Goal: Task Accomplishment & Management: Use online tool/utility

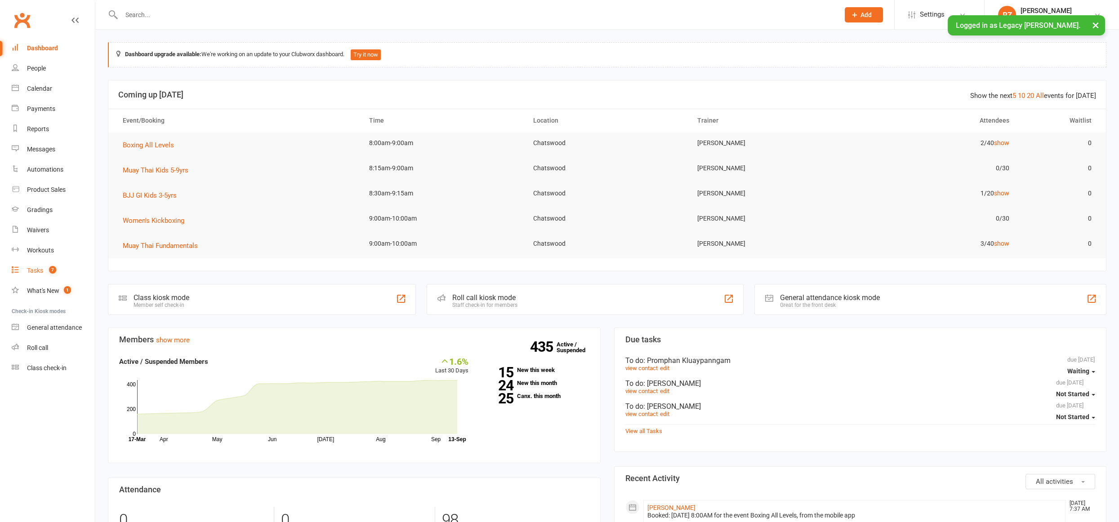
click at [54, 269] on span "7" at bounding box center [52, 270] width 7 height 8
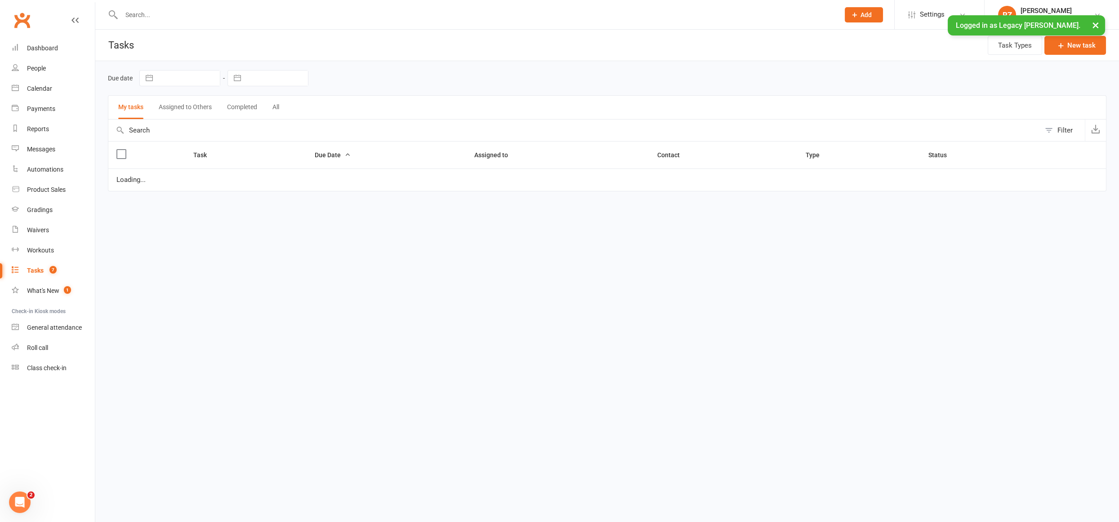
select select "waiting"
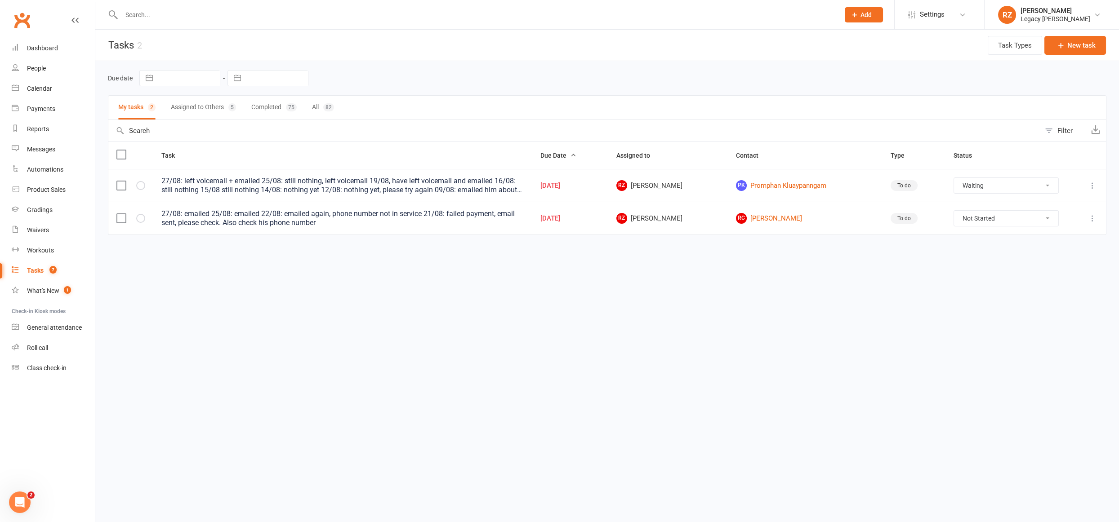
click at [202, 102] on button "Assigned to Others 5" at bounding box center [203, 108] width 65 height 24
select select "waiting"
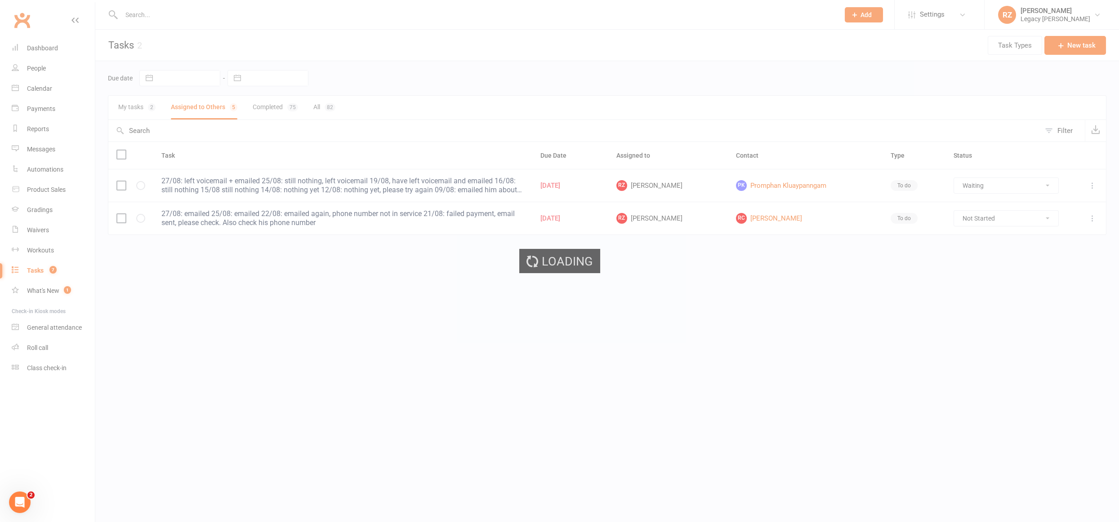
select select "waiting"
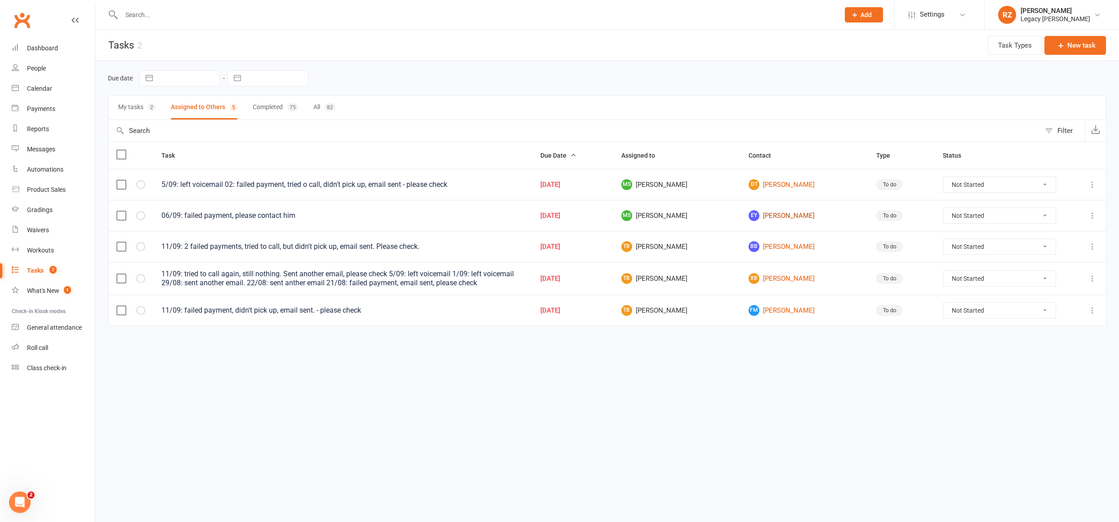
click at [795, 213] on link "EY Evan Yueh" at bounding box center [803, 215] width 111 height 11
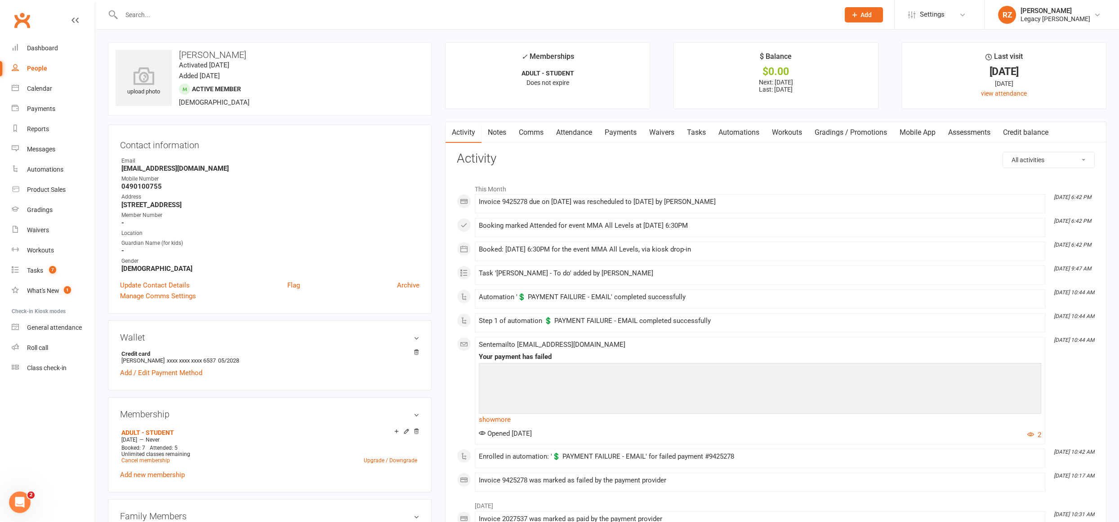
click at [629, 129] on link "Payments" at bounding box center [620, 132] width 44 height 21
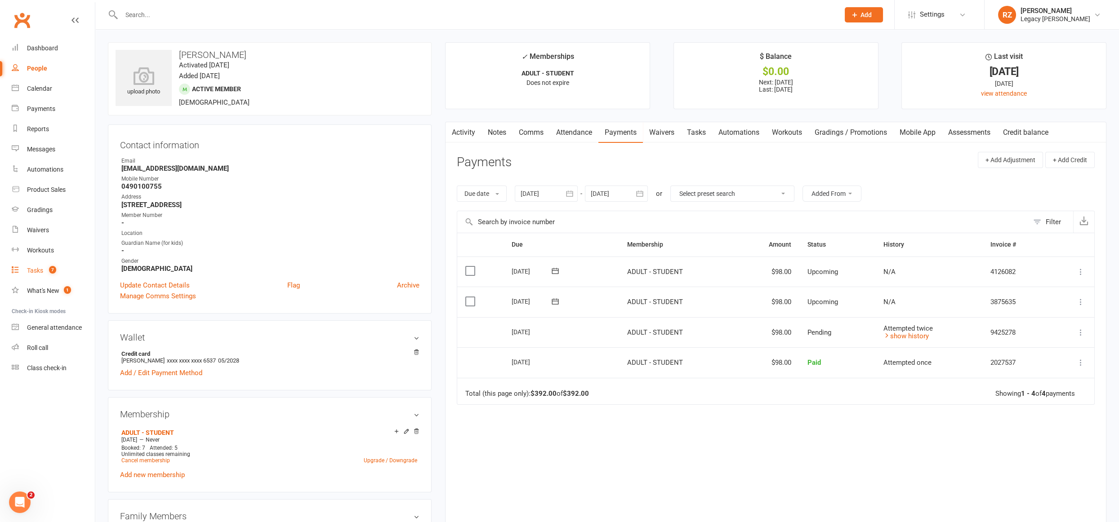
click at [39, 269] on div "Tasks" at bounding box center [35, 270] width 16 height 7
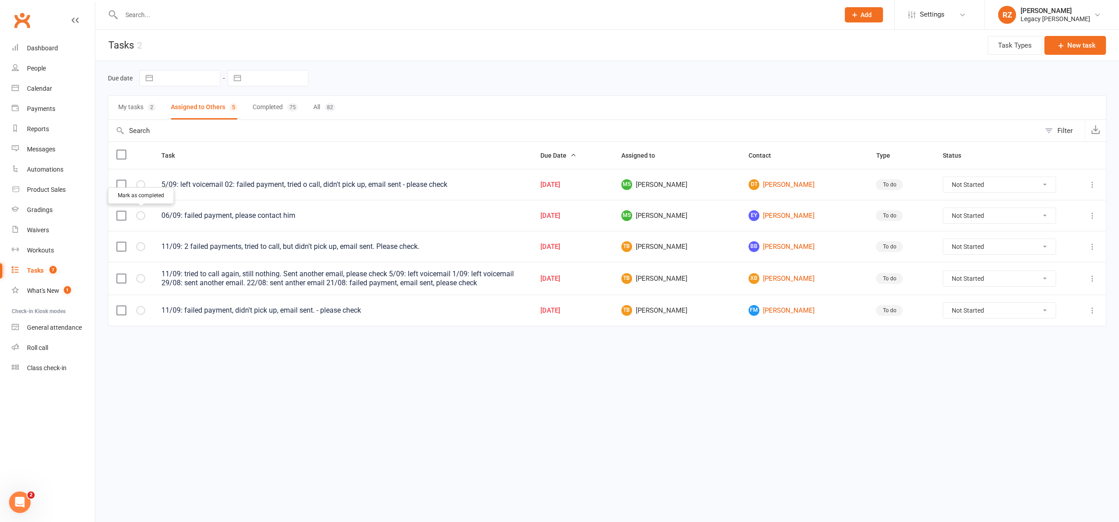
click at [141, 216] on button "button" at bounding box center [140, 215] width 9 height 9
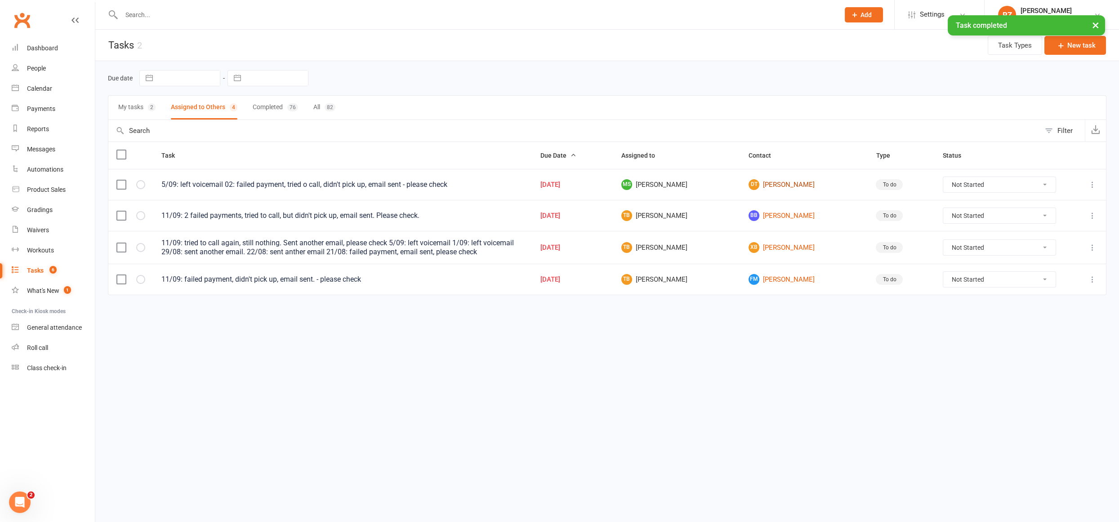
click at [790, 180] on link "DT DYLAN THOMAS" at bounding box center [803, 184] width 111 height 11
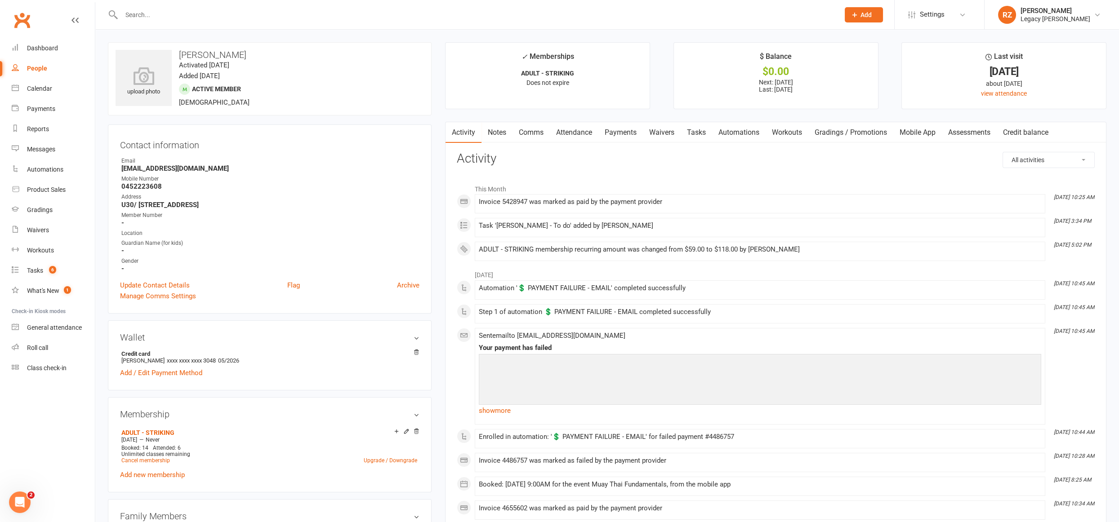
click at [621, 130] on link "Payments" at bounding box center [620, 132] width 44 height 21
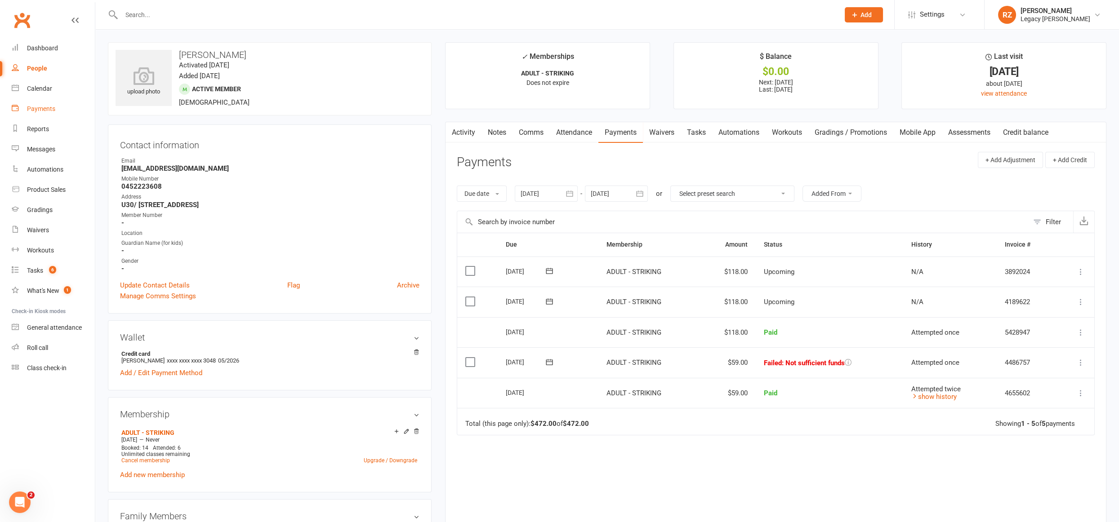
click at [44, 111] on div "Payments" at bounding box center [41, 108] width 28 height 7
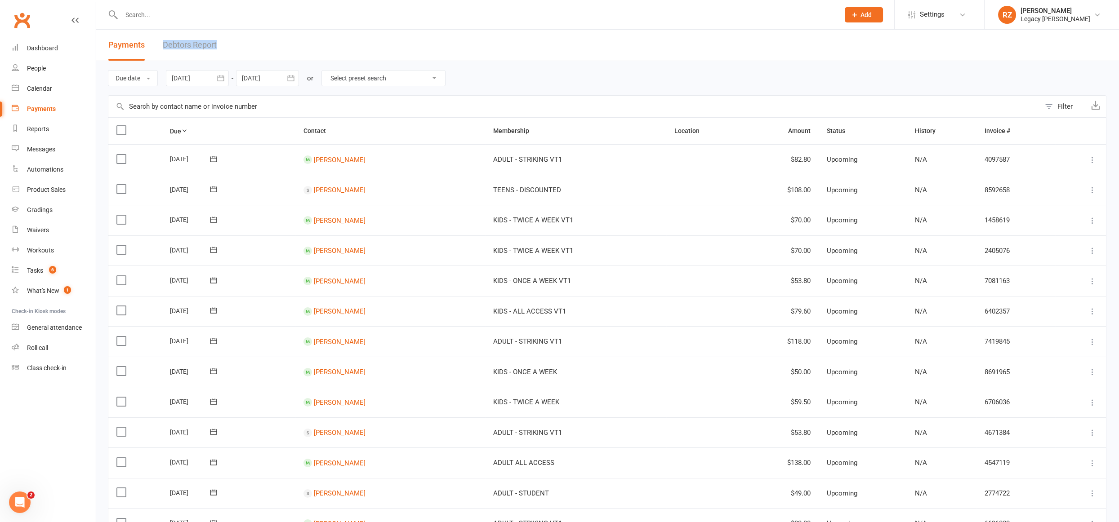
click at [190, 44] on link "Debtors Report" at bounding box center [190, 45] width 54 height 31
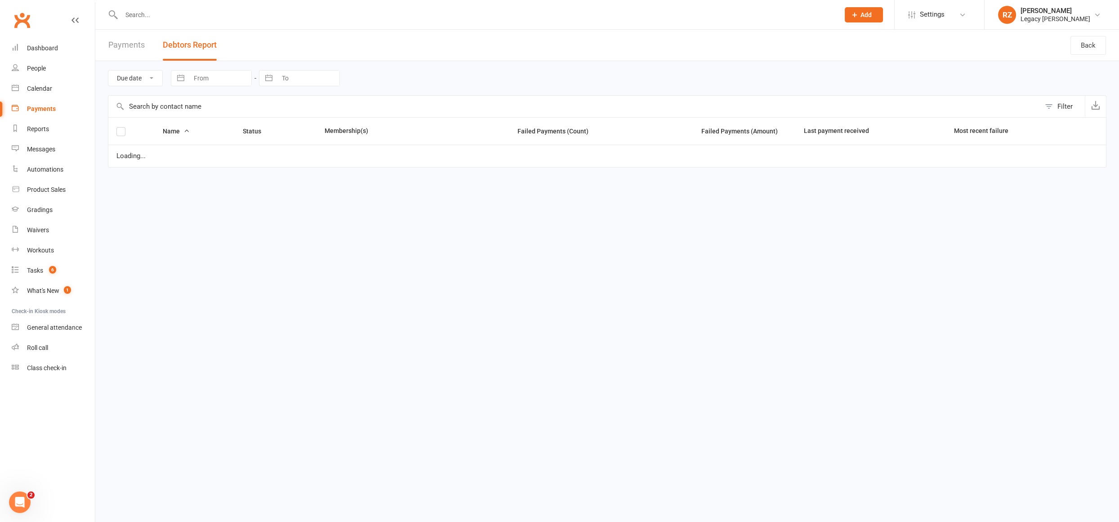
click at [265, 48] on header "Payments Debtors Report Back" at bounding box center [606, 45] width 1023 height 31
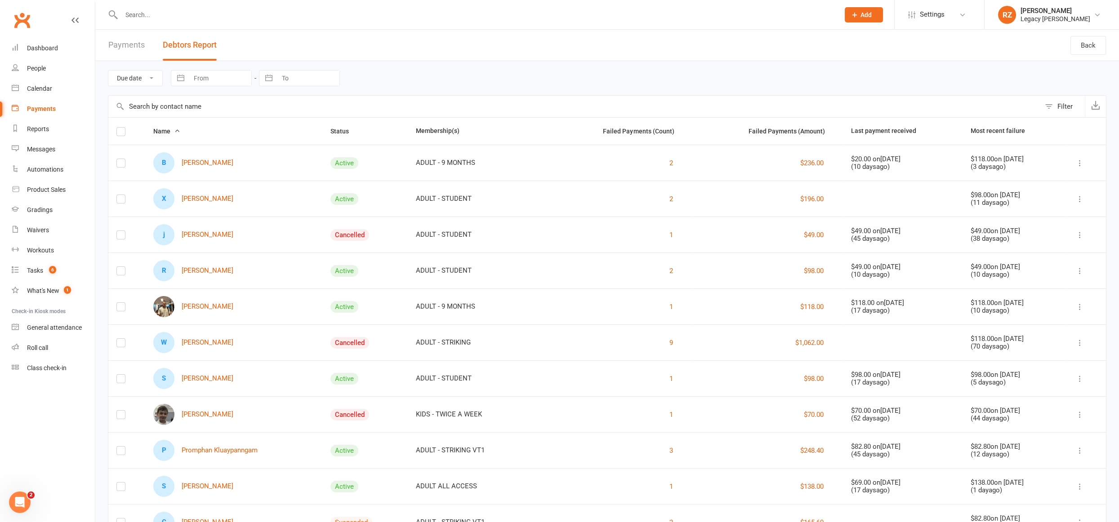
click at [311, 17] on input "text" at bounding box center [476, 15] width 714 height 13
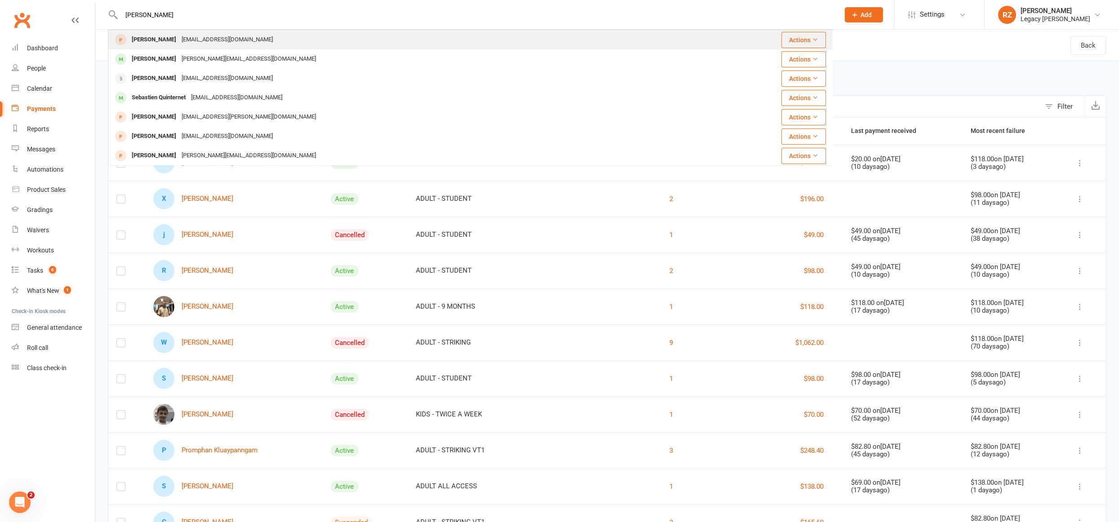
type input "sebastian"
click at [292, 42] on div "Sebastian De Castro Alte0206@gmail.com" at bounding box center [417, 40] width 617 height 18
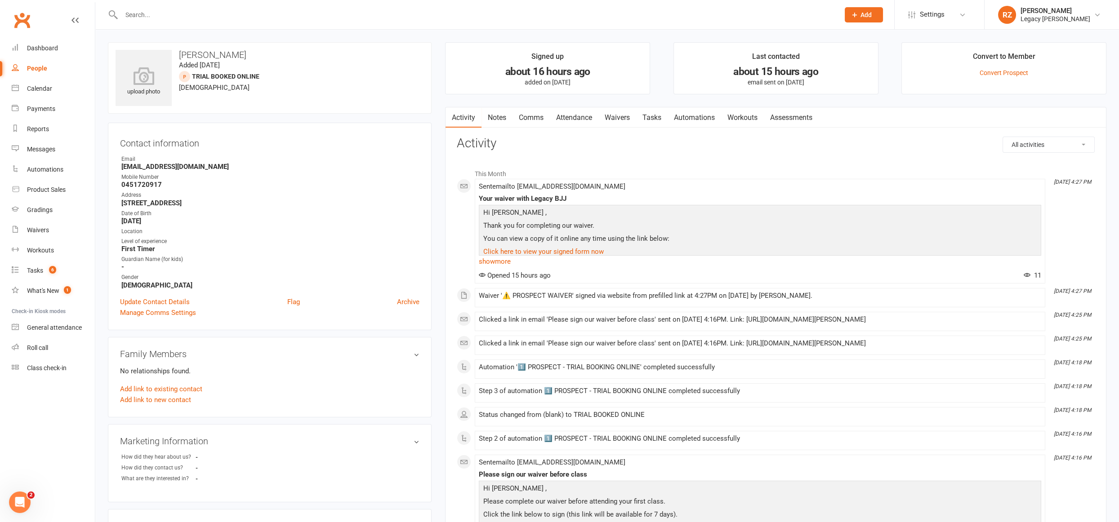
click at [573, 119] on link "Attendance" at bounding box center [574, 117] width 49 height 21
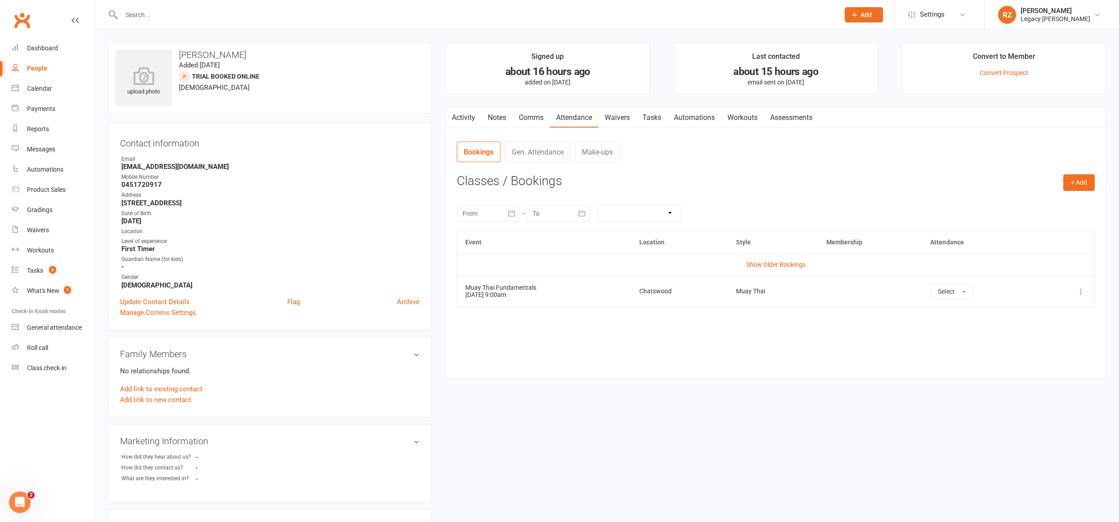
click at [344, 17] on input "text" at bounding box center [476, 15] width 714 height 13
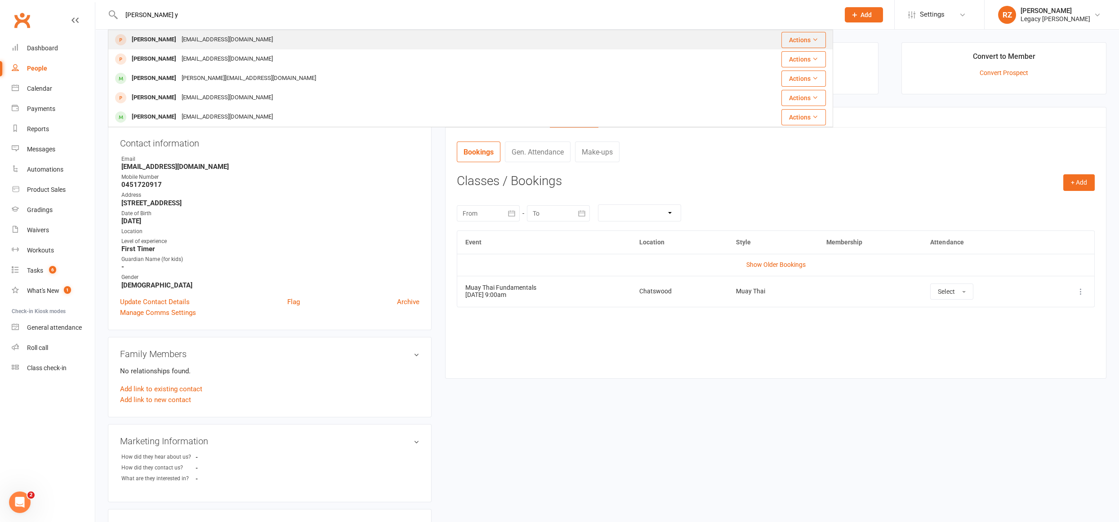
type input "riley y"
click at [201, 40] on div "[EMAIL_ADDRESS][DOMAIN_NAME]" at bounding box center [227, 39] width 97 height 13
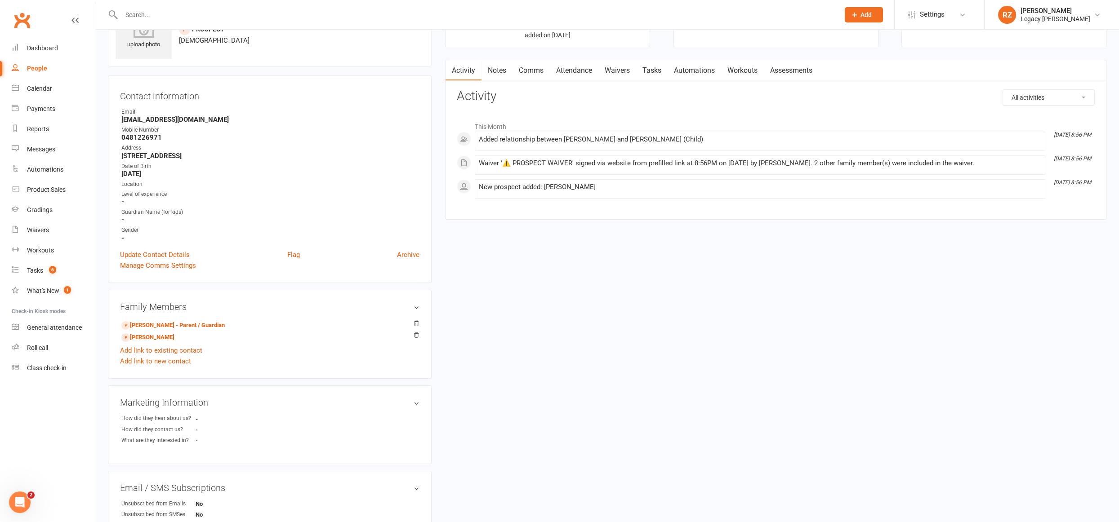
scroll to position [51, 0]
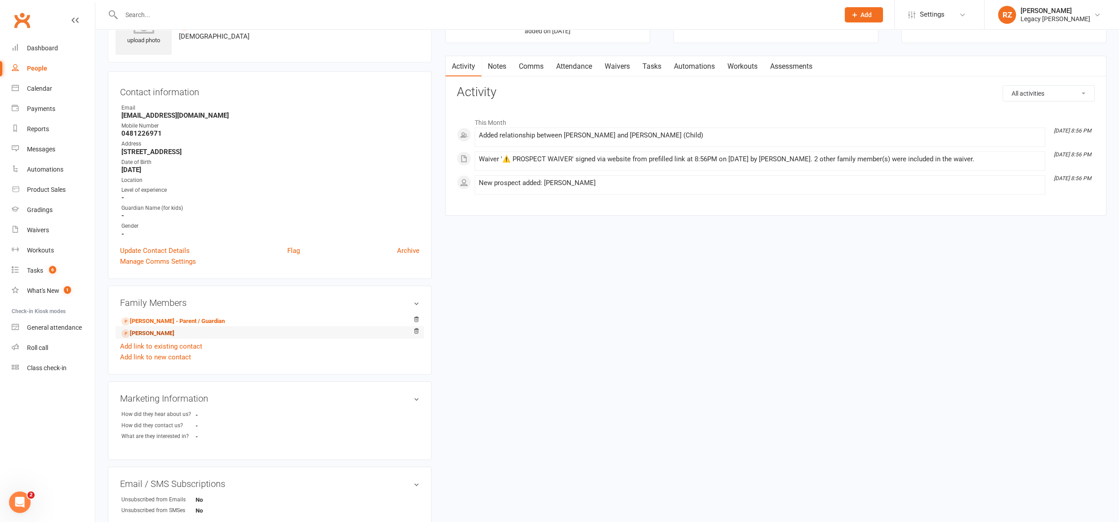
click at [163, 334] on link "rachel yu - Sibling" at bounding box center [147, 333] width 53 height 9
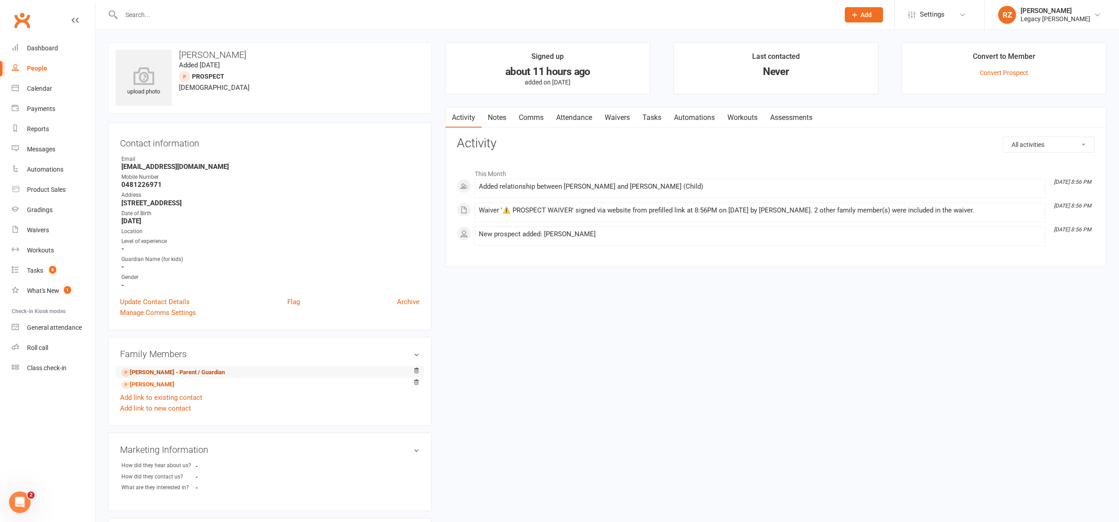
click at [155, 368] on link "andy yu - Parent / Guardian" at bounding box center [172, 372] width 103 height 9
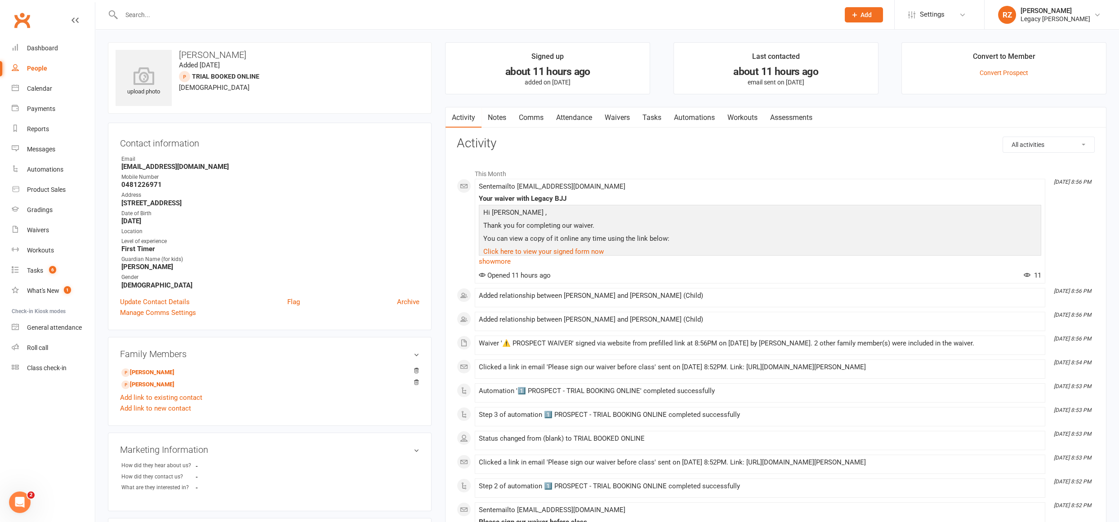
click at [567, 120] on link "Attendance" at bounding box center [574, 117] width 49 height 21
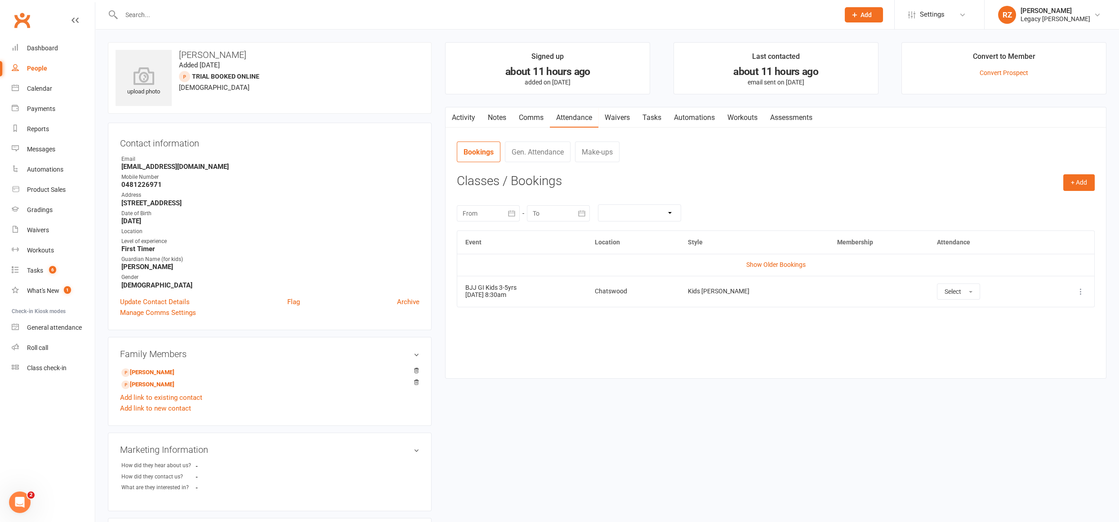
click at [622, 119] on link "Waivers" at bounding box center [617, 117] width 38 height 21
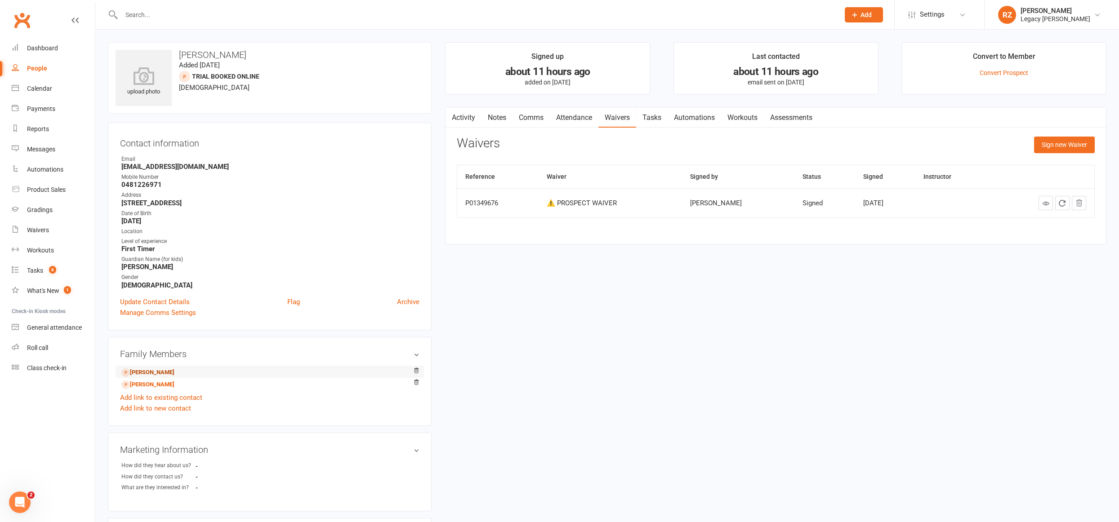
click at [155, 375] on link "riley yu - Child" at bounding box center [147, 372] width 53 height 9
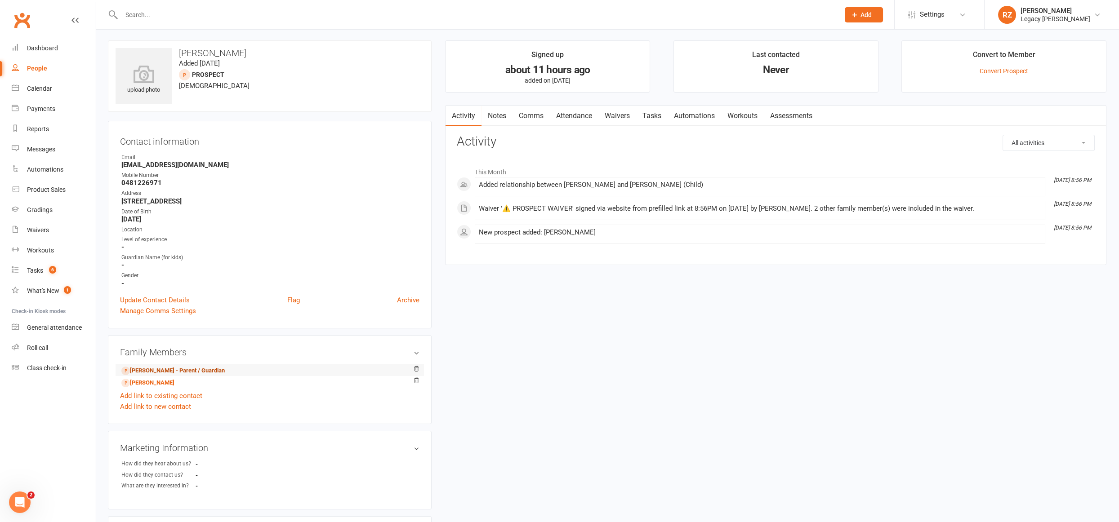
click at [156, 370] on link "andy yu - Parent / Guardian" at bounding box center [172, 370] width 103 height 9
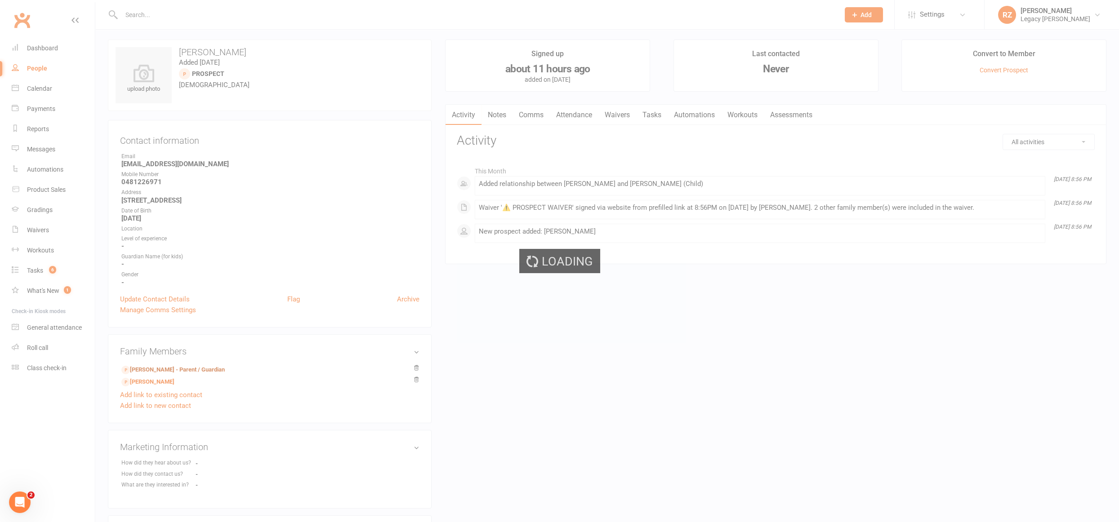
scroll to position [2, 0]
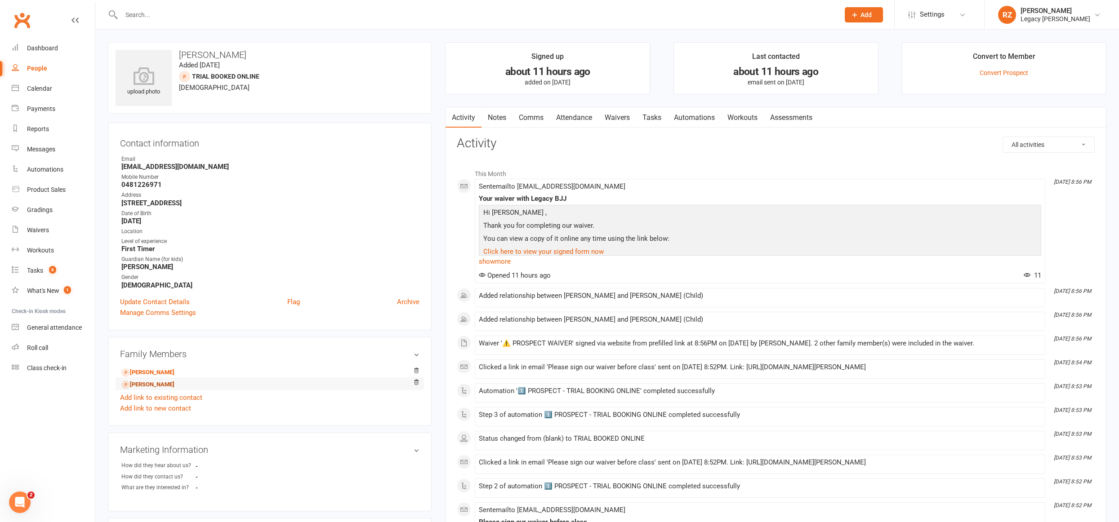
click at [153, 382] on link "rachel yu - Child" at bounding box center [147, 384] width 53 height 9
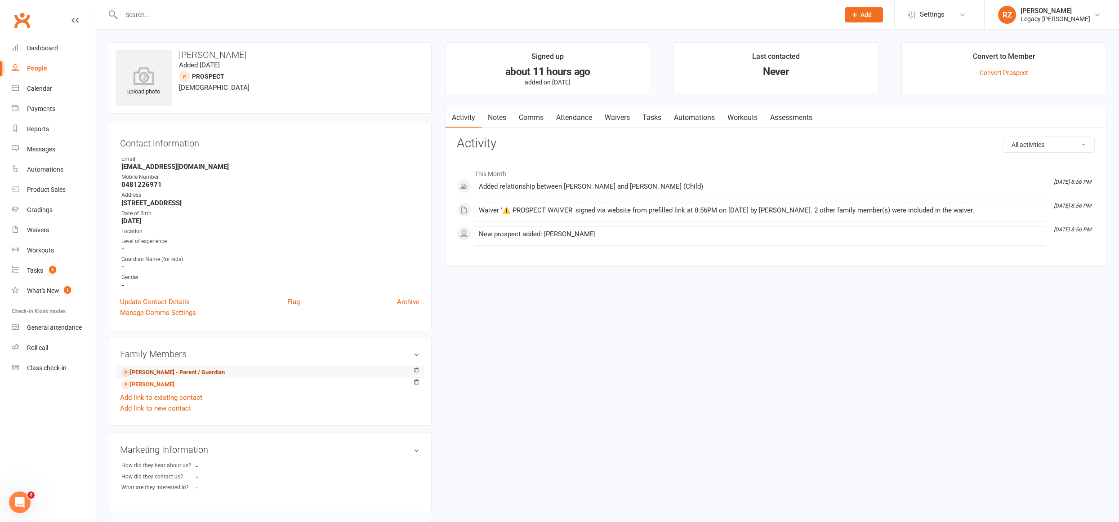
click at [181, 375] on link "andy yu - Parent / Guardian" at bounding box center [172, 372] width 103 height 9
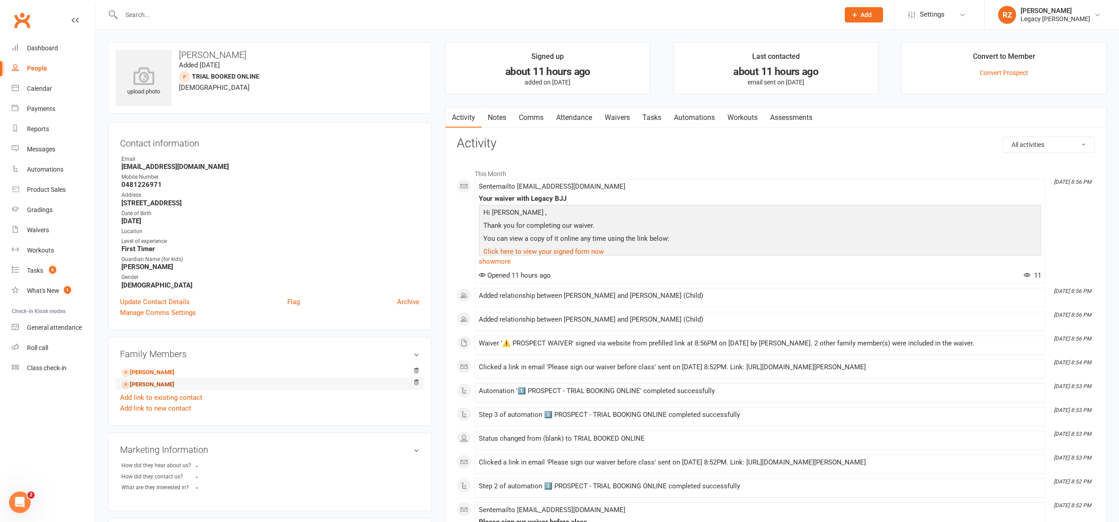
click at [168, 381] on link "rachel yu - Child" at bounding box center [147, 384] width 53 height 9
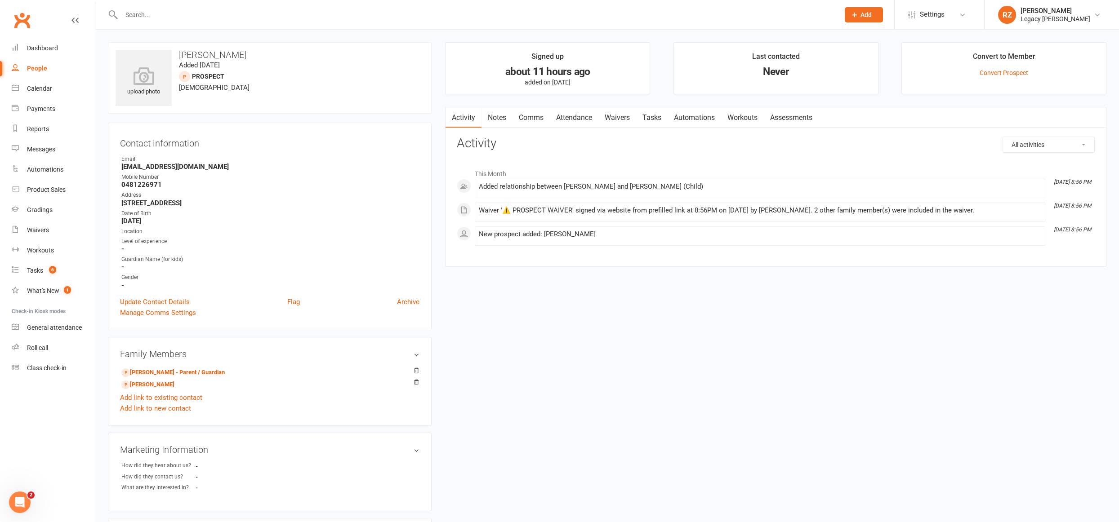
click at [616, 116] on link "Waivers" at bounding box center [617, 117] width 38 height 21
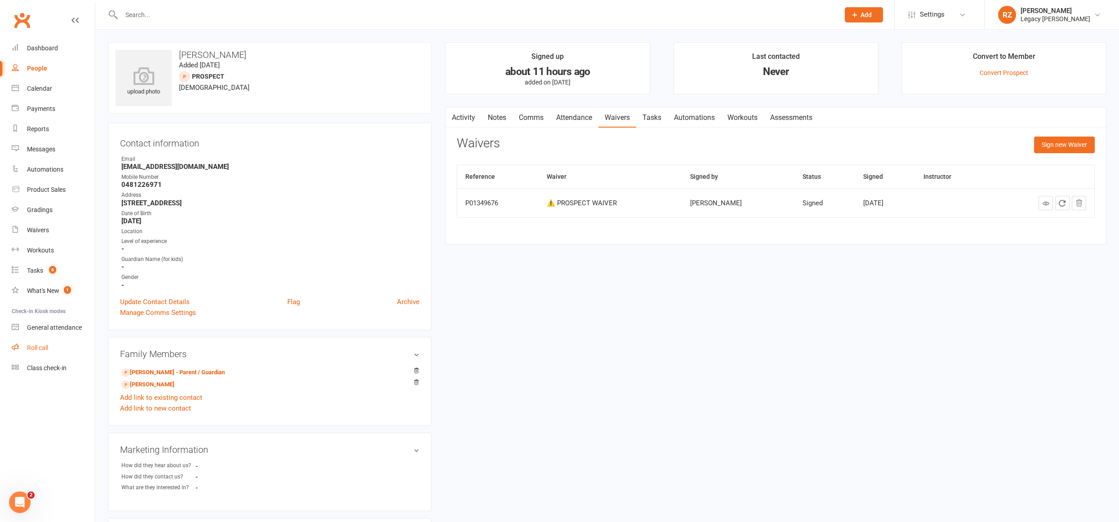
click at [44, 345] on div "Roll call" at bounding box center [37, 347] width 21 height 7
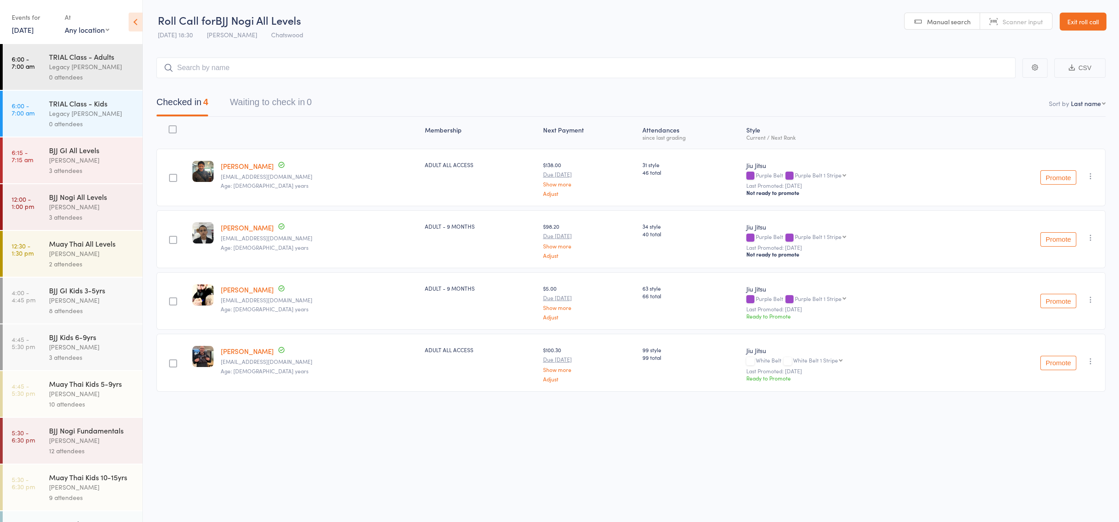
click at [34, 29] on link "11 Sep, 2025" at bounding box center [23, 30] width 22 height 10
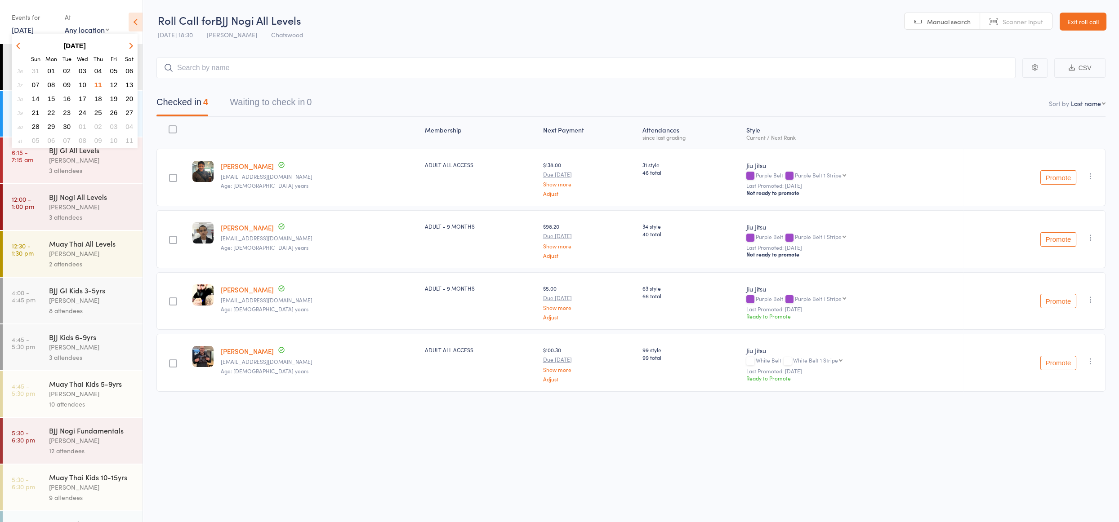
click at [114, 85] on span "12" at bounding box center [114, 85] width 8 height 8
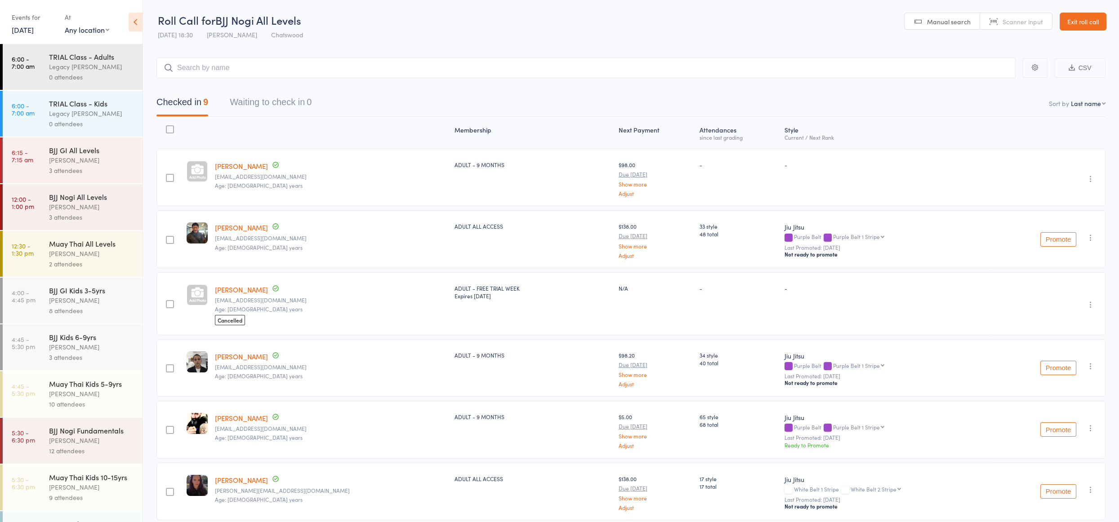
click at [34, 29] on link "[DATE]" at bounding box center [23, 30] width 22 height 10
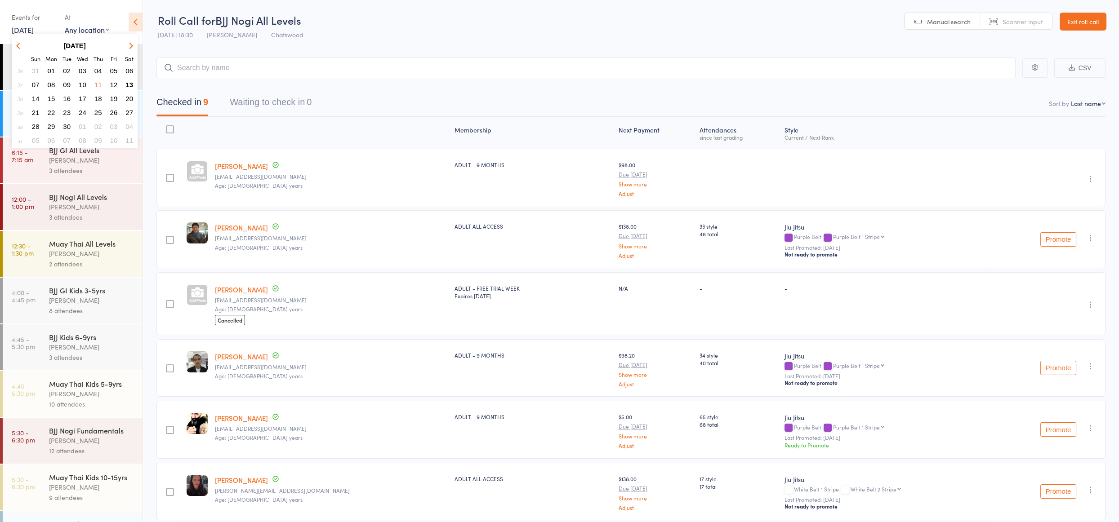
click at [133, 84] on span "13" at bounding box center [129, 85] width 8 height 8
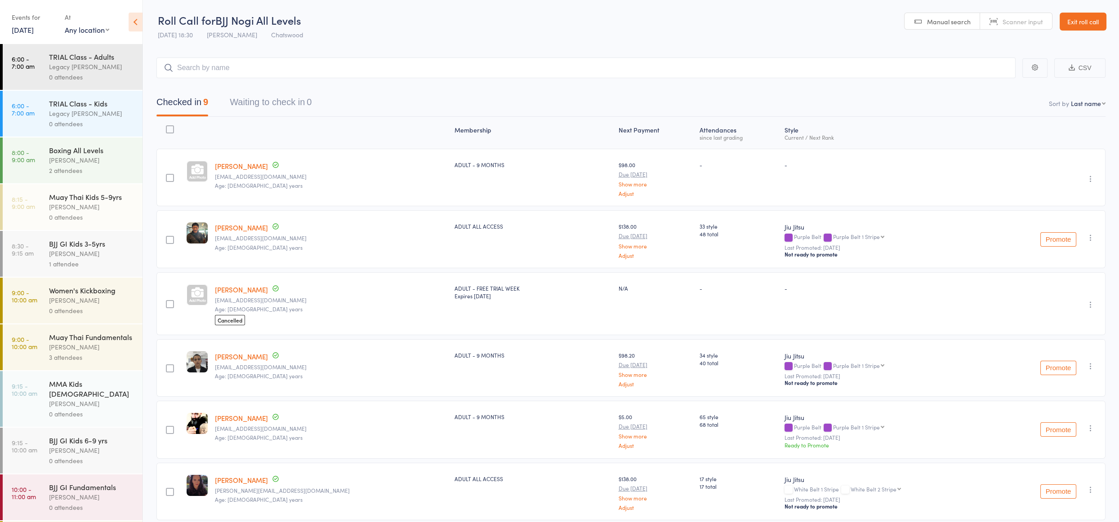
click at [120, 156] on div "[PERSON_NAME]" at bounding box center [92, 160] width 86 height 10
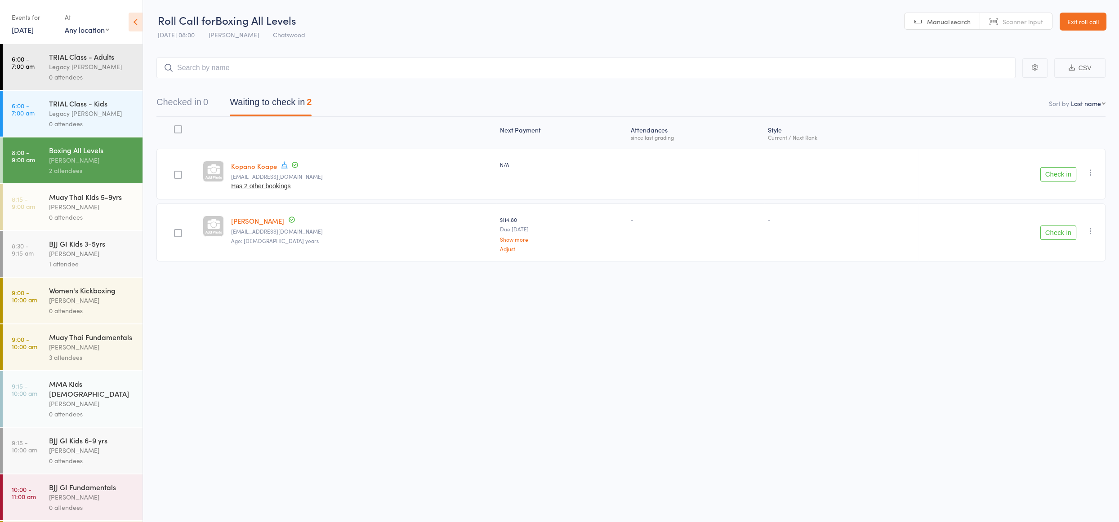
click at [218, 65] on input "search" at bounding box center [585, 68] width 859 height 21
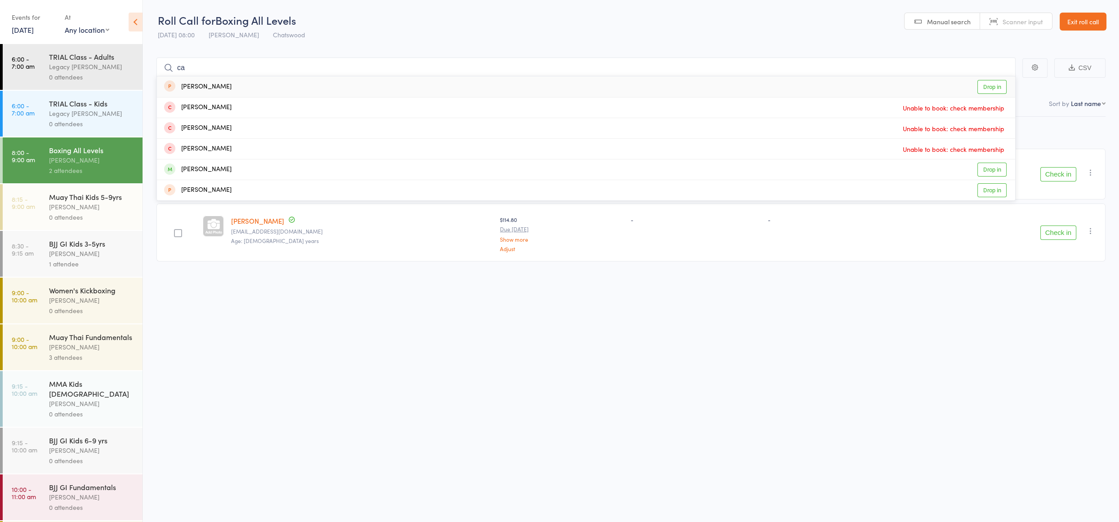
type input "c"
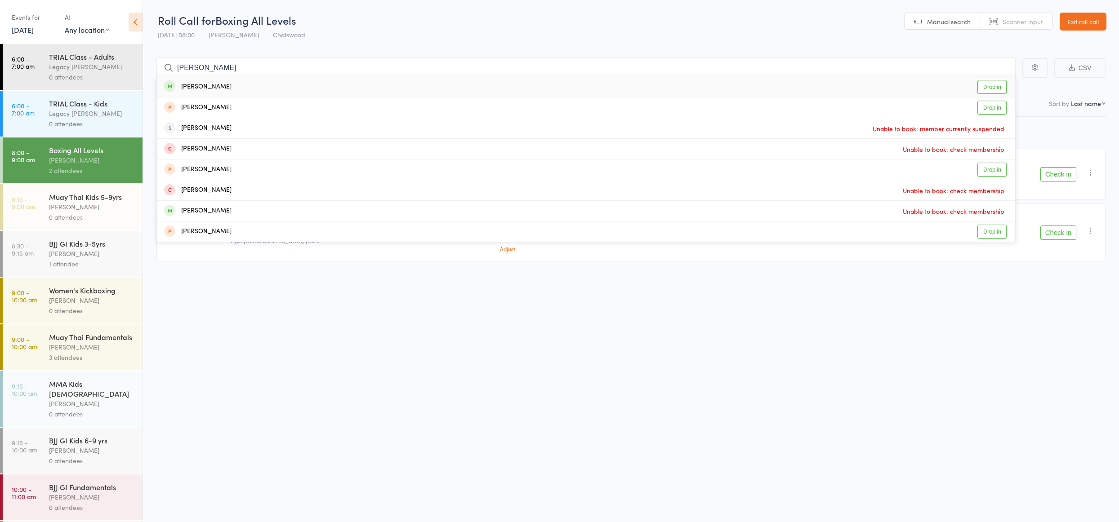
type input "kathy"
click at [211, 87] on div "[PERSON_NAME]" at bounding box center [197, 87] width 67 height 10
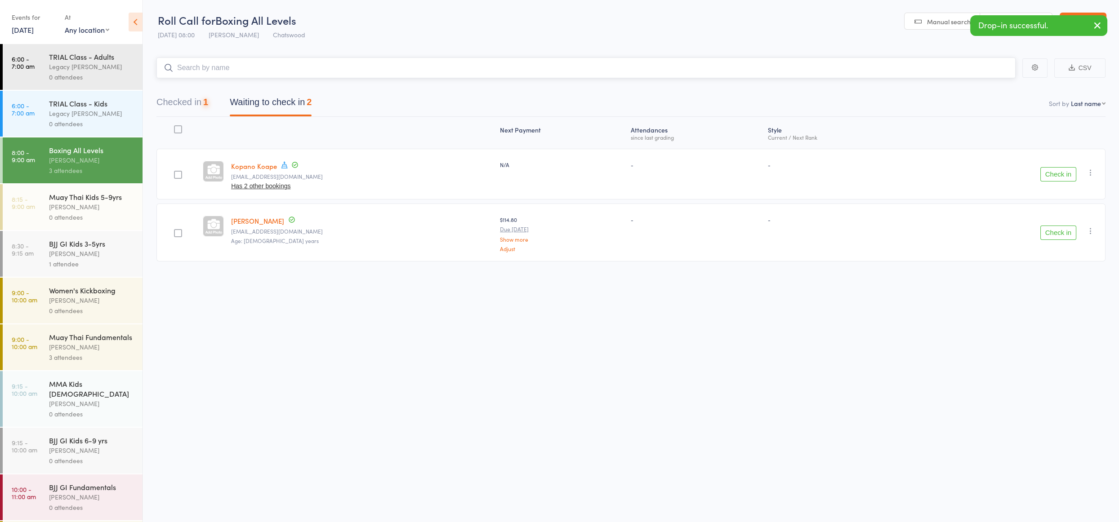
click at [204, 69] on input "search" at bounding box center [585, 68] width 859 height 21
click at [191, 97] on button "Checked in 1" at bounding box center [182, 105] width 52 height 24
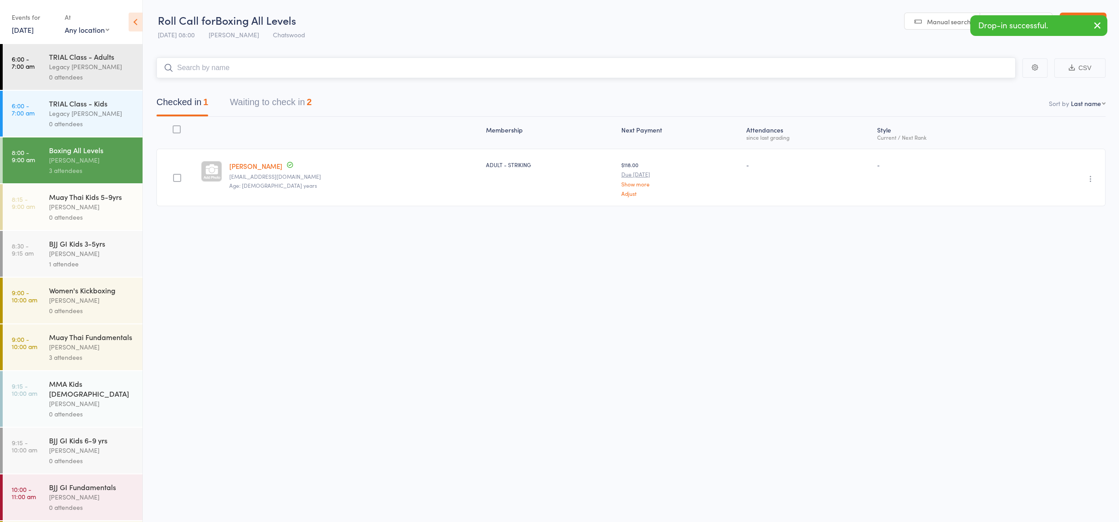
click at [201, 63] on input "search" at bounding box center [585, 68] width 859 height 21
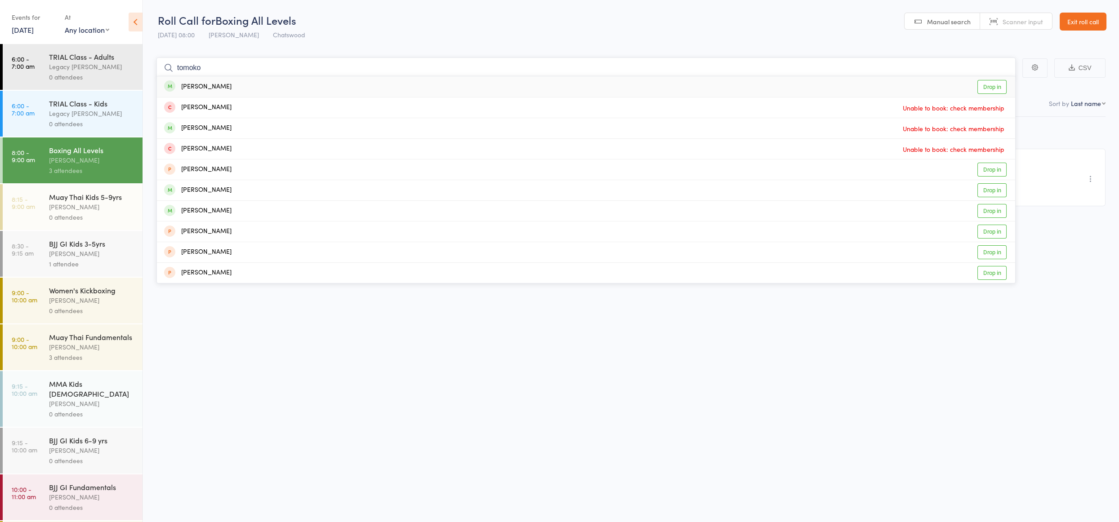
type input "tomoko"
click at [194, 84] on div "[PERSON_NAME]" at bounding box center [197, 87] width 67 height 10
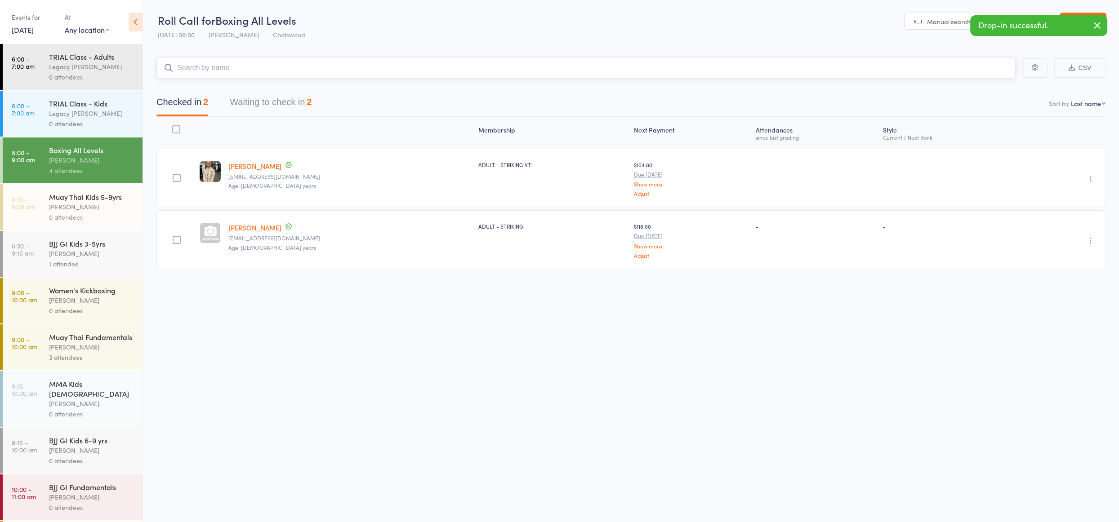
click at [213, 70] on input "search" at bounding box center [585, 68] width 859 height 21
click at [266, 102] on button "Waiting to check in 2" at bounding box center [271, 105] width 82 height 24
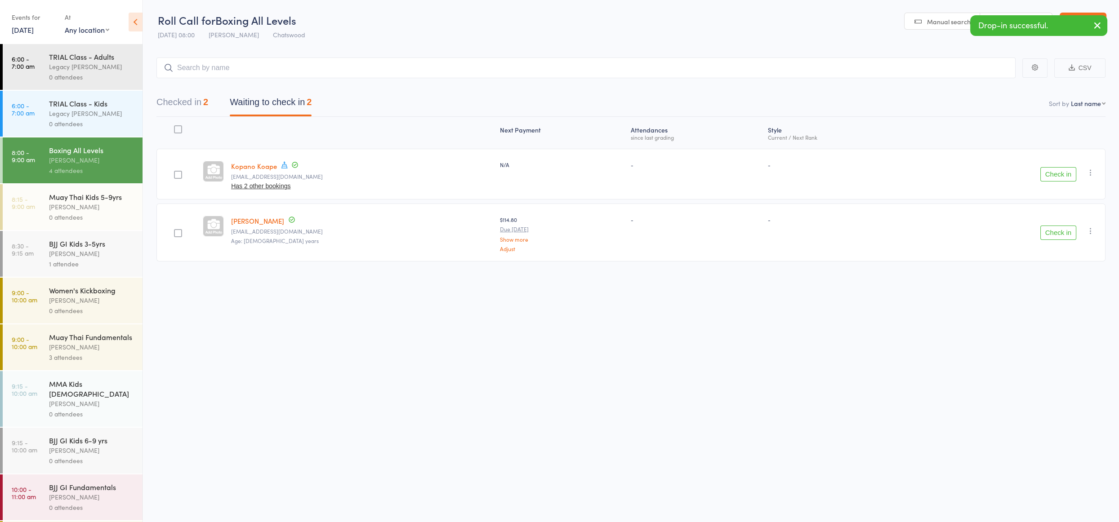
click at [1054, 221] on div "Check in Check in Send message Add Note Add Task Add Flag Remove Mark absent" at bounding box center [1011, 233] width 187 height 58
click at [1050, 235] on button "Check in" at bounding box center [1058, 233] width 36 height 14
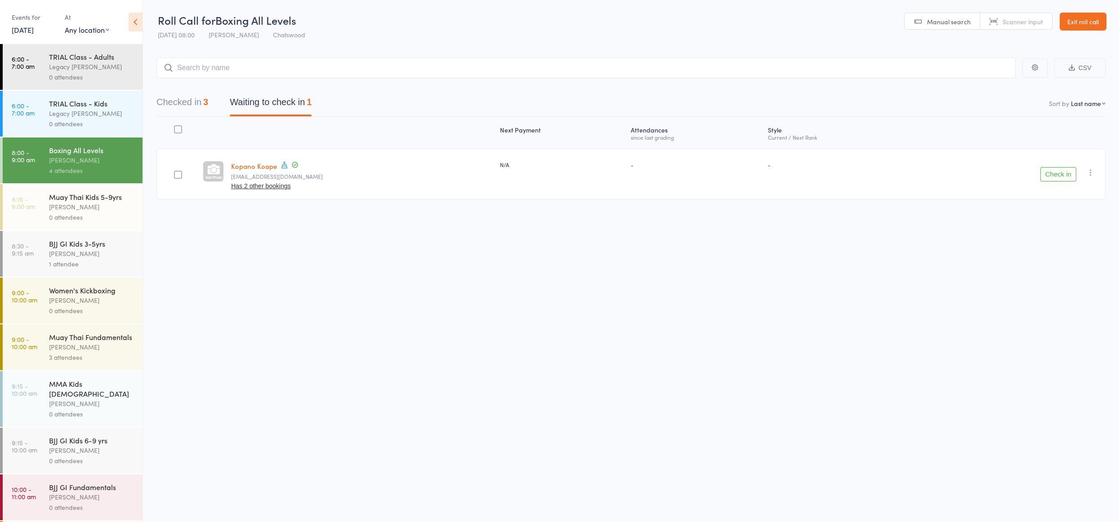
click at [15, 31] on link "[DATE]" at bounding box center [23, 30] width 22 height 10
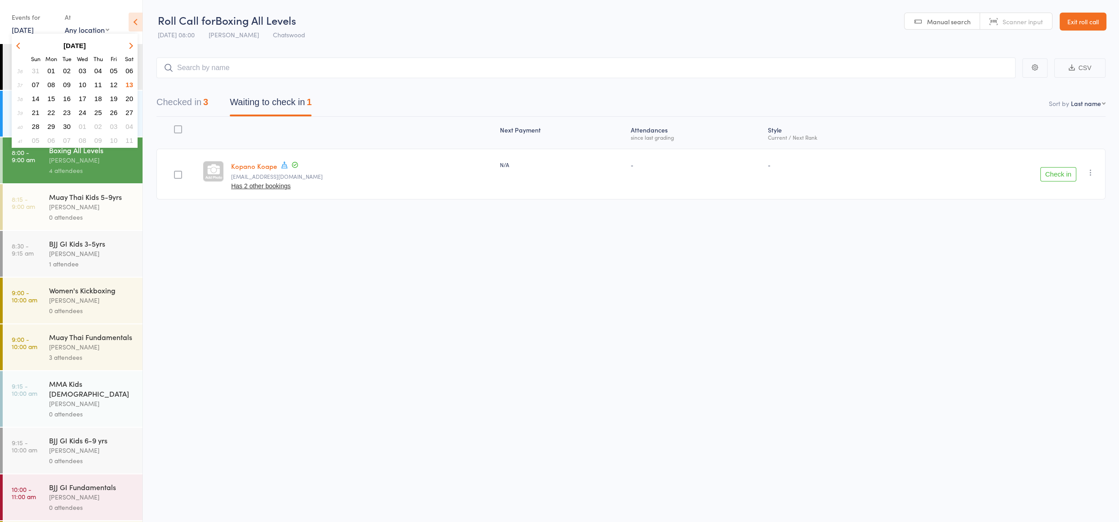
click at [22, 47] on button "button" at bounding box center [19, 46] width 13 height 12
click at [127, 69] on span "02" at bounding box center [129, 71] width 8 height 8
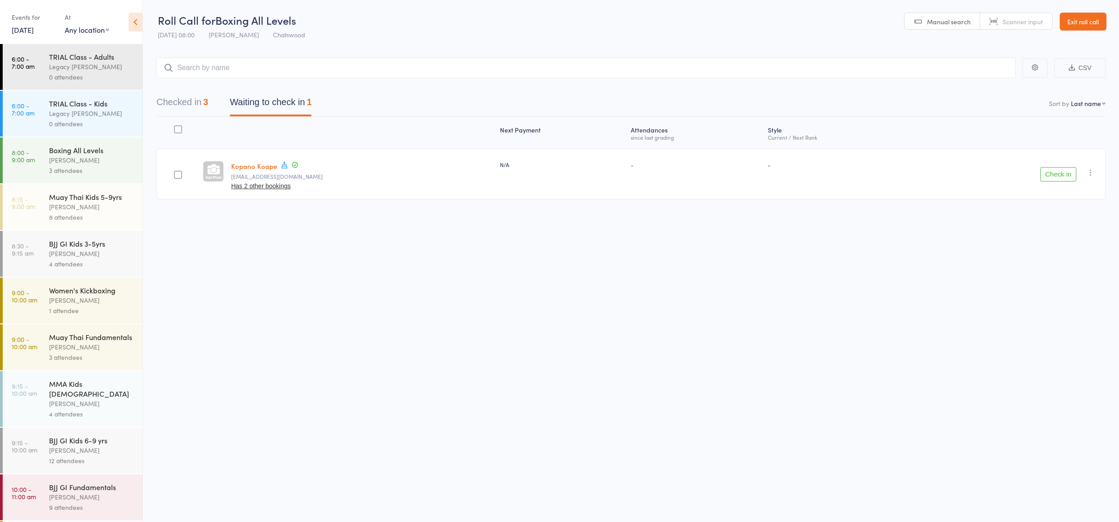
click at [191, 97] on button "Checked in 3" at bounding box center [182, 105] width 52 height 24
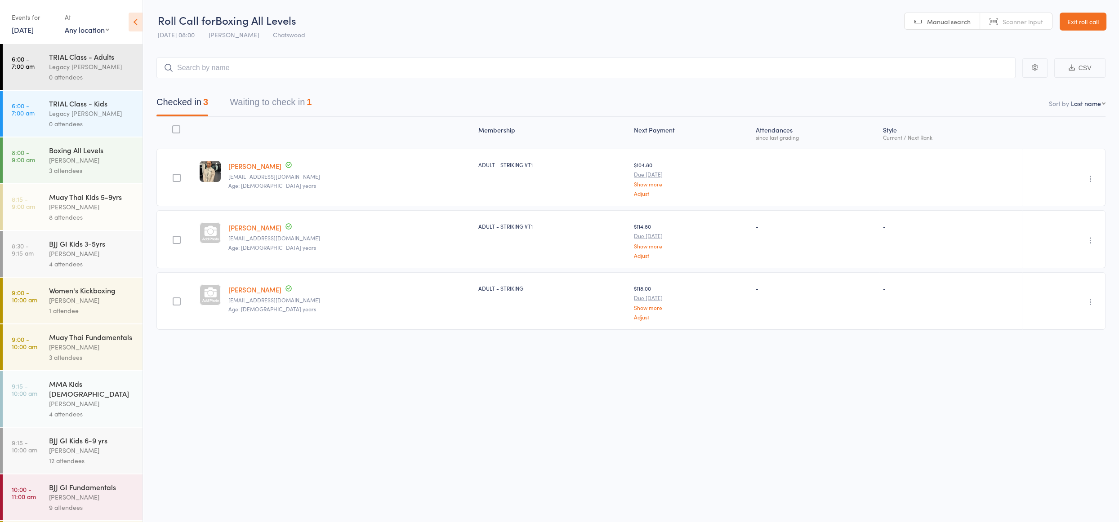
click at [262, 102] on button "Waiting to check in 1" at bounding box center [271, 105] width 82 height 24
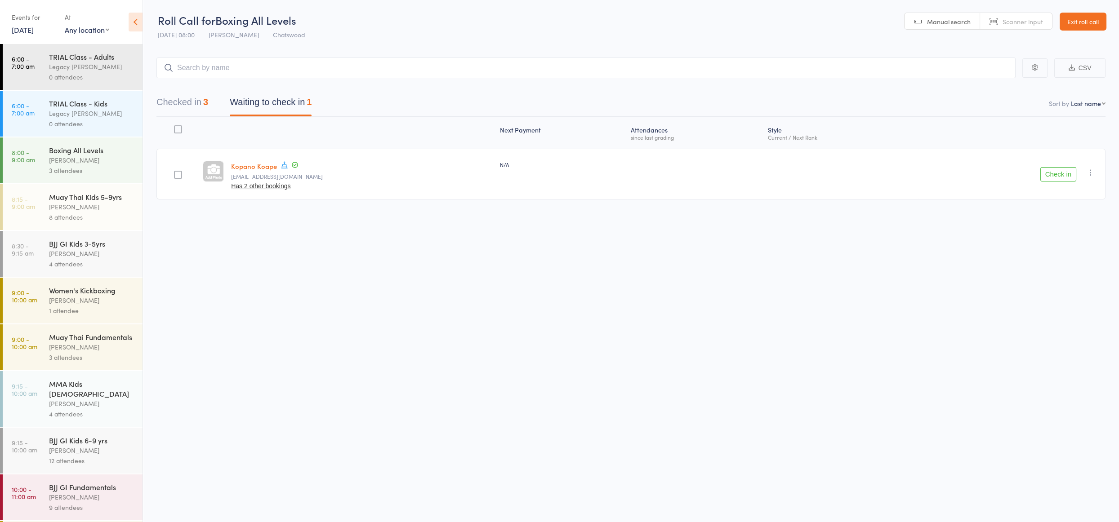
click at [198, 102] on button "Checked in 3" at bounding box center [182, 105] width 52 height 24
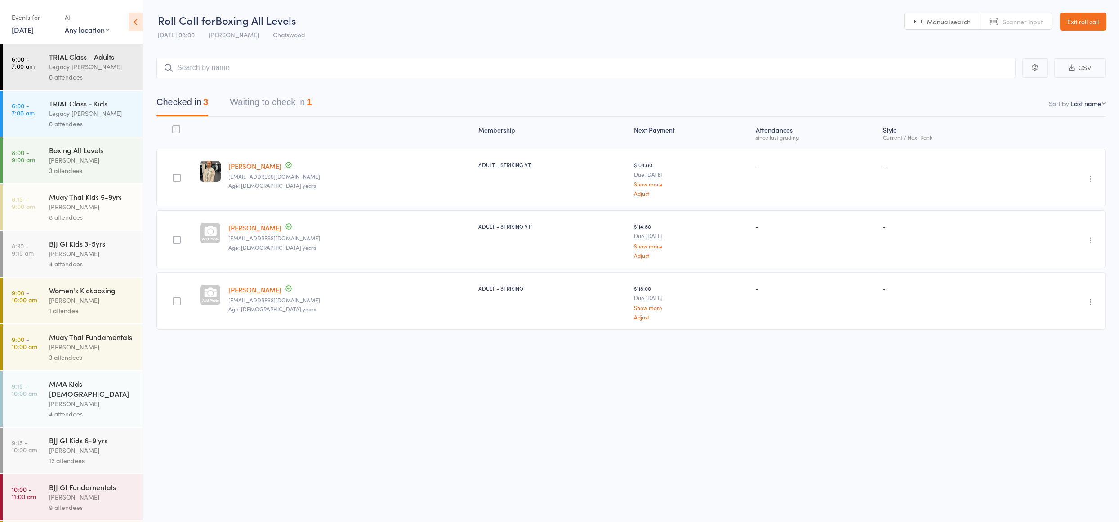
click at [15, 21] on div "Events for" at bounding box center [34, 17] width 44 height 15
click at [26, 31] on link "2 Aug, 2025" at bounding box center [23, 30] width 22 height 10
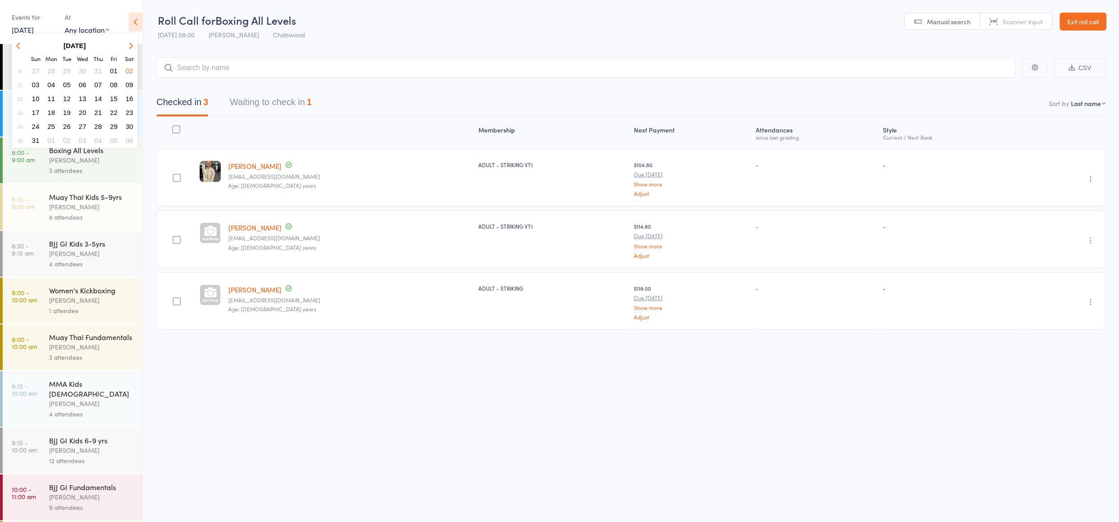
click at [123, 49] on th at bounding box center [129, 45] width 15 height 13
click at [129, 47] on icon "button" at bounding box center [130, 45] width 6 height 6
click at [14, 44] on button "button" at bounding box center [19, 46] width 13 height 12
click at [130, 124] on span "30" at bounding box center [129, 127] width 8 height 8
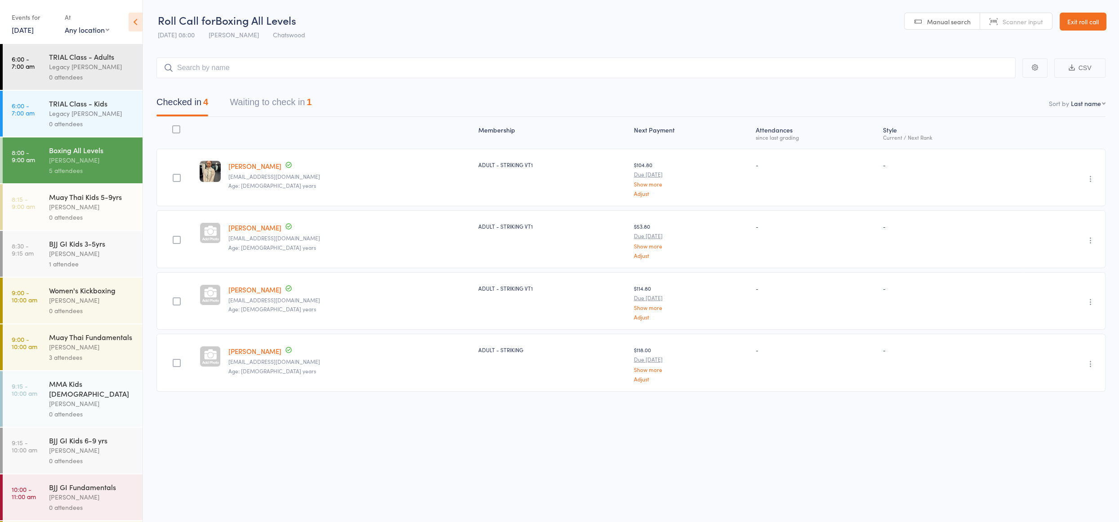
click at [285, 104] on button "Waiting to check in 1" at bounding box center [271, 105] width 82 height 24
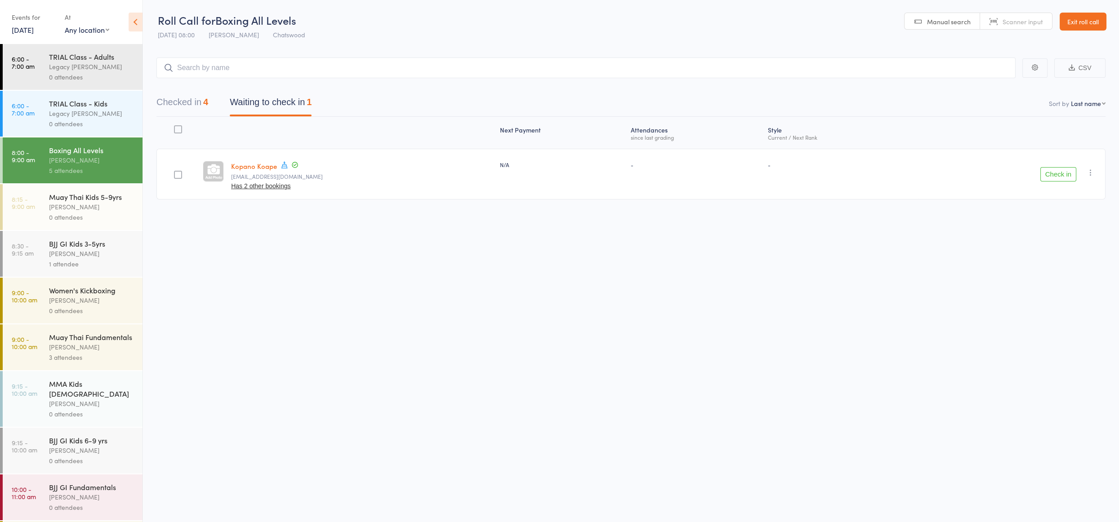
click at [33, 28] on link "[DATE]" at bounding box center [23, 30] width 22 height 10
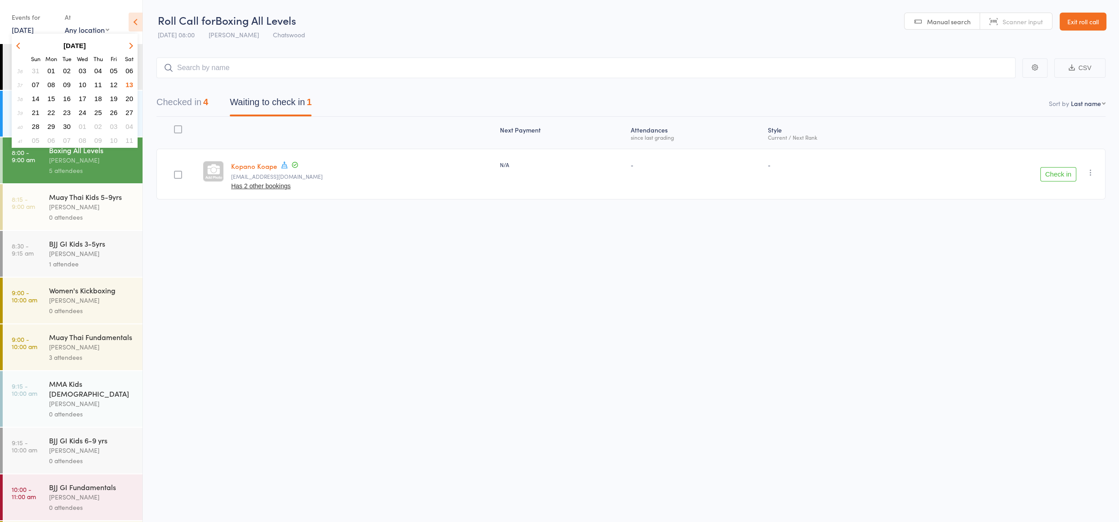
click at [125, 67] on span "06" at bounding box center [129, 71] width 8 height 8
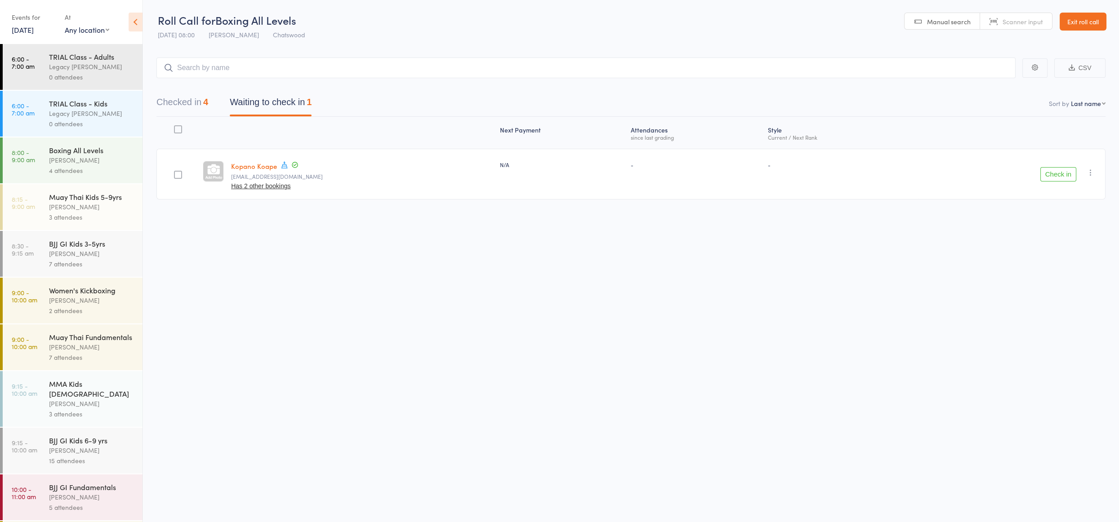
scroll to position [0, 0]
click at [188, 104] on button "Checked in 4" at bounding box center [182, 104] width 52 height 24
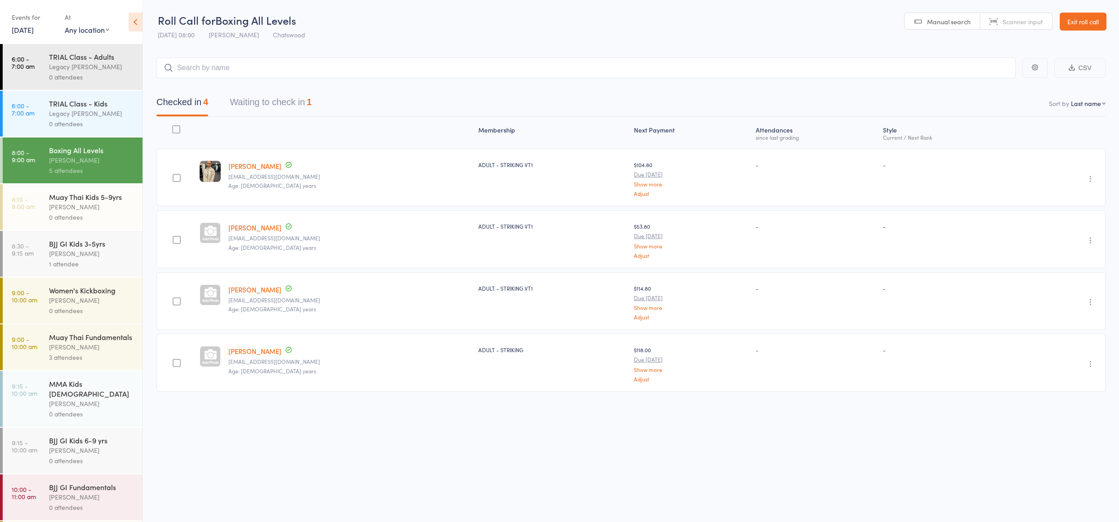
click at [20, 34] on link "[DATE]" at bounding box center [23, 30] width 22 height 10
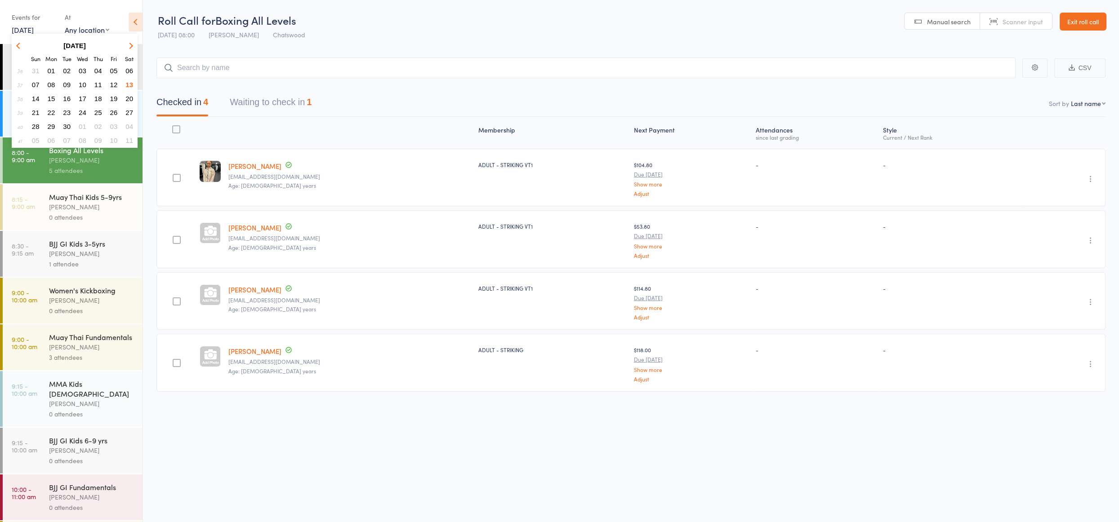
click at [18, 46] on icon "button" at bounding box center [19, 45] width 6 height 6
click at [129, 128] on span "30" at bounding box center [129, 127] width 8 height 8
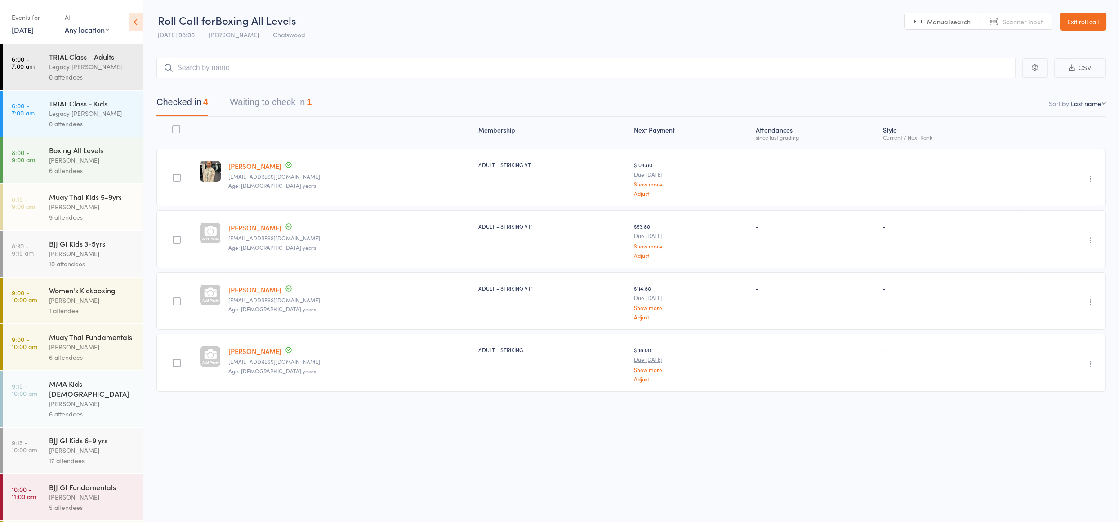
click at [281, 104] on button "Waiting to check in 1" at bounding box center [271, 105] width 82 height 24
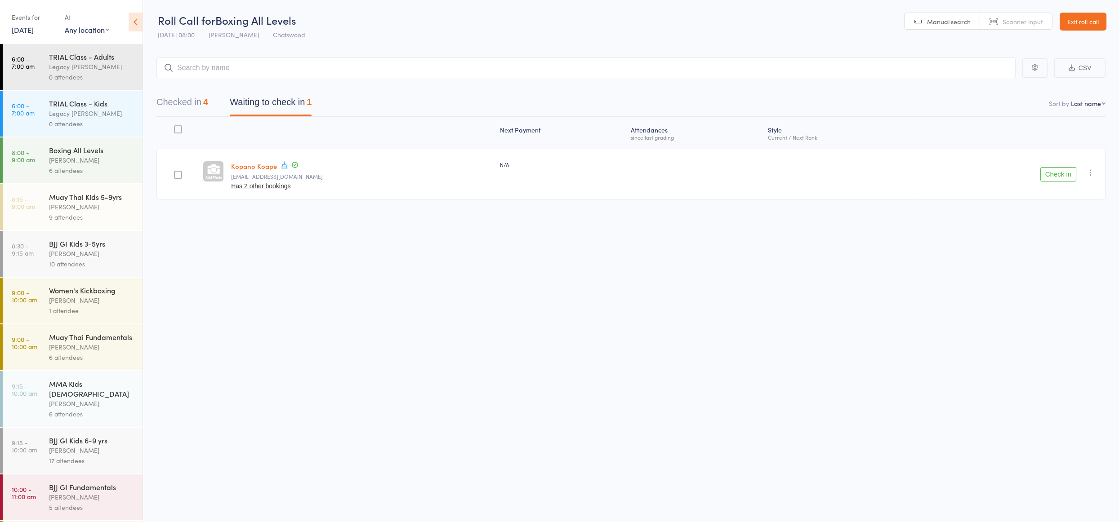
click at [199, 102] on button "Checked in 4" at bounding box center [182, 105] width 52 height 24
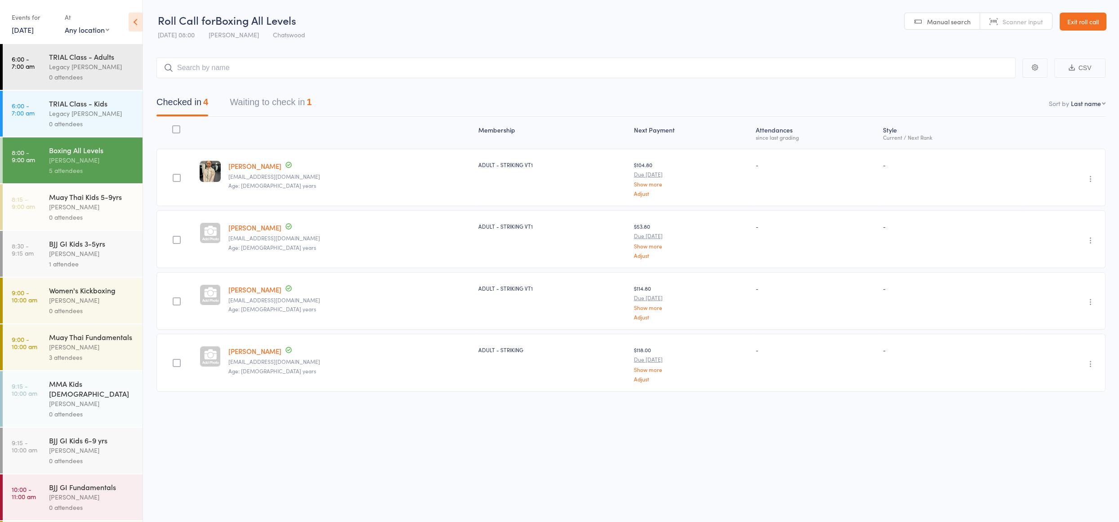
click at [34, 32] on link "[DATE]" at bounding box center [23, 30] width 22 height 10
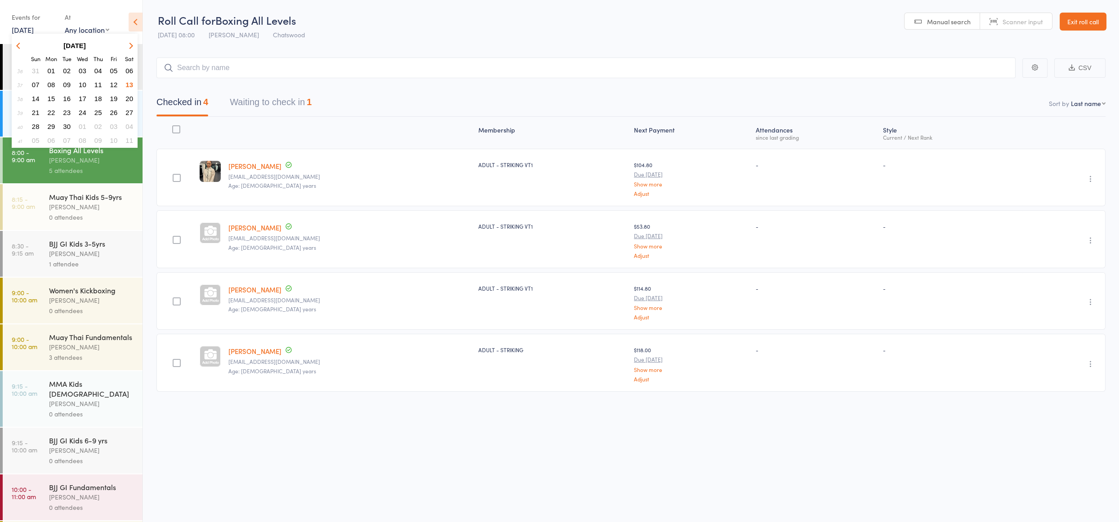
click at [130, 69] on span "06" at bounding box center [129, 71] width 8 height 8
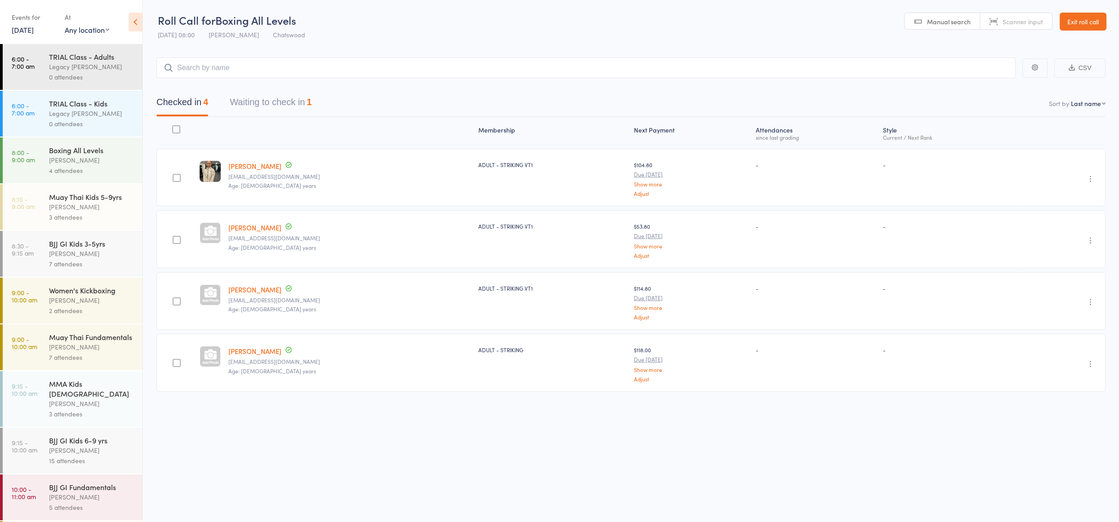
click at [92, 151] on div "Boxing All Levels" at bounding box center [92, 150] width 86 height 10
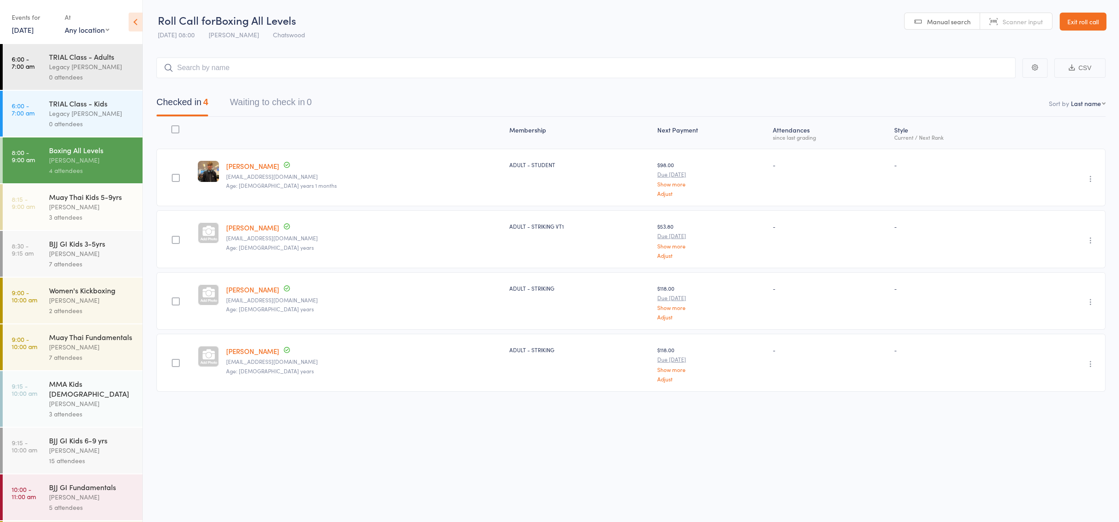
click at [26, 32] on link "[DATE]" at bounding box center [23, 30] width 22 height 10
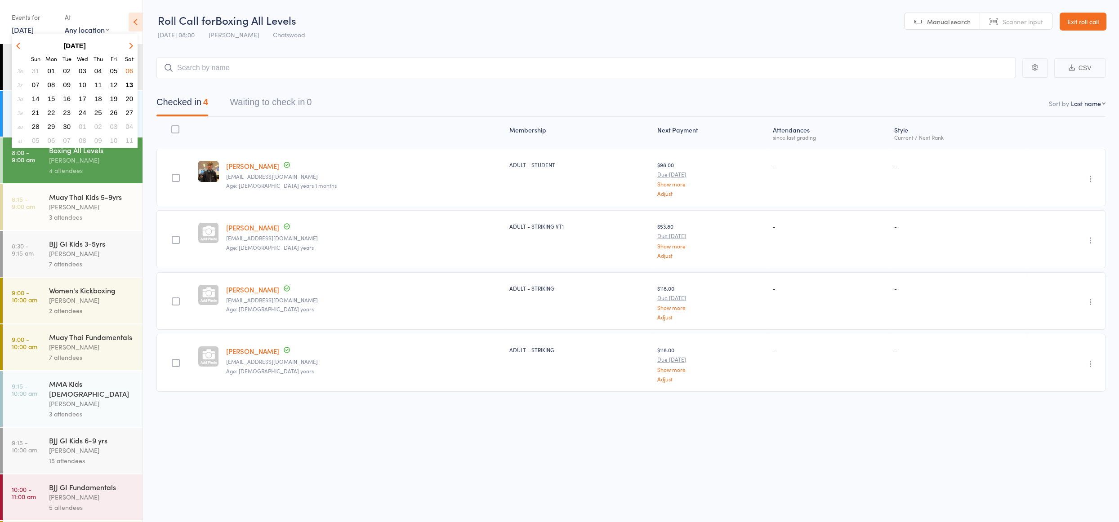
click at [131, 85] on span "13" at bounding box center [129, 85] width 8 height 8
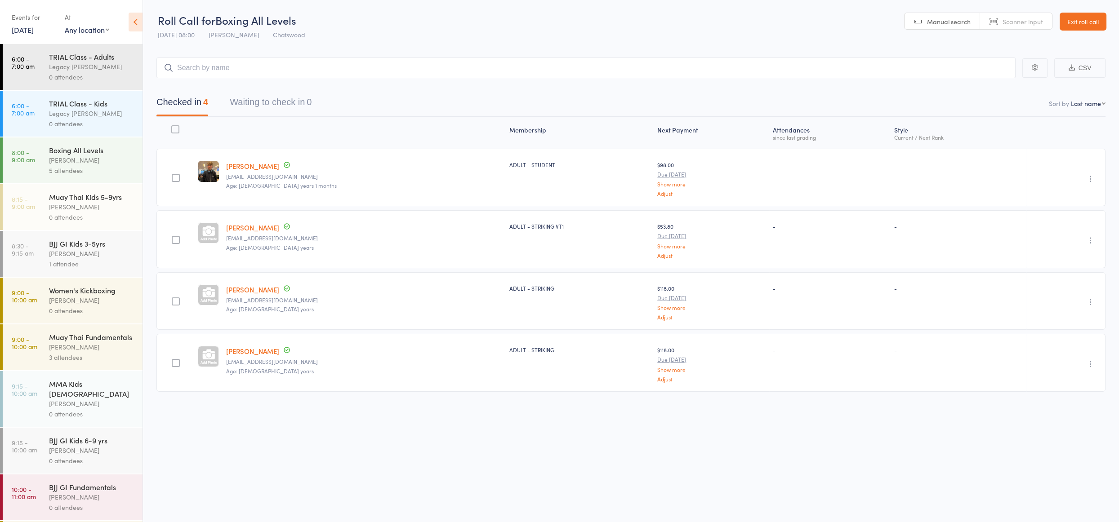
click at [77, 161] on div "[PERSON_NAME]" at bounding box center [92, 160] width 86 height 10
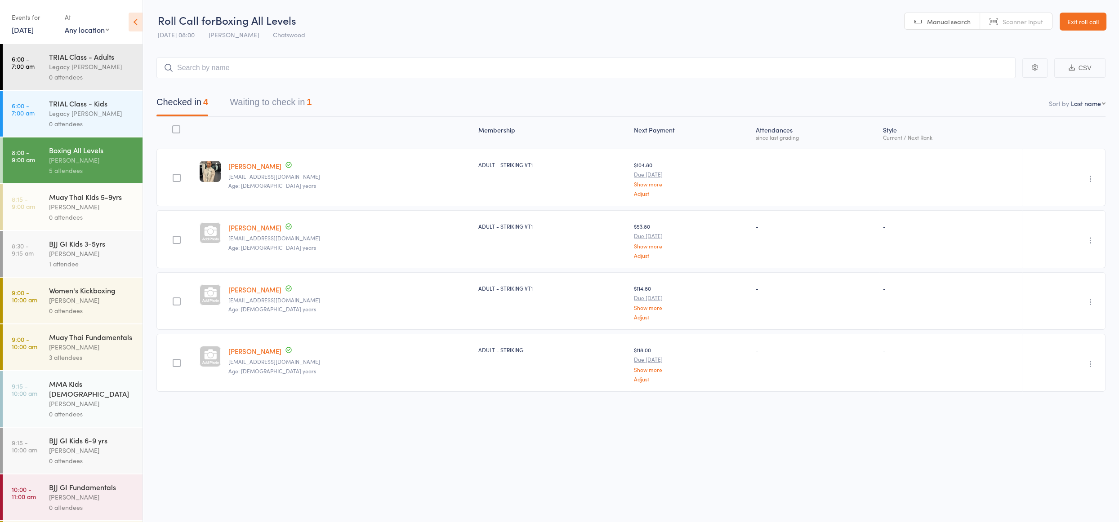
click at [208, 67] on input "search" at bounding box center [585, 68] width 859 height 21
type input "n"
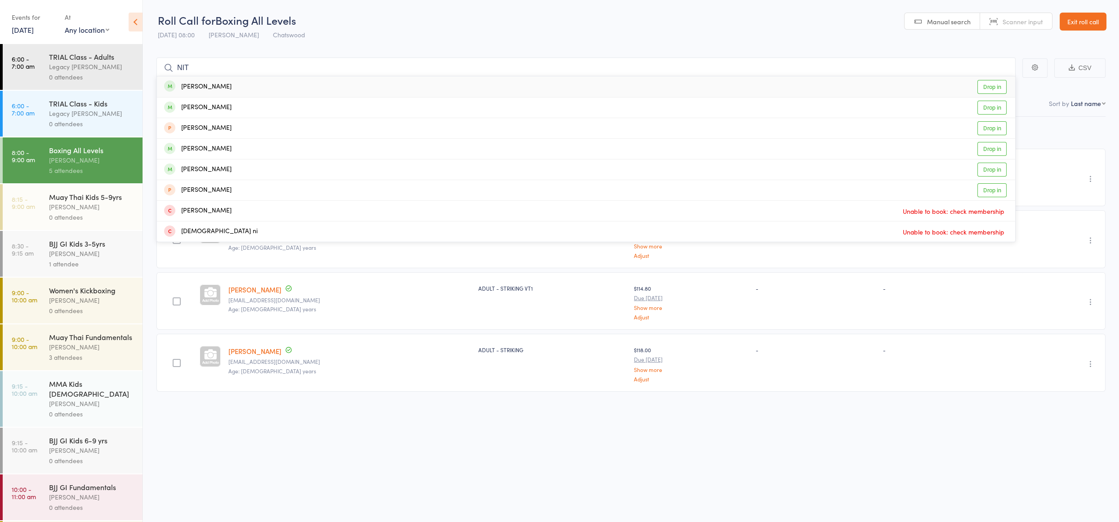
type input "NIT"
click at [240, 86] on div "[PERSON_NAME] Drop in" at bounding box center [586, 86] width 858 height 21
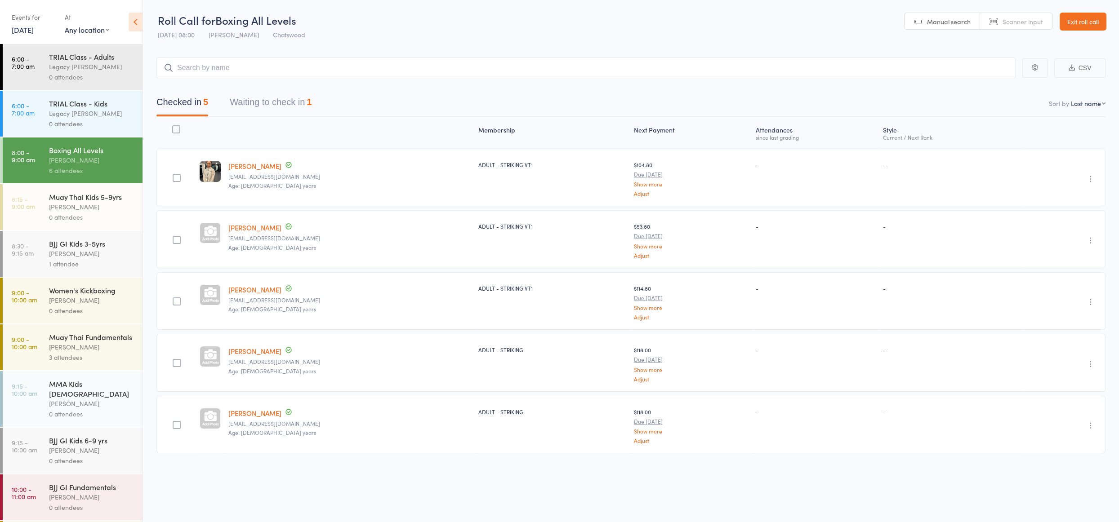
click at [1095, 18] on link "Exit roll call" at bounding box center [1082, 22] width 47 height 18
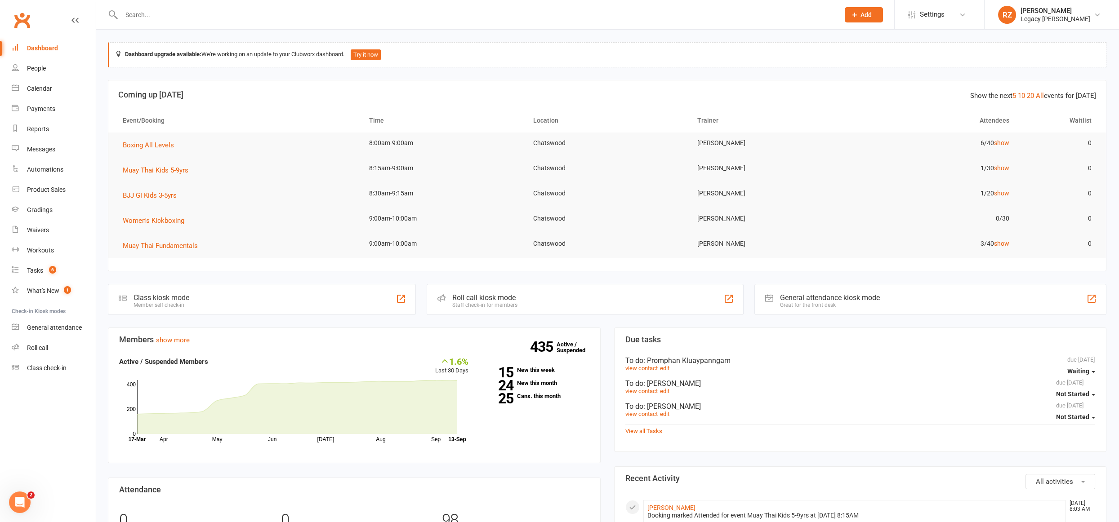
click at [222, 9] on input "text" at bounding box center [476, 15] width 714 height 13
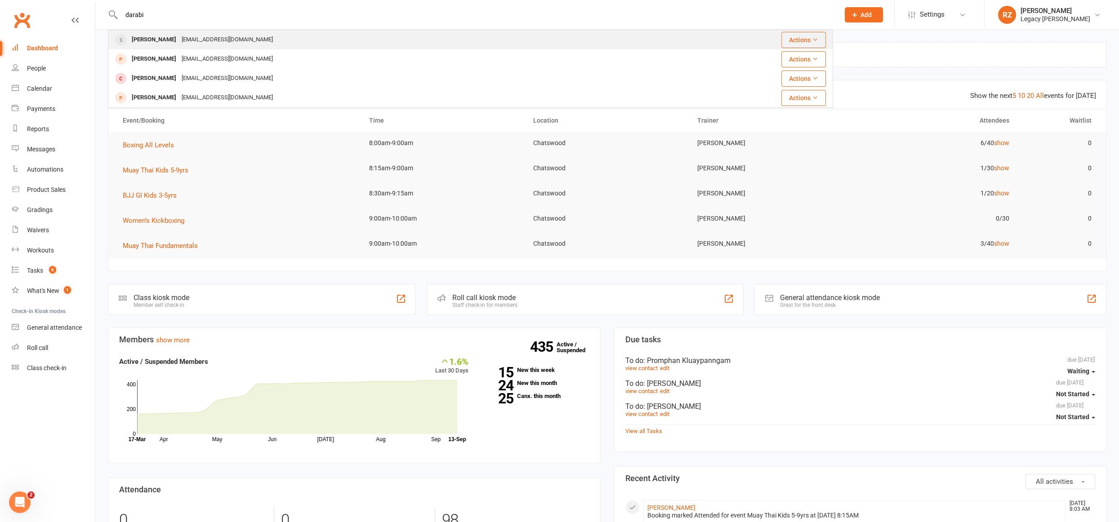
type input "darabi"
click at [163, 41] on div "Aryan Darabi" at bounding box center [154, 39] width 50 height 13
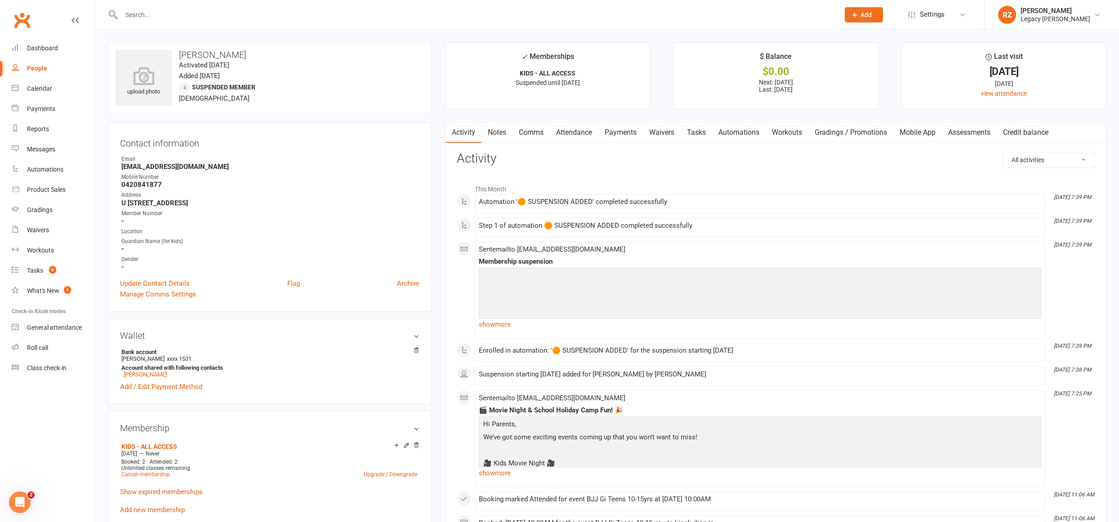
click at [629, 136] on link "Payments" at bounding box center [620, 132] width 44 height 21
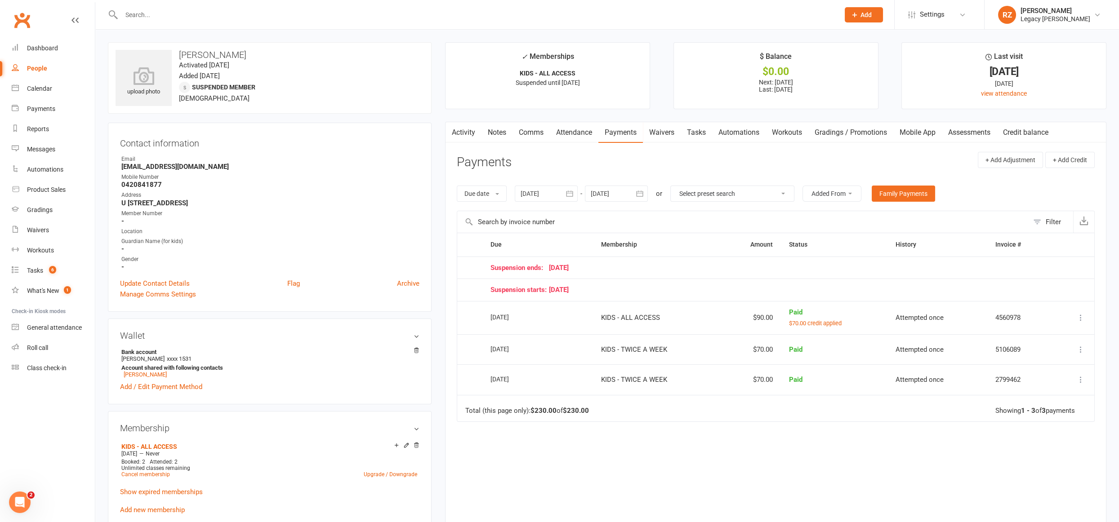
click at [676, 134] on link "Waivers" at bounding box center [662, 132] width 38 height 21
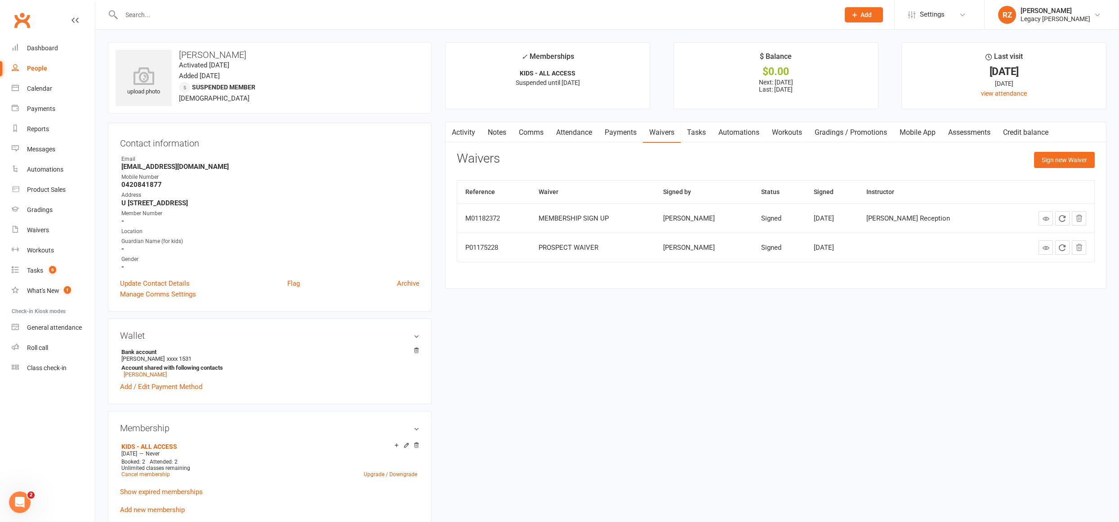
click at [478, 134] on link "Activity" at bounding box center [463, 132] width 36 height 21
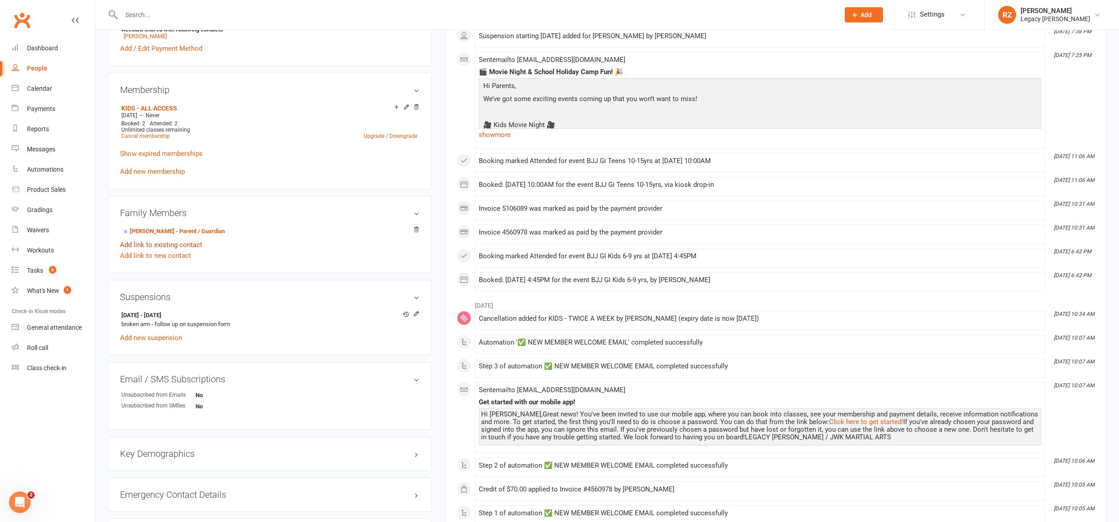
scroll to position [337, 0]
click at [181, 231] on link "Zahra Rezaeizadeh - Parent / Guardian" at bounding box center [172, 232] width 103 height 9
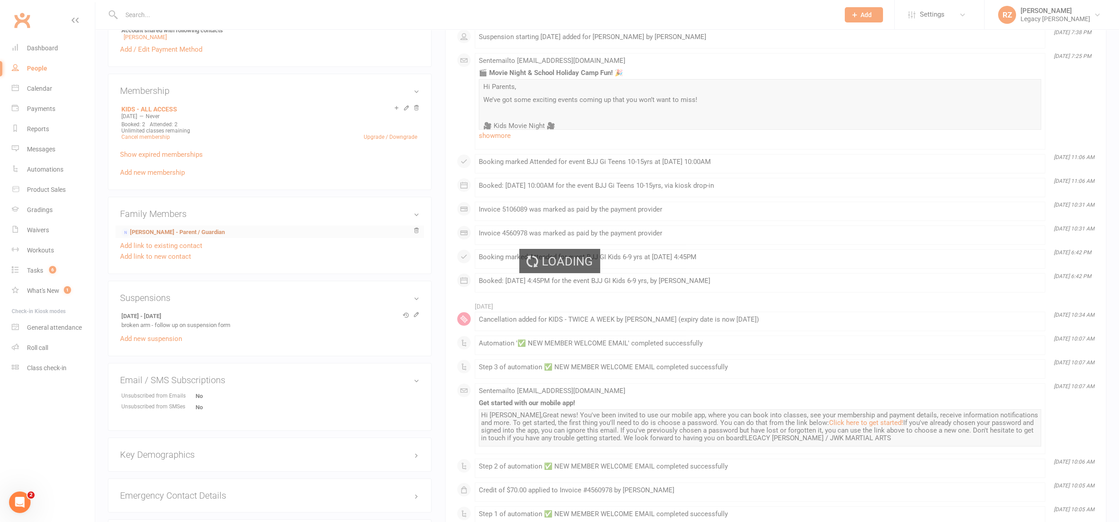
scroll to position [336, 0]
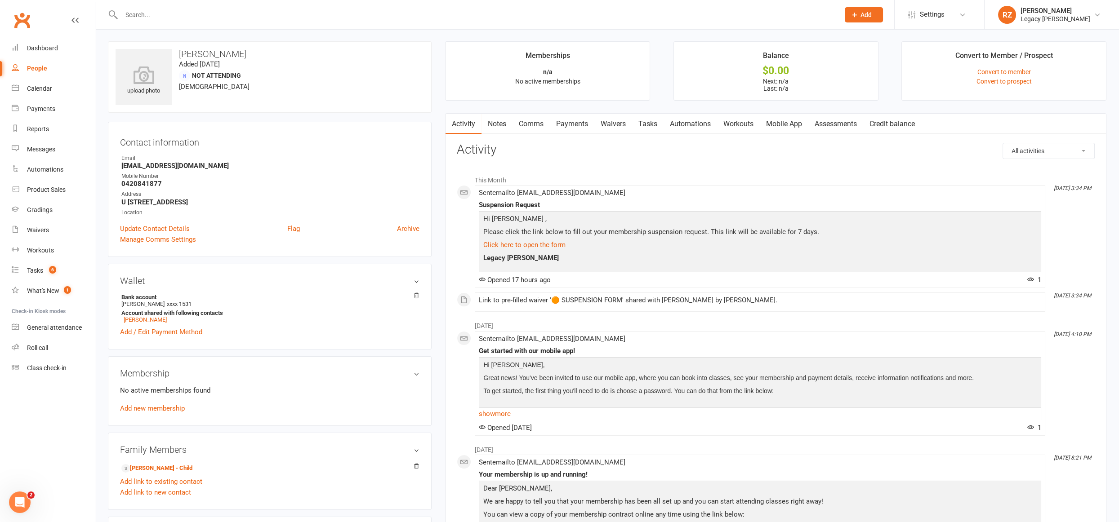
click at [609, 125] on link "Waivers" at bounding box center [613, 124] width 38 height 21
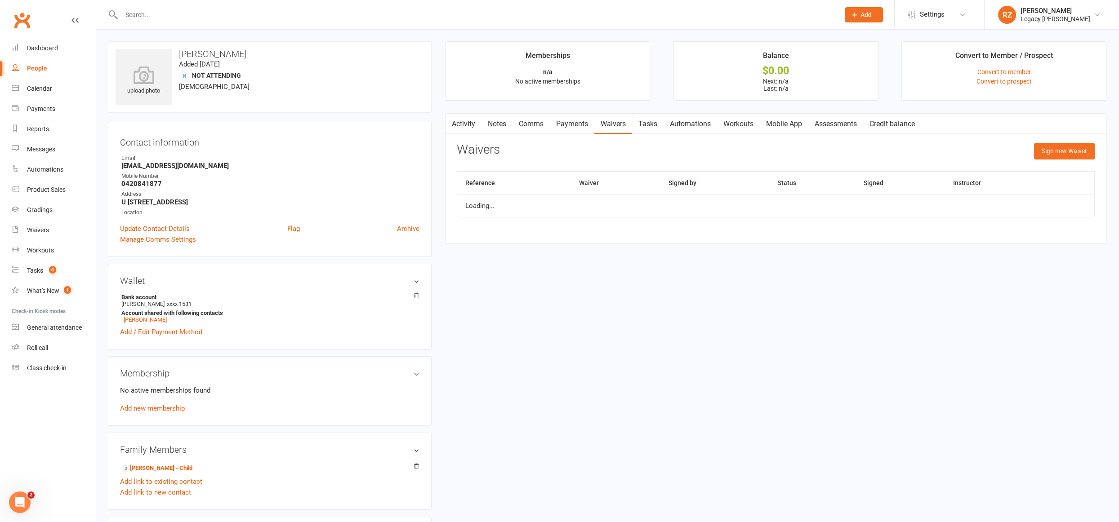
scroll to position [0, 0]
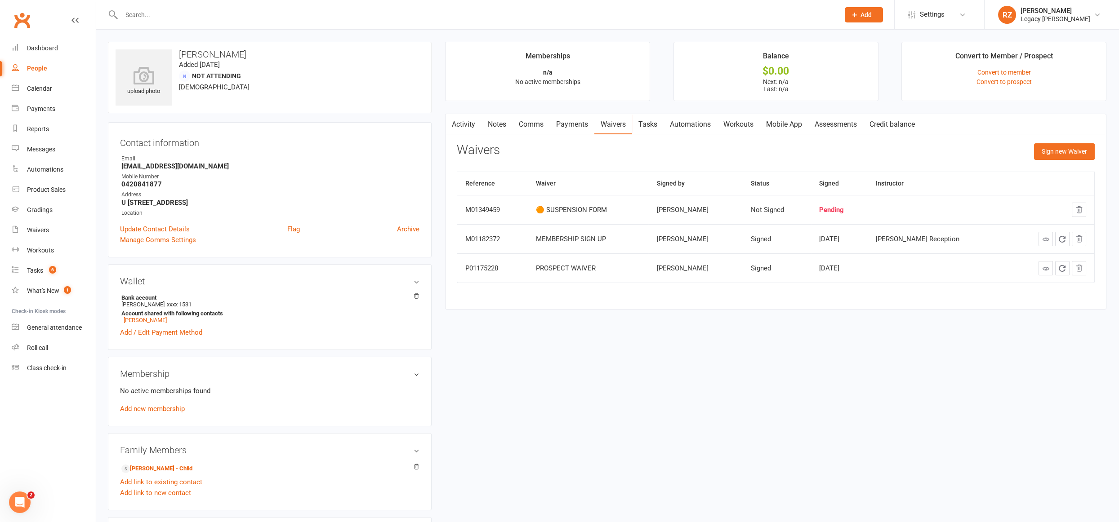
click at [495, 133] on link "Notes" at bounding box center [496, 124] width 31 height 21
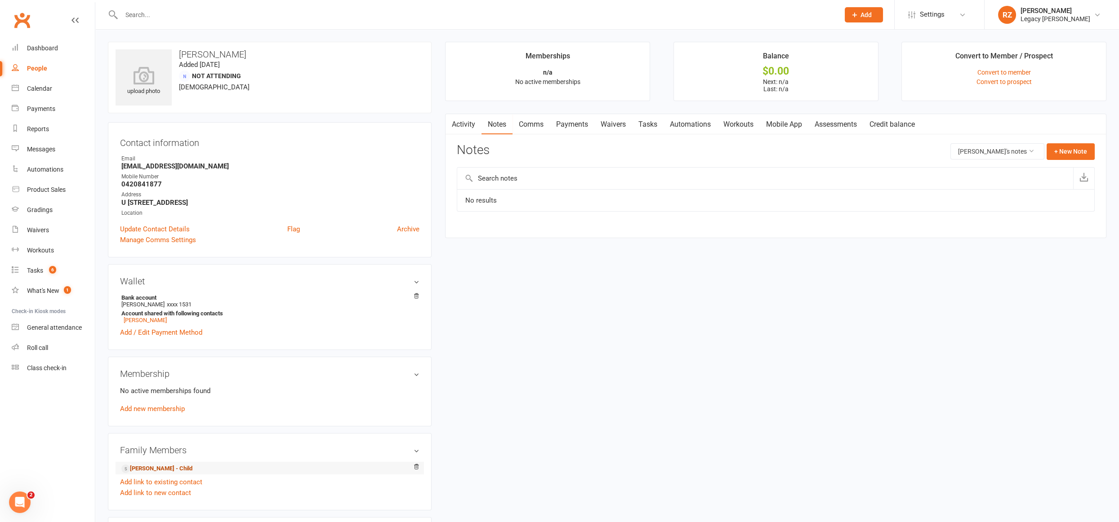
click at [145, 470] on link "Aryan Darabi - Child" at bounding box center [156, 468] width 71 height 9
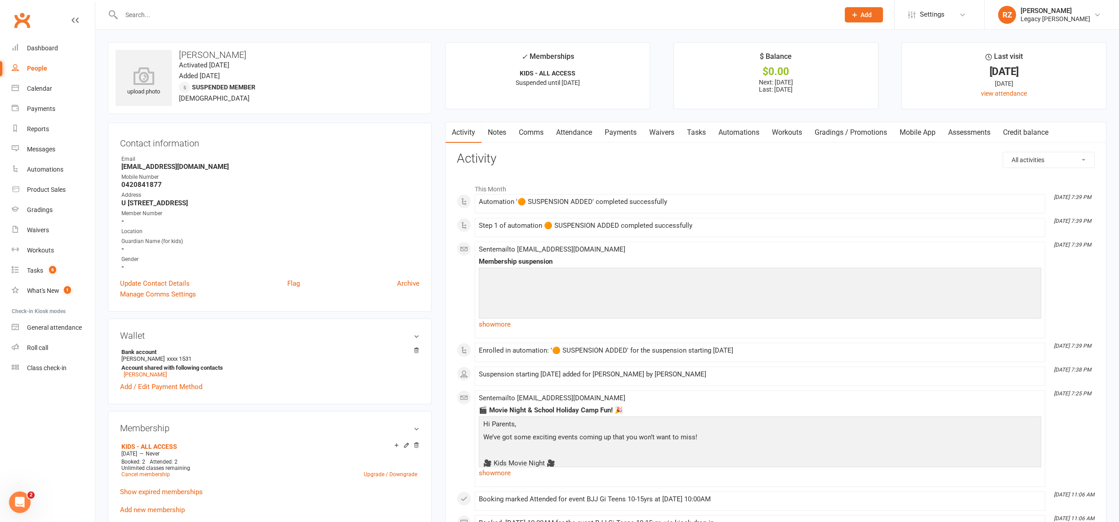
click at [507, 133] on link "Notes" at bounding box center [496, 132] width 31 height 21
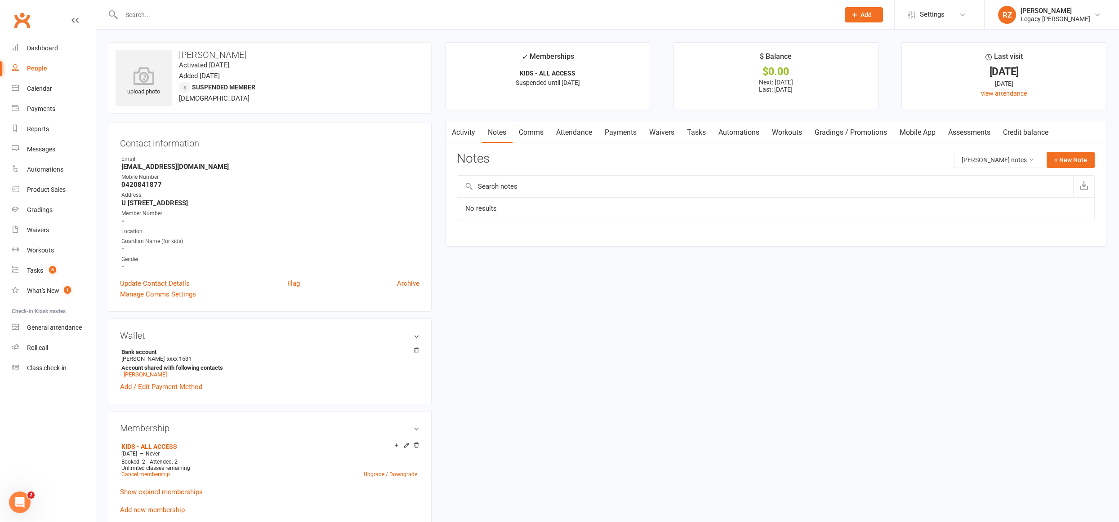
click at [667, 128] on link "Waivers" at bounding box center [662, 132] width 38 height 21
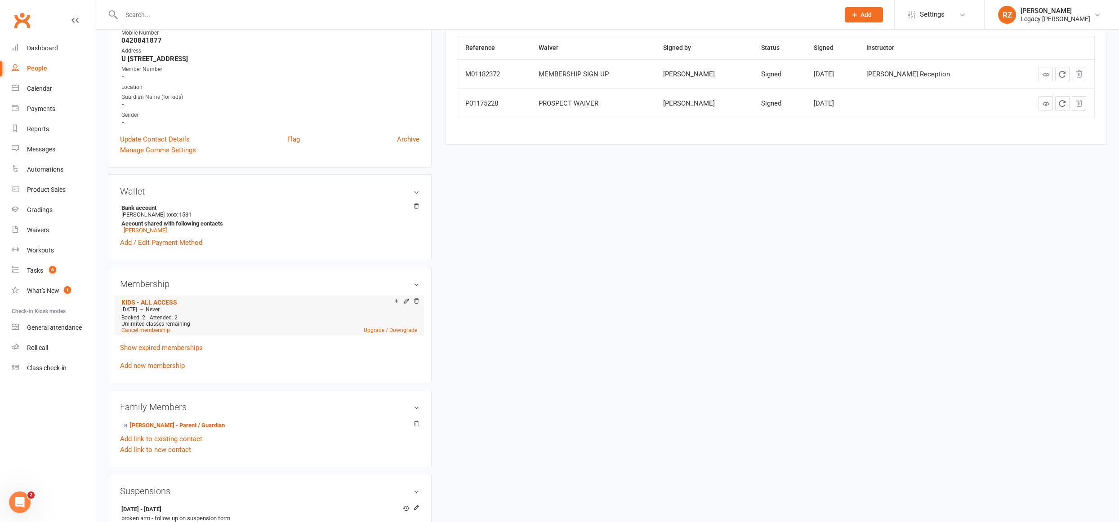
scroll to position [145, 0]
click at [203, 426] on link "Zahra Rezaeizadeh - Parent / Guardian" at bounding box center [172, 425] width 103 height 9
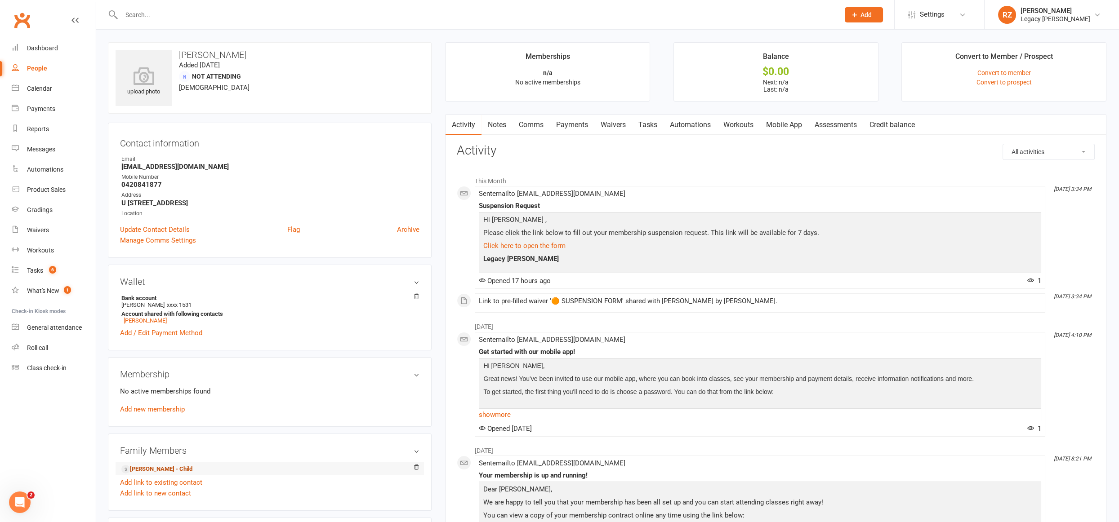
click at [152, 468] on link "Aryan Darabi - Child" at bounding box center [156, 469] width 71 height 9
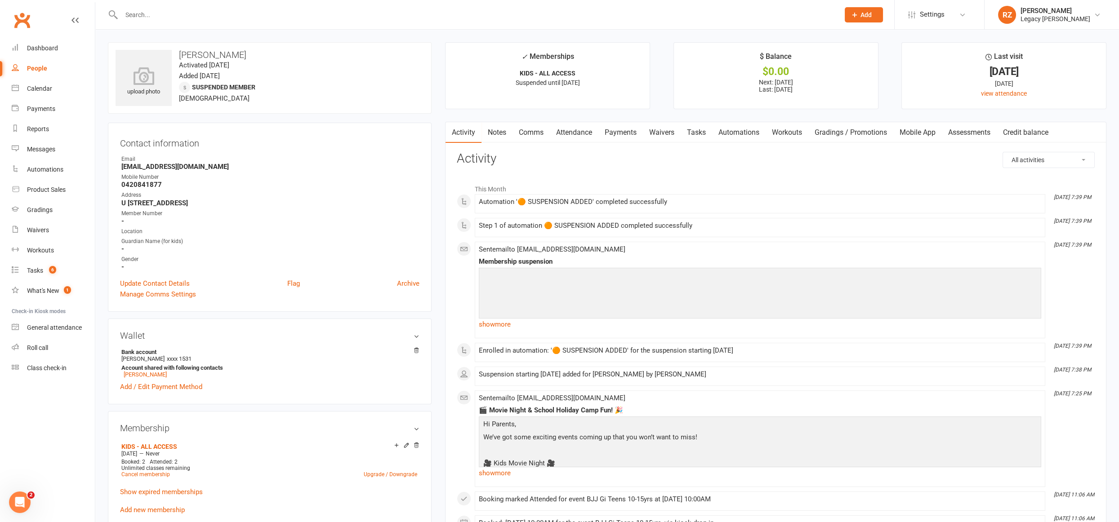
click at [671, 131] on link "Waivers" at bounding box center [662, 132] width 38 height 21
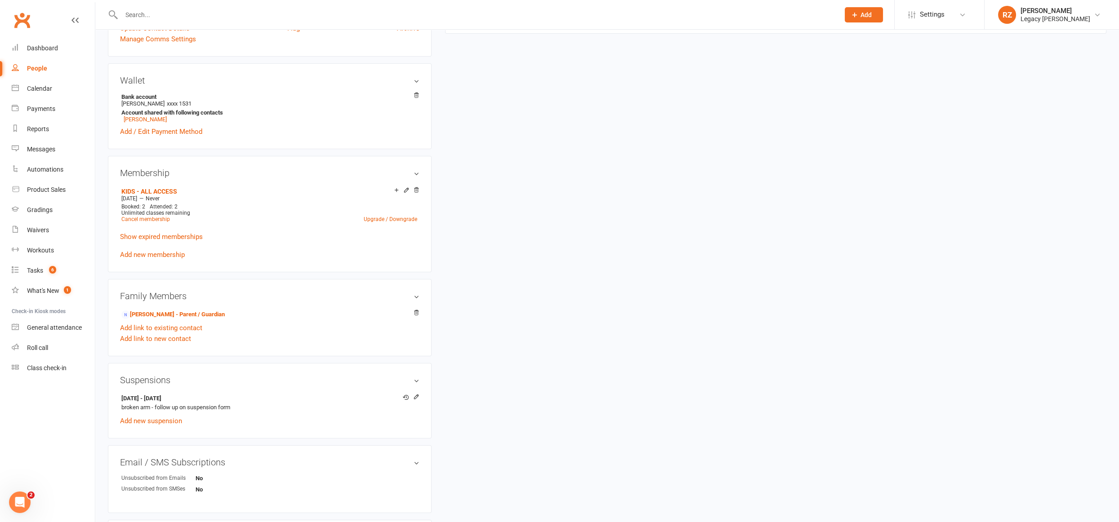
scroll to position [258, 0]
click at [42, 109] on div "Payments" at bounding box center [41, 108] width 28 height 7
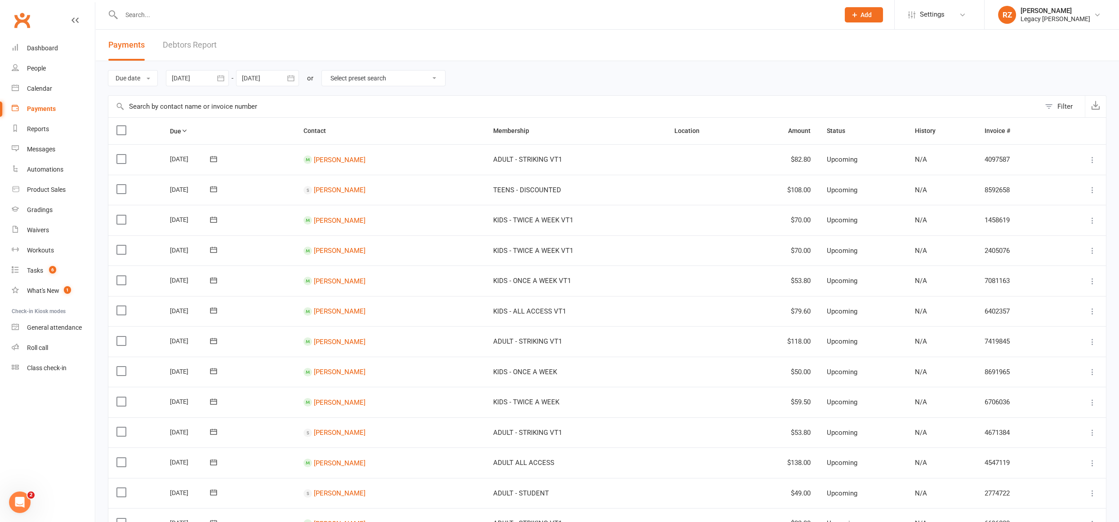
click at [189, 50] on link "Debtors Report" at bounding box center [190, 45] width 54 height 31
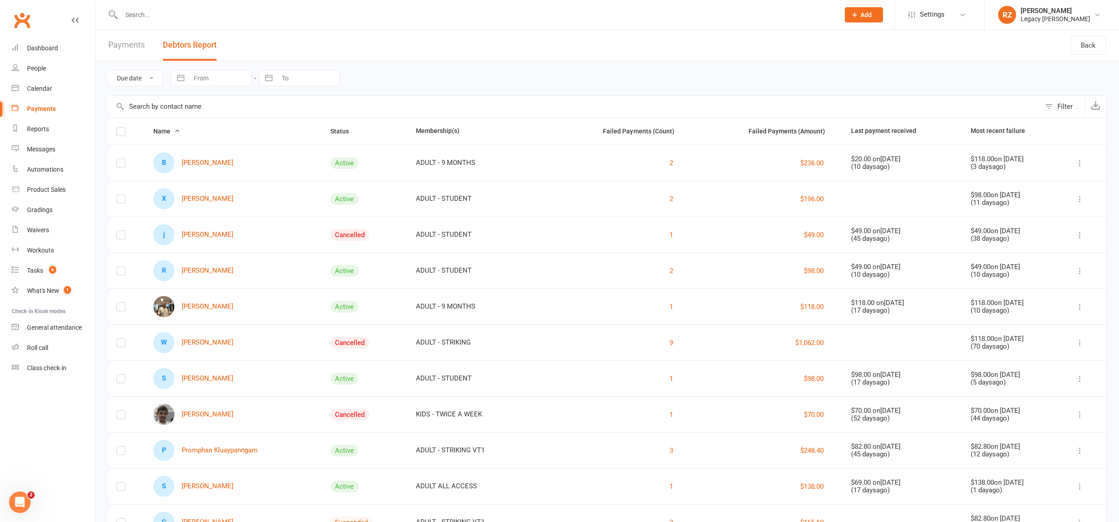
click at [1066, 102] on div "Filter" at bounding box center [1064, 106] width 15 height 11
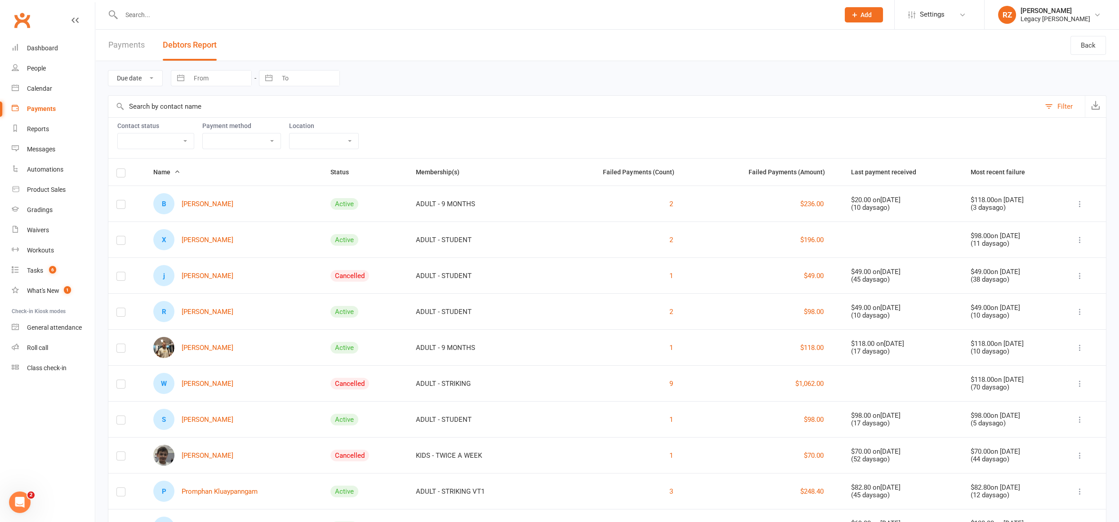
click at [181, 138] on select "Active member Suspended member Cancelled member Not attending" at bounding box center [156, 140] width 76 height 15
select select "Active"
click at [118, 133] on select "Active member Suspended member Cancelled member Not attending" at bounding box center [156, 140] width 76 height 15
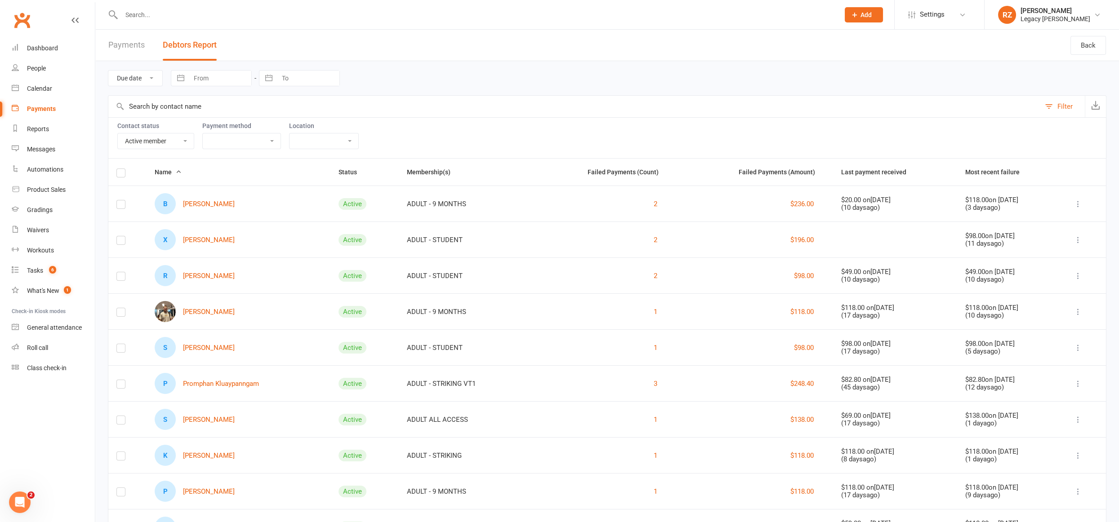
click at [449, 16] on input "text" at bounding box center [476, 15] width 714 height 13
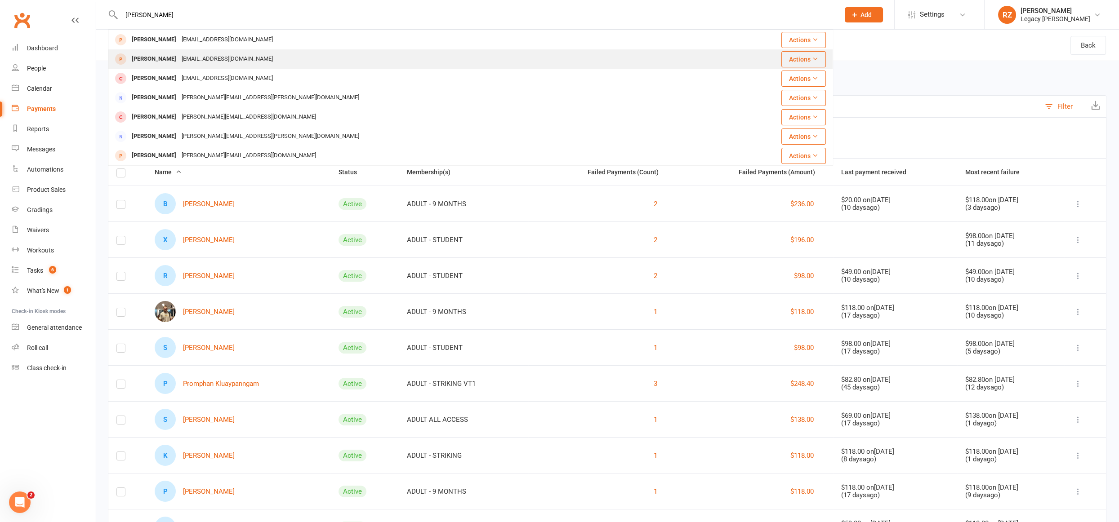
type input "andy"
click at [222, 61] on div "1345178989cx@gmail.com" at bounding box center [227, 59] width 97 height 13
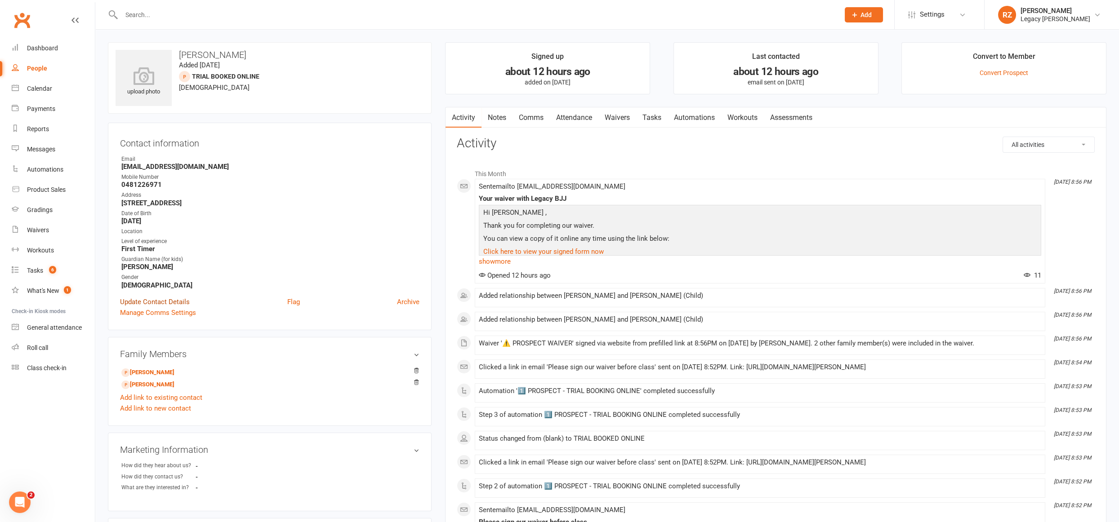
click at [181, 300] on link "Update Contact Details" at bounding box center [155, 302] width 70 height 11
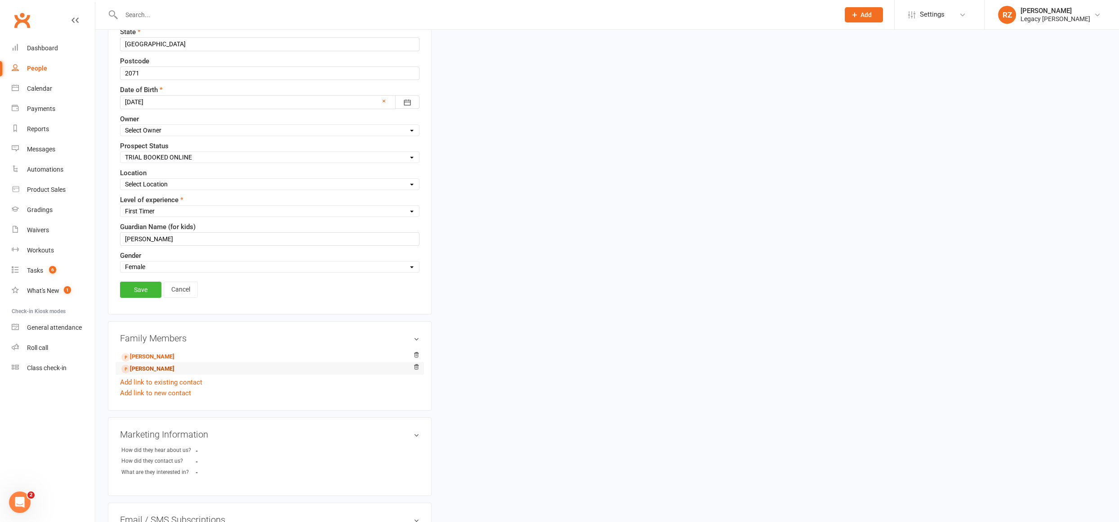
scroll to position [306, 0]
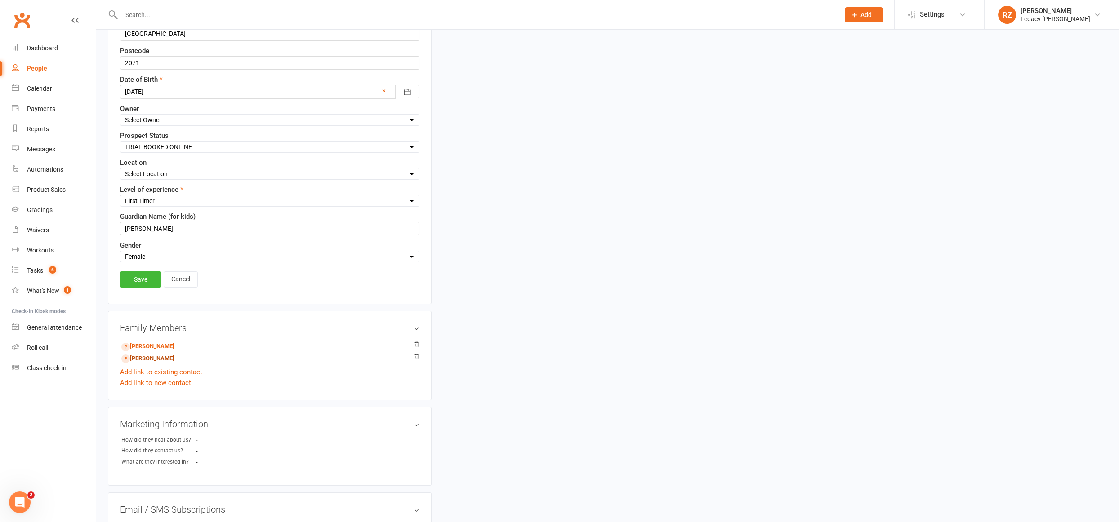
click at [169, 355] on link "rachel yu - Child" at bounding box center [147, 358] width 53 height 9
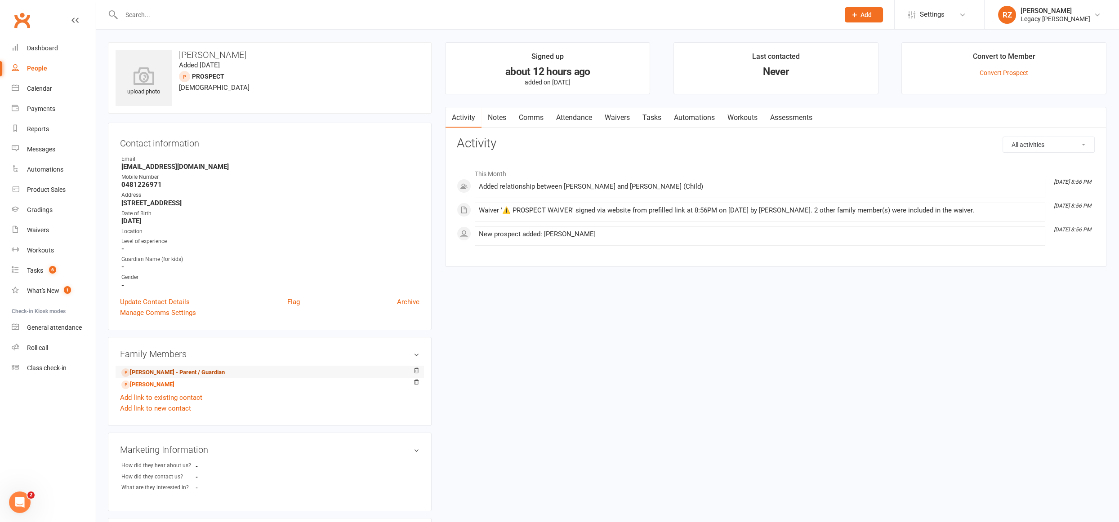
click at [154, 373] on link "andy yu - Parent / Guardian" at bounding box center [172, 372] width 103 height 9
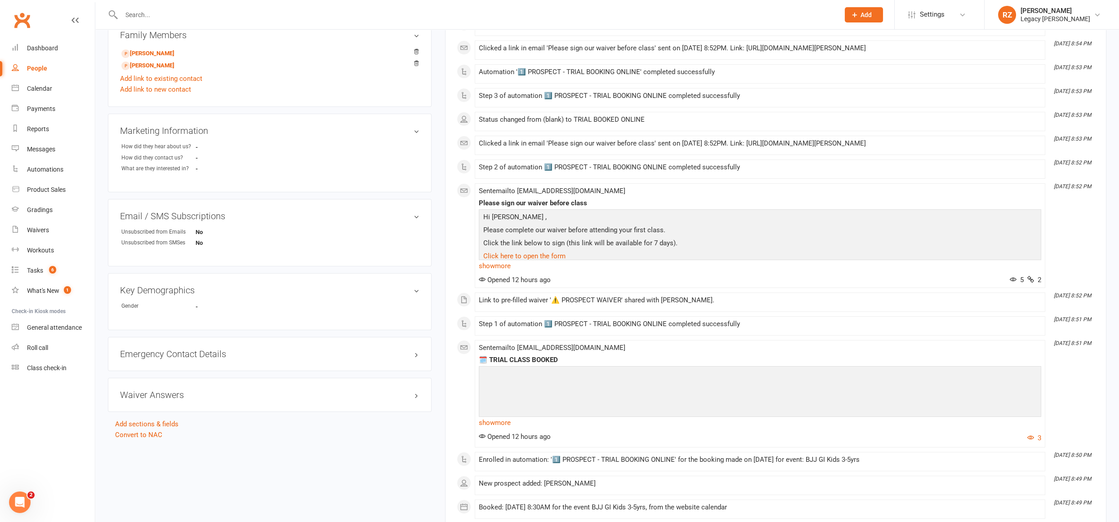
scroll to position [321, 0]
click at [148, 429] on link "Convert to NAC" at bounding box center [138, 433] width 47 height 8
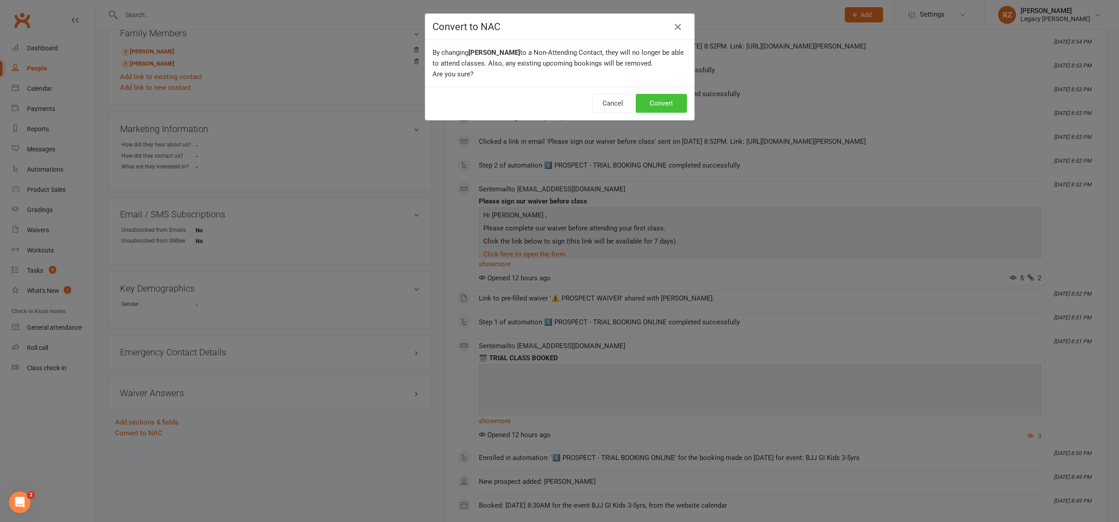
click at [673, 106] on button "Convert" at bounding box center [660, 103] width 51 height 19
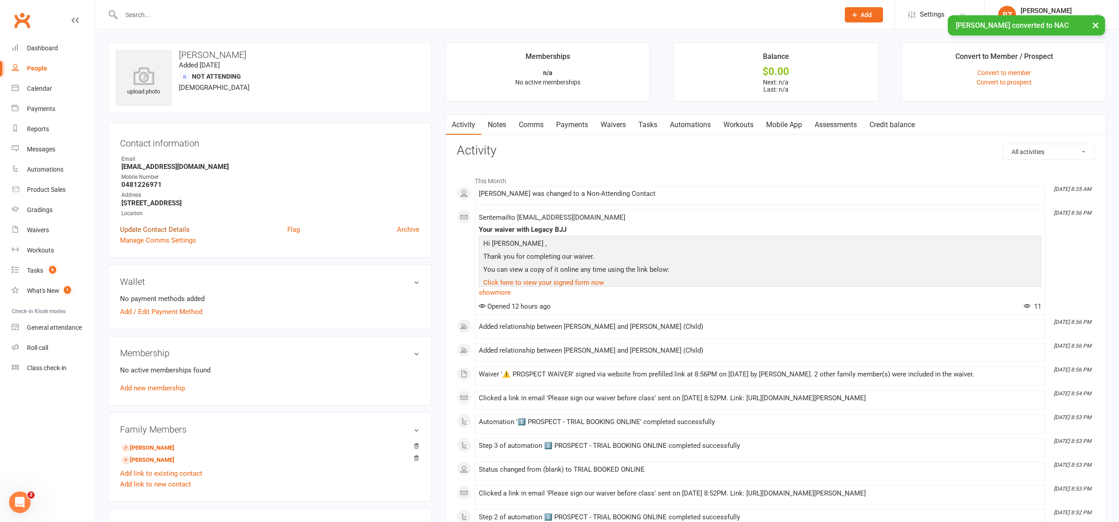
click at [176, 230] on link "Update Contact Details" at bounding box center [155, 229] width 70 height 11
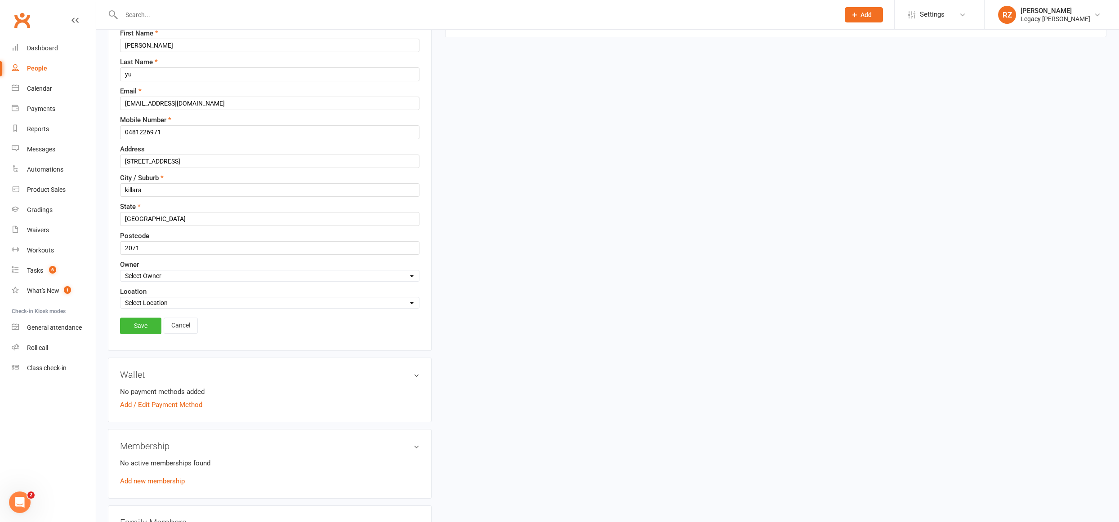
scroll to position [126, 0]
drag, startPoint x: 184, startPoint y: 311, endPoint x: 192, endPoint y: 311, distance: 7.7
click at [184, 312] on link "Cancel" at bounding box center [181, 320] width 34 height 16
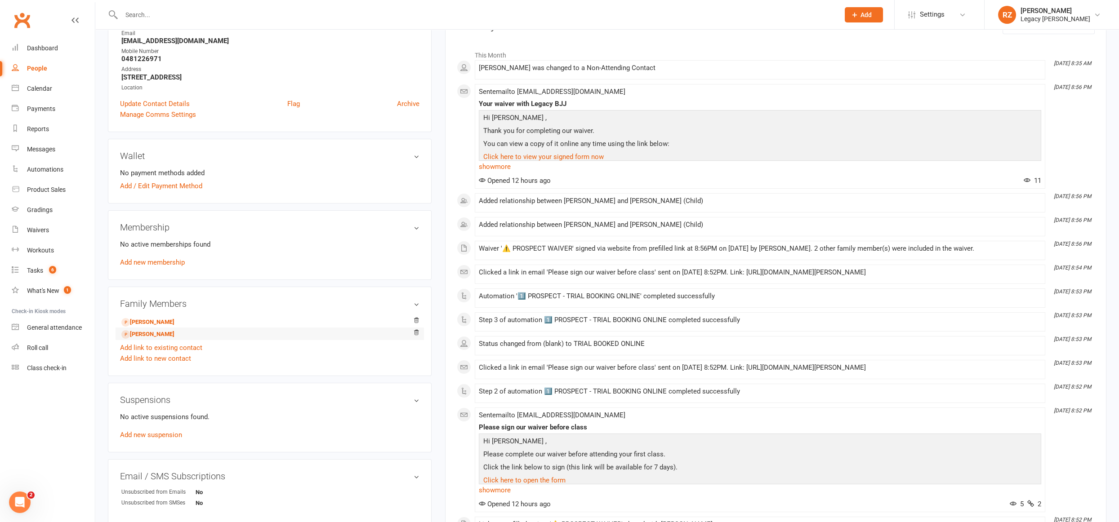
scroll to position [0, 0]
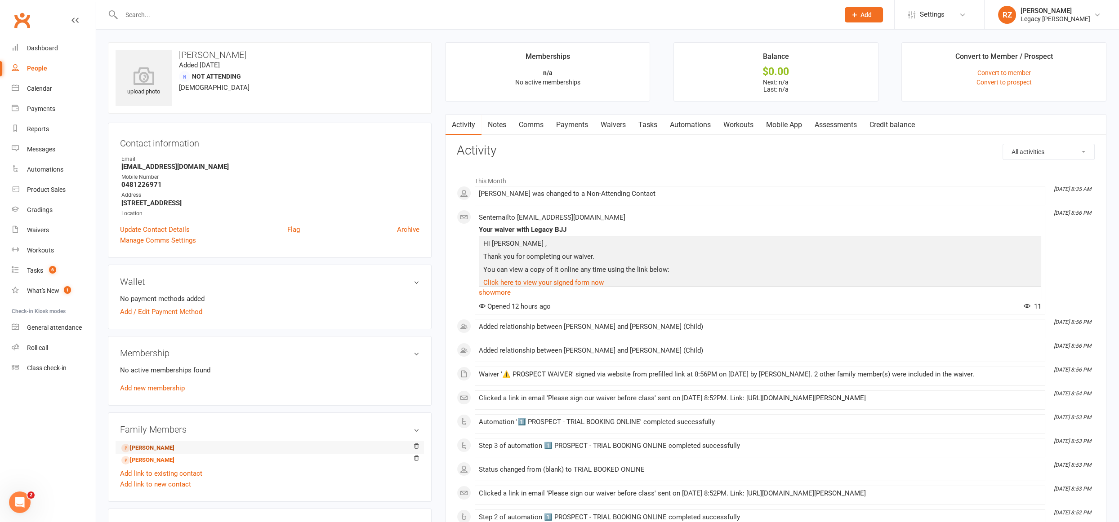
click at [147, 445] on link "riley yu - Child" at bounding box center [147, 448] width 53 height 9
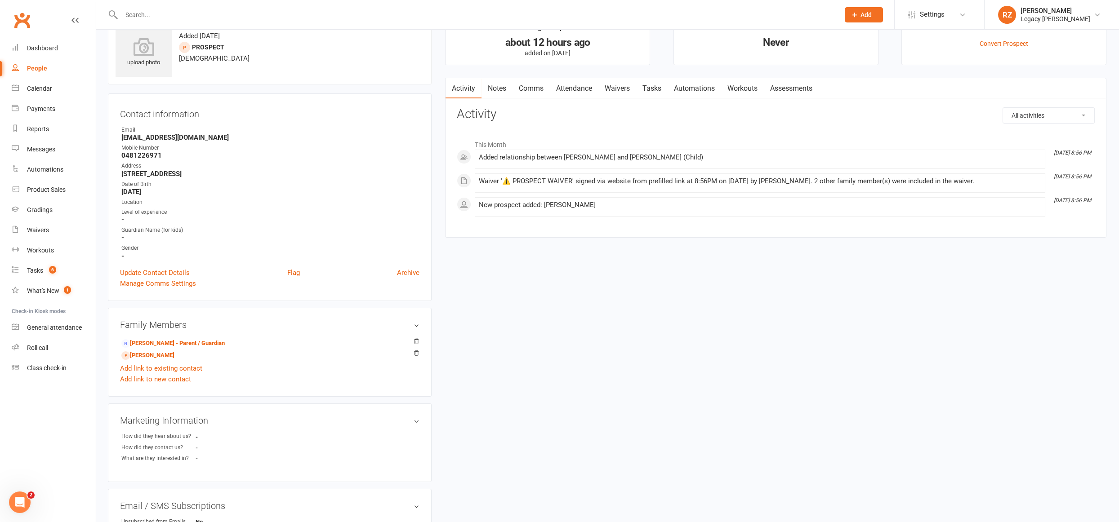
scroll to position [30, 0]
click at [164, 344] on link "andy yu - Parent / Guardian" at bounding box center [172, 342] width 103 height 9
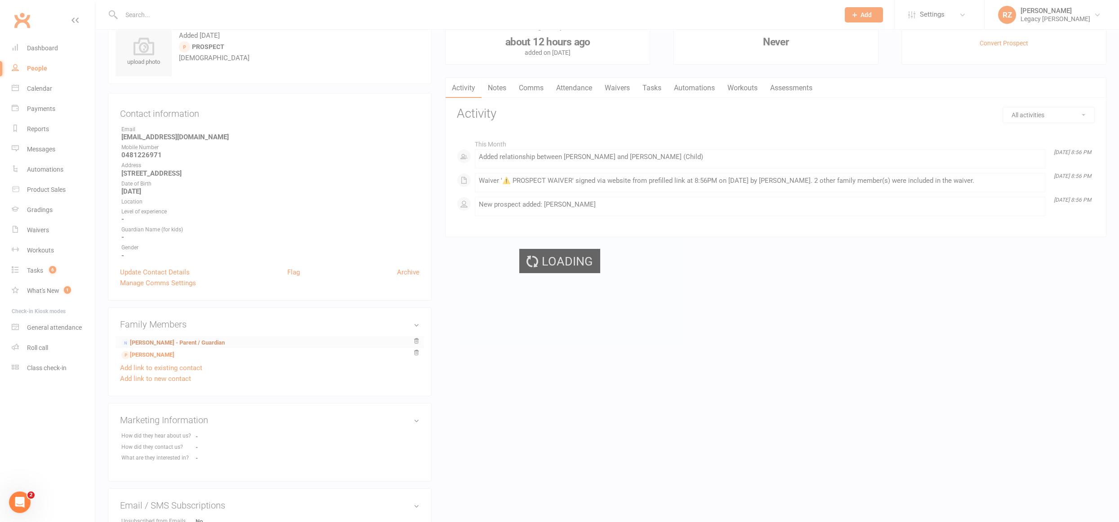
scroll to position [30, 0]
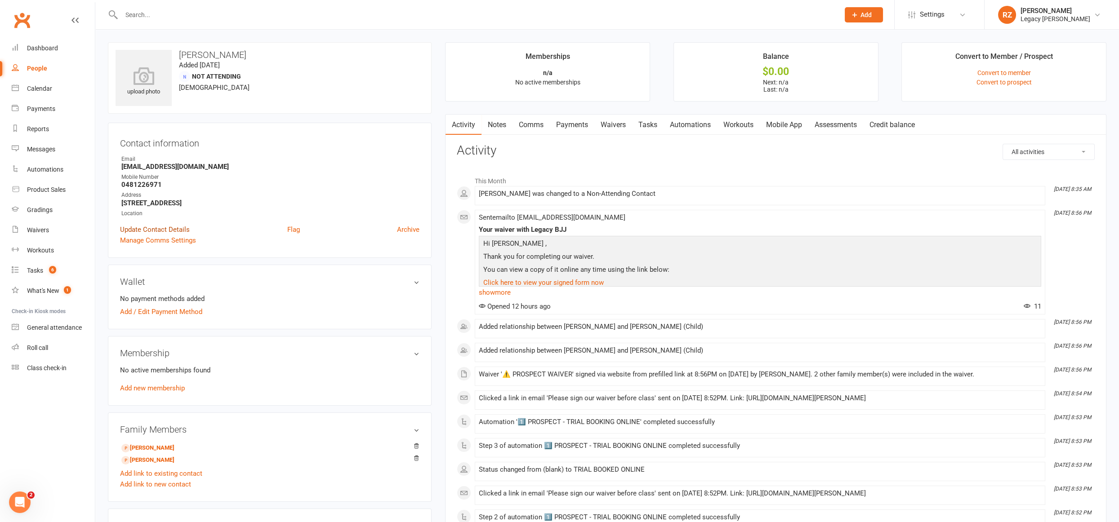
click at [154, 229] on link "Update Contact Details" at bounding box center [155, 229] width 70 height 11
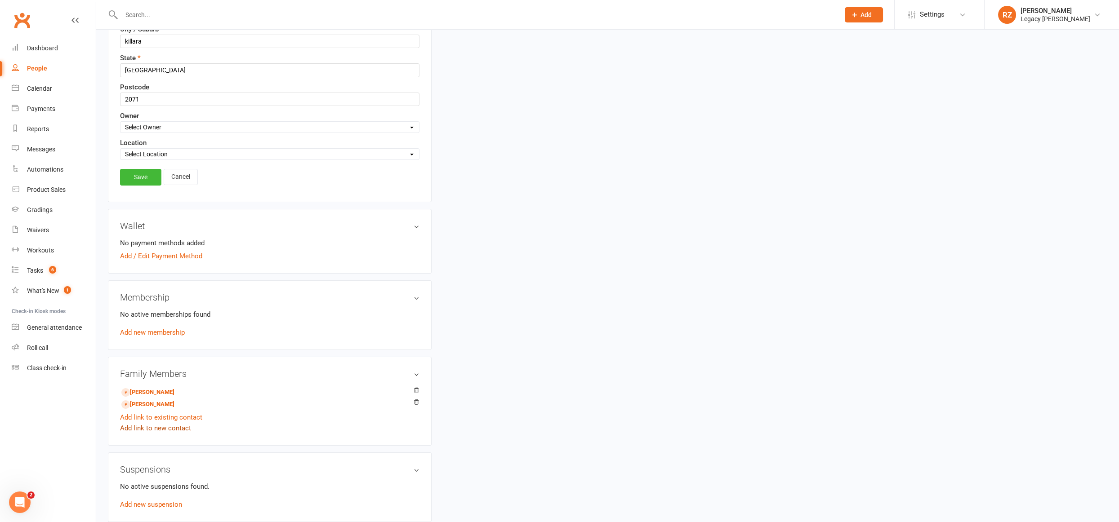
scroll to position [277, 0]
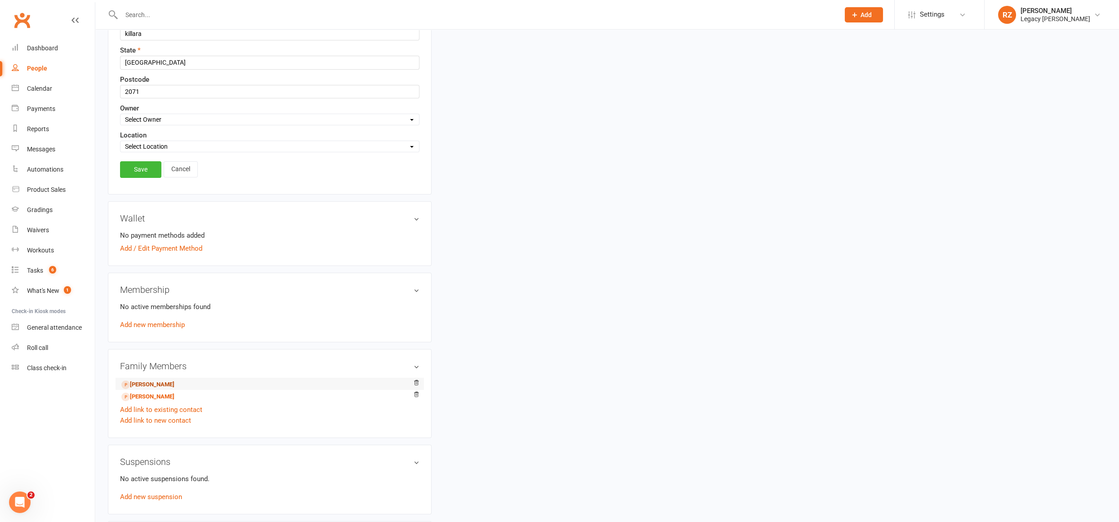
click at [150, 380] on link "riley yu - Child" at bounding box center [147, 384] width 53 height 9
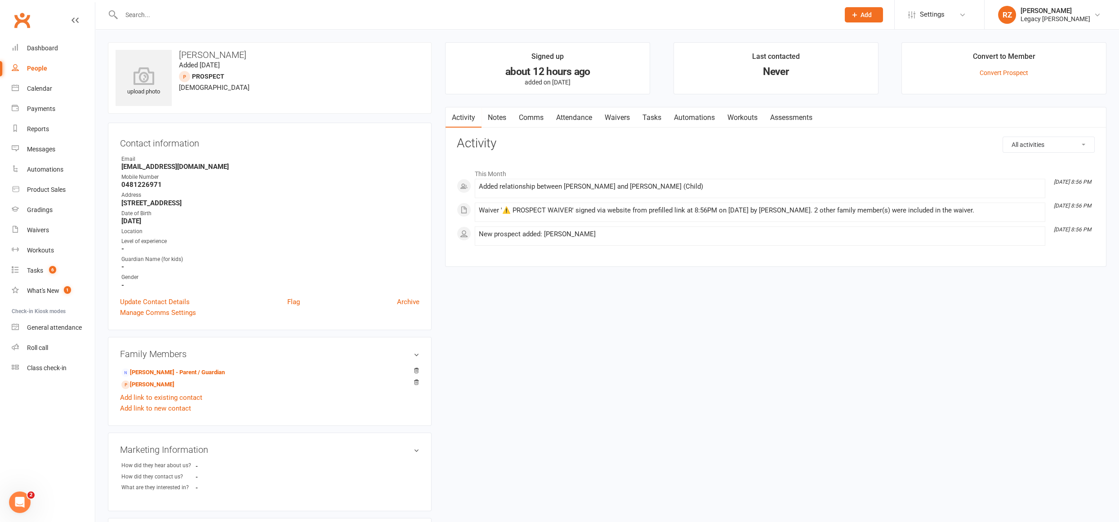
click at [614, 116] on link "Waivers" at bounding box center [617, 117] width 38 height 21
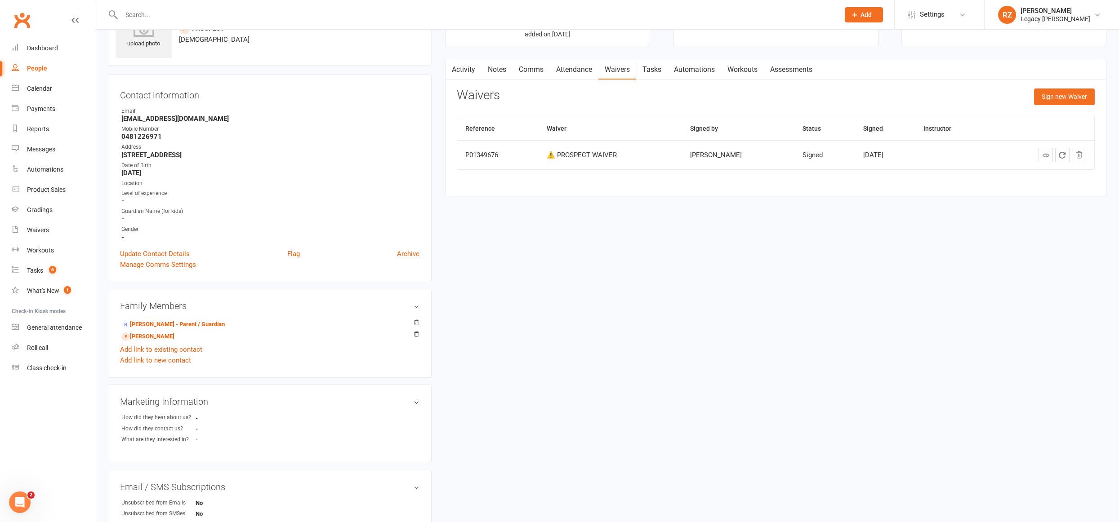
scroll to position [57, 0]
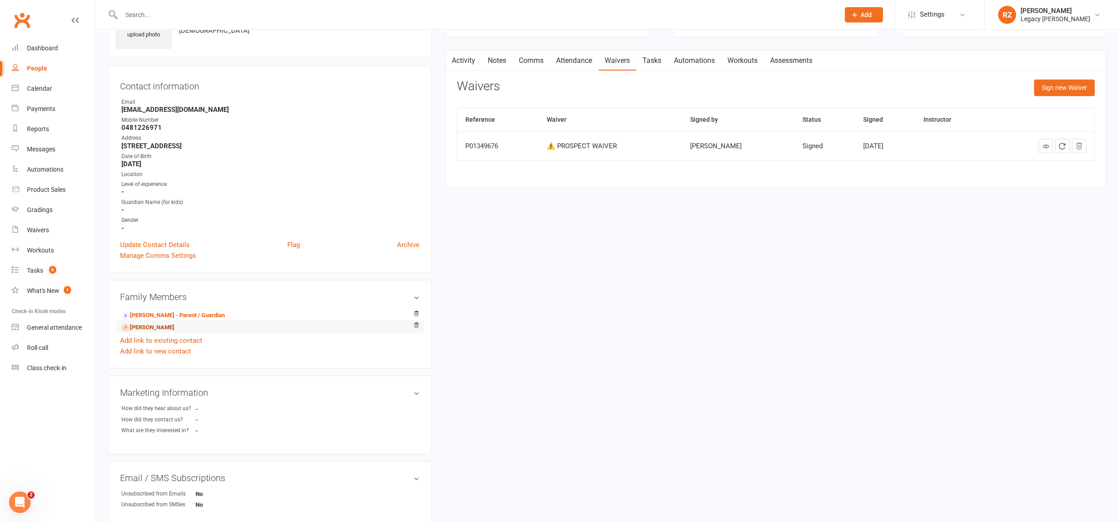
click at [164, 324] on link "rachel yu - Sibling" at bounding box center [147, 327] width 53 height 9
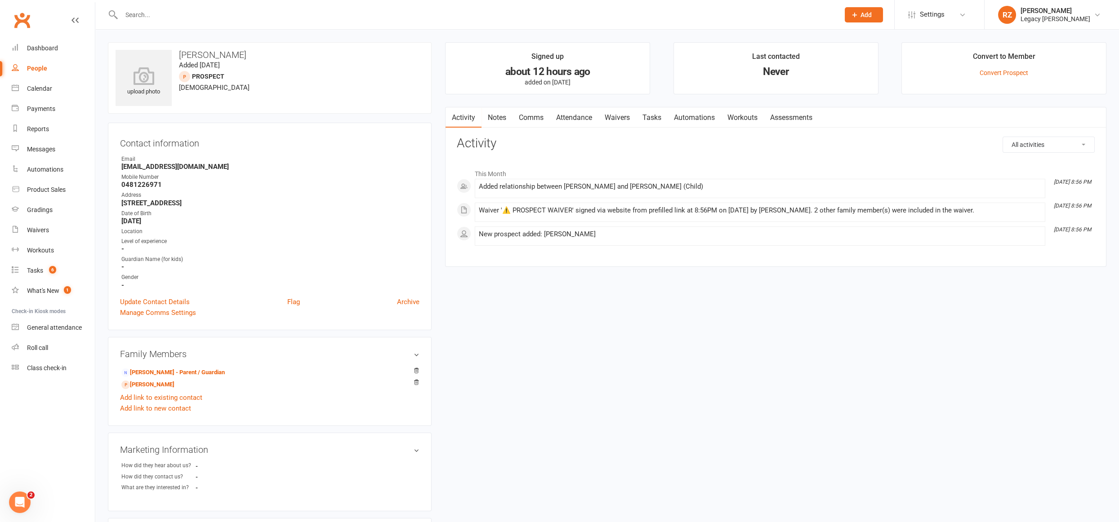
click at [619, 121] on link "Waivers" at bounding box center [617, 117] width 38 height 21
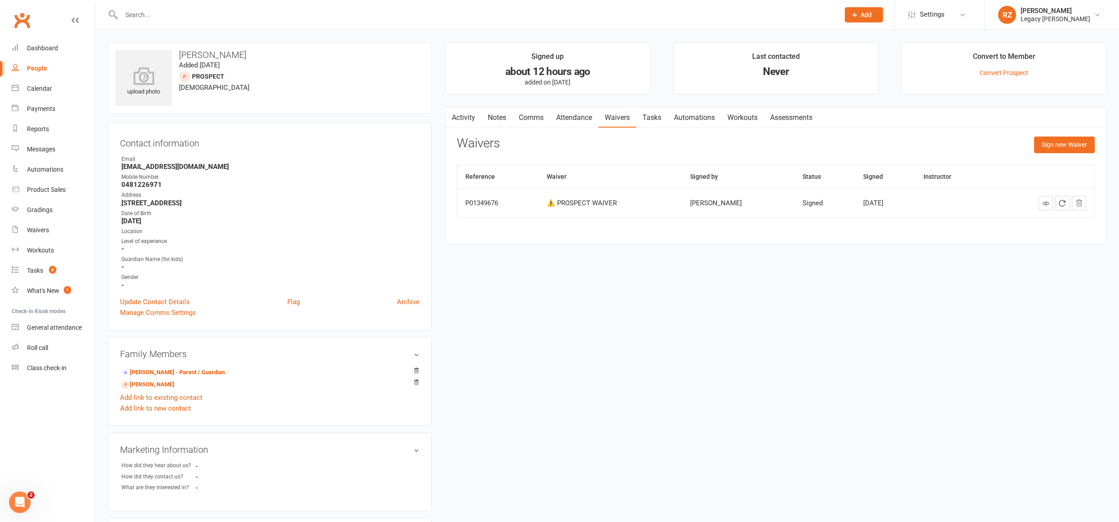
click at [155, 17] on input "text" at bounding box center [476, 15] width 714 height 13
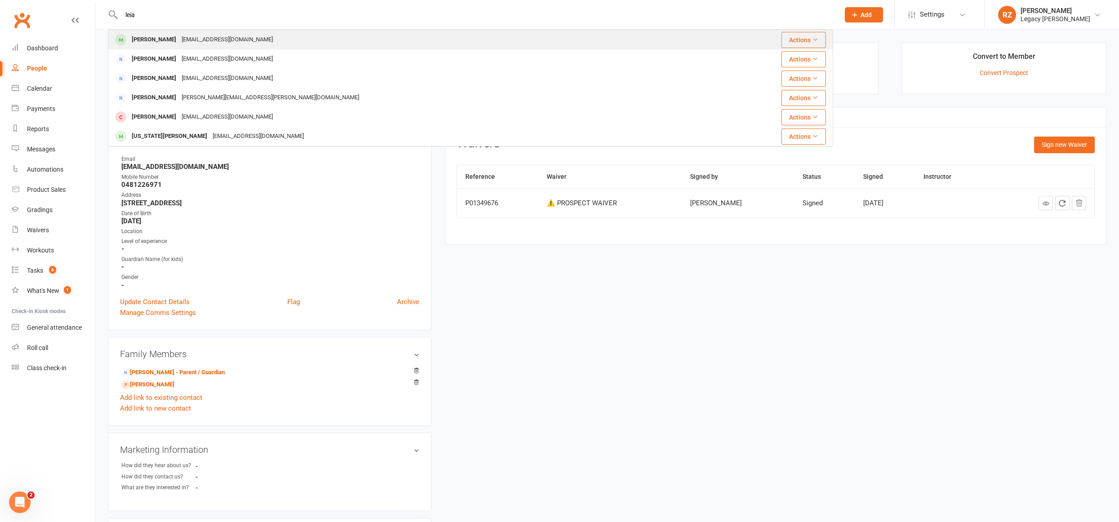
type input "leia"
click at [149, 33] on div "Leia Zhu chimarvel@gmail.com" at bounding box center [410, 40] width 602 height 18
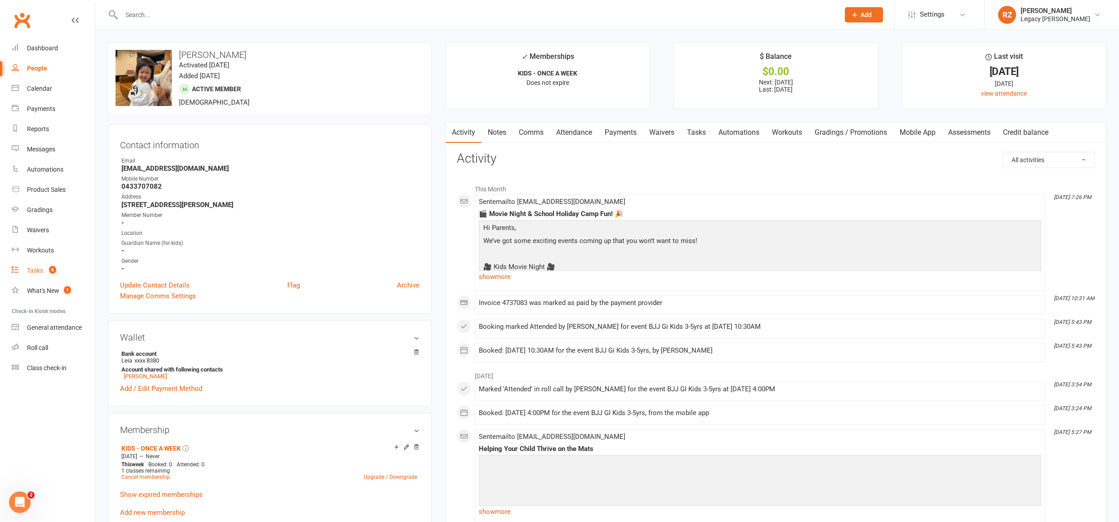
click at [31, 268] on div "Tasks" at bounding box center [35, 270] width 16 height 7
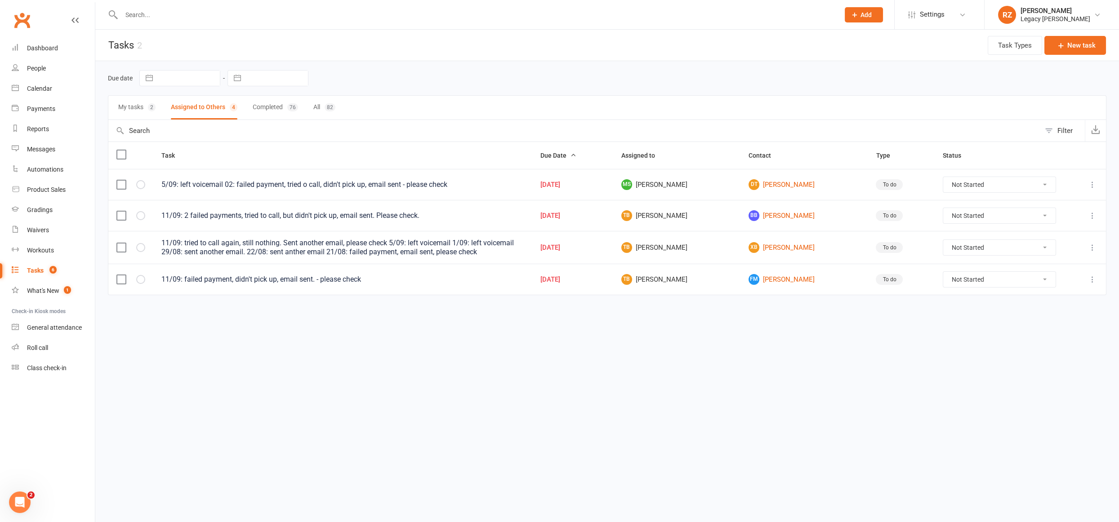
click at [147, 15] on input "text" at bounding box center [476, 15] width 714 height 13
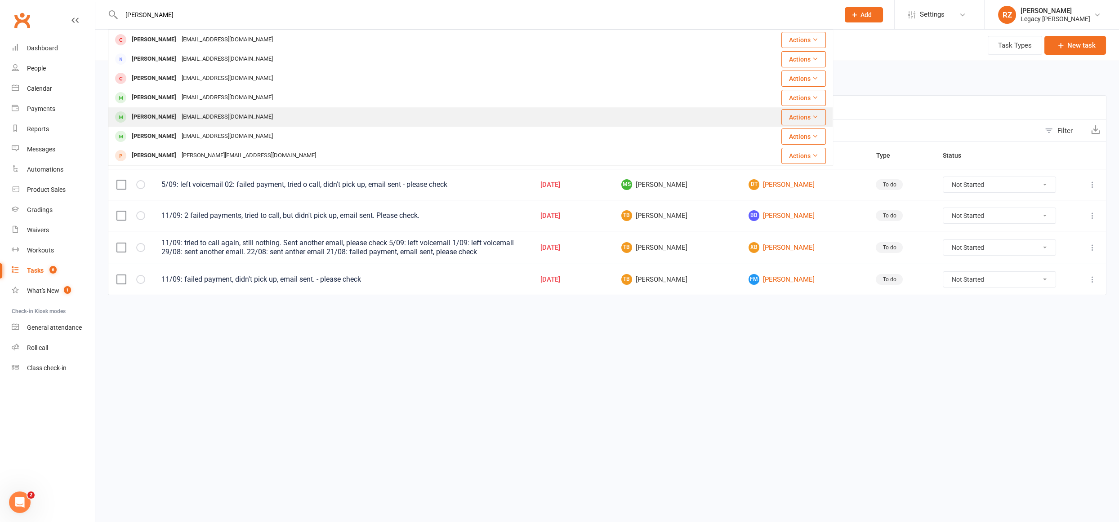
type input "heid"
click at [164, 120] on div "Heidi Yangchen" at bounding box center [154, 117] width 50 height 13
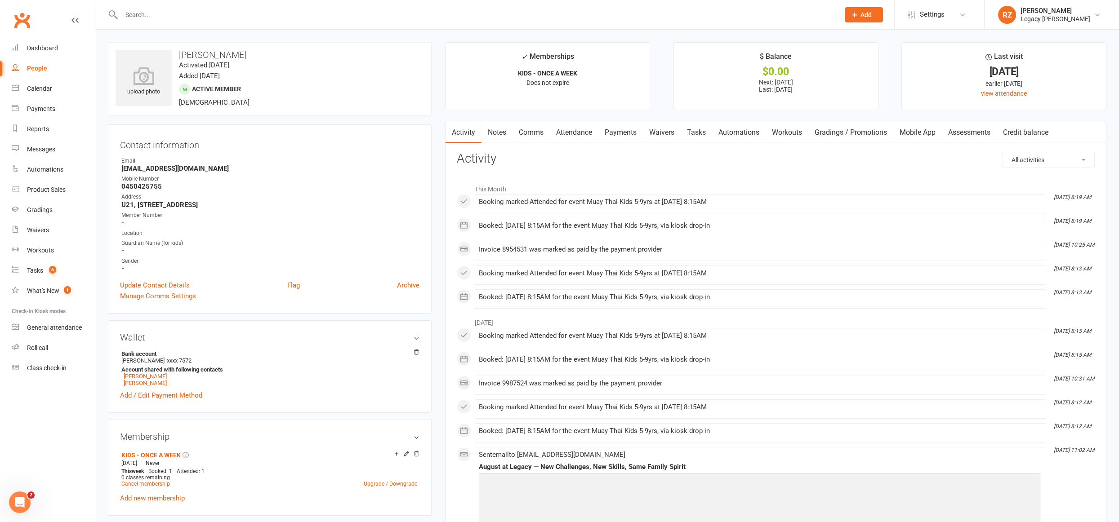
click at [666, 134] on link "Waivers" at bounding box center [662, 132] width 38 height 21
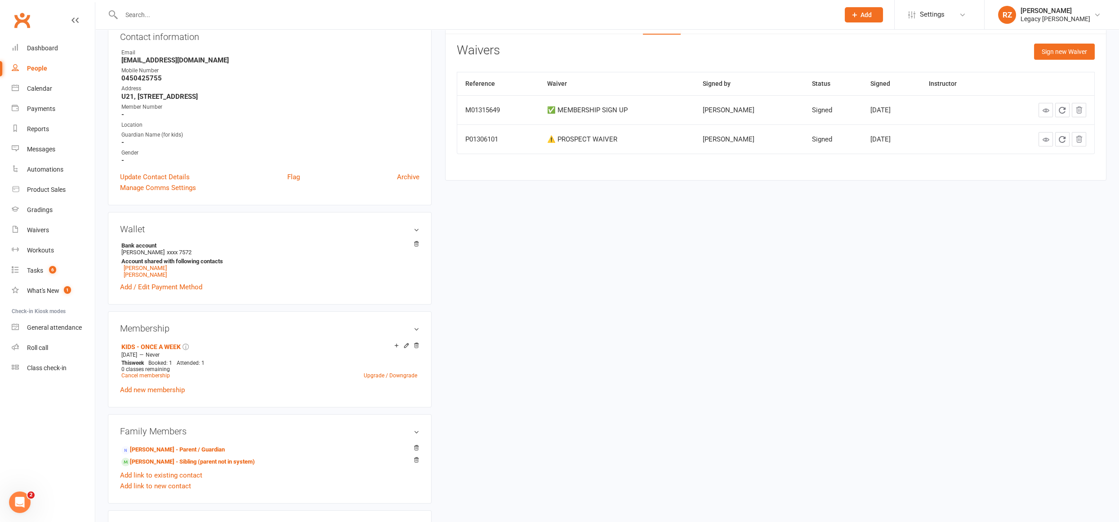
scroll to position [111, 0]
click at [222, 458] on link "Mabel Yangchen - Sibling (parent not in system)" at bounding box center [187, 459] width 133 height 9
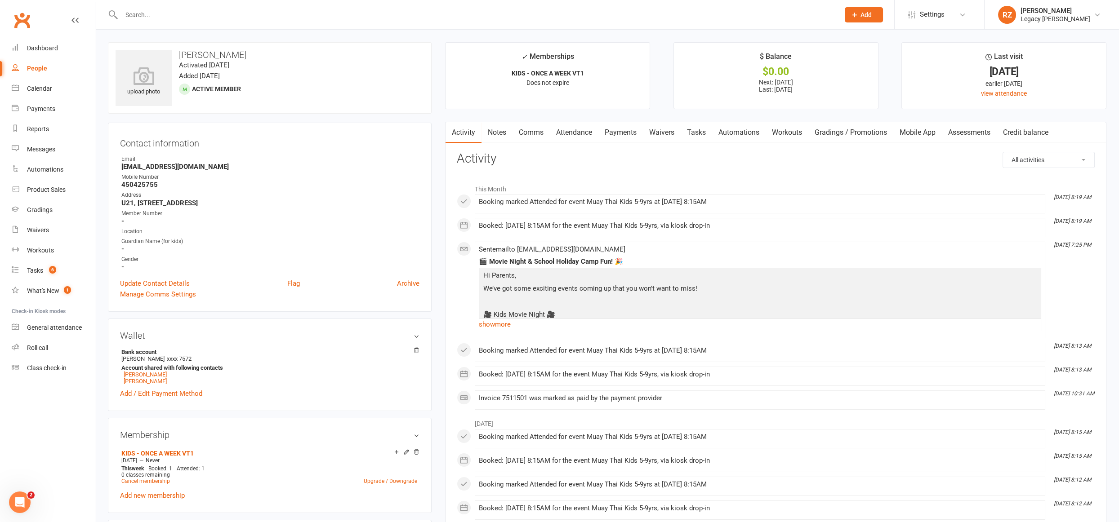
click at [250, 15] on input "text" at bounding box center [476, 15] width 714 height 13
type input "ali"
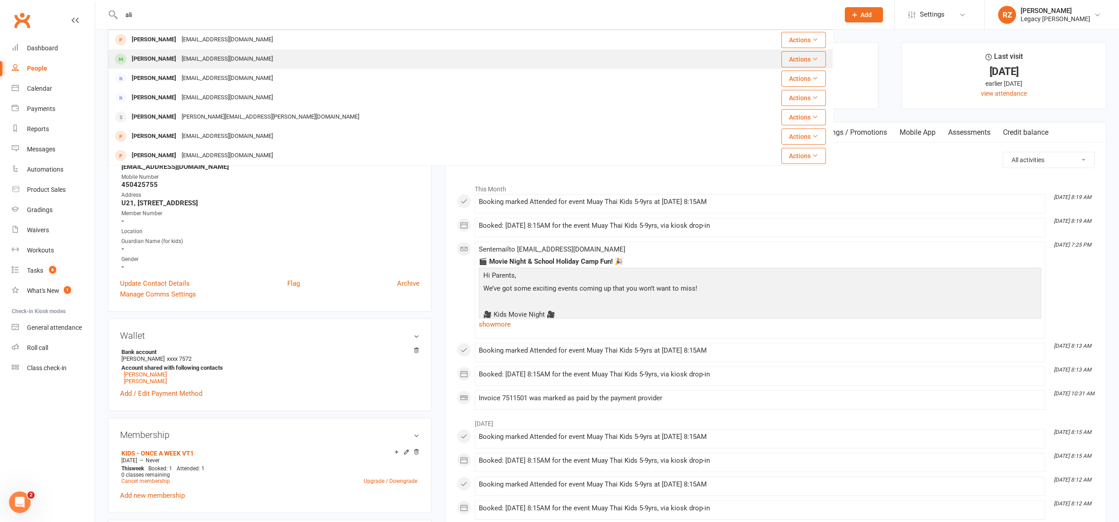
click at [242, 56] on div "Mhosseini631@outlook.com" at bounding box center [227, 59] width 97 height 13
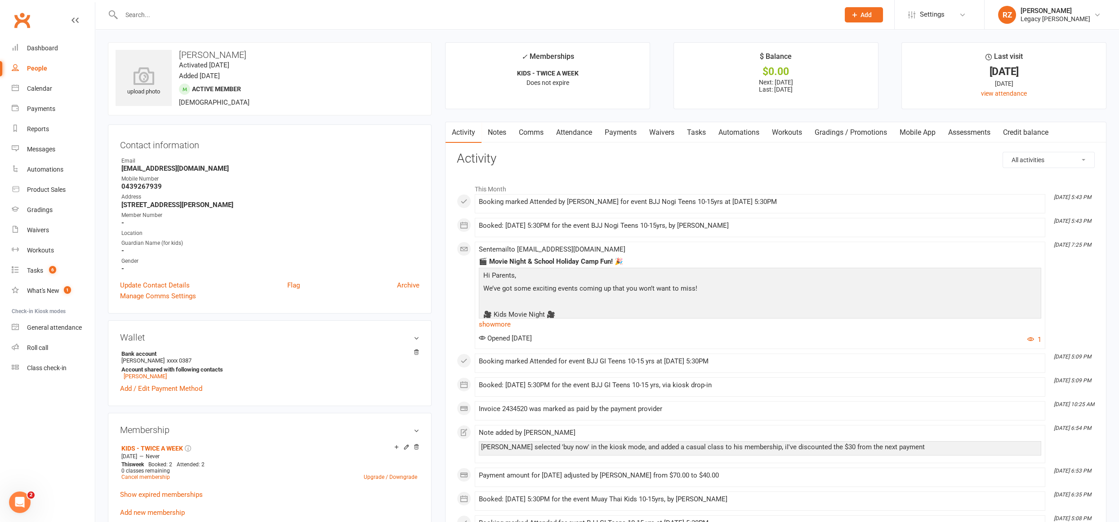
click at [620, 135] on link "Payments" at bounding box center [620, 132] width 44 height 21
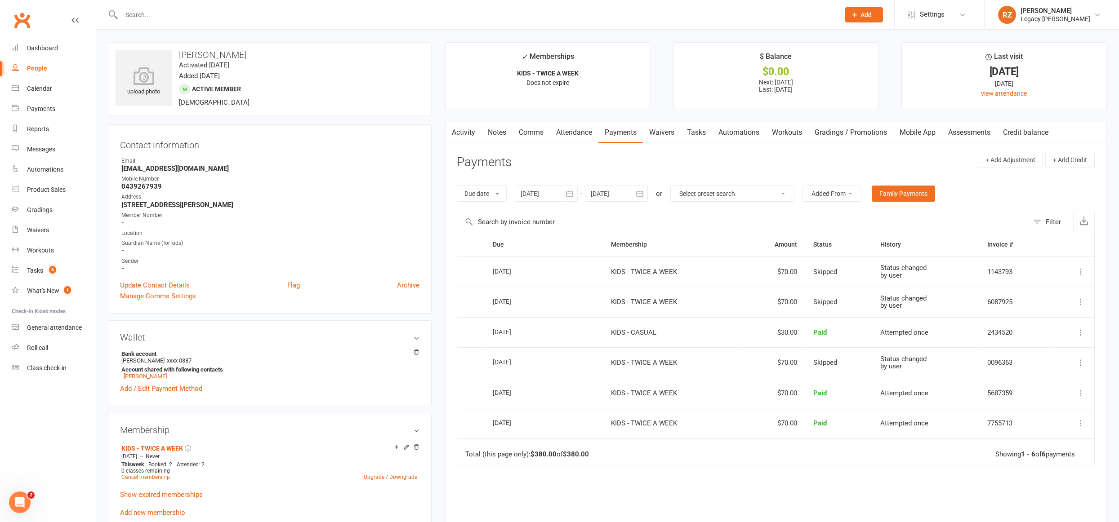
click at [604, 194] on div at bounding box center [616, 194] width 63 height 16
click at [741, 216] on icon "button" at bounding box center [741, 215] width 6 height 7
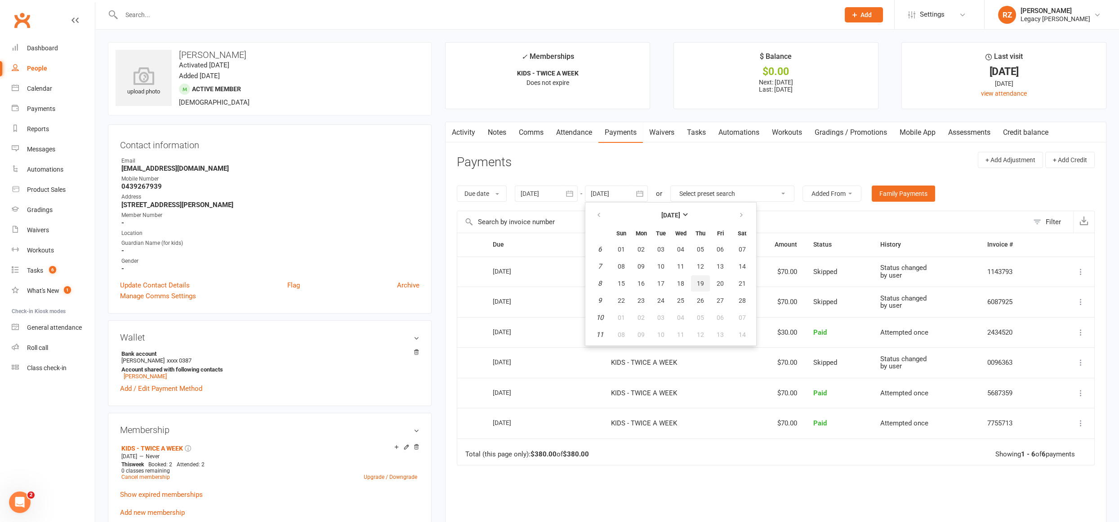
click at [700, 275] on button "19" at bounding box center [700, 283] width 19 height 16
type input "19 Feb 2026"
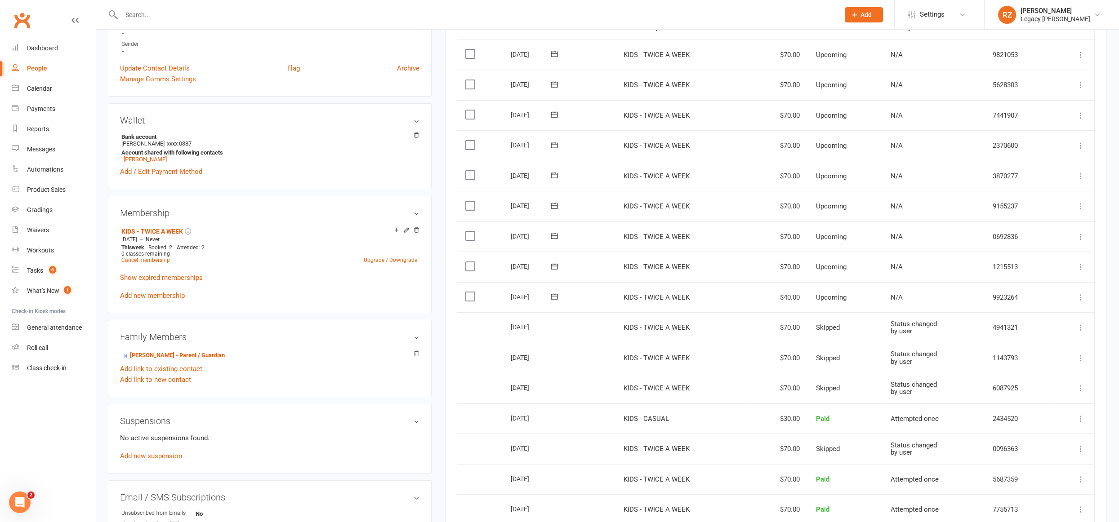
scroll to position [218, 0]
drag, startPoint x: 508, startPoint y: 291, endPoint x: 566, endPoint y: 293, distance: 58.0
click at [566, 293] on td "27 Oct 2025" at bounding box center [558, 296] width 113 height 31
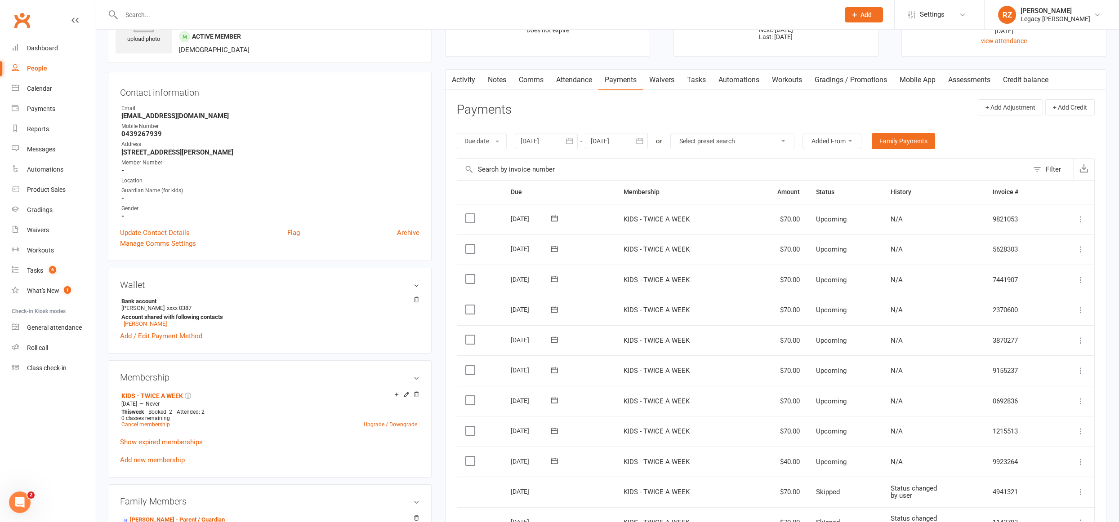
scroll to position [0, 0]
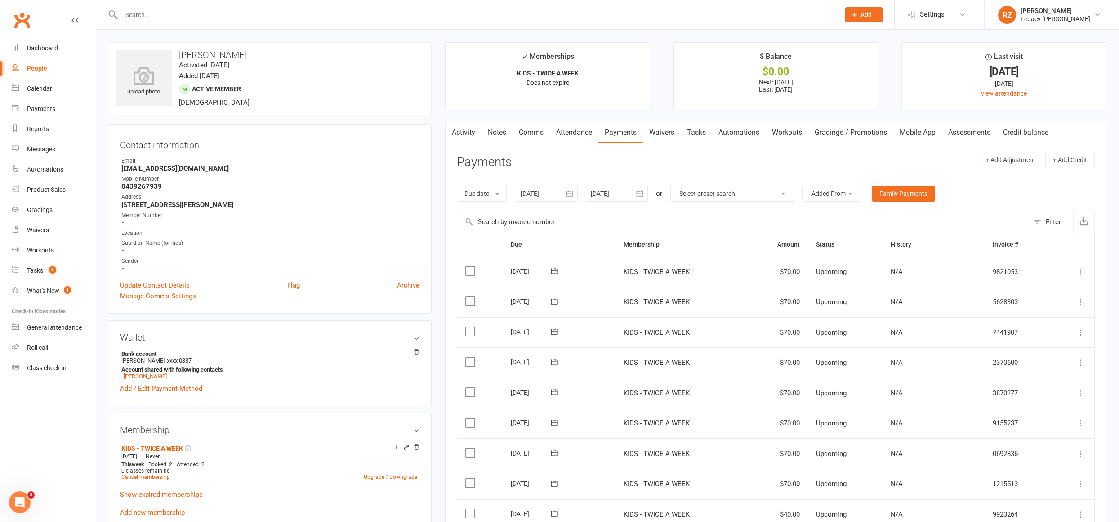
click at [468, 135] on link "Activity" at bounding box center [463, 132] width 36 height 21
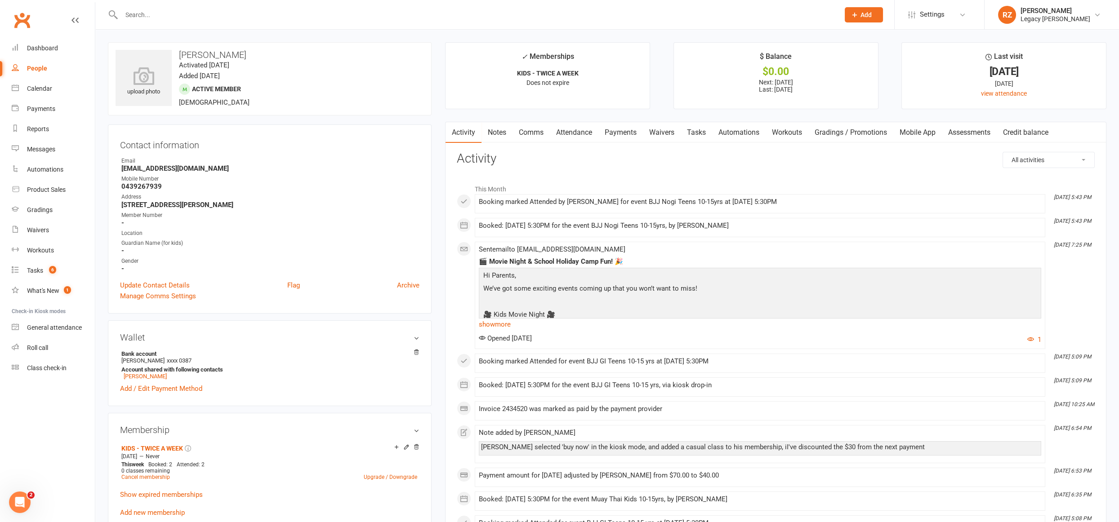
click at [622, 132] on link "Payments" at bounding box center [620, 132] width 44 height 21
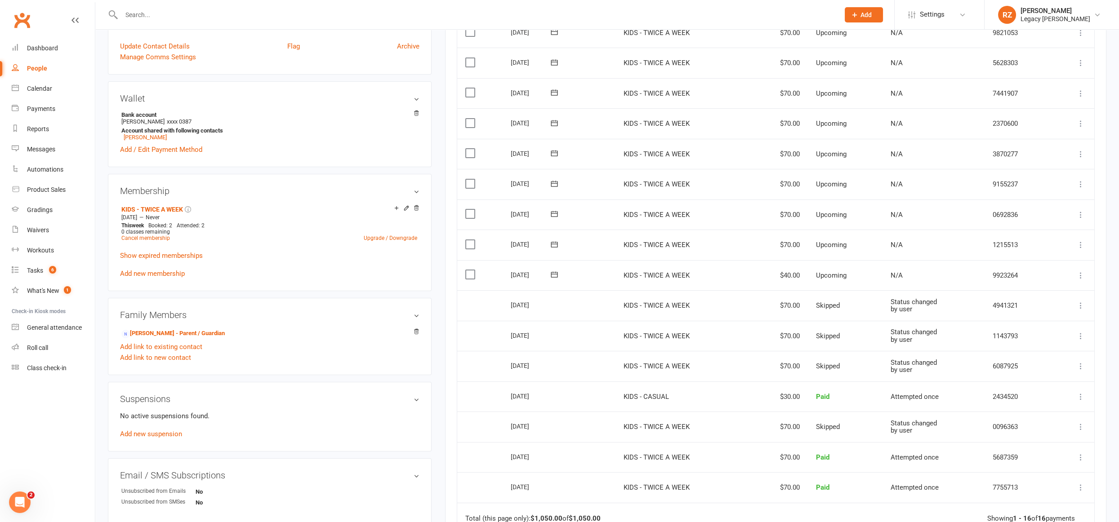
scroll to position [222, 0]
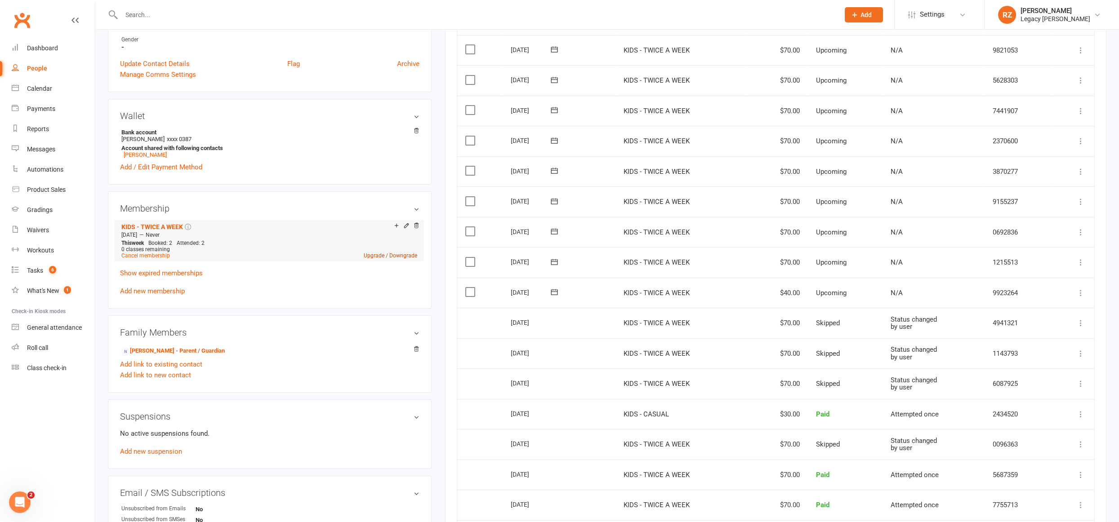
click at [377, 256] on link "Upgrade / Downgrade" at bounding box center [390, 256] width 53 height 6
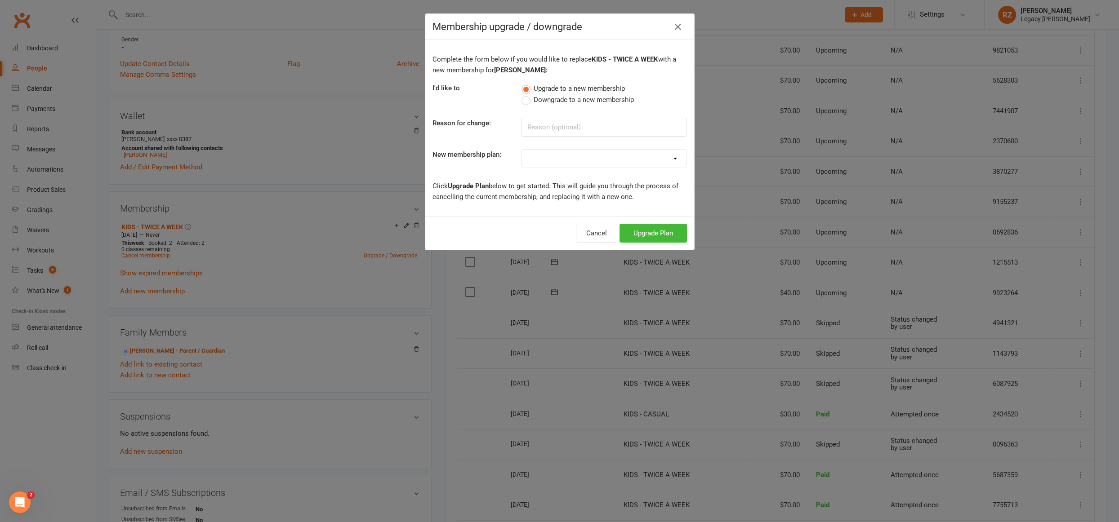
click at [544, 150] on select "ADULT - FREE TRIAL WEEK ADULT - NO CONTRACT ADULT - 6 MONTHS ADULT - 9 MONTHS A…" at bounding box center [604, 159] width 164 height 18
select select "25"
click at [522, 150] on select "ADULT - FREE TRIAL WEEK ADULT - NO CONTRACT ADULT - 6 MONTHS ADULT - 9 MONTHS A…" at bounding box center [604, 159] width 164 height 18
click at [644, 233] on button "Upgrade Plan" at bounding box center [652, 233] width 67 height 19
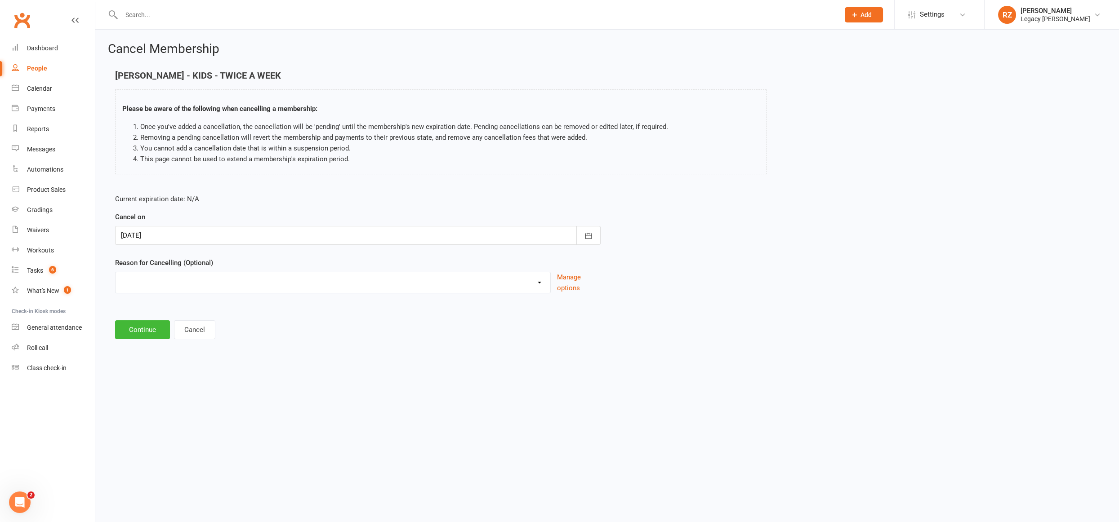
click at [171, 277] on select "Change to another Legacy Change to casual classes Financial reasons Holiday Ill…" at bounding box center [332, 281] width 435 height 18
select select "8"
click at [115, 272] on select "Change to another Legacy Change to casual classes Financial reasons Holiday Ill…" at bounding box center [332, 281] width 435 height 18
click at [142, 326] on button "Continue" at bounding box center [142, 329] width 55 height 19
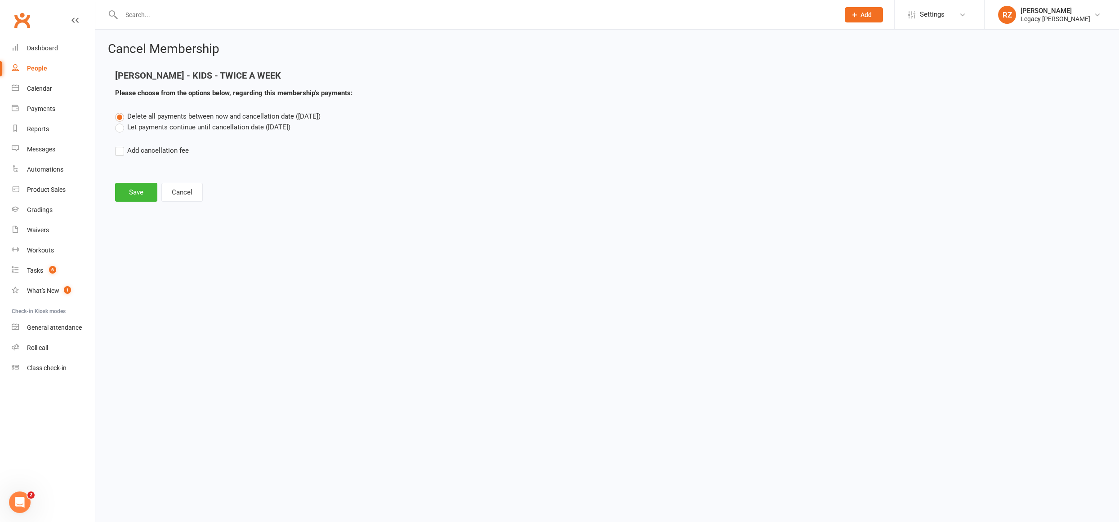
click at [118, 126] on label "Let payments continue until cancellation date (Sep 13, 2025)" at bounding box center [202, 127] width 175 height 11
click at [118, 122] on input "Let payments continue until cancellation date (Sep 13, 2025)" at bounding box center [118, 122] width 6 height 0
click at [130, 185] on button "Save" at bounding box center [136, 192] width 42 height 19
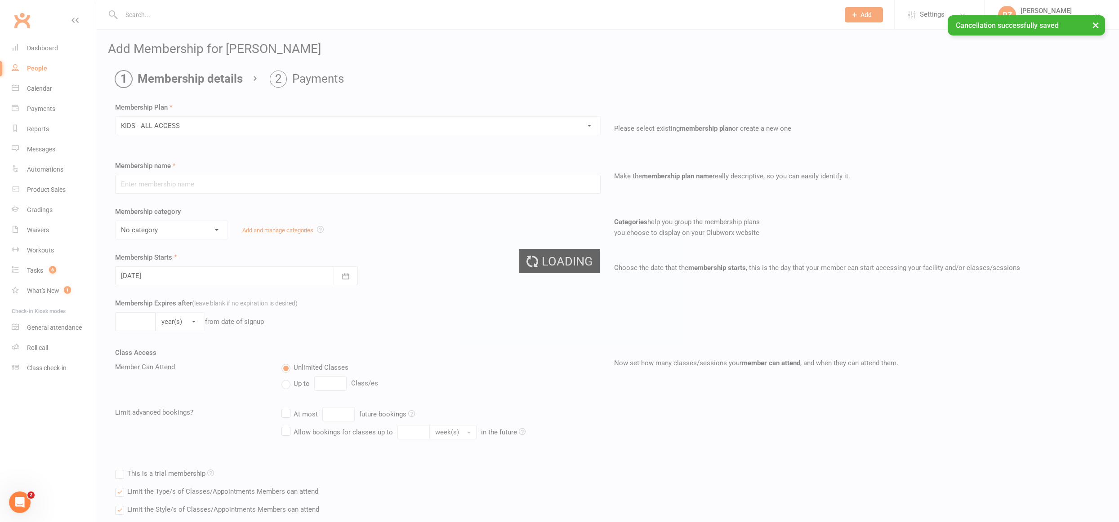
type input "KIDS - ALL ACCESS"
select select "2"
type input "0"
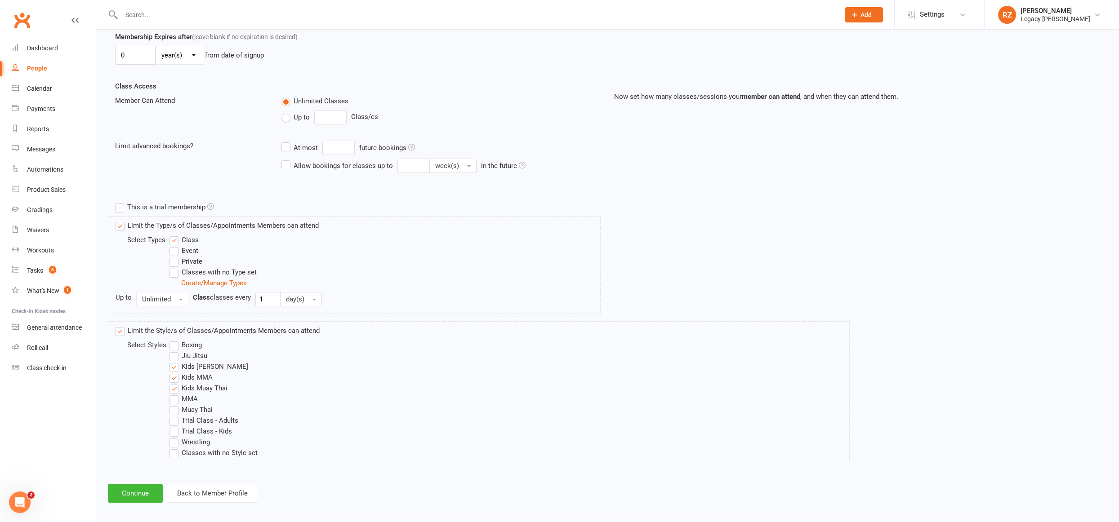
scroll to position [268, 0]
click at [177, 395] on label "MMA" at bounding box center [183, 397] width 28 height 11
click at [175, 392] on input "MMA" at bounding box center [172, 392] width 6 height 0
click at [131, 483] on button "Continue" at bounding box center [135, 491] width 55 height 19
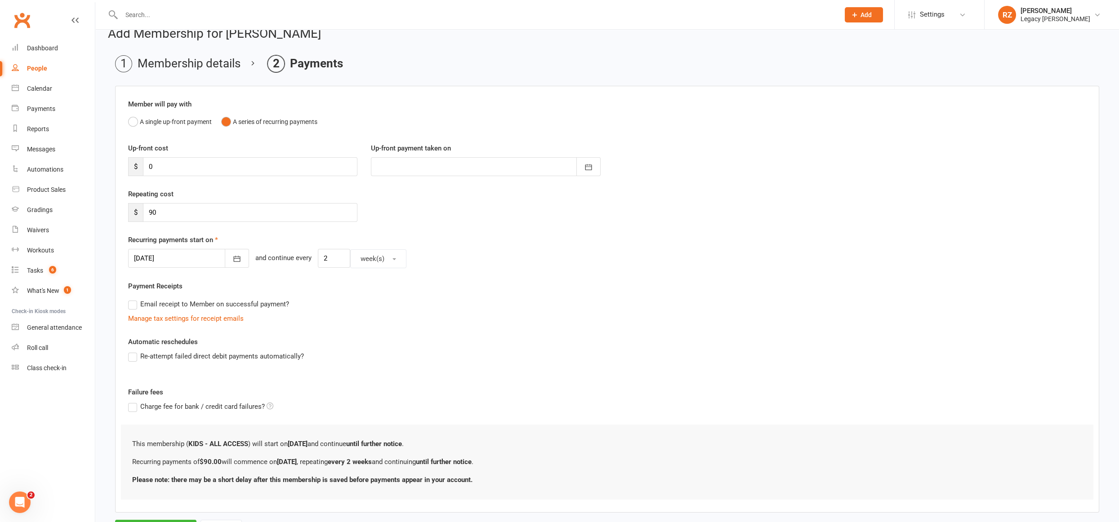
scroll to position [57, 0]
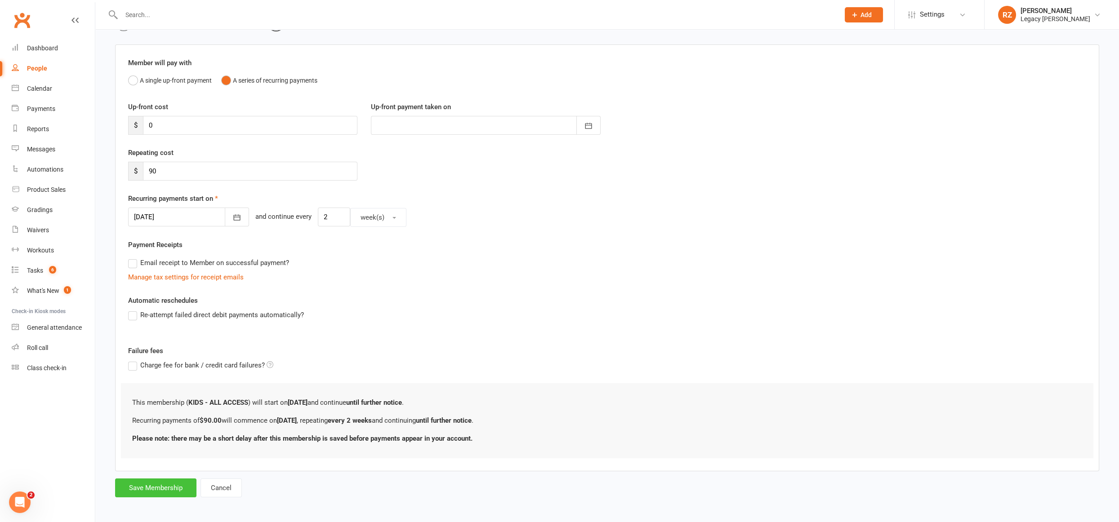
click at [148, 485] on button "Save Membership" at bounding box center [155, 488] width 81 height 19
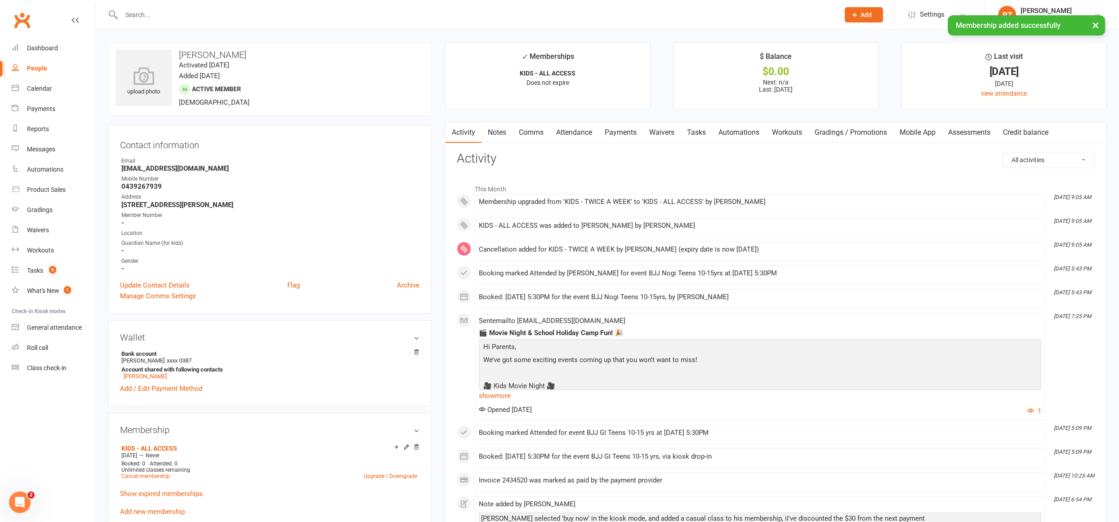
click at [622, 129] on link "Payments" at bounding box center [620, 132] width 44 height 21
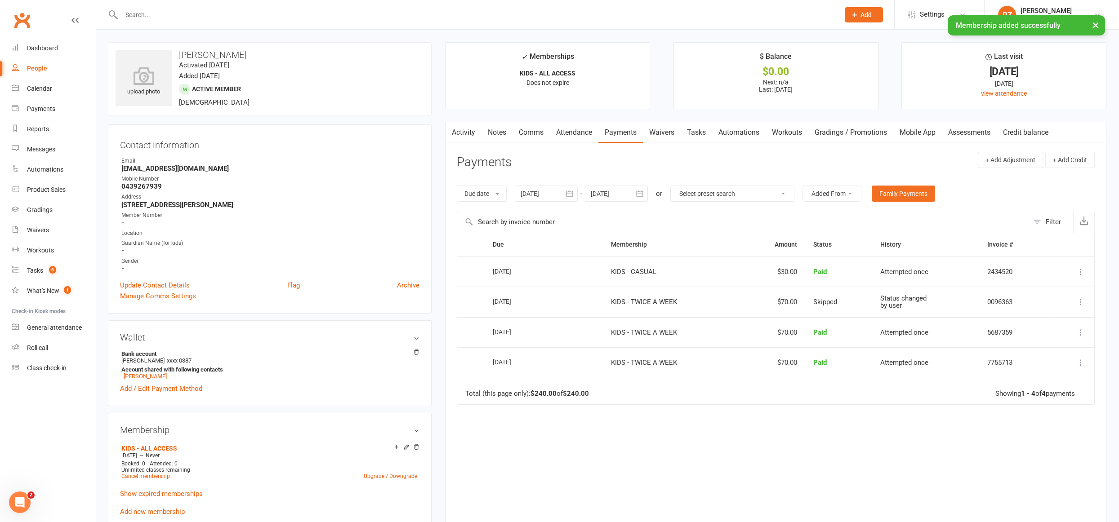
click at [543, 187] on div at bounding box center [546, 194] width 63 height 16
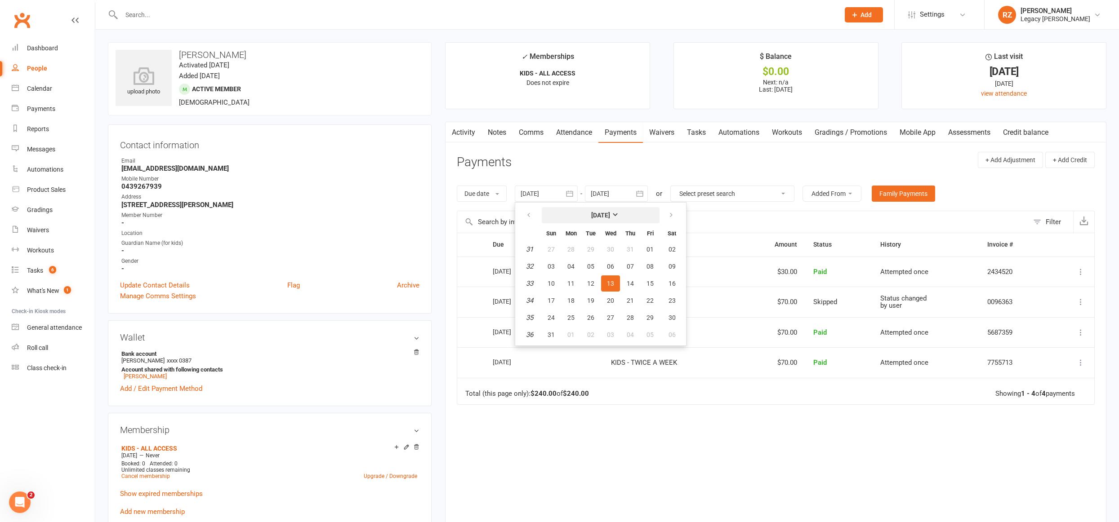
click at [608, 212] on strong "[DATE]" at bounding box center [600, 215] width 19 height 7
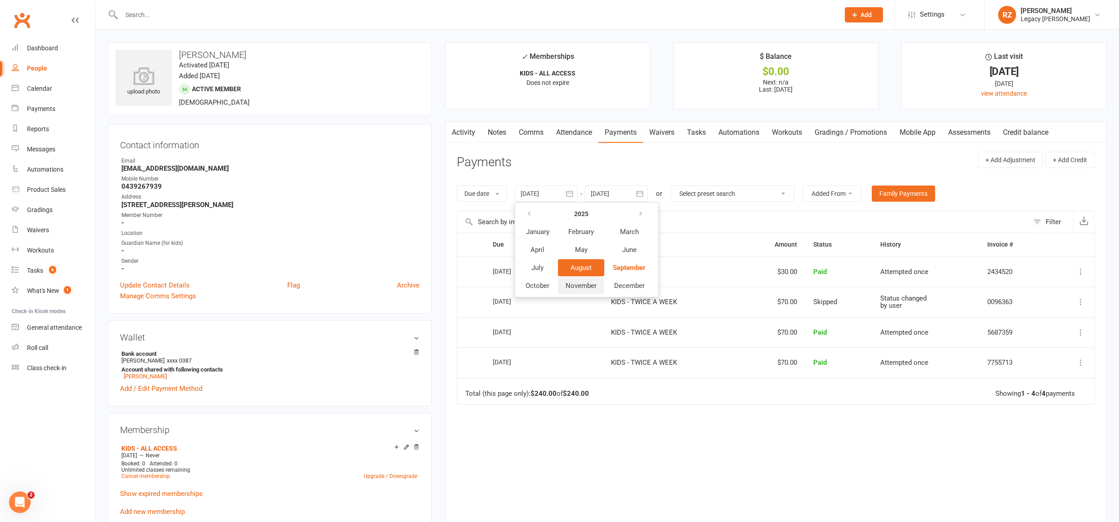
click at [595, 285] on span "November" at bounding box center [580, 286] width 31 height 8
click at [599, 285] on button "11" at bounding box center [590, 283] width 19 height 16
type input "11 Nov 2025"
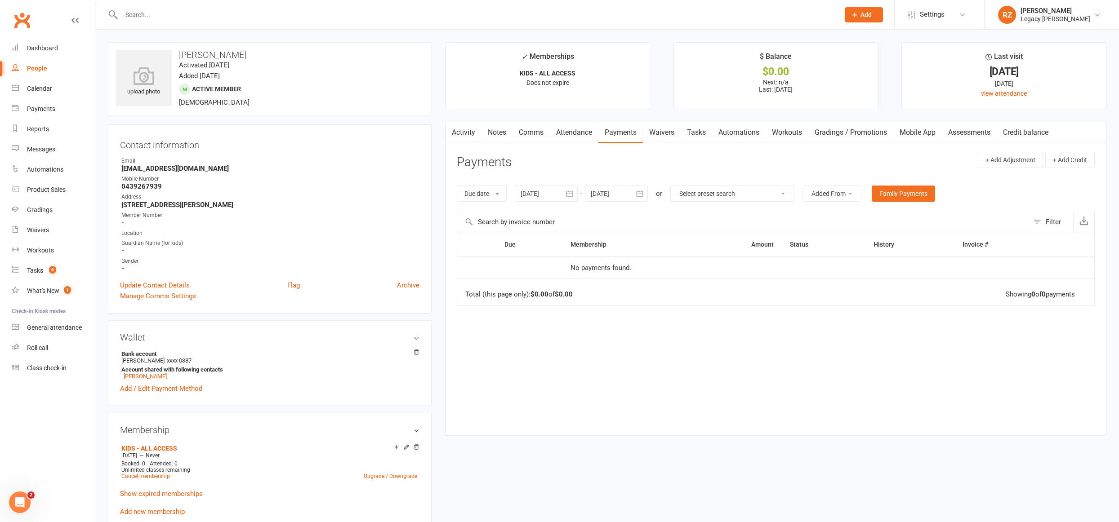
click at [602, 191] on div at bounding box center [616, 194] width 63 height 16
click at [672, 207] on button "October 2025" at bounding box center [671, 215] width 118 height 16
click at [699, 283] on span "December" at bounding box center [699, 286] width 31 height 8
click at [699, 283] on span "18" at bounding box center [700, 283] width 7 height 7
type input "18 Dec 2025"
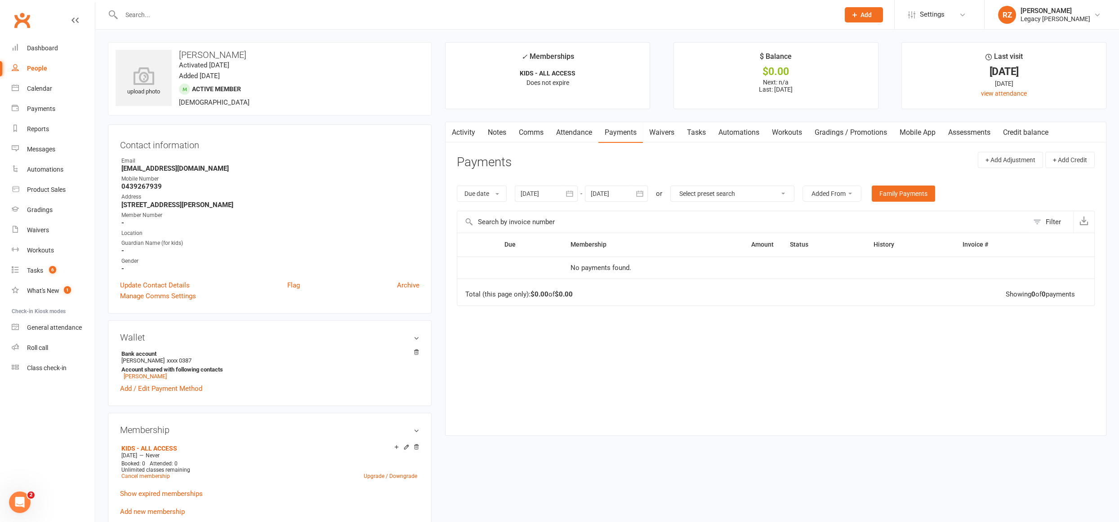
click at [547, 191] on div at bounding box center [546, 194] width 63 height 16
click at [529, 215] on icon "button" at bounding box center [528, 215] width 6 height 7
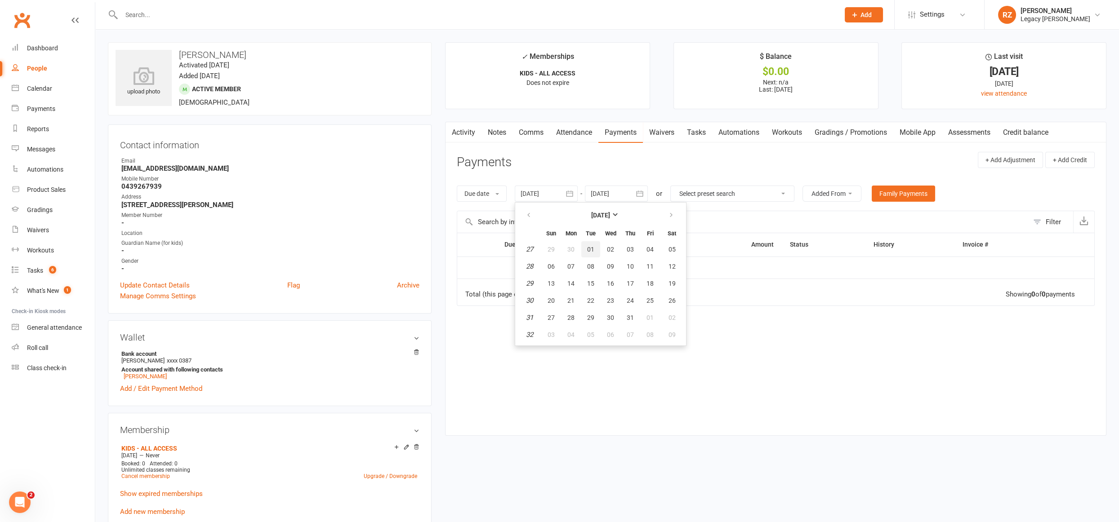
click at [587, 246] on span "01" at bounding box center [590, 249] width 7 height 7
type input "01 Jul 2025"
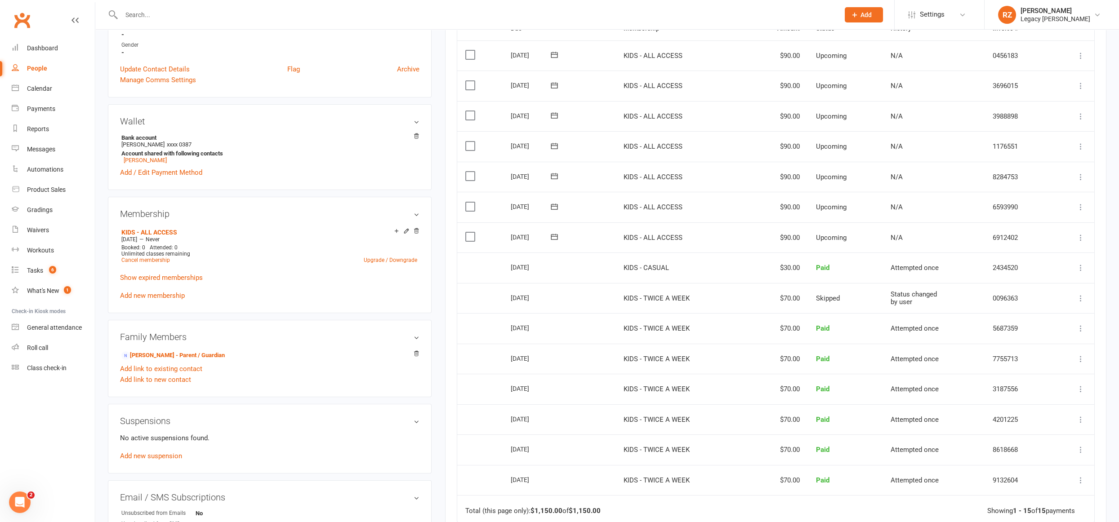
scroll to position [217, 0]
click at [1083, 236] on icon at bounding box center [1080, 237] width 9 height 9
click at [1109, 238] on main "✓ Memberships KIDS - ALL ACCESS Does not expire $ Balance $0.00 Next: n/a Last:…" at bounding box center [775, 243] width 675 height 835
click at [553, 234] on icon at bounding box center [554, 236] width 9 height 9
click at [566, 324] on span "15" at bounding box center [566, 322] width 7 height 7
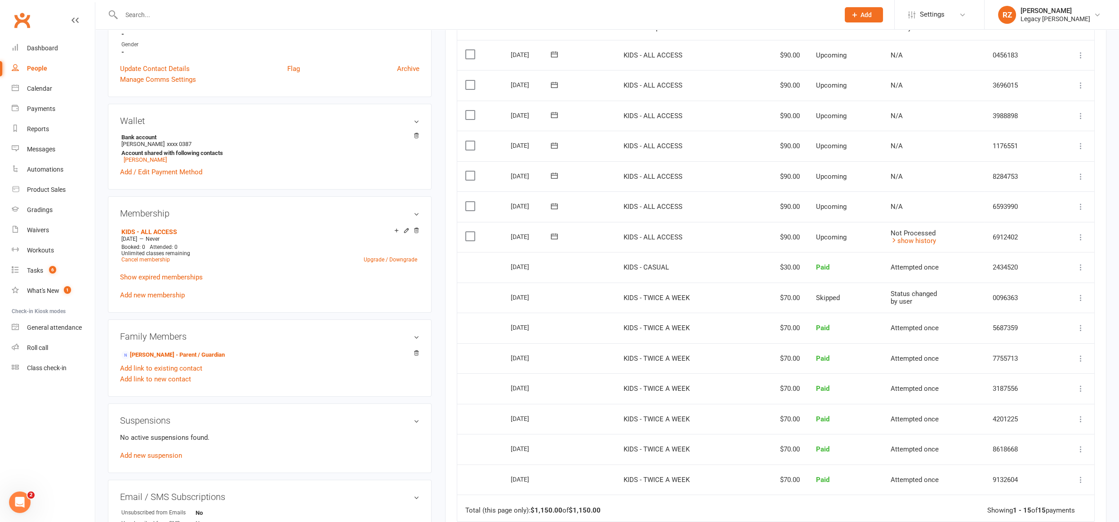
click at [1083, 238] on icon at bounding box center [1080, 237] width 9 height 9
click at [1027, 321] on link "Change amount" at bounding box center [1032, 327] width 106 height 18
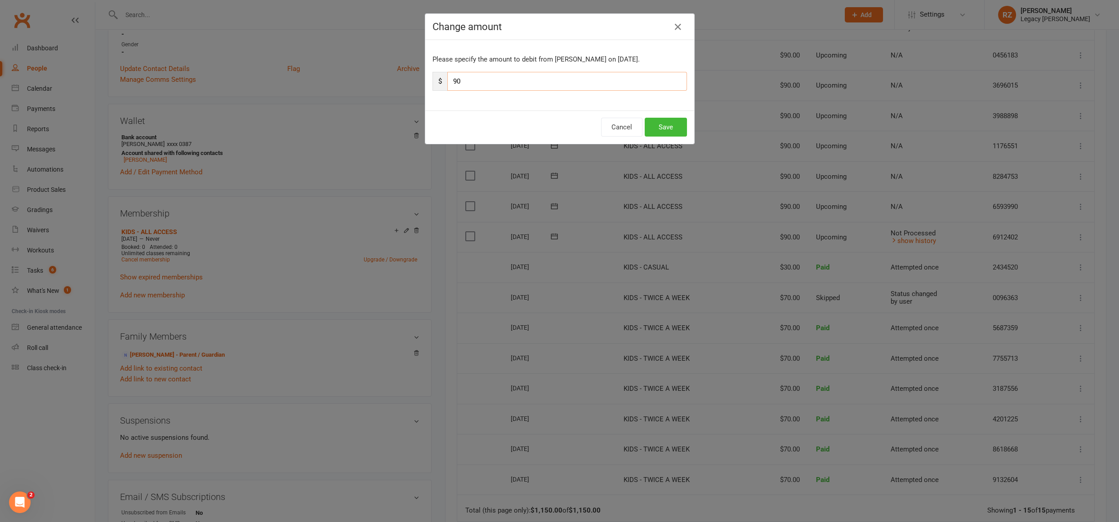
click at [524, 82] on input "90" at bounding box center [567, 81] width 240 height 19
type input "9"
type input "20"
click at [672, 127] on button "Save" at bounding box center [665, 127] width 42 height 19
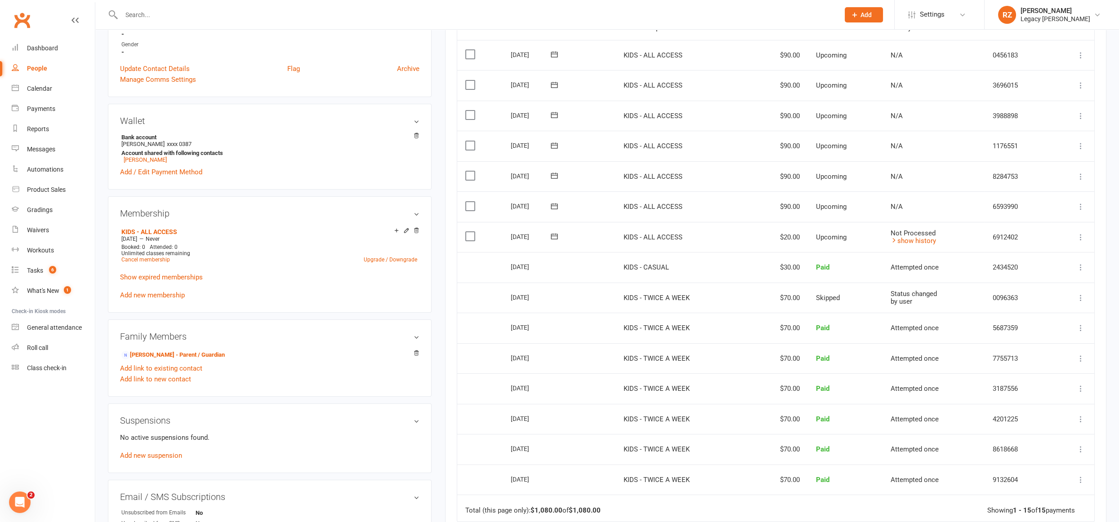
click at [1080, 205] on icon at bounding box center [1080, 206] width 9 height 9
click at [1065, 332] on link "Bulk reschedule from this date" at bounding box center [1032, 332] width 106 height 18
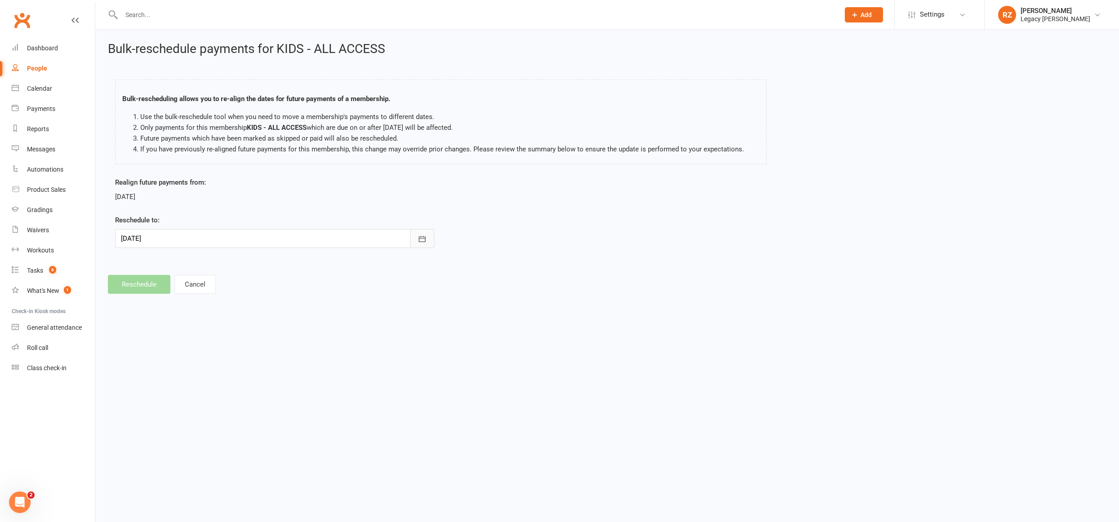
click at [422, 240] on icon "button" at bounding box center [421, 239] width 9 height 9
click at [151, 360] on span "28" at bounding box center [151, 363] width 7 height 7
type input "28 Sep 2025"
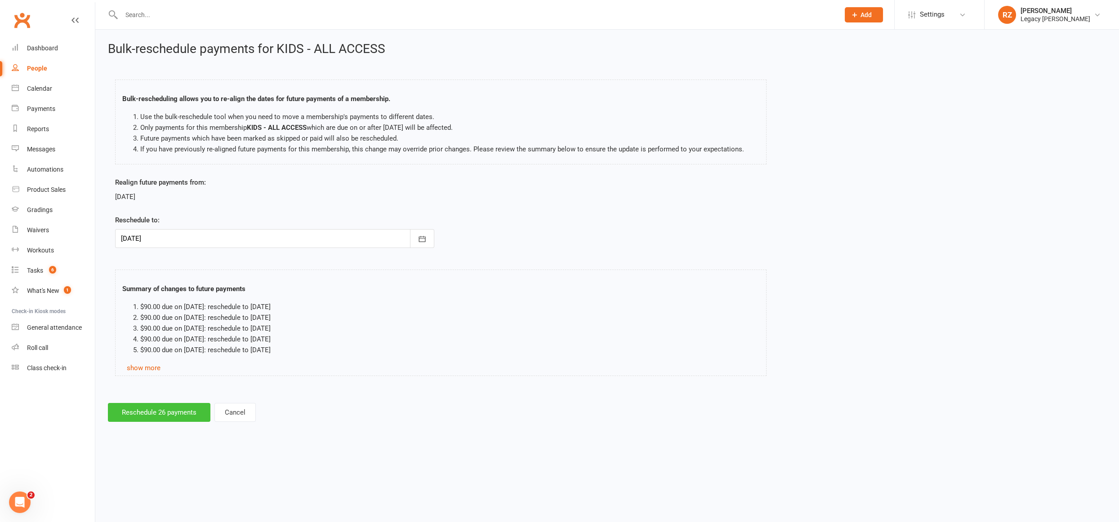
click at [151, 406] on button "Reschedule 26 payments" at bounding box center [159, 412] width 102 height 19
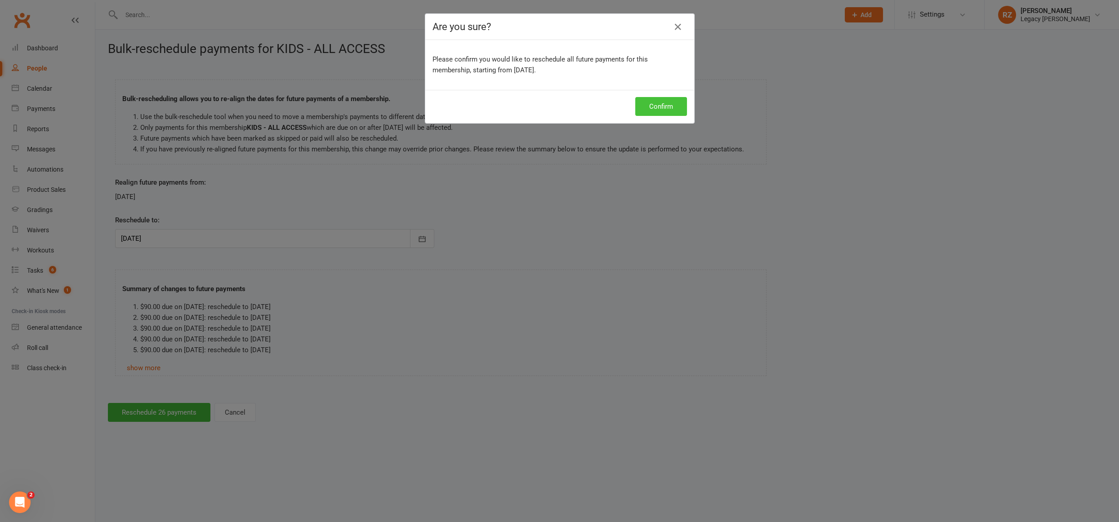
click at [657, 108] on button "Confirm" at bounding box center [661, 106] width 52 height 19
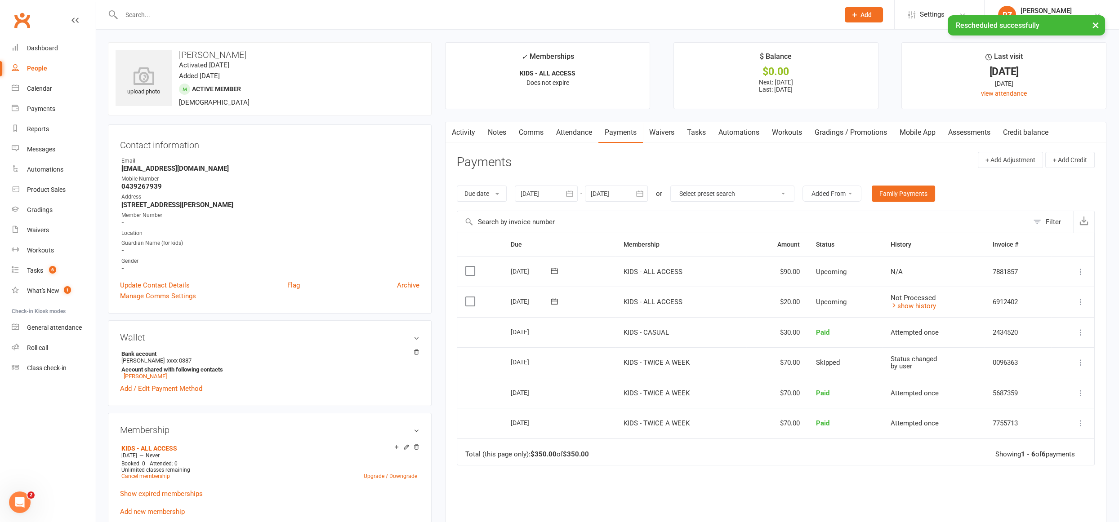
click at [618, 196] on div at bounding box center [616, 194] width 63 height 16
click at [675, 212] on strong "October 2025" at bounding box center [670, 215] width 19 height 7
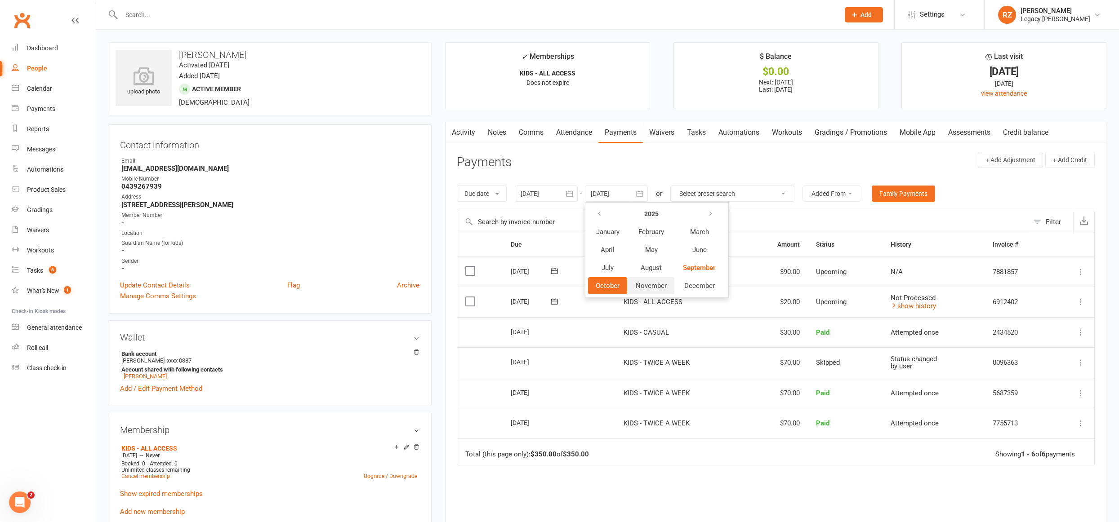
click at [656, 284] on span "November" at bounding box center [650, 286] width 31 height 8
click at [671, 288] on button "12" at bounding box center [680, 283] width 19 height 16
type input "12 Nov 2025"
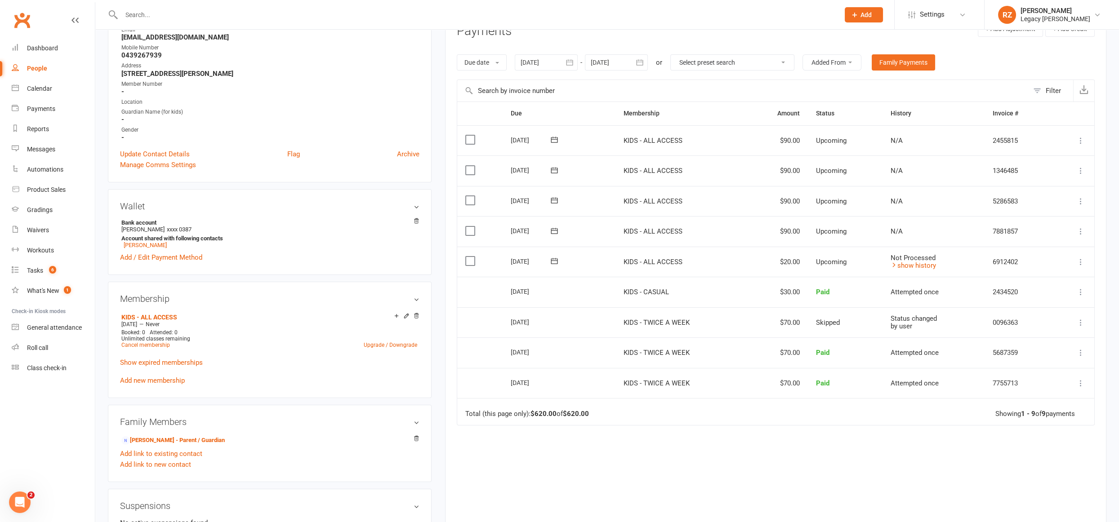
scroll to position [159, 0]
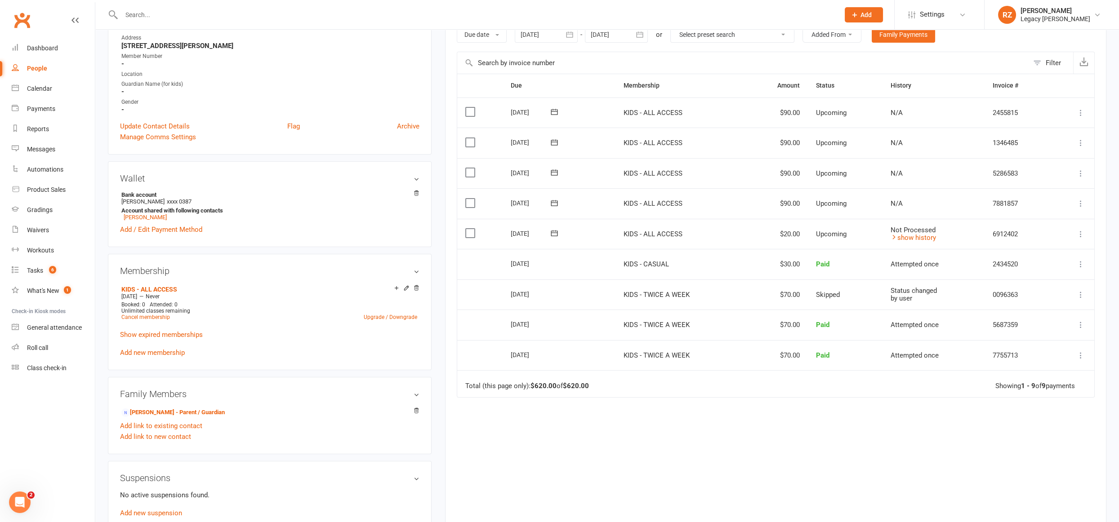
click at [1082, 201] on icon at bounding box center [1080, 203] width 9 height 9
click at [1012, 293] on link "Change amount" at bounding box center [1032, 293] width 106 height 18
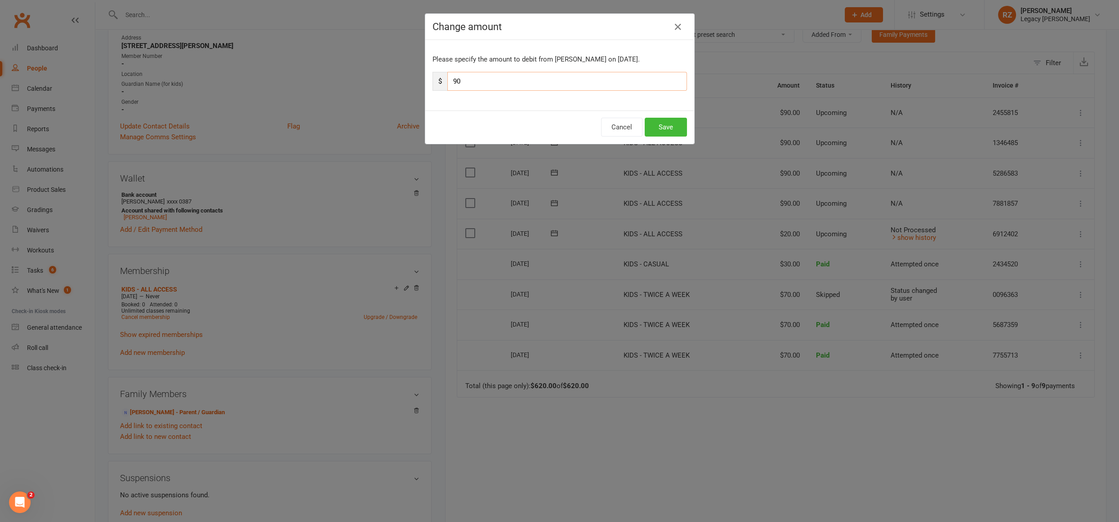
click at [476, 78] on input "90" at bounding box center [567, 81] width 240 height 19
type input "9"
type input "20"
click at [665, 127] on button "Save" at bounding box center [665, 127] width 42 height 19
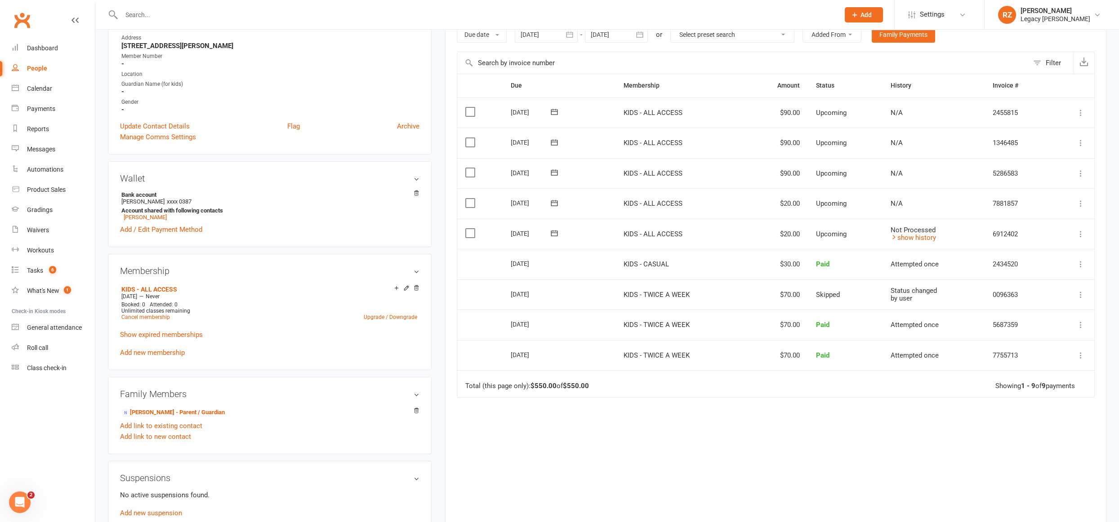
click at [1083, 173] on icon at bounding box center [1080, 173] width 9 height 9
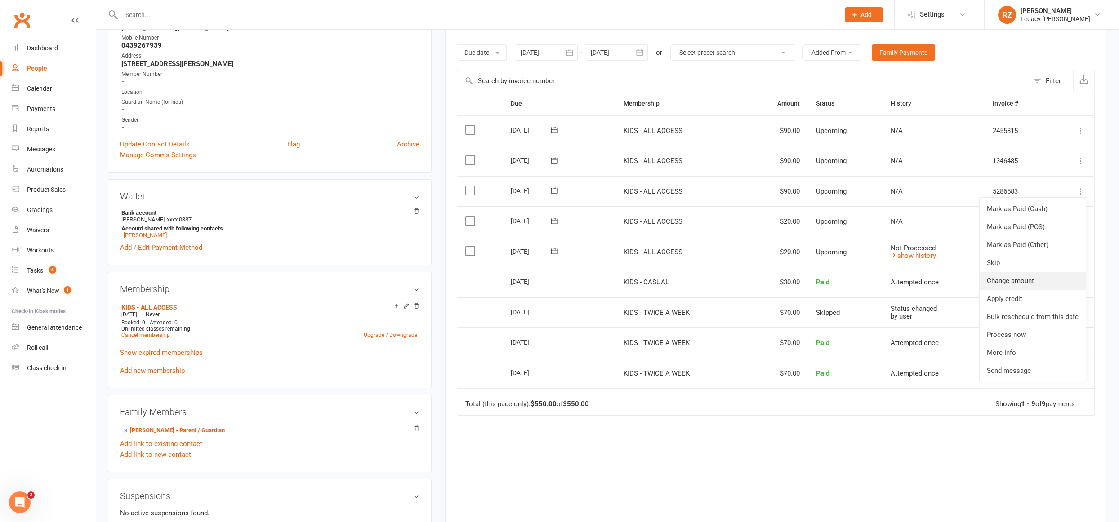
scroll to position [142, 0]
click at [1002, 275] on link "Change amount" at bounding box center [1032, 280] width 106 height 18
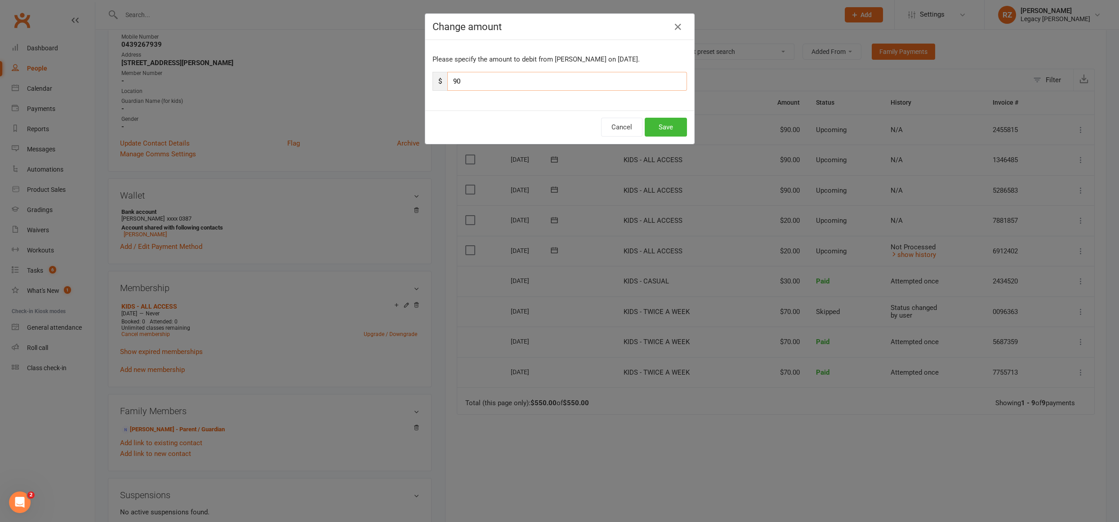
click at [480, 77] on input "90" at bounding box center [567, 81] width 240 height 19
type input "9"
type input "20"
click at [670, 123] on button "Save" at bounding box center [665, 127] width 42 height 19
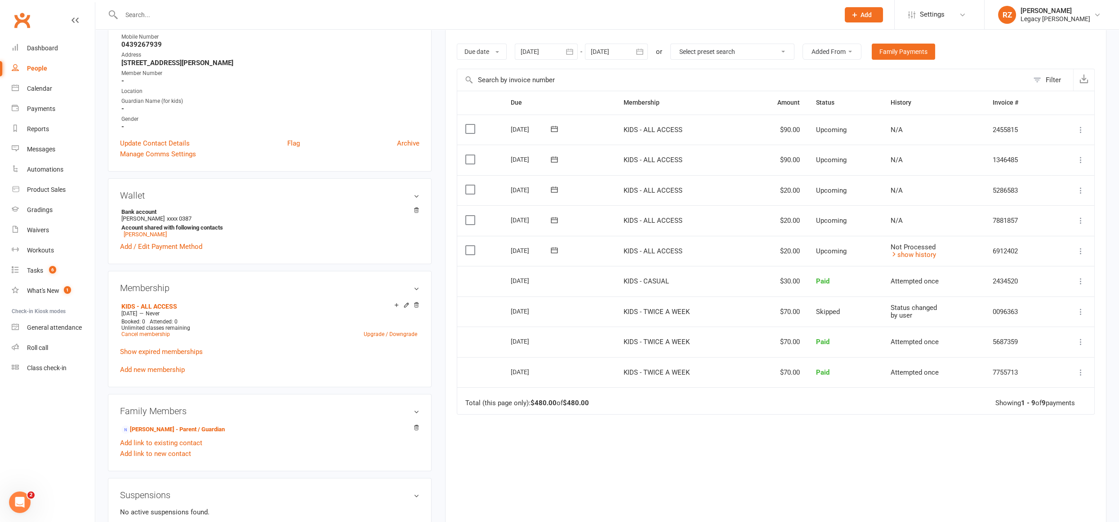
click at [786, 255] on td "$20.00" at bounding box center [777, 251] width 62 height 31
click at [787, 223] on td "$20.00" at bounding box center [777, 220] width 62 height 31
click at [786, 190] on td "$20.00" at bounding box center [777, 190] width 62 height 31
click at [1083, 161] on icon at bounding box center [1080, 159] width 9 height 9
click at [1026, 250] on link "Change amount" at bounding box center [1032, 249] width 106 height 18
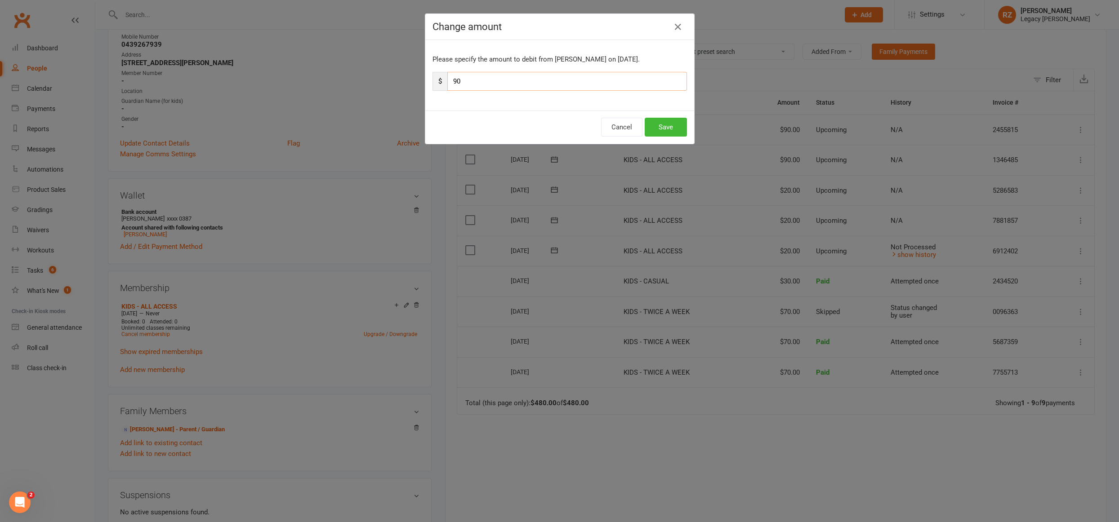
click at [536, 84] on input "90" at bounding box center [567, 81] width 240 height 19
type input "9"
type input "7"
type input "6"
click at [675, 26] on icon "button" at bounding box center [677, 27] width 11 height 11
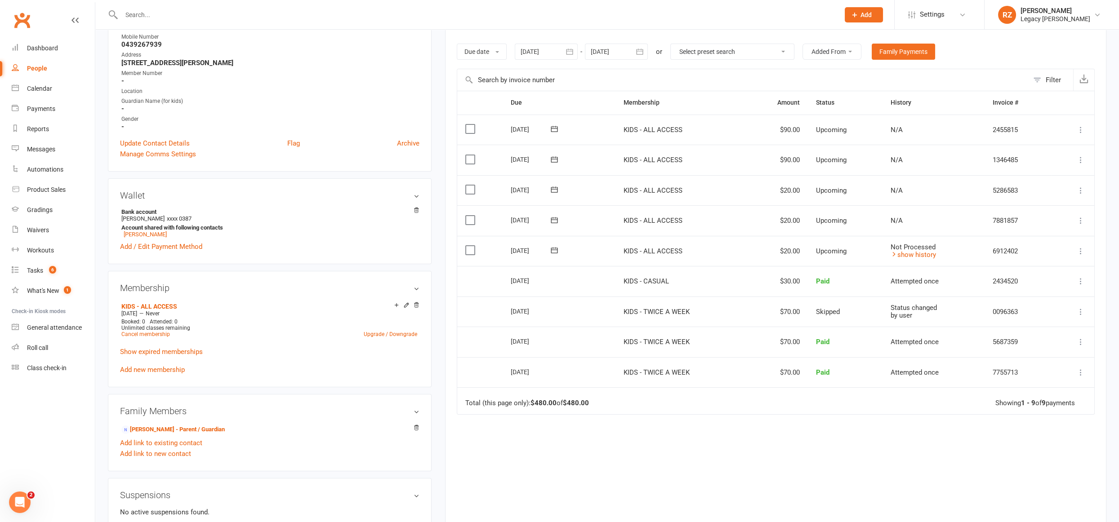
click at [1082, 249] on icon at bounding box center [1080, 251] width 9 height 9
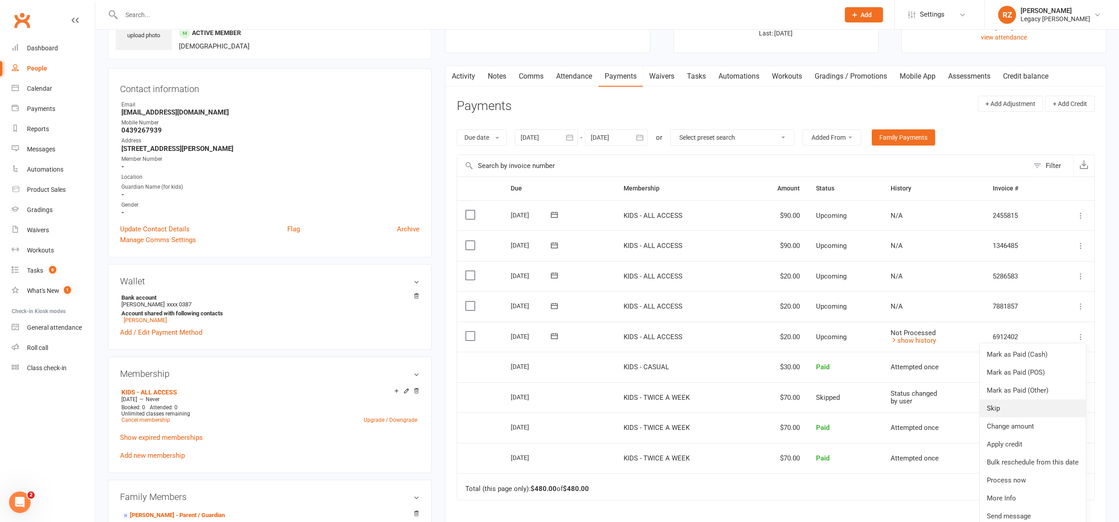
scroll to position [57, 0]
click at [1026, 413] on link "Skip" at bounding box center [1032, 408] width 106 height 18
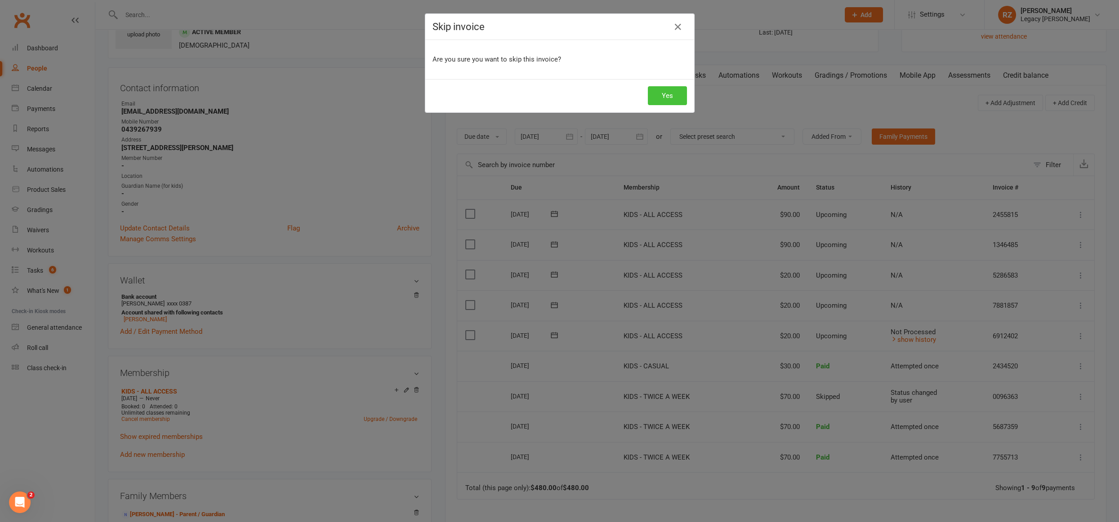
click at [669, 97] on button "Yes" at bounding box center [667, 95] width 39 height 19
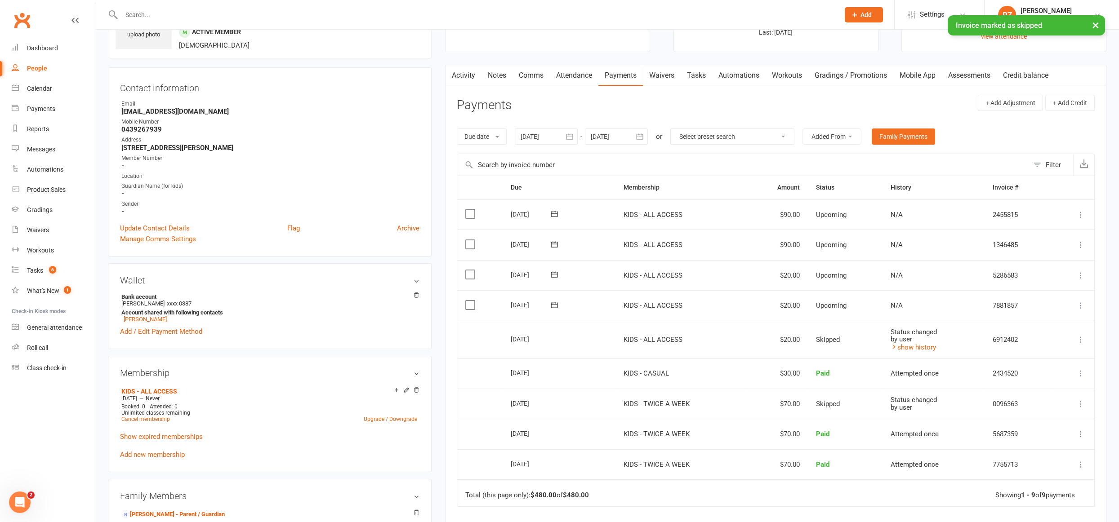
click at [1079, 301] on icon at bounding box center [1080, 305] width 9 height 9
click at [1017, 392] on link "Change amount" at bounding box center [1032, 395] width 106 height 18
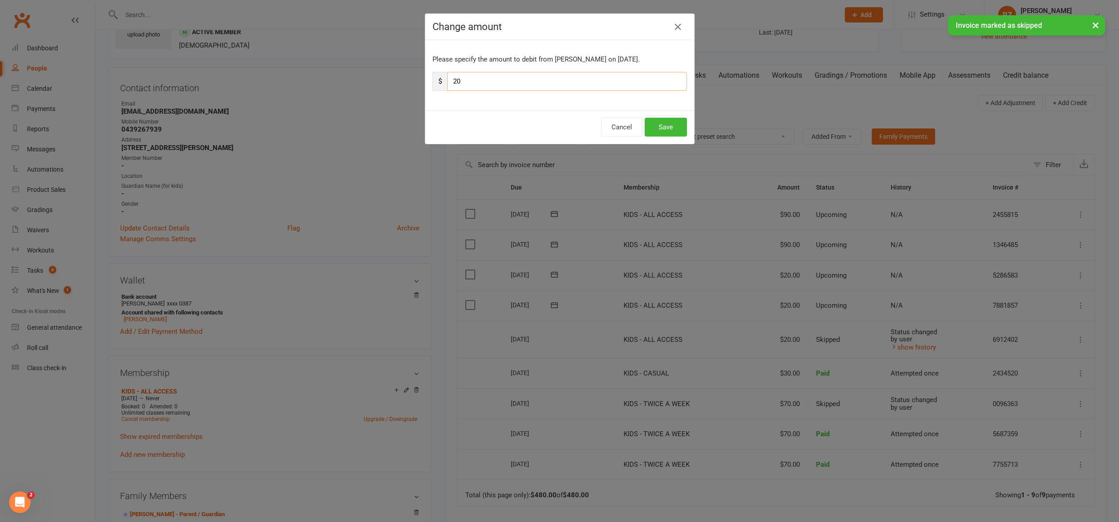
click at [528, 81] on input "20" at bounding box center [567, 81] width 240 height 19
type input "2"
type input "10"
click at [678, 125] on button "Save" at bounding box center [665, 127] width 42 height 19
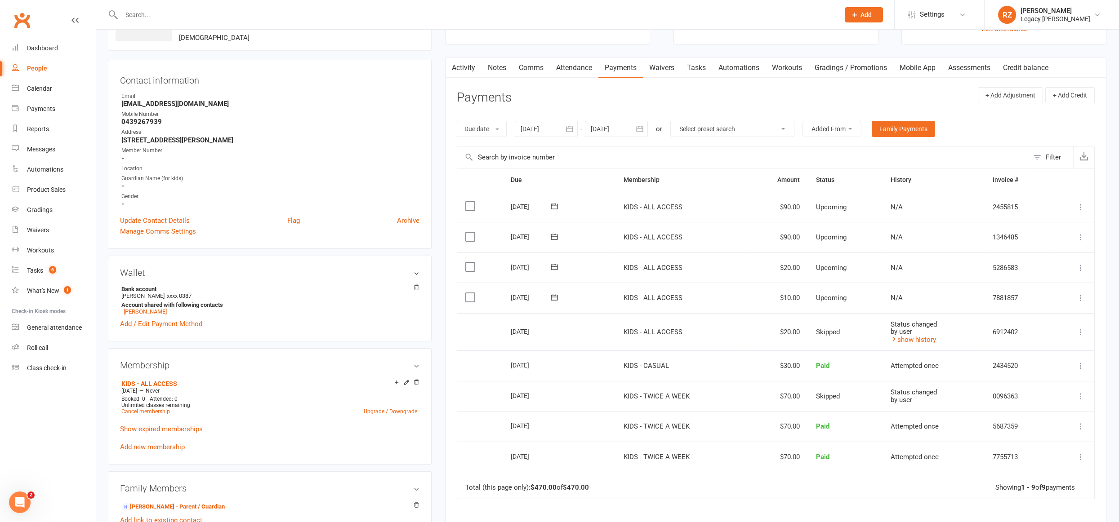
scroll to position [64, 0]
drag, startPoint x: 770, startPoint y: 331, endPoint x: 838, endPoint y: 330, distance: 67.9
click at [838, 330] on tr "Select this 15 Sep 2025 Ali Hosseini KIDS - ALL ACCESS $20.00 Skipped Status ch…" at bounding box center [775, 333] width 637 height 38
drag, startPoint x: 596, startPoint y: 303, endPoint x: 820, endPoint y: 302, distance: 224.3
click at [820, 302] on tr "Select this 28 Sep 2025 Ali Hosseini KIDS - ALL ACCESS $10.00 Upcoming N/A 7881…" at bounding box center [775, 298] width 637 height 31
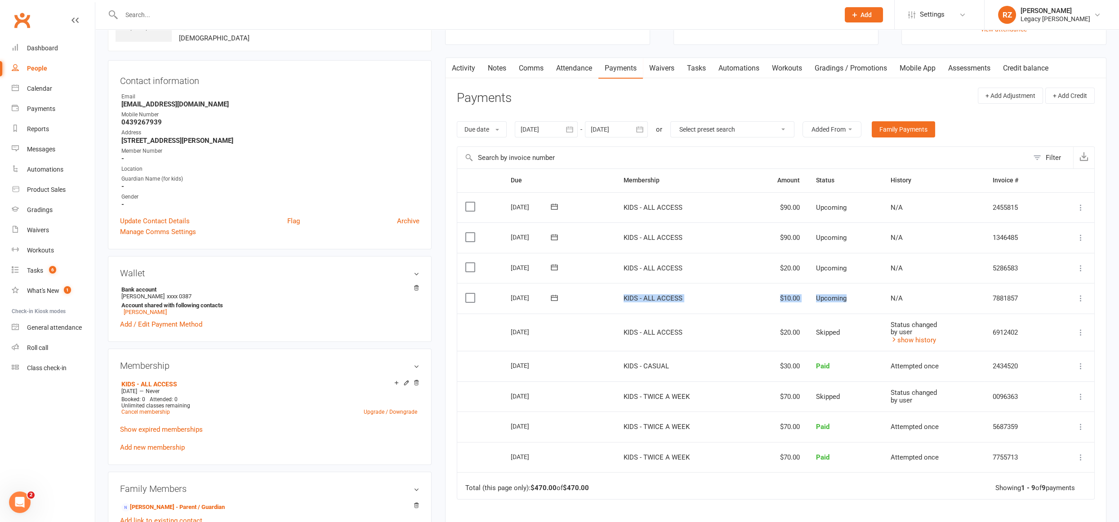
click at [826, 299] on span "Upcoming" at bounding box center [831, 298] width 31 height 8
drag, startPoint x: 529, startPoint y: 266, endPoint x: 741, endPoint y: 266, distance: 211.7
click at [741, 266] on tr "Select this 12 Oct 2025 Ali Hosseini KIDS - ALL ACCESS $20.00 Upcoming N/A 5286…" at bounding box center [775, 268] width 637 height 31
drag, startPoint x: 531, startPoint y: 264, endPoint x: 825, endPoint y: 266, distance: 293.9
click at [825, 266] on tr "Select this 12 Oct 2025 Ali Hosseini KIDS - ALL ACCESS $20.00 Upcoming N/A 5286…" at bounding box center [775, 268] width 637 height 31
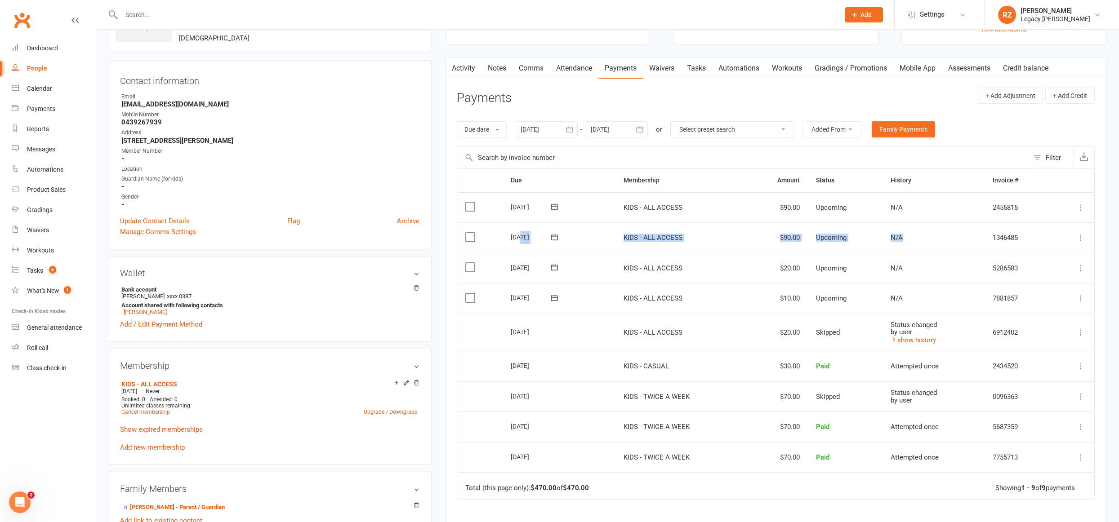
drag, startPoint x: 519, startPoint y: 238, endPoint x: 913, endPoint y: 240, distance: 394.1
click at [913, 240] on tr "Select this 26 Oct 2025 Ali Hosseini KIDS - ALL ACCESS $90.00 Upcoming N/A 1346…" at bounding box center [775, 237] width 637 height 31
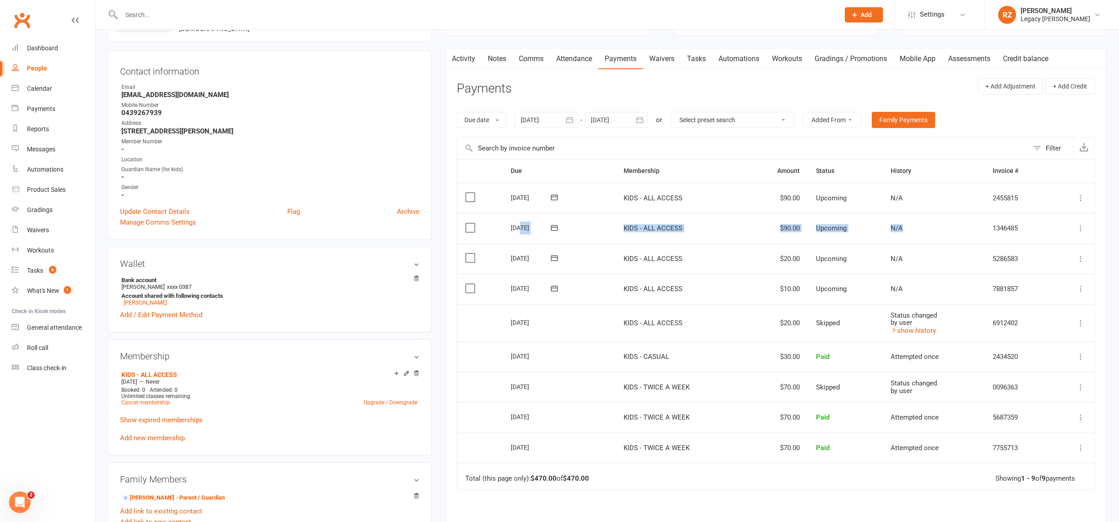
scroll to position [72, 0]
click at [1081, 291] on icon at bounding box center [1080, 290] width 9 height 9
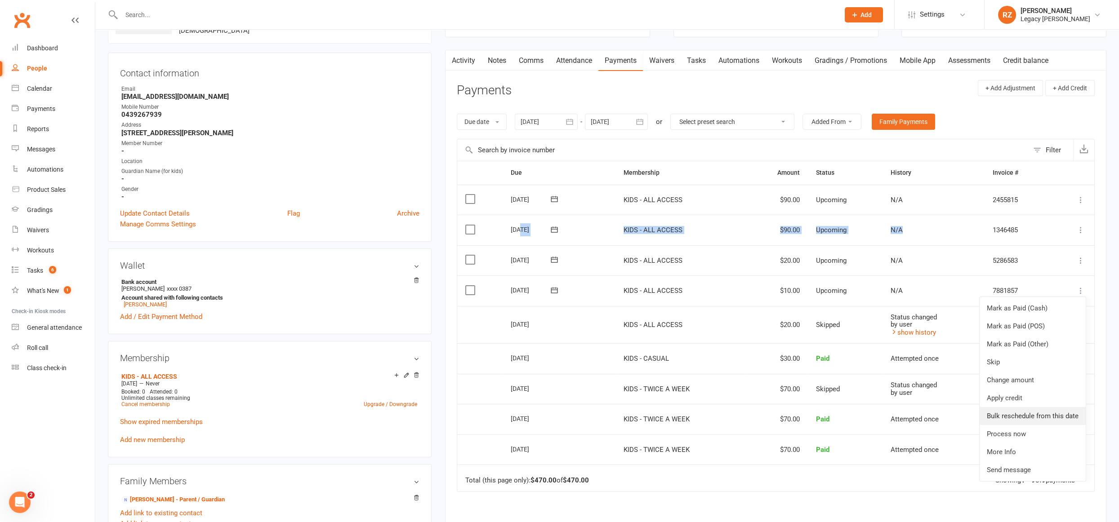
click at [1040, 411] on link "Bulk reschedule from this date" at bounding box center [1032, 416] width 106 height 18
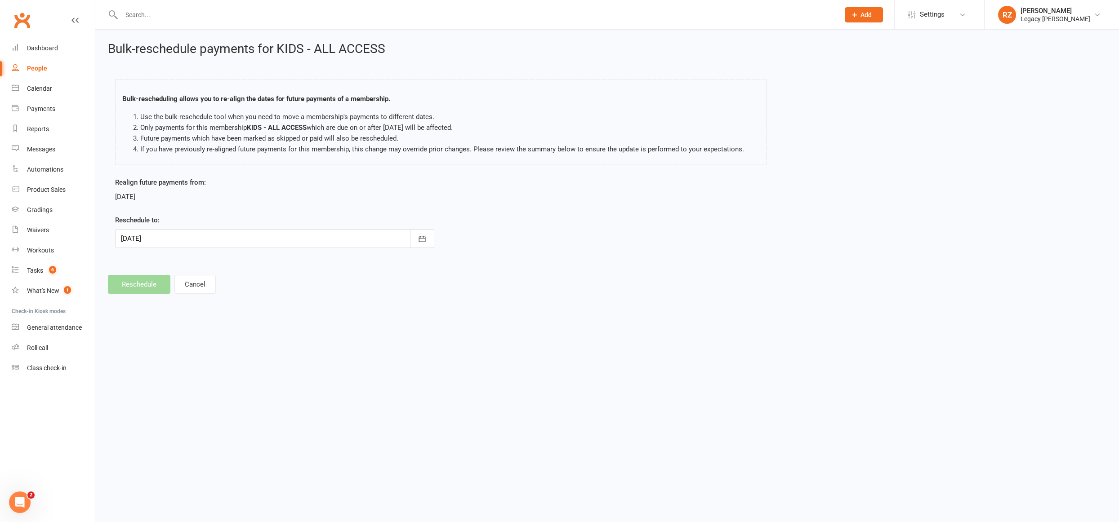
click at [162, 240] on div at bounding box center [274, 238] width 319 height 19
click at [164, 356] on button "29" at bounding box center [171, 363] width 19 height 16
type input "29 Sep 2025"
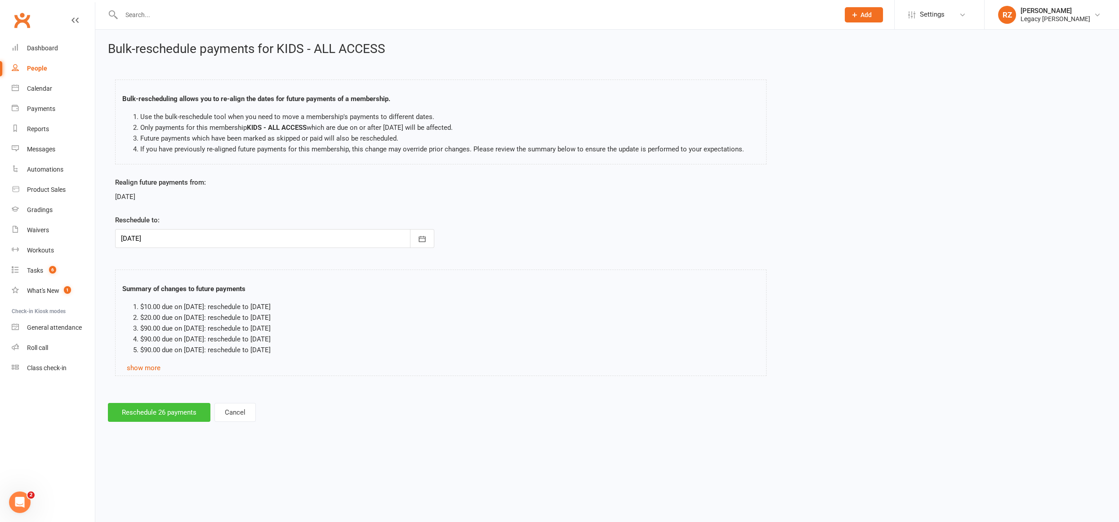
click at [162, 414] on button "Reschedule 26 payments" at bounding box center [159, 412] width 102 height 19
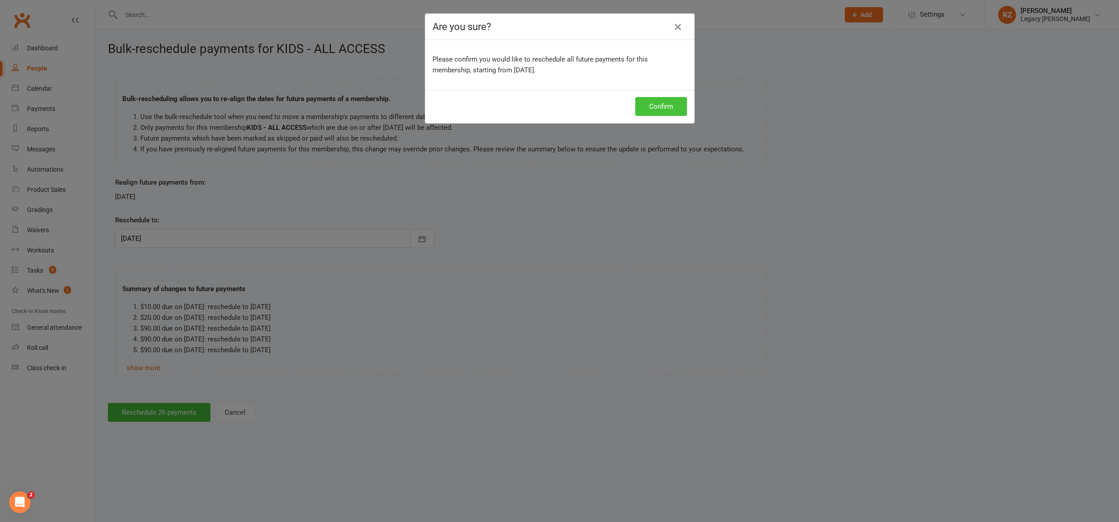
click at [647, 107] on button "Confirm" at bounding box center [661, 106] width 52 height 19
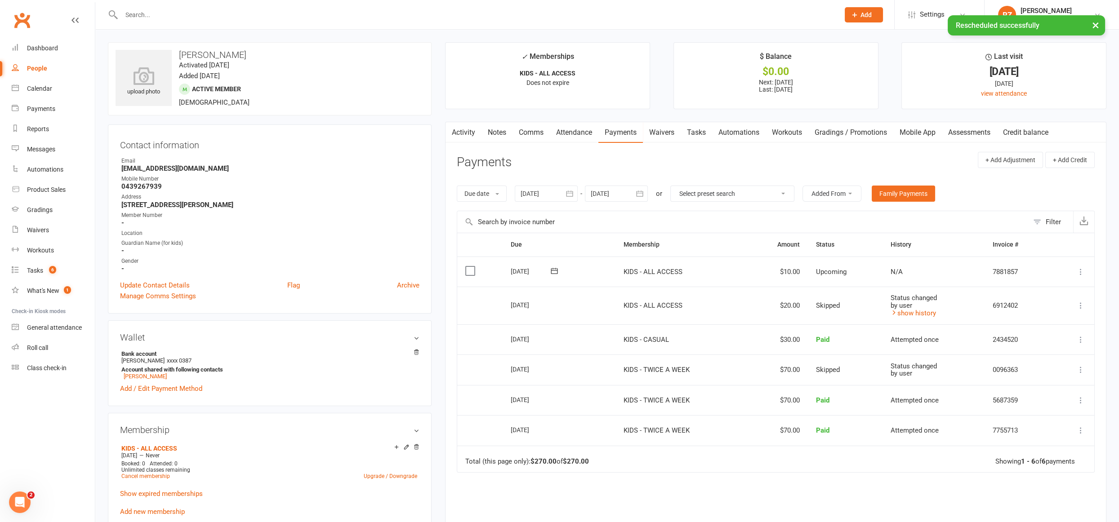
click at [627, 196] on div at bounding box center [616, 194] width 63 height 16
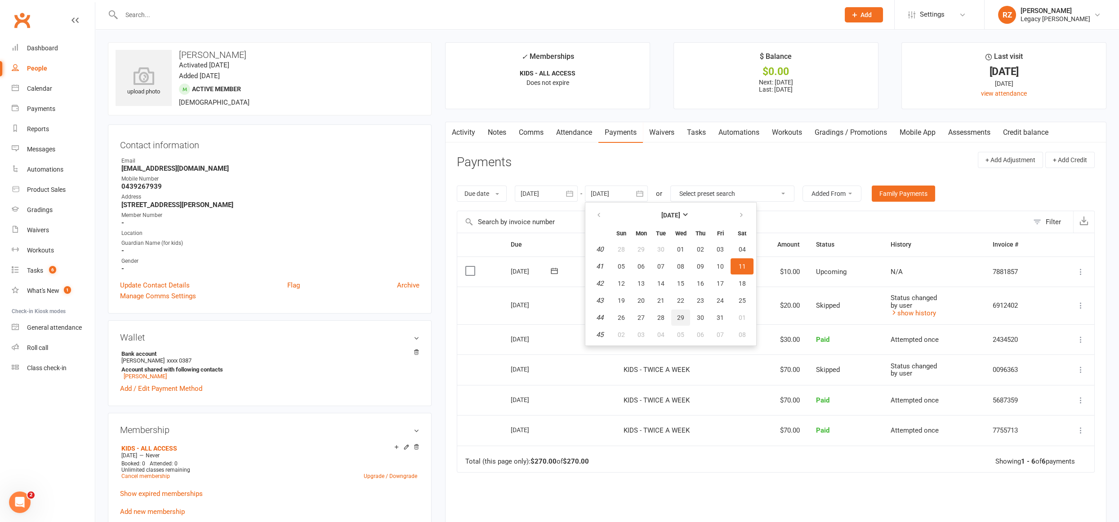
click at [675, 315] on button "29" at bounding box center [680, 318] width 19 height 16
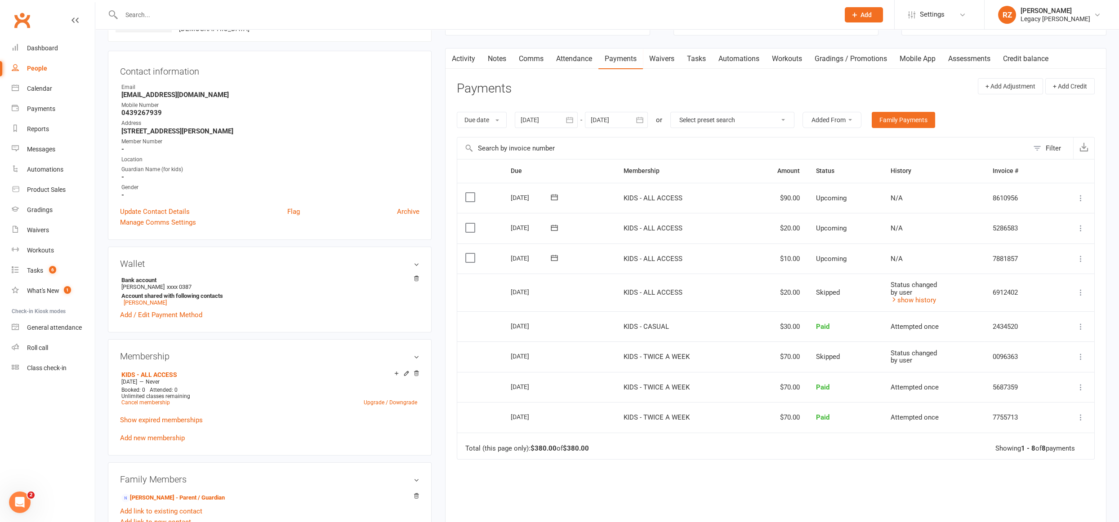
scroll to position [62, 0]
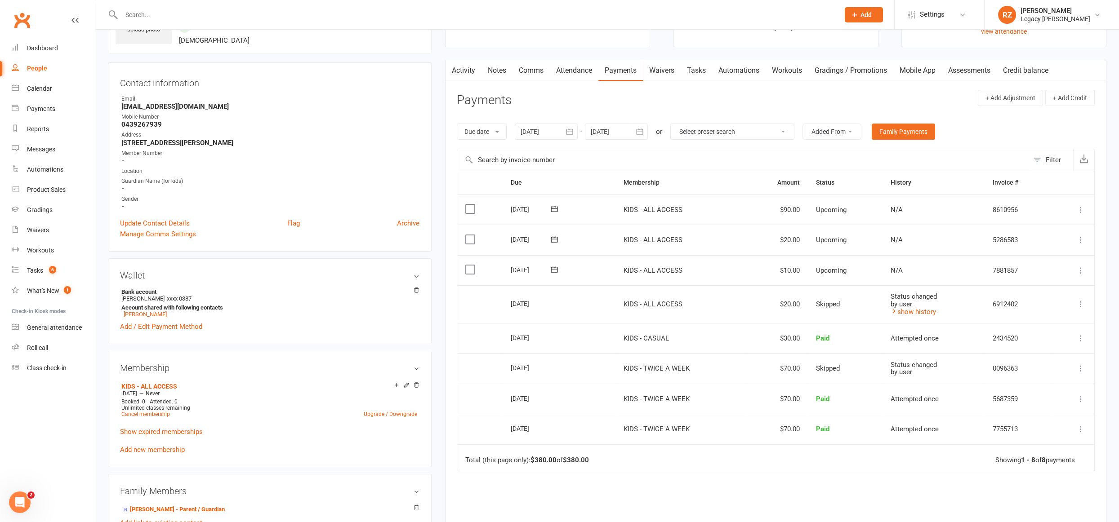
click at [609, 138] on div at bounding box center [616, 132] width 63 height 16
click at [680, 150] on strong "October 2025" at bounding box center [670, 153] width 19 height 7
click at [669, 217] on button "November" at bounding box center [651, 223] width 46 height 17
click at [682, 239] on span "19" at bounding box center [680, 238] width 7 height 7
type input "19 Nov 2025"
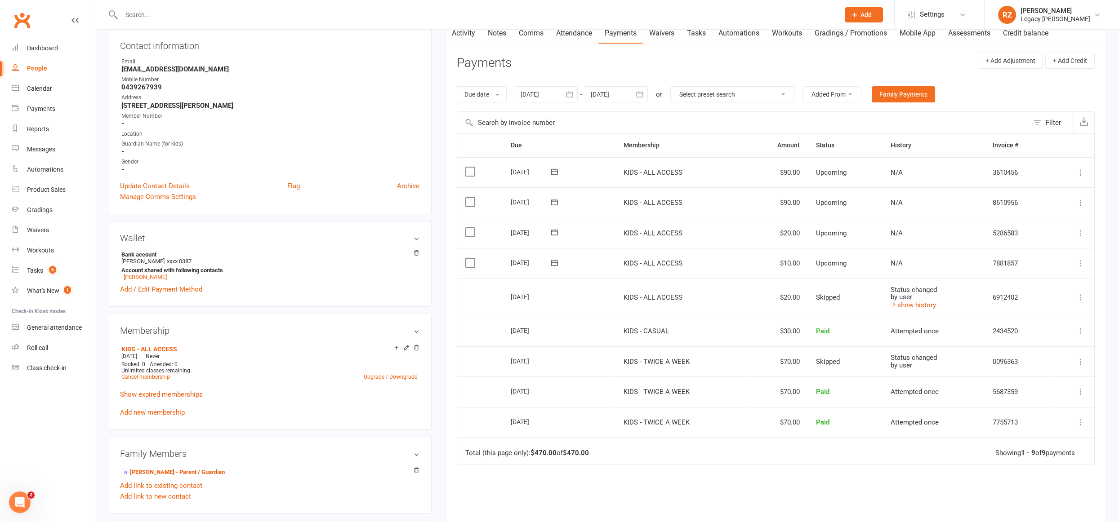
scroll to position [0, 0]
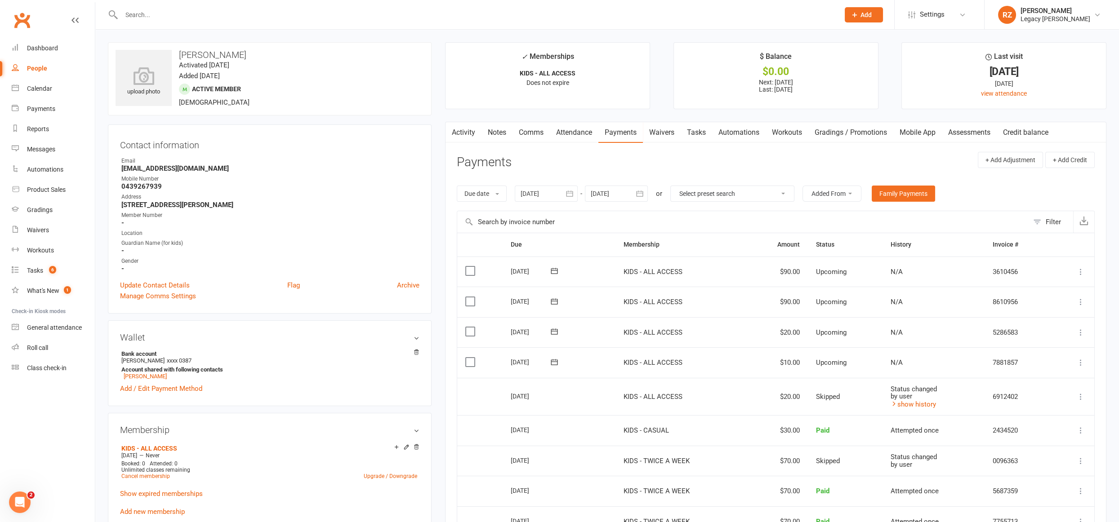
click at [39, 66] on div "People" at bounding box center [37, 68] width 20 height 7
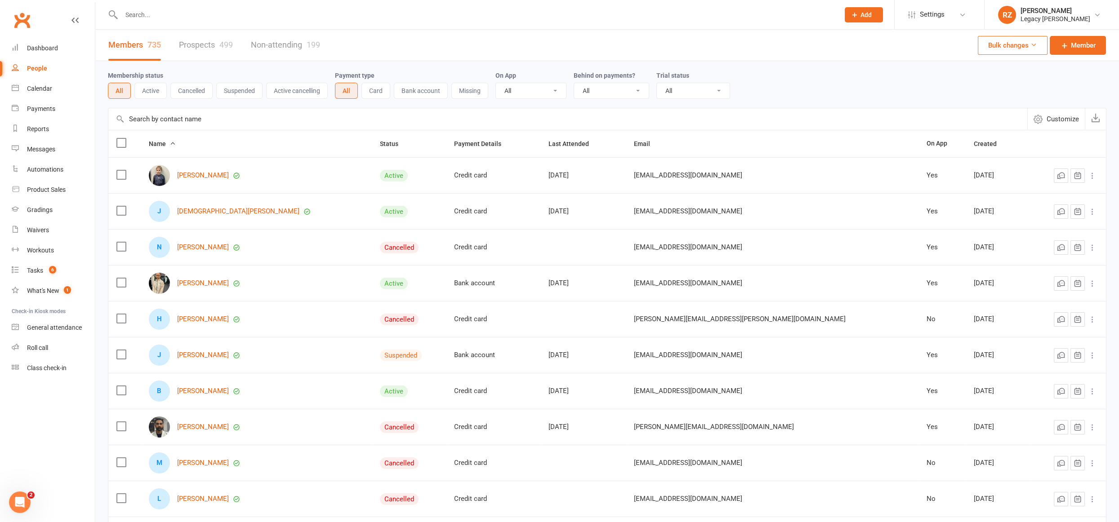
click at [266, 17] on input "text" at bounding box center [476, 15] width 714 height 13
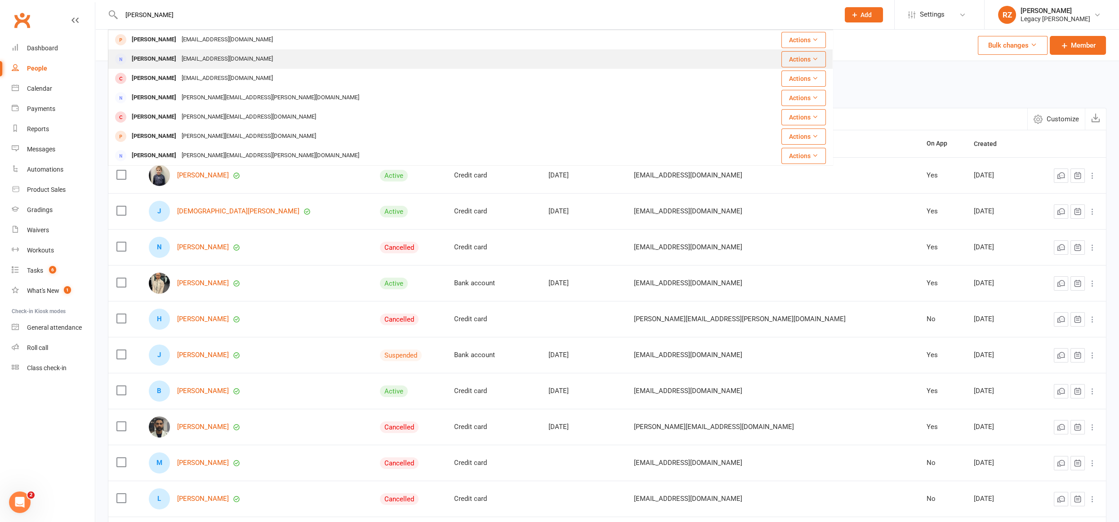
type input "andy"
click at [179, 55] on div "1345178989cx@gmail.com" at bounding box center [227, 59] width 97 height 13
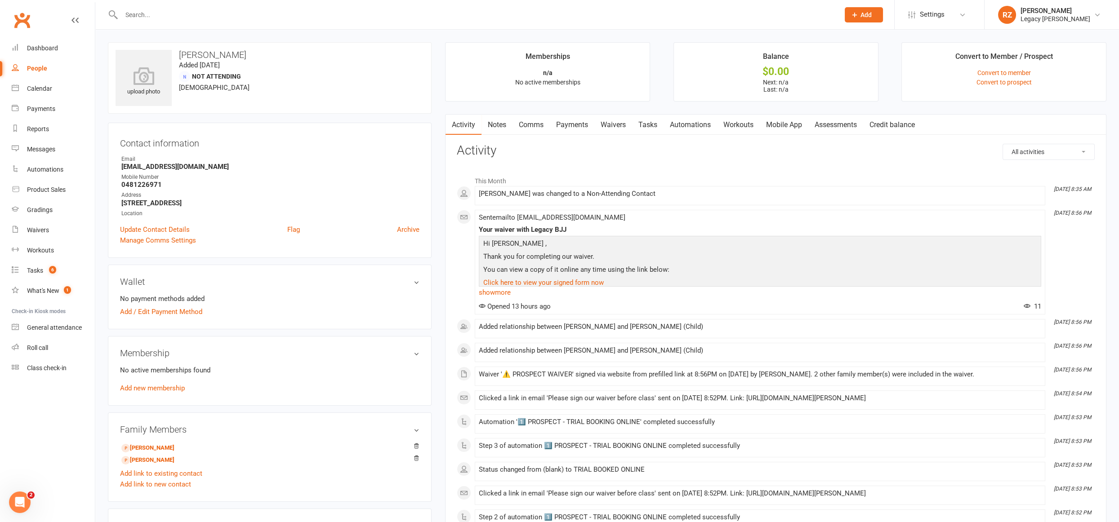
click at [617, 125] on link "Waivers" at bounding box center [613, 125] width 38 height 21
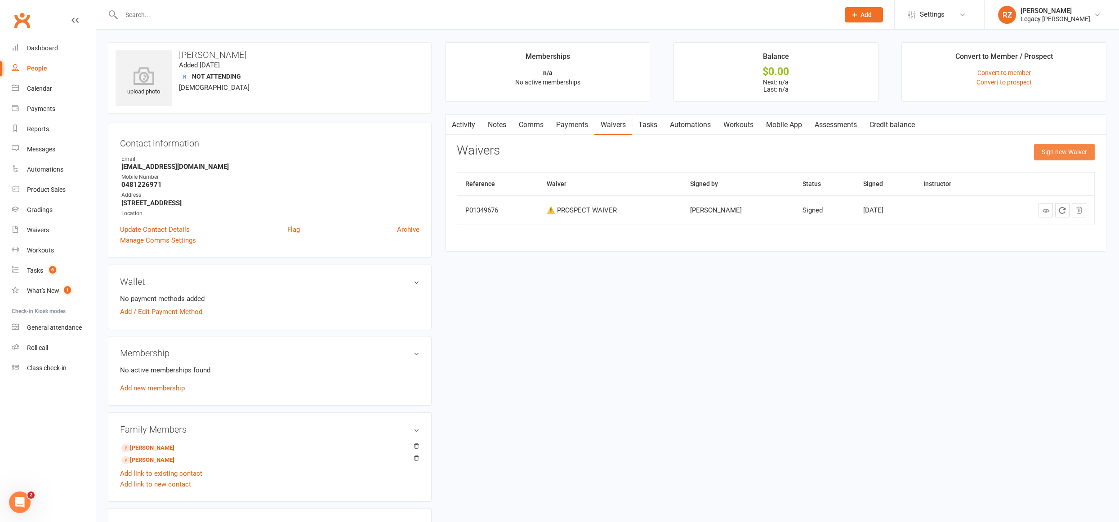
click at [1070, 150] on button "Sign new Waiver" at bounding box center [1064, 152] width 61 height 16
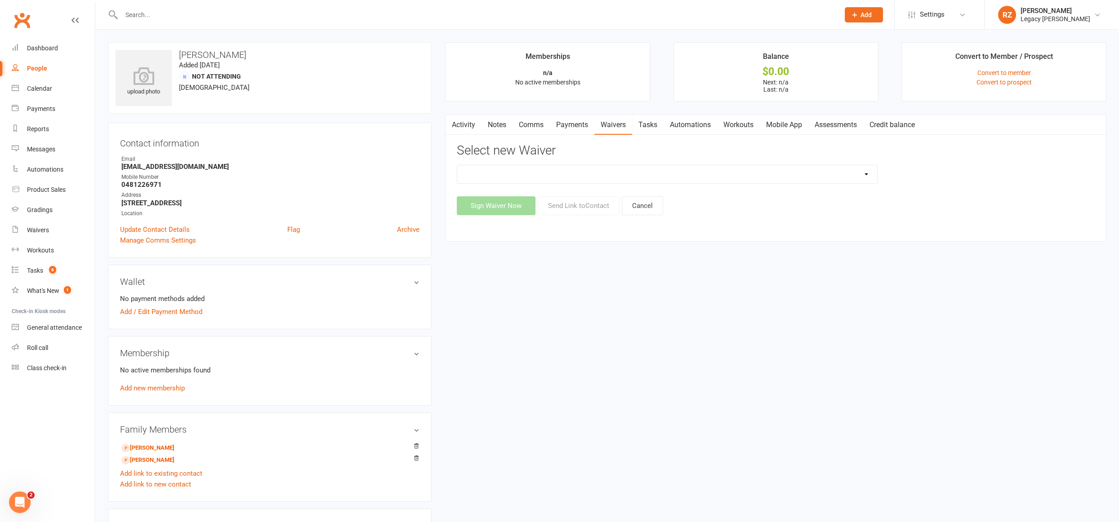
click at [612, 169] on select "❌ CANCELLATION FORM ☑️ CASUAL CLASS / PRIVATE ➖ EXISTING MEMBER WAIVER 🆓 FREE T…" at bounding box center [667, 174] width 420 height 18
select select "10410"
click at [457, 165] on select "❌ CANCELLATION FORM ☑️ CASUAL CLASS / PRIVATE ➖ EXISTING MEMBER WAIVER 🆓 FREE T…" at bounding box center [667, 174] width 420 height 18
drag, startPoint x: 769, startPoint y: 247, endPoint x: 635, endPoint y: 224, distance: 135.9
click at [768, 247] on main "Memberships n/a No active memberships Balance $0.00 Next: n/a Last: n/a Convert…" at bounding box center [775, 146] width 675 height 209
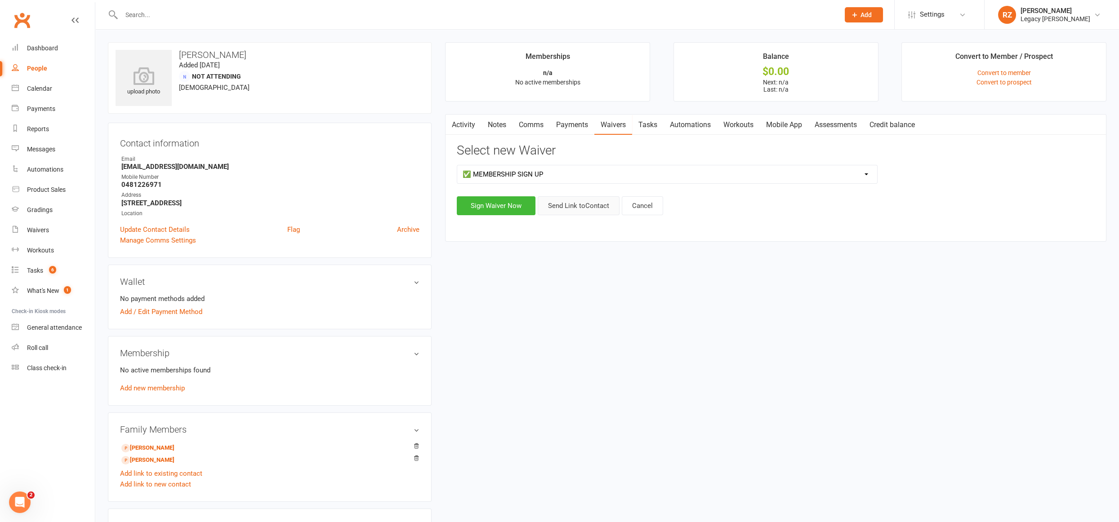
click at [589, 206] on button "Send Link to Contact" at bounding box center [578, 205] width 82 height 19
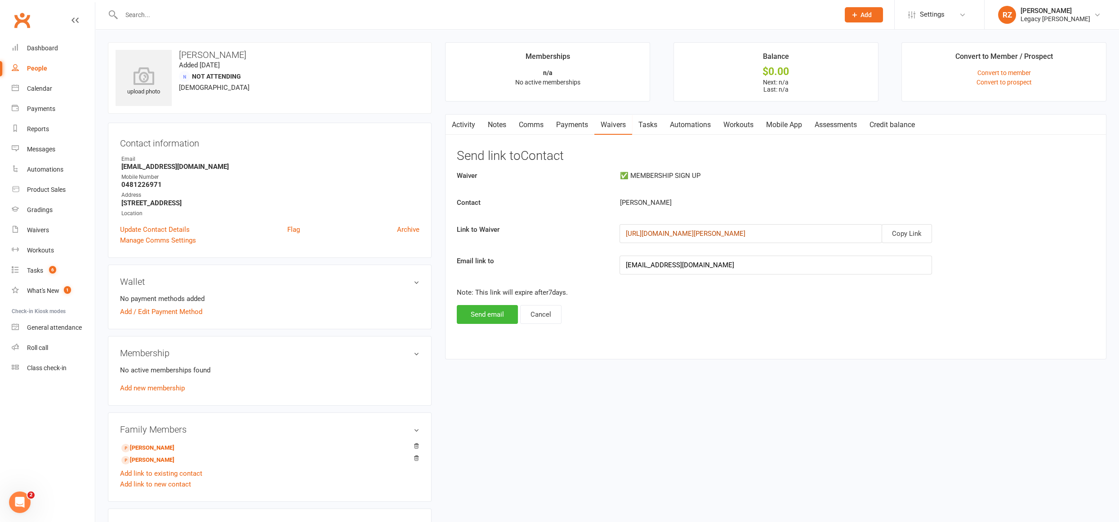
click at [745, 231] on link "https://app.clubworx.com/websites/legacy-bjj-willoughby-pty-ltd/waivers/members…" at bounding box center [685, 234] width 120 height 8
click at [497, 313] on button "Send email" at bounding box center [487, 314] width 61 height 19
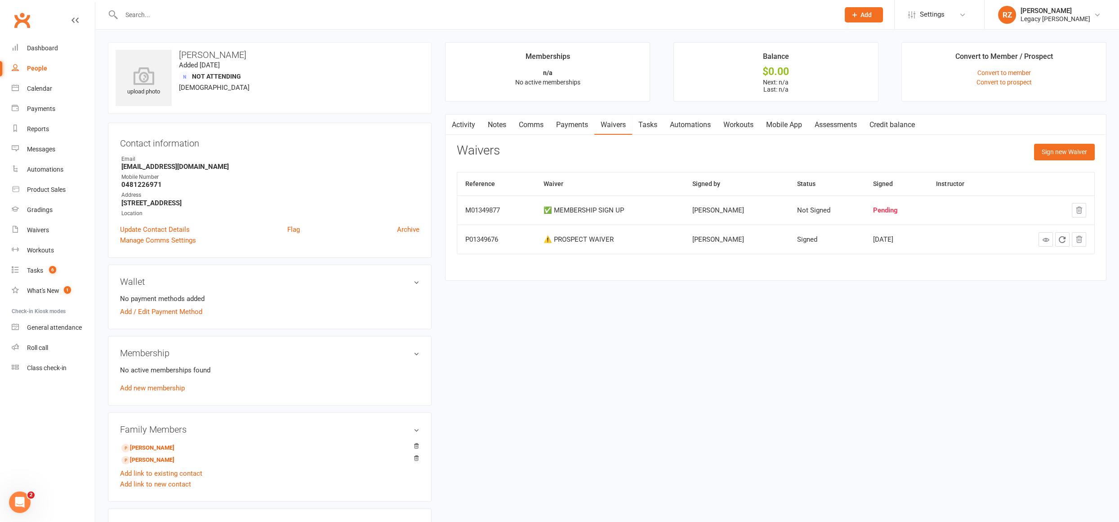
click at [203, 168] on strong "1345178989cx@gmail.com" at bounding box center [270, 167] width 298 height 8
copy render-form-field "1345178989cx@gmail.com"
drag, startPoint x: 546, startPoint y: 206, endPoint x: 678, endPoint y: 212, distance: 132.7
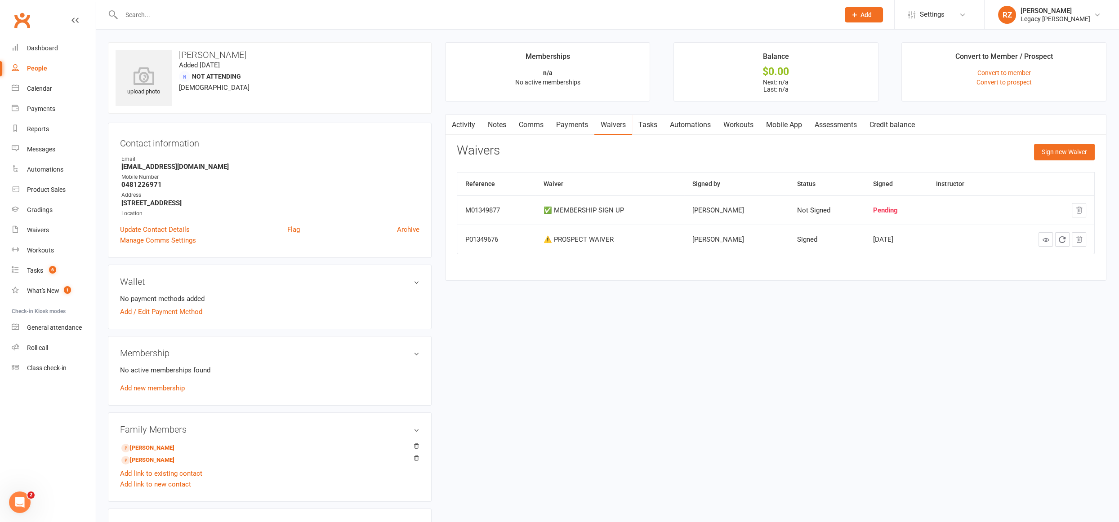
click at [646, 209] on td "✅ MEMBERSHIP SIGN UP" at bounding box center [609, 209] width 149 height 29
drag, startPoint x: 678, startPoint y: 212, endPoint x: 806, endPoint y: 216, distance: 127.7
click at [717, 212] on tr "M01349877 ✅ MEMBERSHIP SIGN UP andy yu Not Signed Pending" at bounding box center [775, 209] width 637 height 29
click at [1078, 209] on icon "button" at bounding box center [1079, 210] width 6 height 6
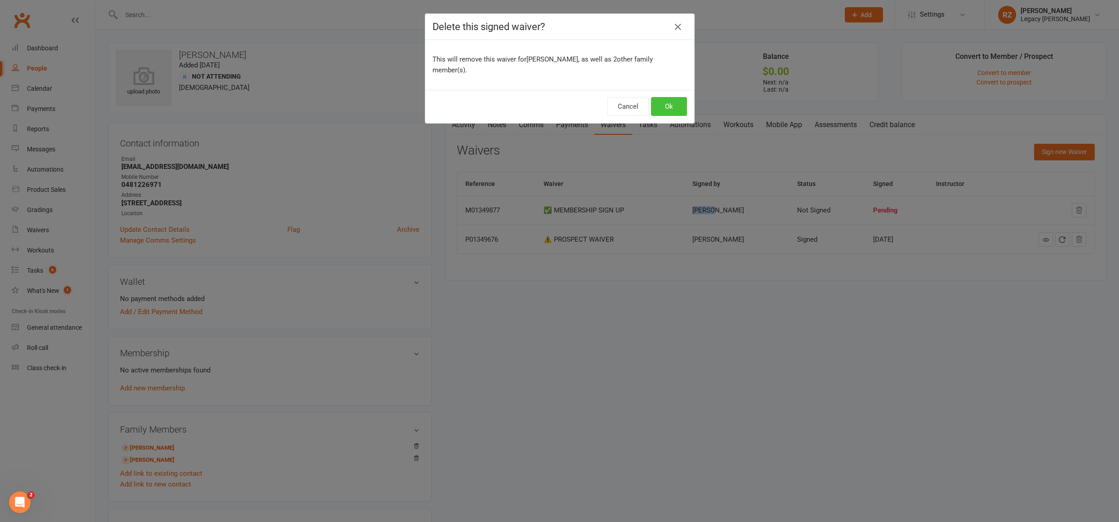
click at [670, 97] on button "Ok" at bounding box center [669, 106] width 36 height 19
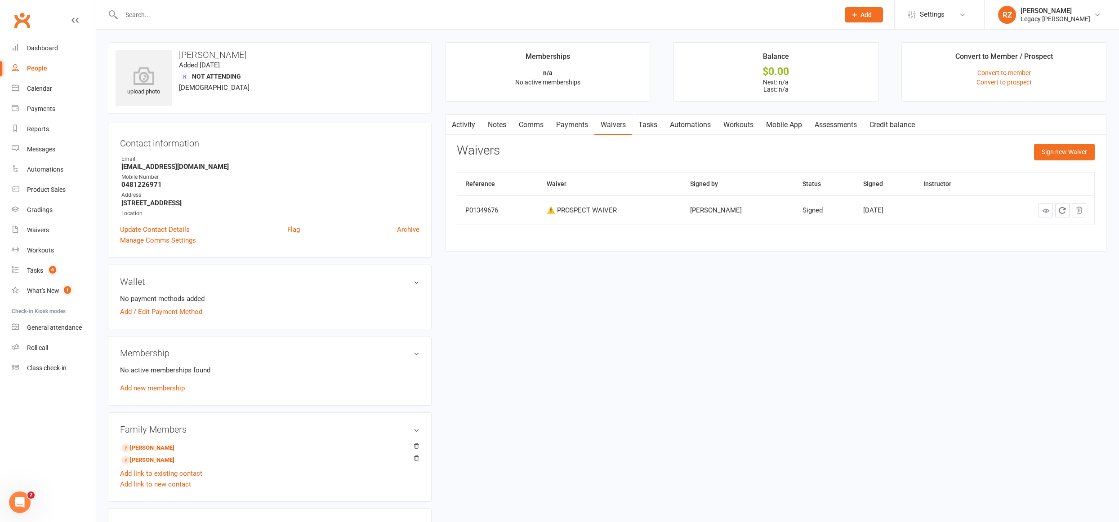
click at [1043, 161] on div "Sign new Waiver" at bounding box center [1064, 154] width 61 height 21
click at [1045, 159] on button "Sign new Waiver" at bounding box center [1064, 152] width 61 height 16
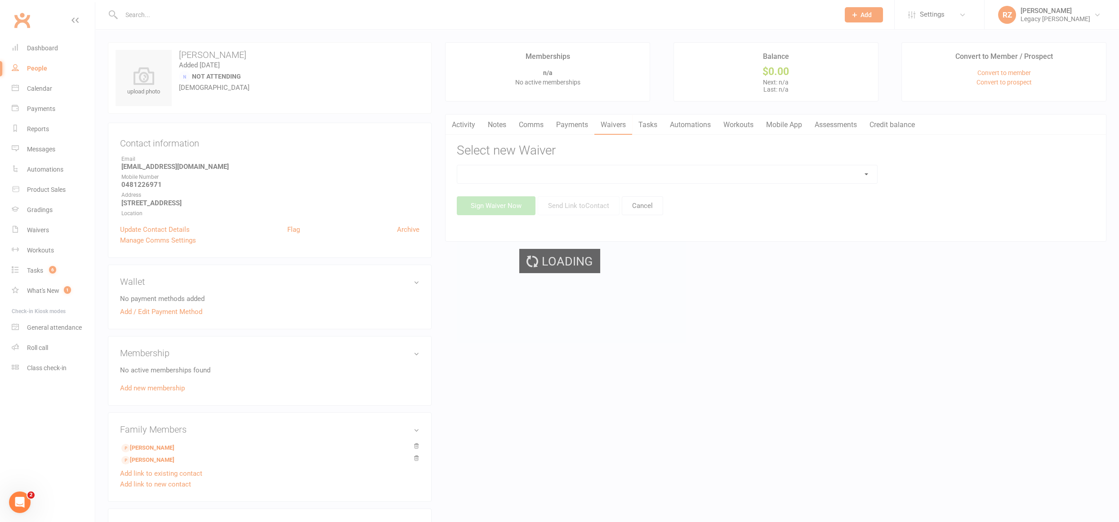
click at [617, 169] on select at bounding box center [667, 174] width 420 height 18
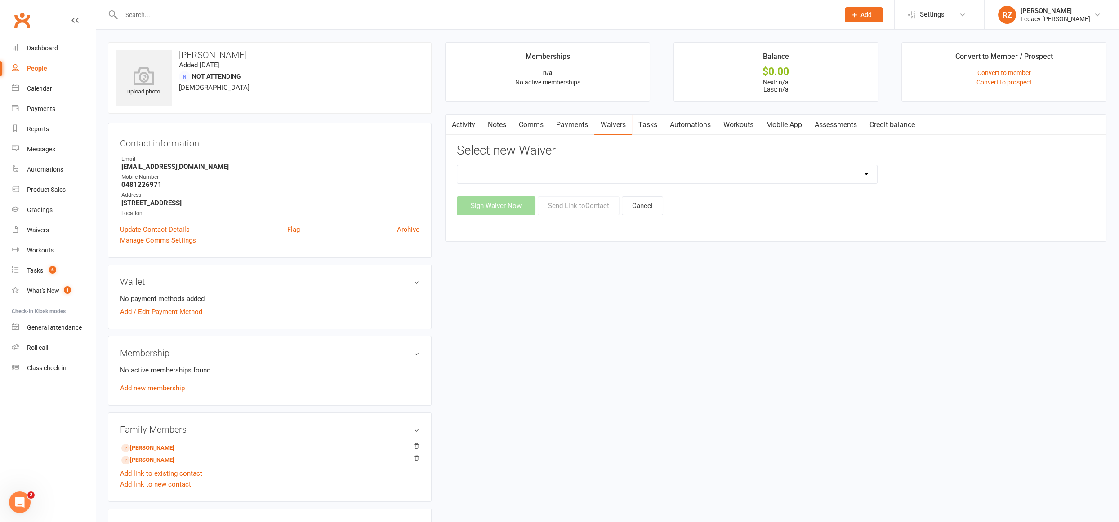
select select "10410"
click at [457, 165] on select "❌ CANCELLATION FORM ☑️ CASUAL CLASS / PRIVATE ➖ EXISTING MEMBER WAIVER 🆓 FREE T…" at bounding box center [667, 174] width 420 height 18
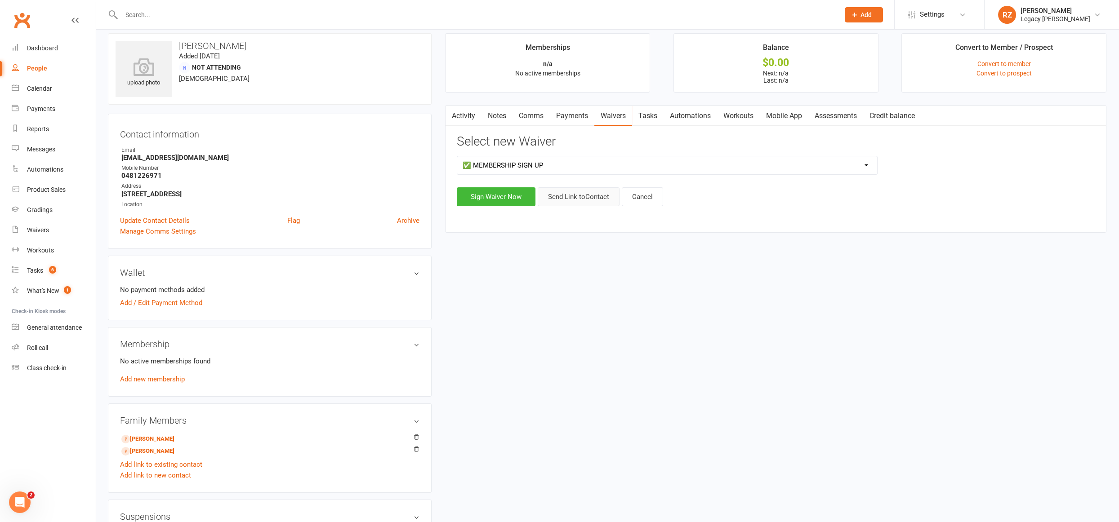
scroll to position [11, 0]
click at [567, 193] on button "Send Link to Contact" at bounding box center [578, 195] width 82 height 19
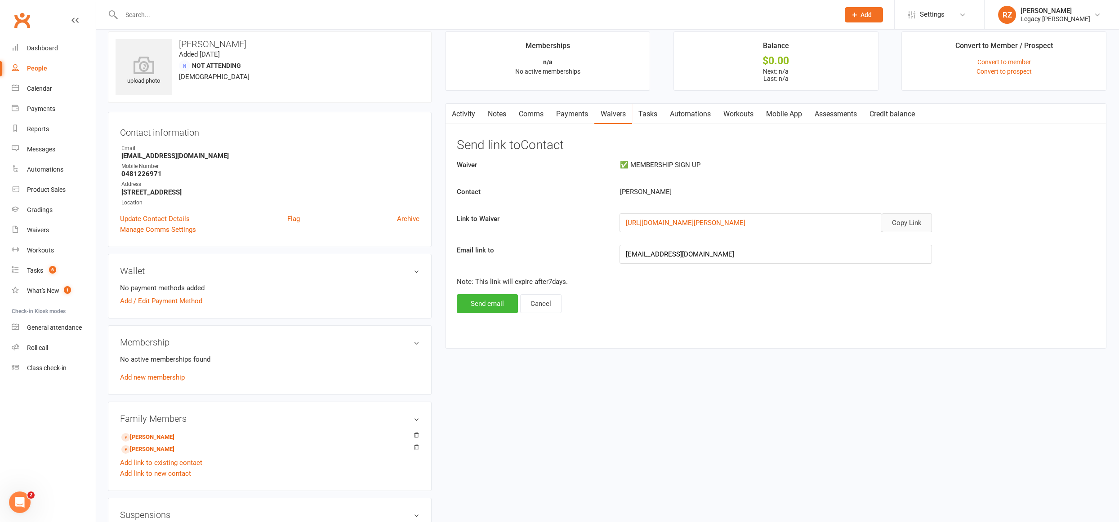
click at [905, 225] on button "Copy Link" at bounding box center [906, 222] width 50 height 19
drag, startPoint x: 494, startPoint y: 301, endPoint x: 502, endPoint y: 373, distance: 72.4
click at [494, 301] on button "Send email" at bounding box center [487, 303] width 61 height 19
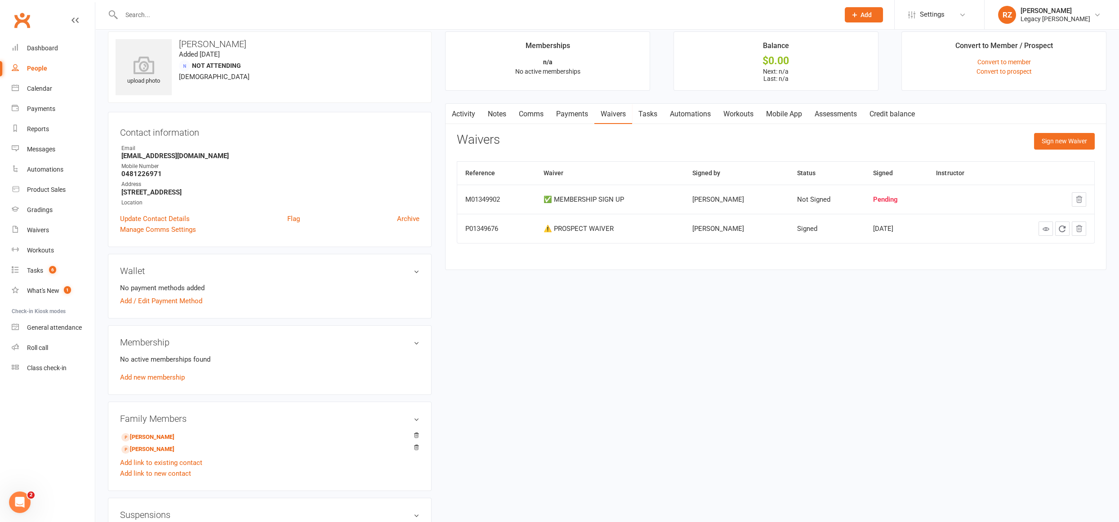
click at [253, 7] on div at bounding box center [470, 14] width 725 height 29
click at [247, 13] on input "text" at bounding box center [476, 15] width 714 height 13
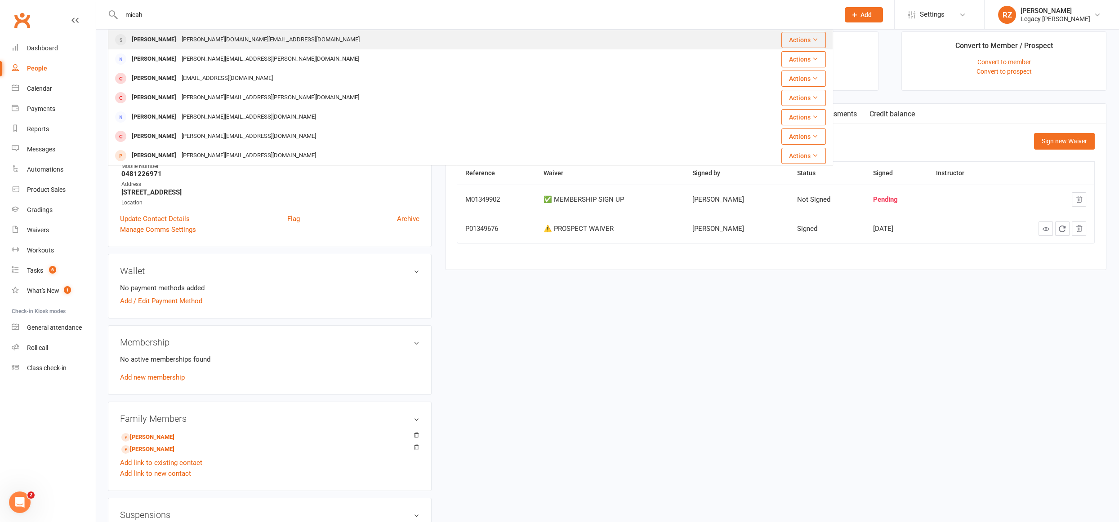
type input "micah"
click at [241, 31] on div "Micah Soo Chelsey.ng@gmail.com" at bounding box center [417, 40] width 617 height 18
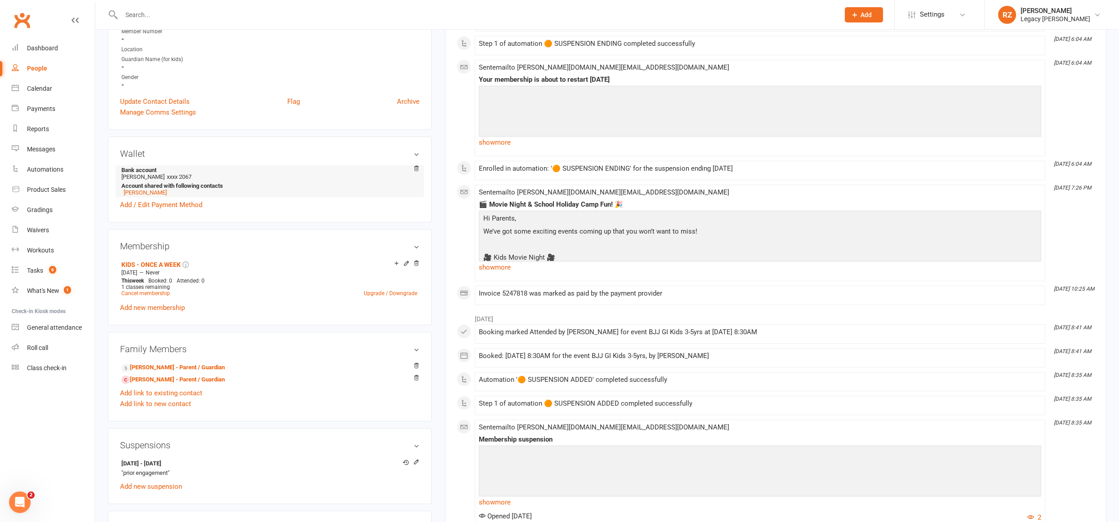
scroll to position [182, 0]
click at [415, 462] on icon at bounding box center [416, 462] width 4 height 4
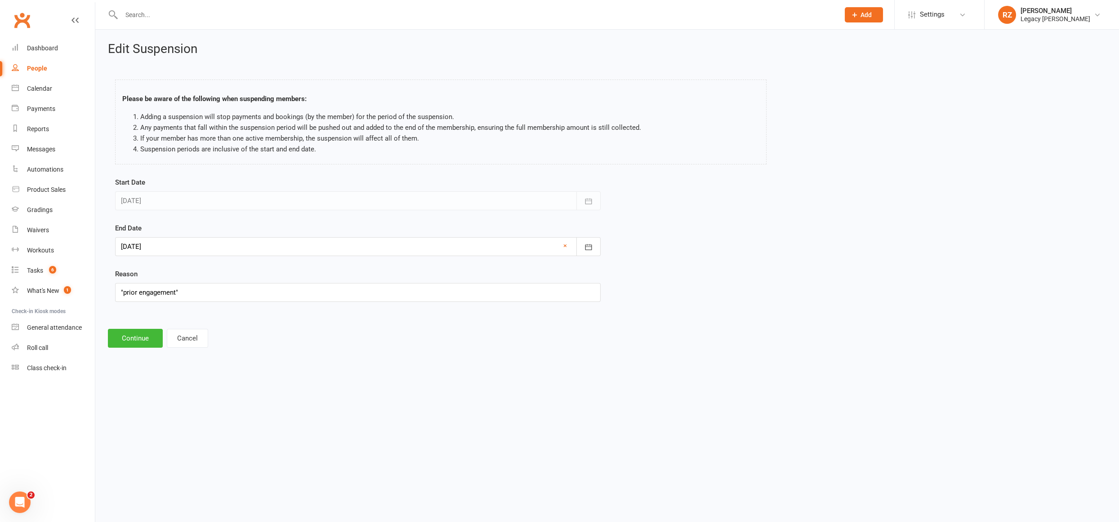
click at [166, 243] on div at bounding box center [357, 246] width 485 height 19
click at [247, 322] on span "12" at bounding box center [250, 320] width 7 height 7
type input "12 Sep 2025"
click at [139, 339] on button "Continue" at bounding box center [135, 338] width 55 height 19
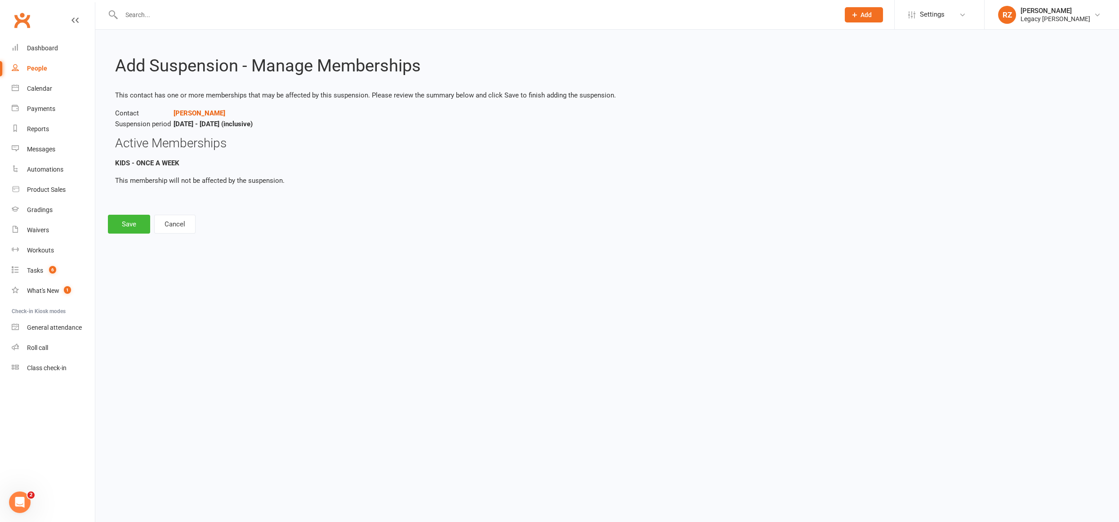
click at [142, 235] on div "Add Suspension - Manage Memberships This contact has one or more memberships th…" at bounding box center [606, 138] width 1023 height 217
click at [136, 226] on button "Save" at bounding box center [129, 224] width 42 height 19
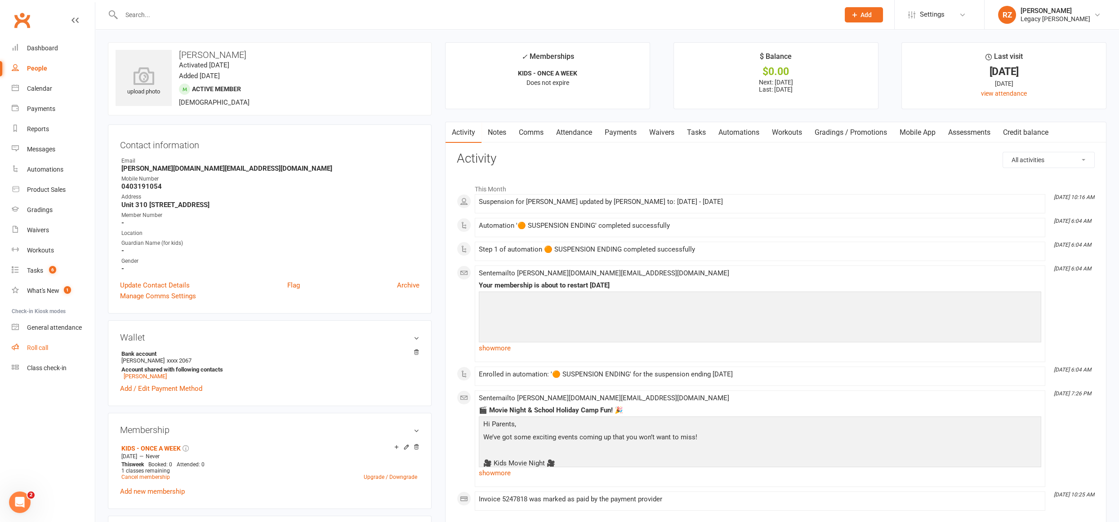
click at [38, 350] on div "Roll call" at bounding box center [37, 347] width 21 height 7
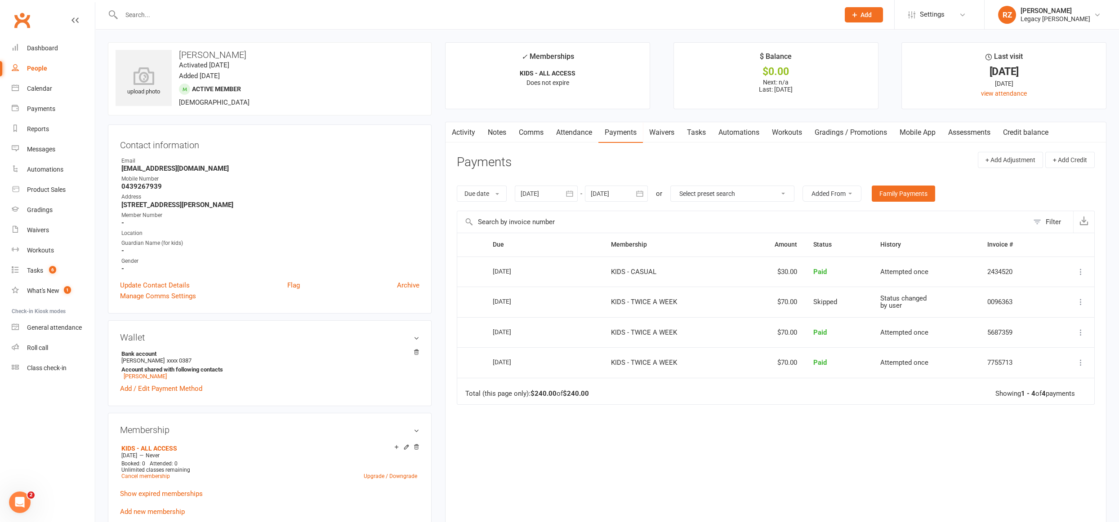
click at [187, 10] on html "Prospect Member Non-attending contact Class / event Appointment Grading event T…" at bounding box center [559, 516] width 1119 height 1032
click at [192, 15] on input "text" at bounding box center [476, 15] width 714 height 13
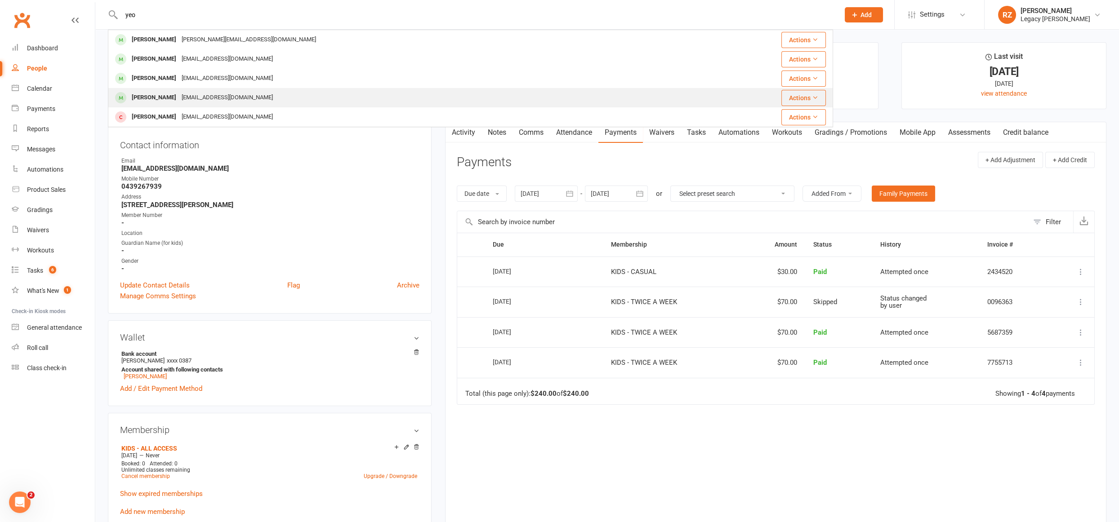
type input "yeo"
click at [153, 94] on div "Declan Yeoh" at bounding box center [154, 97] width 50 height 13
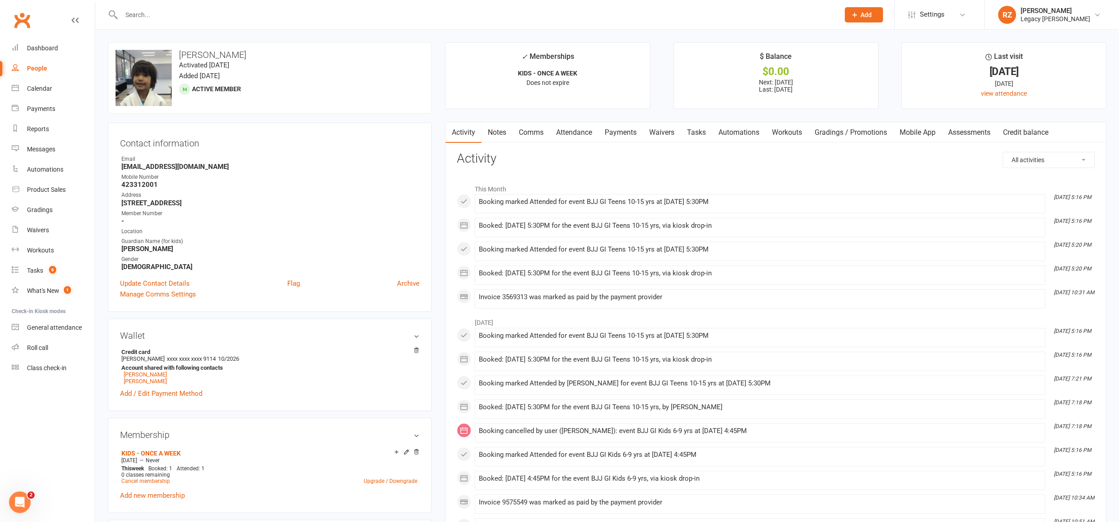
click at [170, 15] on input "text" at bounding box center [476, 15] width 714 height 13
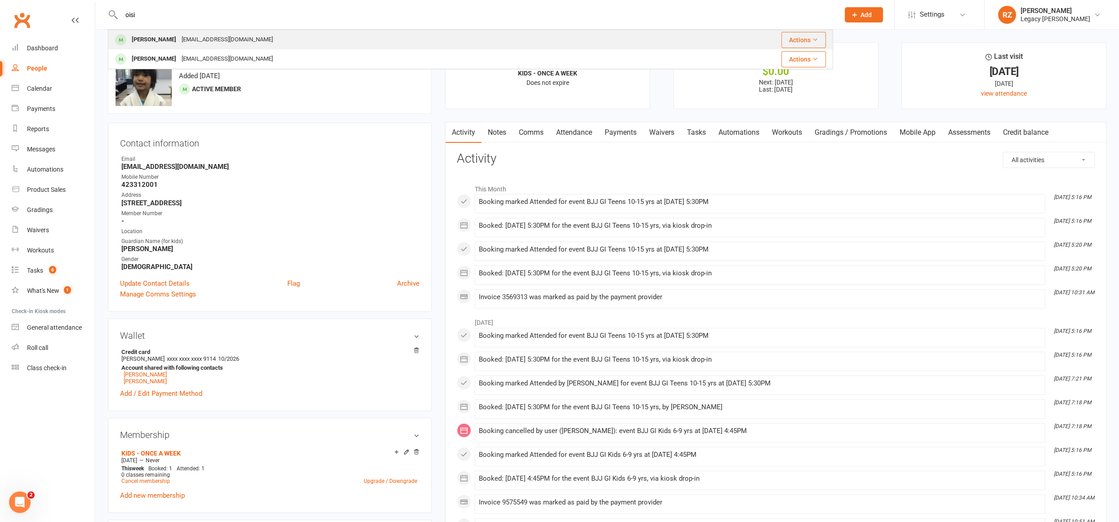
type input "oisi"
click at [146, 36] on div "Oisin Yeoh" at bounding box center [154, 39] width 50 height 13
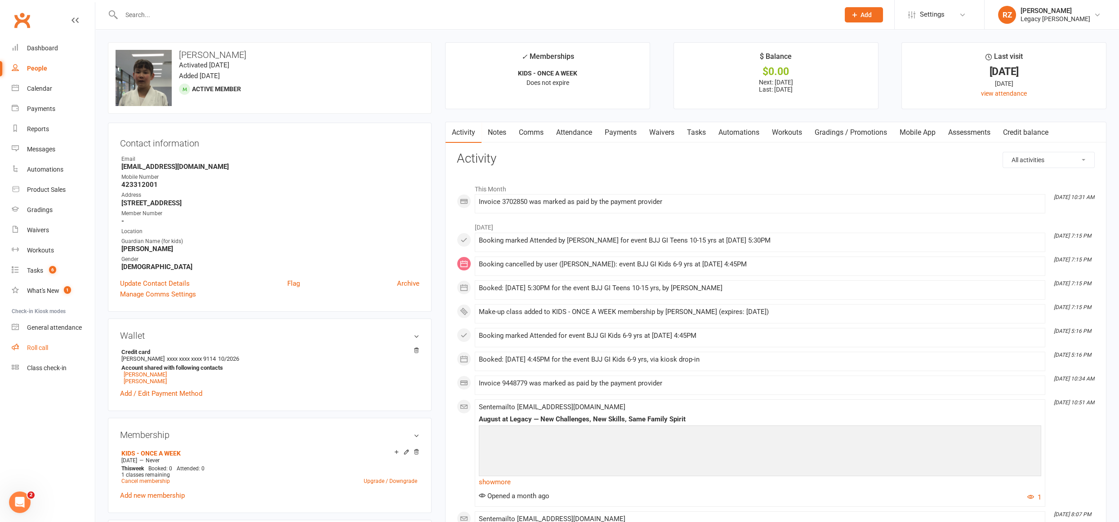
click at [38, 346] on div "Roll call" at bounding box center [37, 347] width 21 height 7
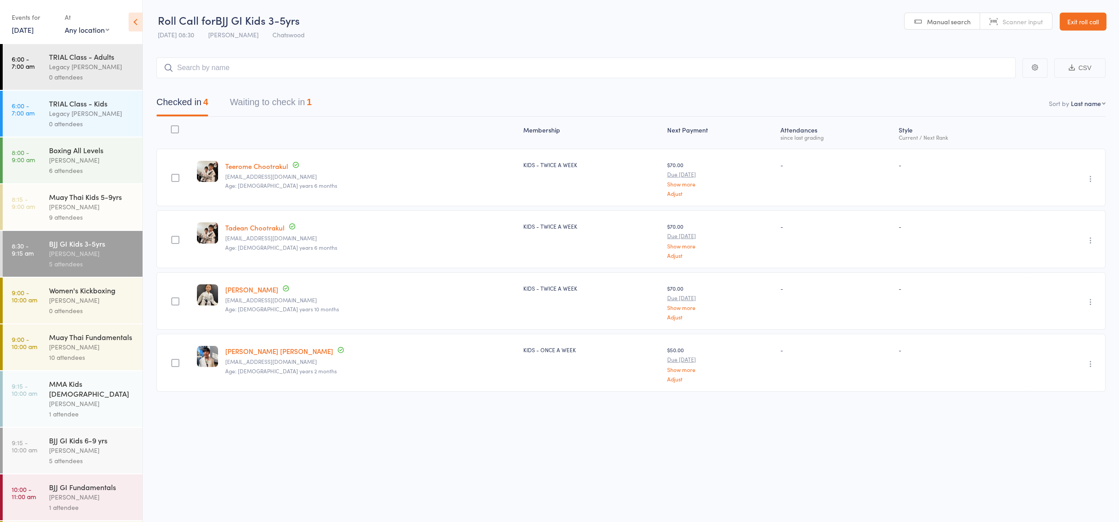
click at [110, 399] on div "[PERSON_NAME]" at bounding box center [92, 404] width 86 height 10
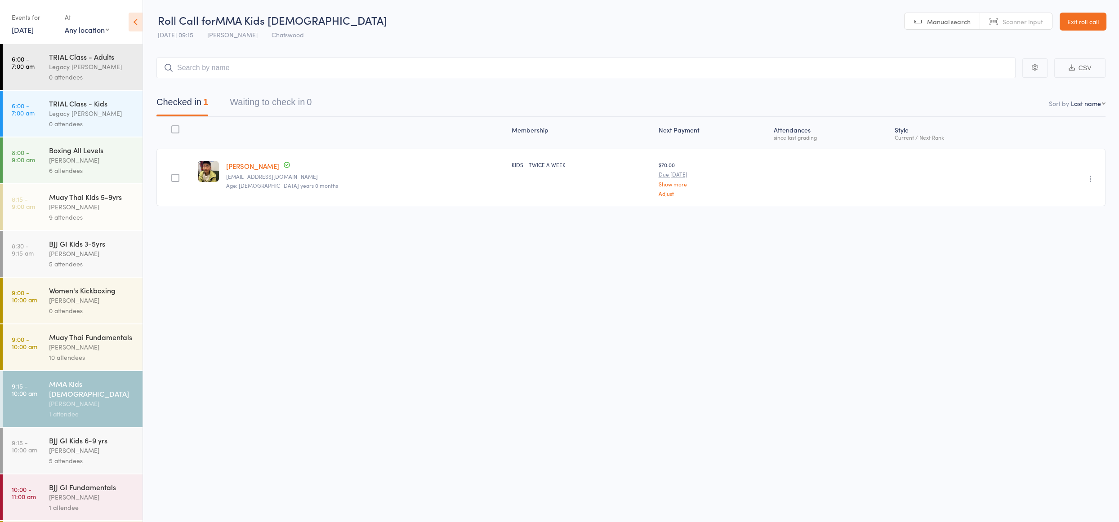
click at [88, 456] on div "5 attendees" at bounding box center [92, 461] width 86 height 10
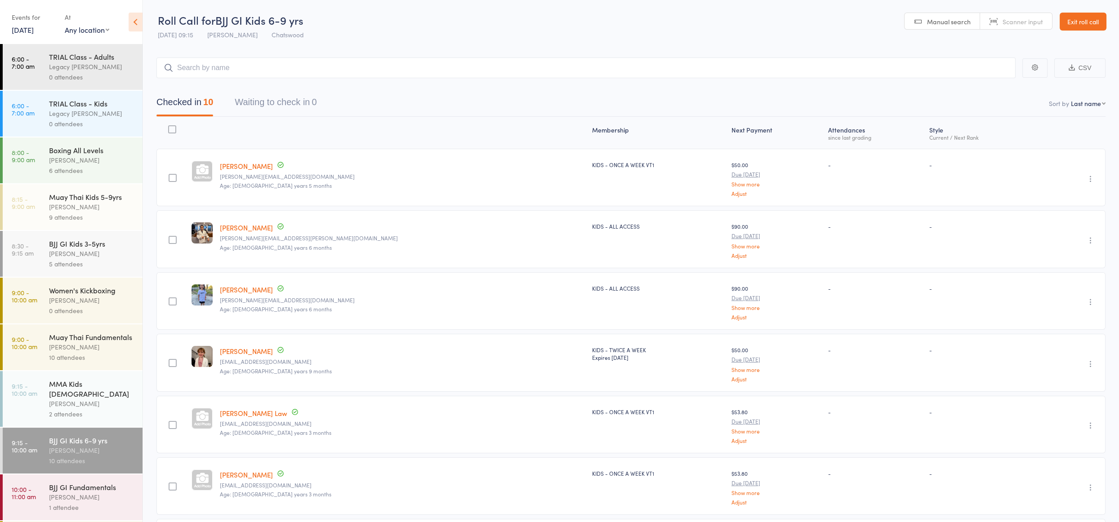
click at [202, 71] on input "search" at bounding box center [585, 68] width 859 height 21
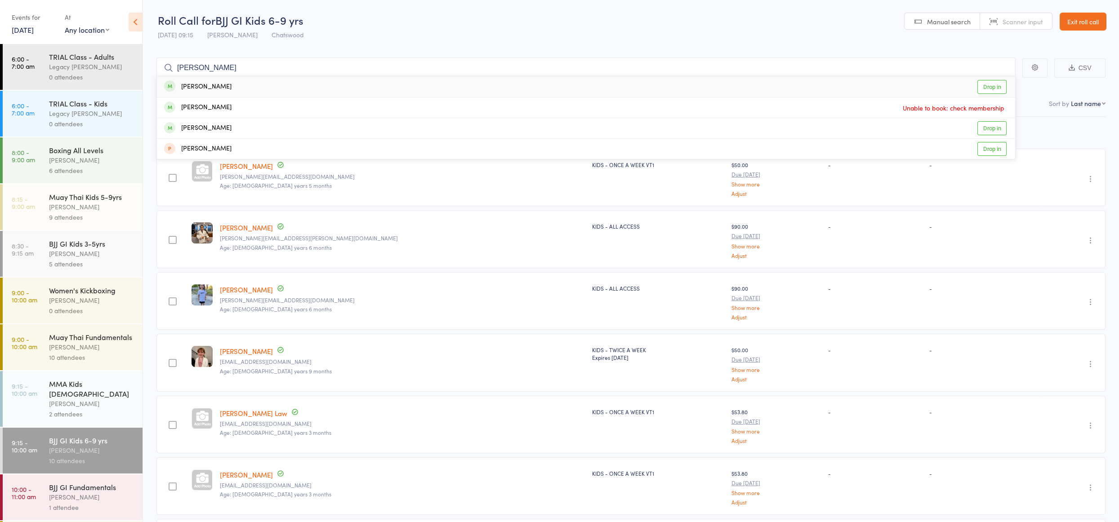
type input "finn"
click at [212, 84] on div "Finn Bodin Drop in" at bounding box center [586, 86] width 858 height 21
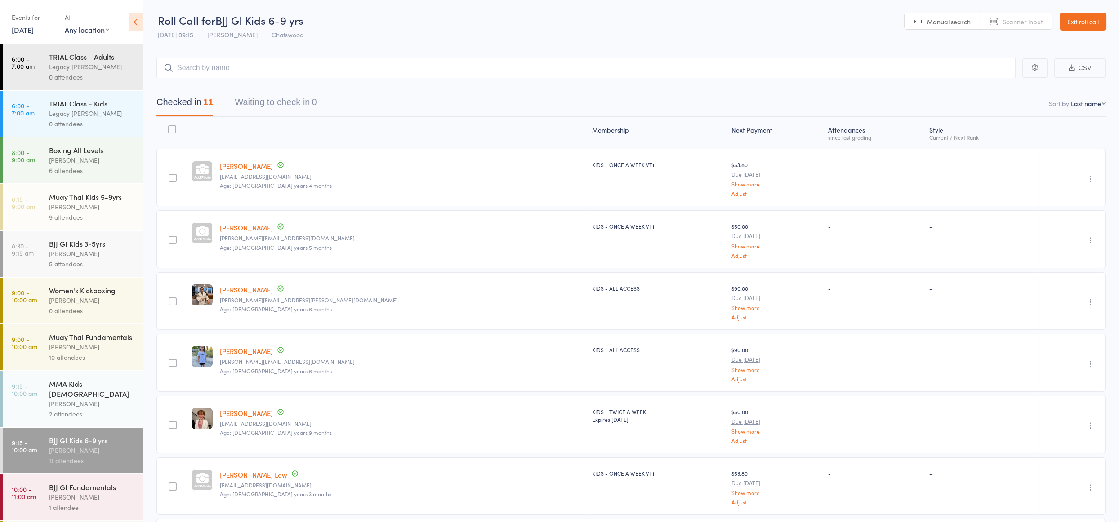
click at [1077, 18] on link "Exit roll call" at bounding box center [1082, 22] width 47 height 18
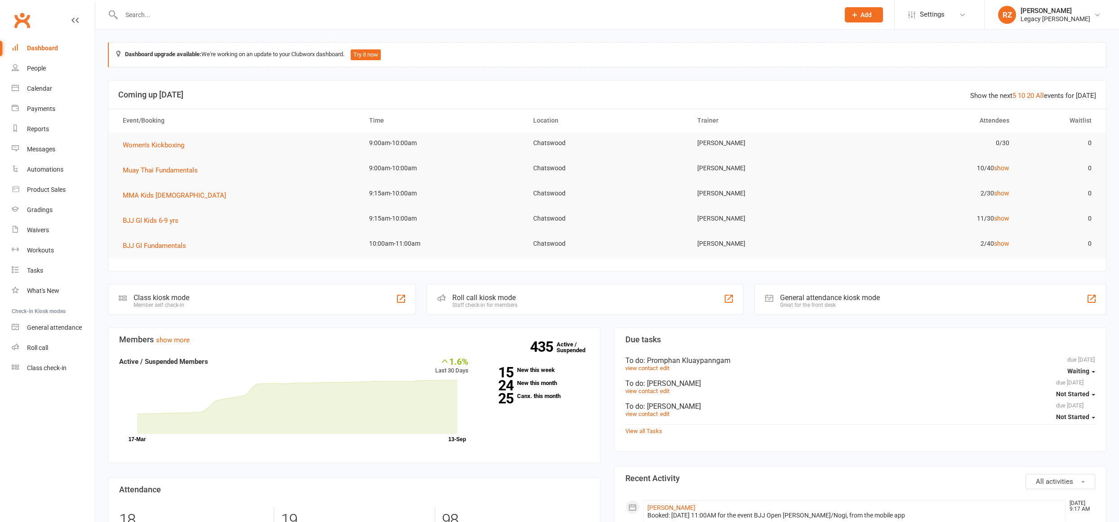
click at [224, 18] on input "text" at bounding box center [476, 15] width 714 height 13
type input "a"
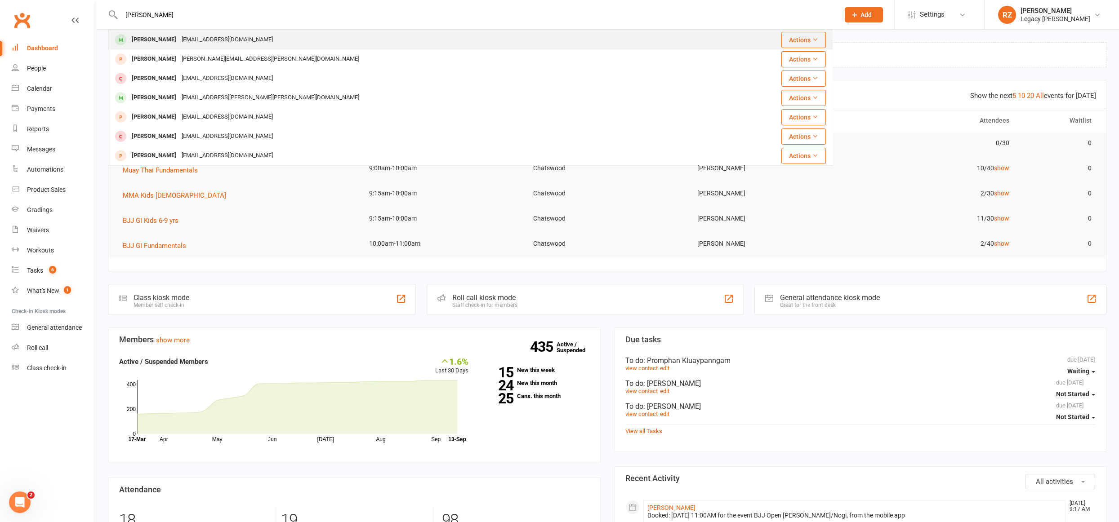
type input "[PERSON_NAME]"
click at [167, 43] on div "[PERSON_NAME]" at bounding box center [154, 39] width 50 height 13
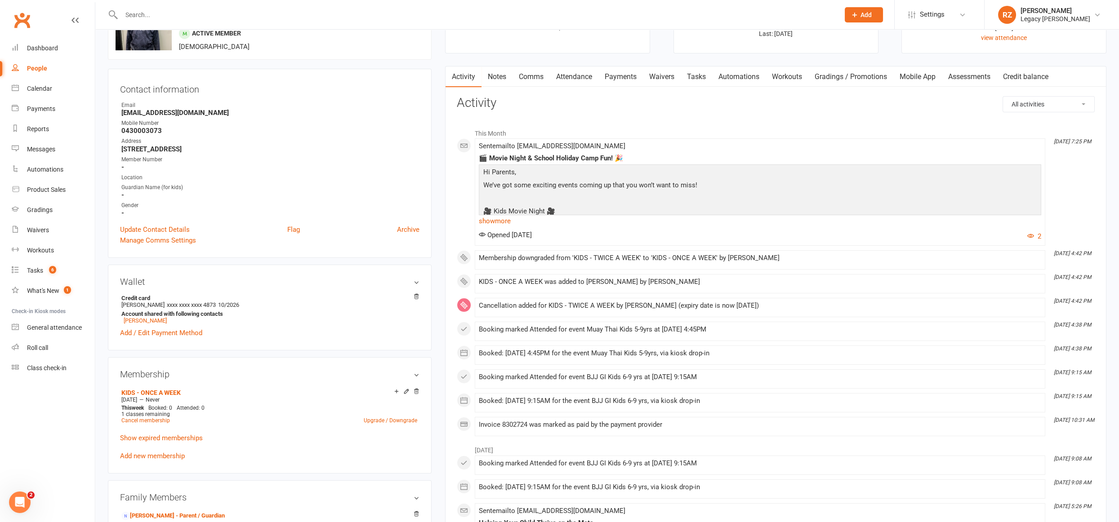
scroll to position [57, 0]
drag, startPoint x: 621, startPoint y: 70, endPoint x: 632, endPoint y: 80, distance: 15.3
click at [621, 70] on link "Payments" at bounding box center [620, 75] width 44 height 21
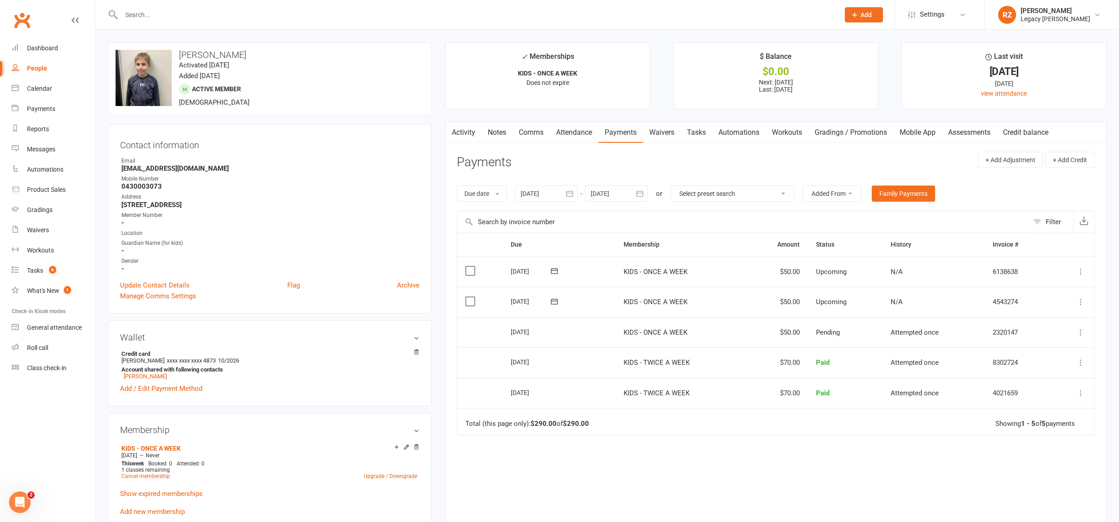
click at [227, 20] on input "text" at bounding box center [476, 15] width 714 height 13
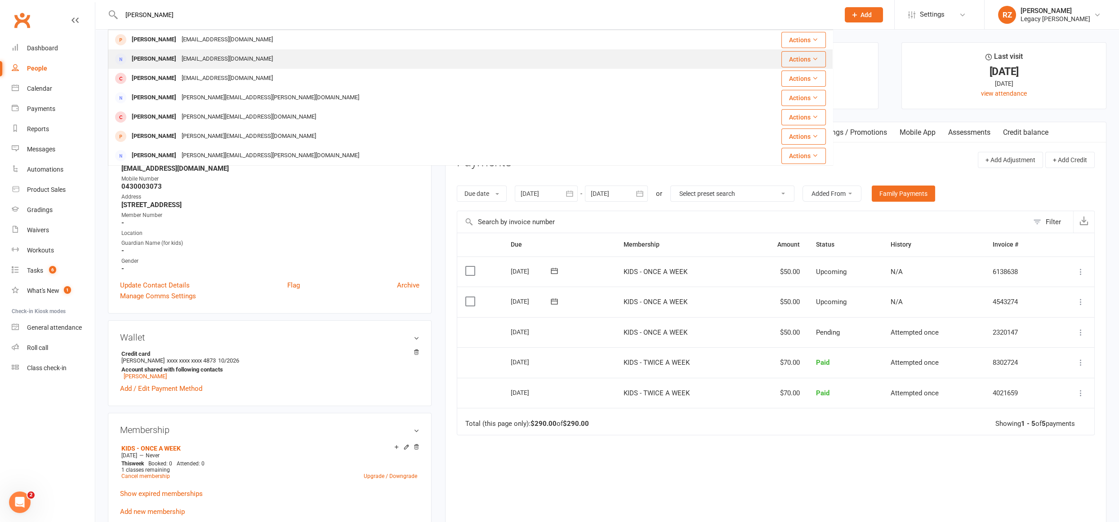
type input "[PERSON_NAME]"
click at [183, 63] on div "1345178989cx@gmail.com" at bounding box center [227, 59] width 97 height 13
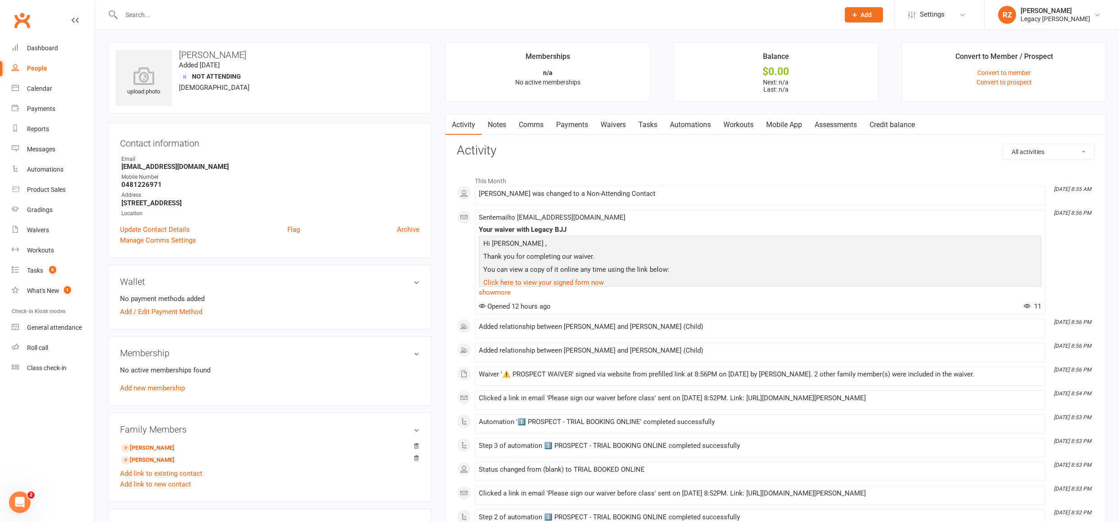
click at [232, 11] on input "text" at bounding box center [476, 15] width 714 height 13
click at [197, 5] on div at bounding box center [470, 14] width 725 height 29
click at [186, 18] on input "text" at bounding box center [476, 15] width 714 height 13
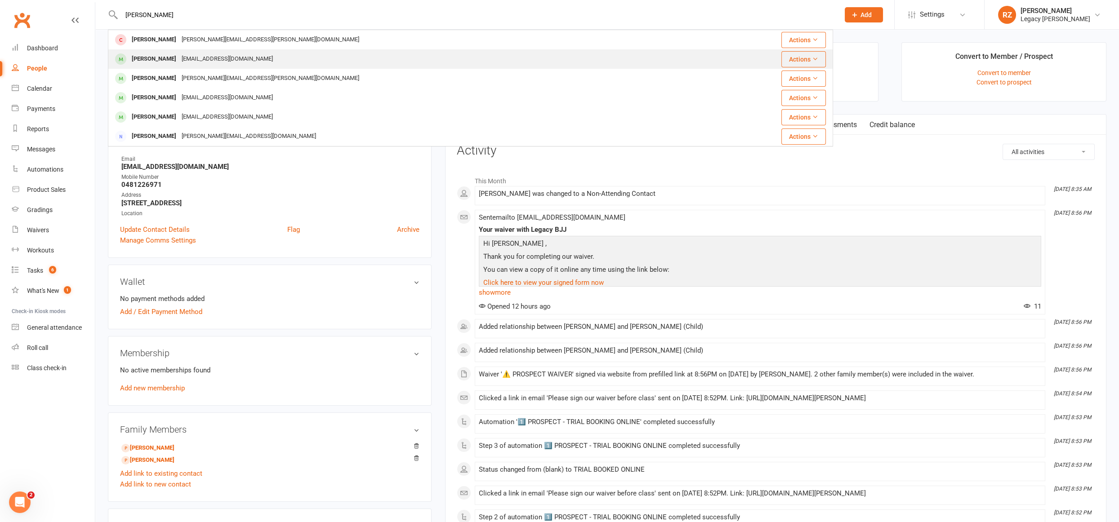
type input "joann"
click at [160, 61] on div "Joanna Fung" at bounding box center [154, 59] width 50 height 13
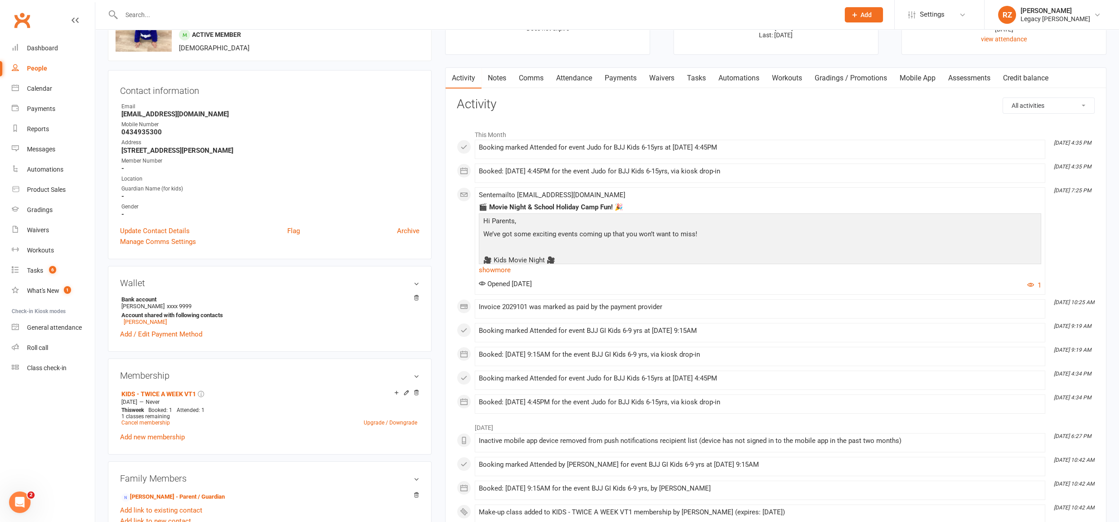
scroll to position [55, 0]
click at [45, 351] on div "Roll call" at bounding box center [37, 347] width 21 height 7
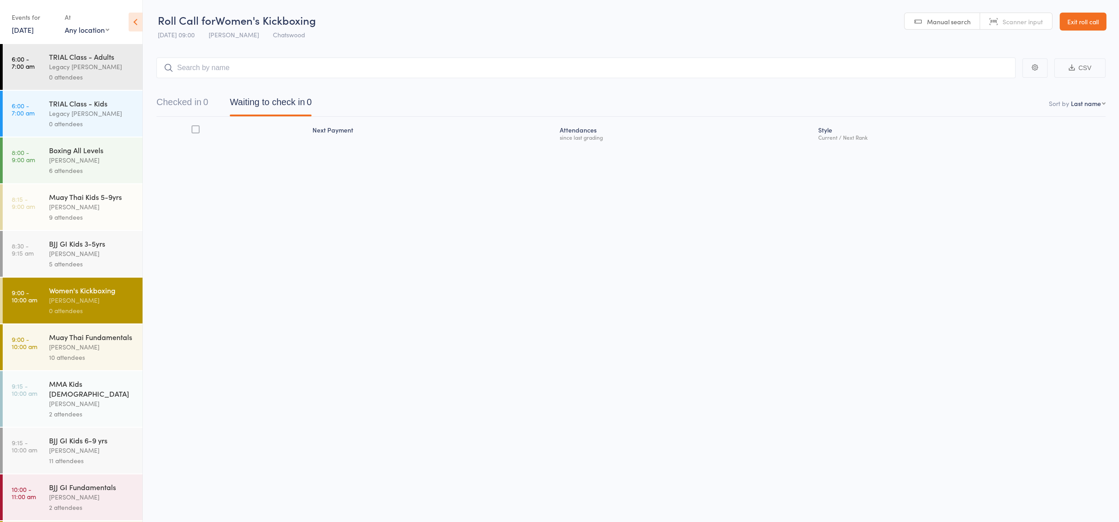
click at [110, 438] on div "BJJ GI Kids 6-9 yrs" at bounding box center [92, 440] width 86 height 10
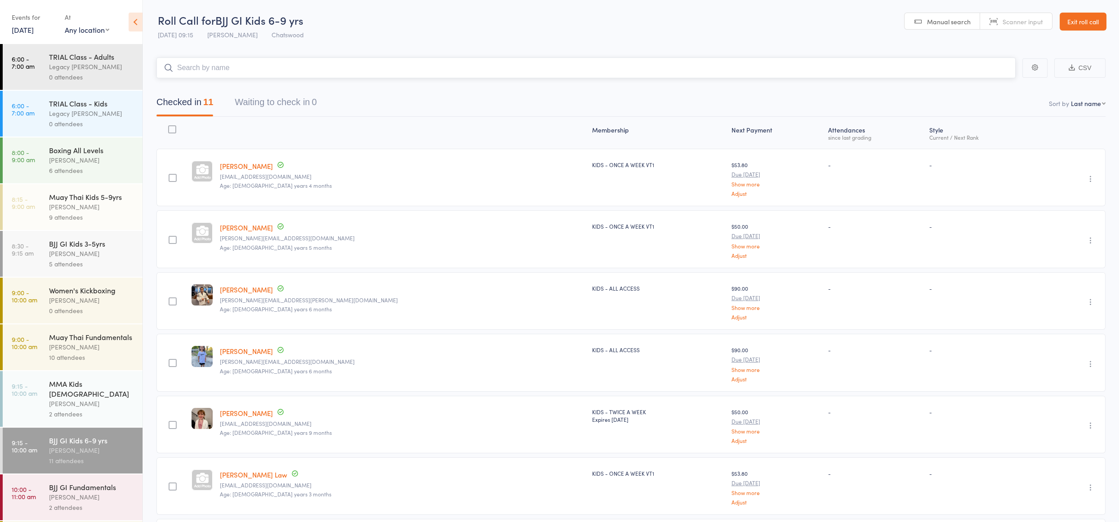
click at [255, 71] on input "search" at bounding box center [585, 68] width 859 height 21
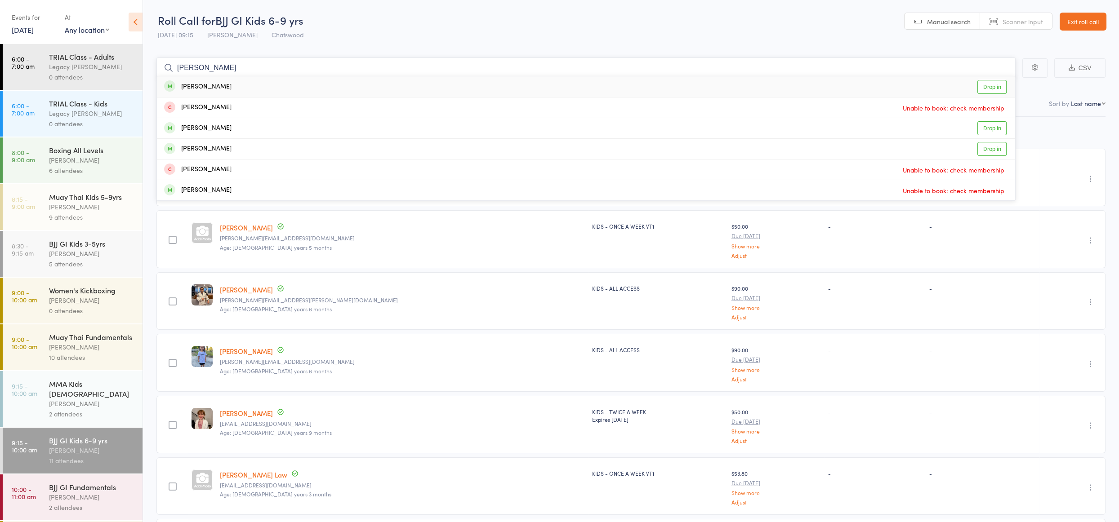
type input "[PERSON_NAME]"
click at [276, 82] on div "[PERSON_NAME] Drop in" at bounding box center [586, 86] width 858 height 21
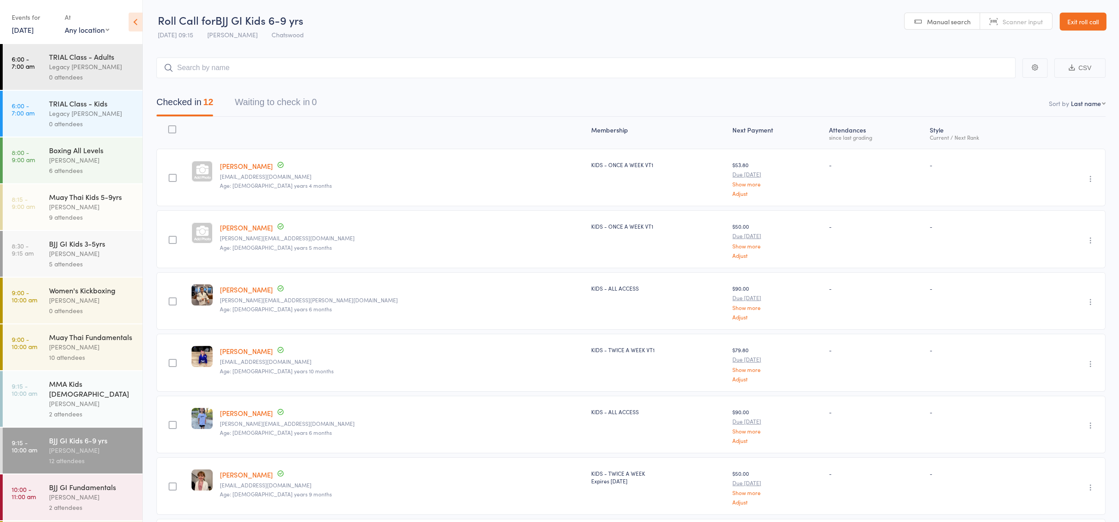
click at [1079, 20] on link "Exit roll call" at bounding box center [1082, 22] width 47 height 18
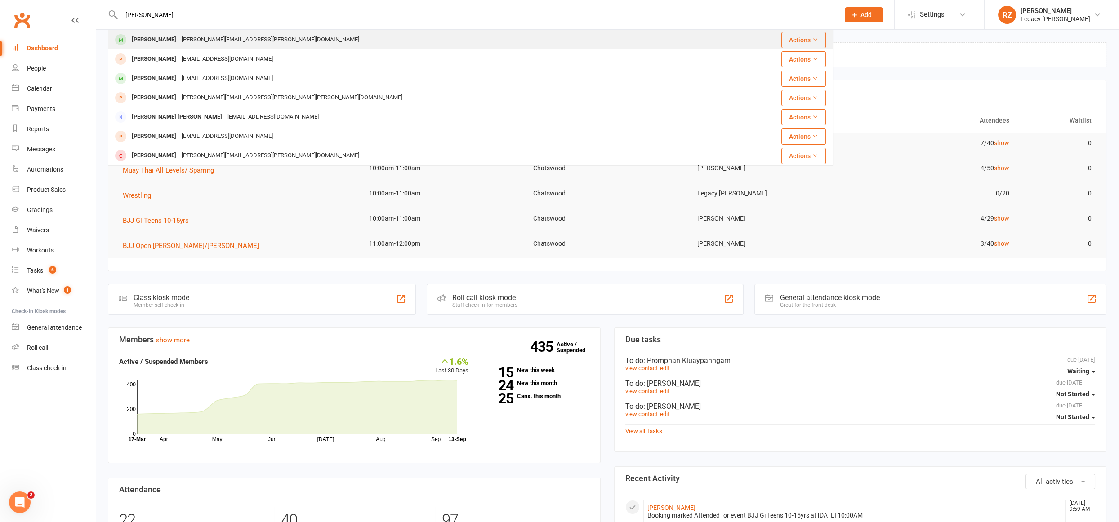
type input "[PERSON_NAME]"
click at [202, 44] on div "[PERSON_NAME][EMAIL_ADDRESS][PERSON_NAME][DOMAIN_NAME]" at bounding box center [270, 39] width 183 height 13
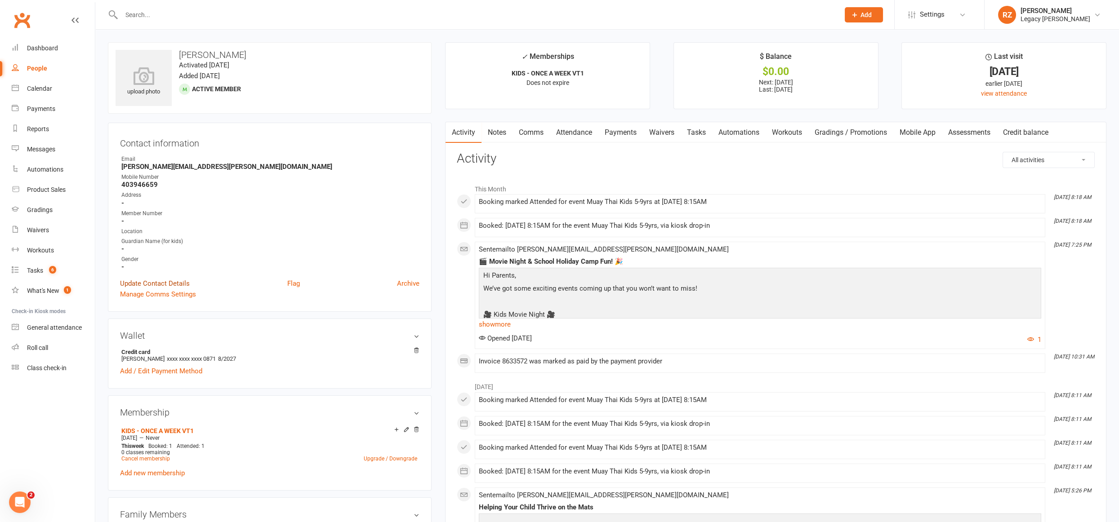
click at [131, 282] on link "Update Contact Details" at bounding box center [155, 283] width 70 height 11
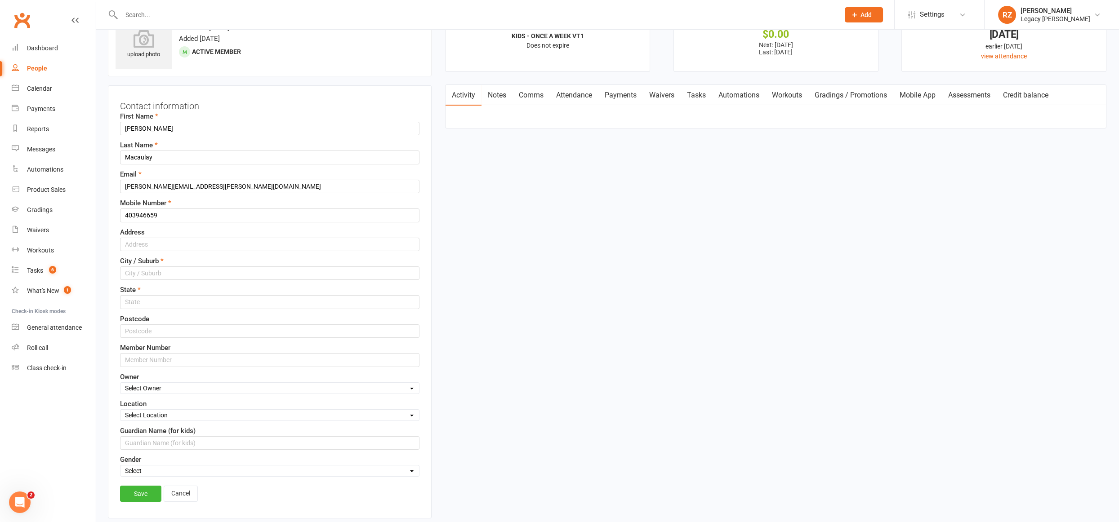
scroll to position [42, 0]
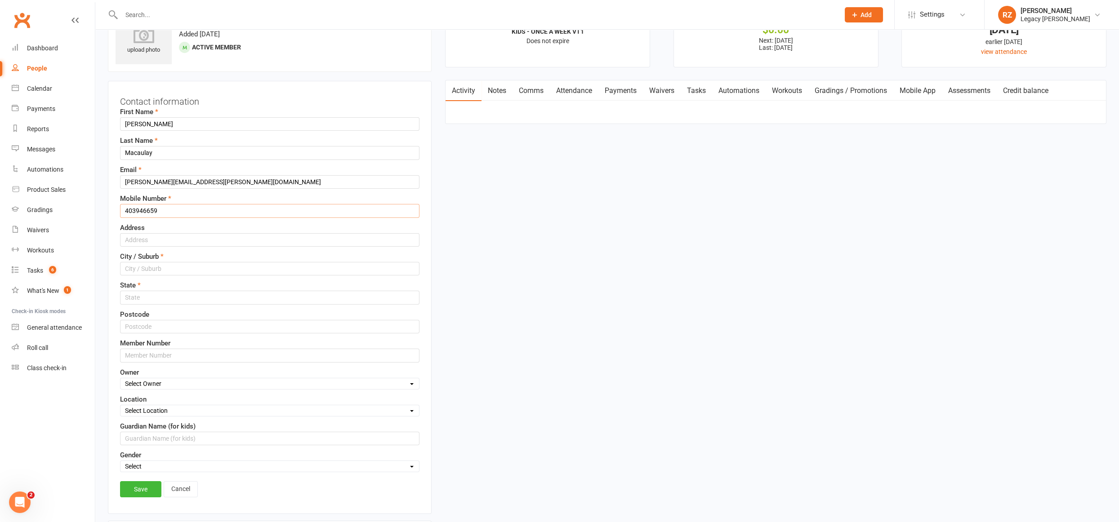
drag, startPoint x: 169, startPoint y: 204, endPoint x: 165, endPoint y: 206, distance: 4.6
click at [165, 206] on input "403946659" at bounding box center [269, 210] width 299 height 13
drag, startPoint x: 111, startPoint y: 207, endPoint x: 93, endPoint y: 206, distance: 18.0
type input "0437517369"
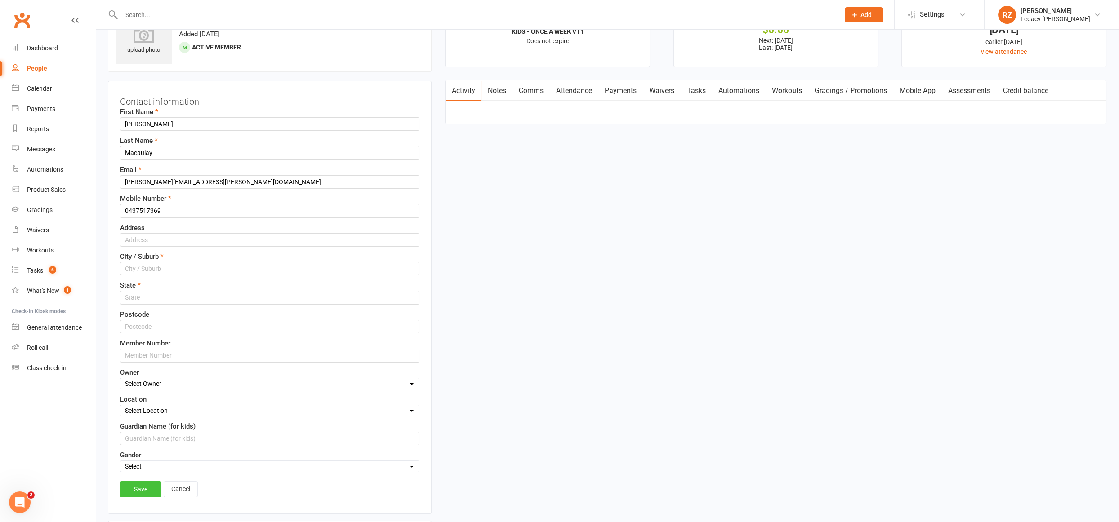
click at [144, 484] on link "Save" at bounding box center [140, 489] width 41 height 16
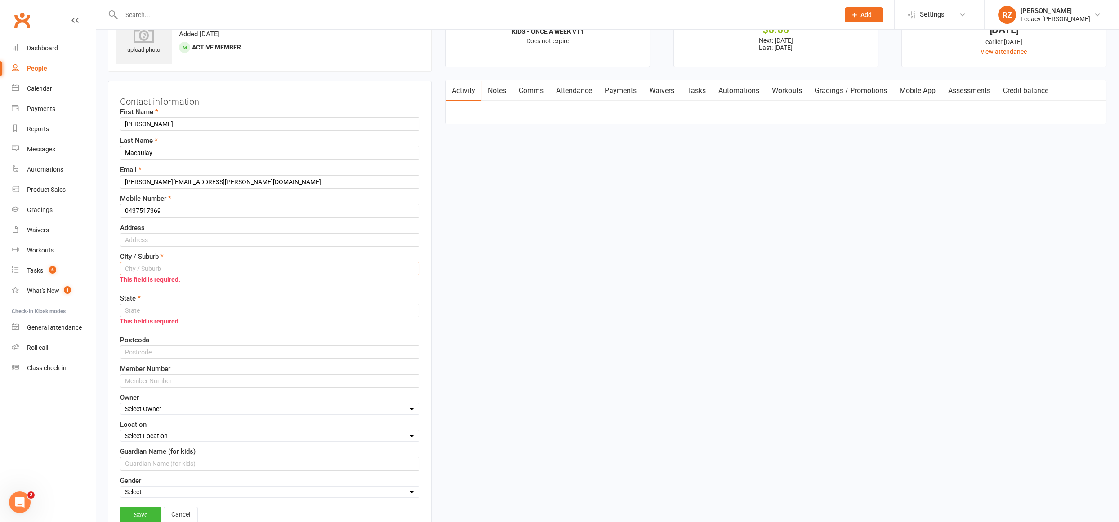
click at [153, 264] on input "text" at bounding box center [269, 268] width 299 height 13
type input "Chatswood"
click at [150, 304] on input "text" at bounding box center [269, 310] width 299 height 13
type input "[GEOGRAPHIC_DATA]"
click at [133, 510] on link "Save" at bounding box center [140, 515] width 41 height 16
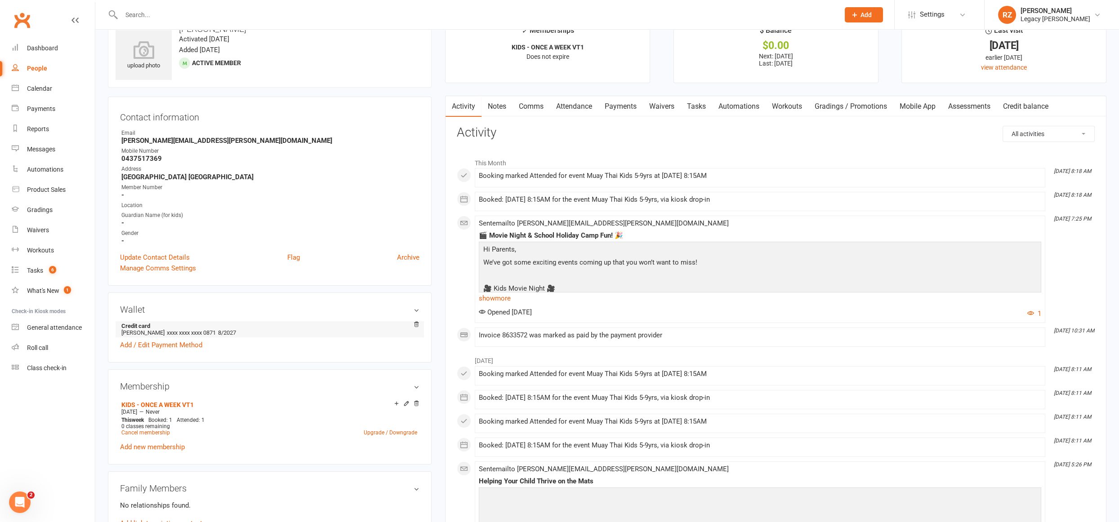
scroll to position [0, 0]
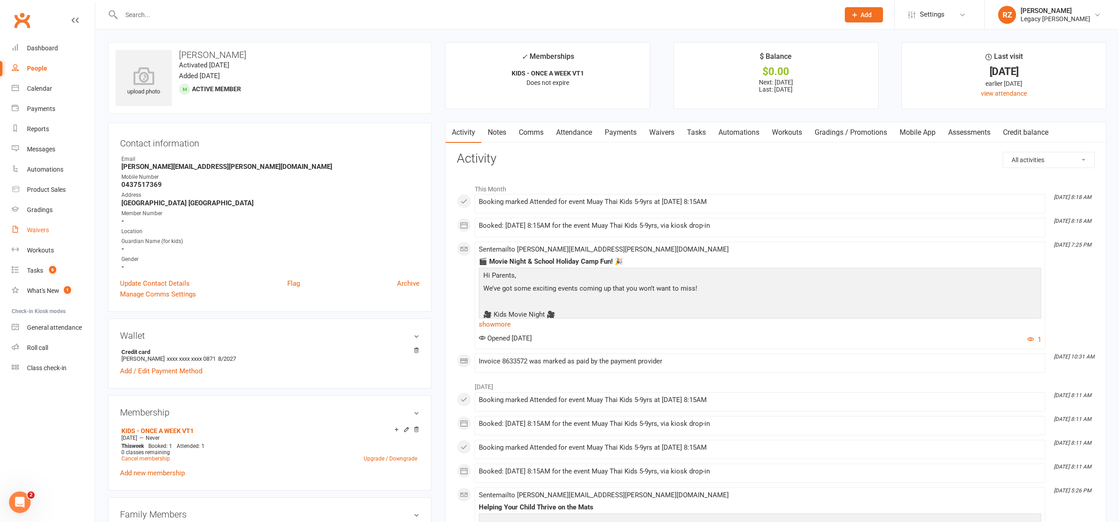
click at [36, 230] on div "Waivers" at bounding box center [38, 229] width 22 height 7
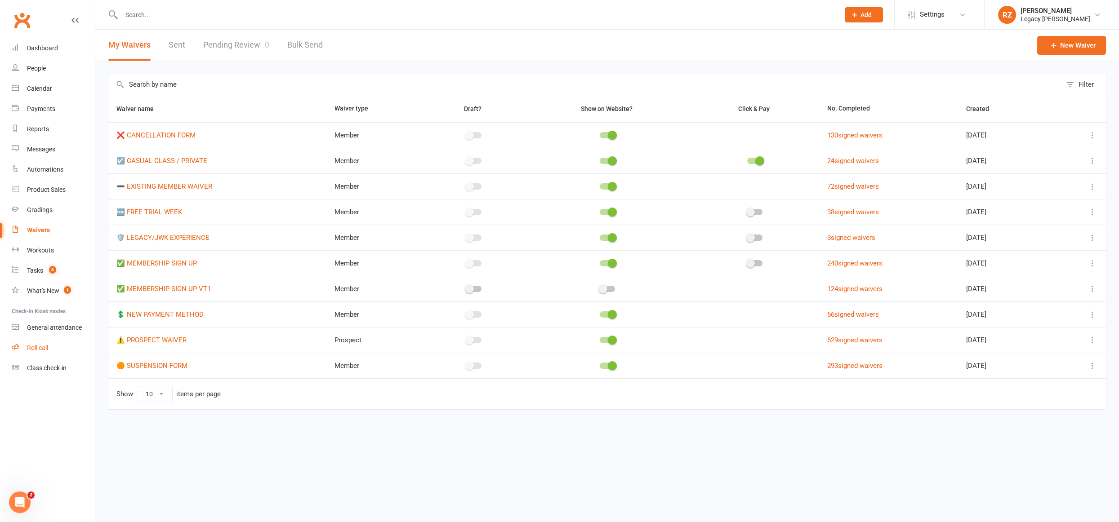
click at [31, 345] on div "Roll call" at bounding box center [37, 347] width 21 height 7
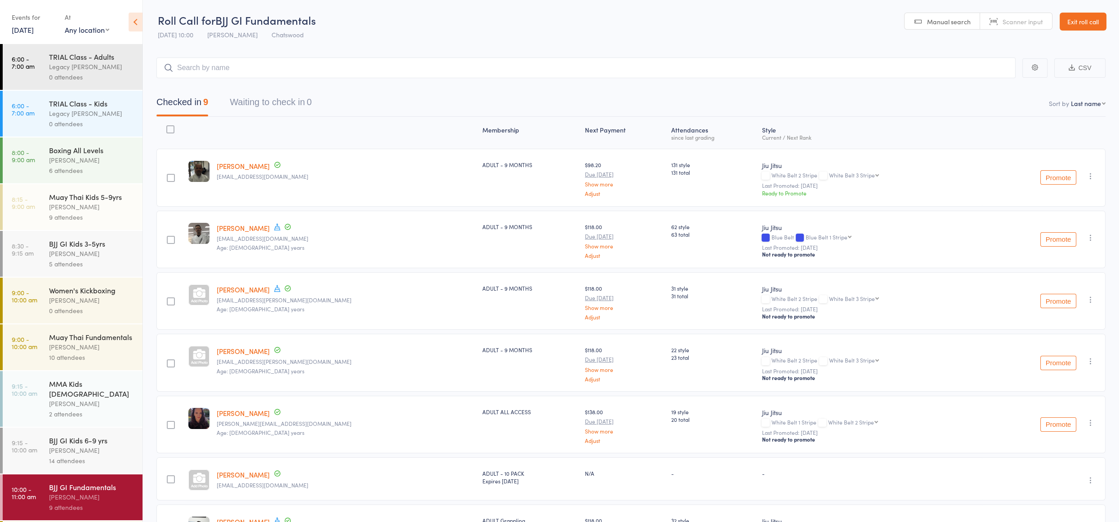
click at [115, 262] on div "5 attendees" at bounding box center [92, 264] width 86 height 10
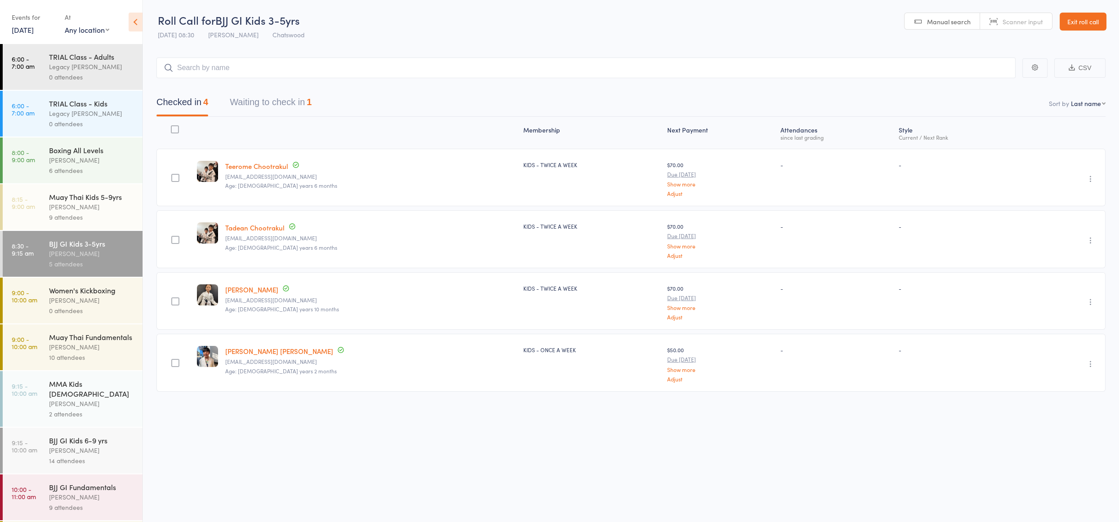
click at [295, 108] on button "Waiting to check in 1" at bounding box center [271, 105] width 82 height 24
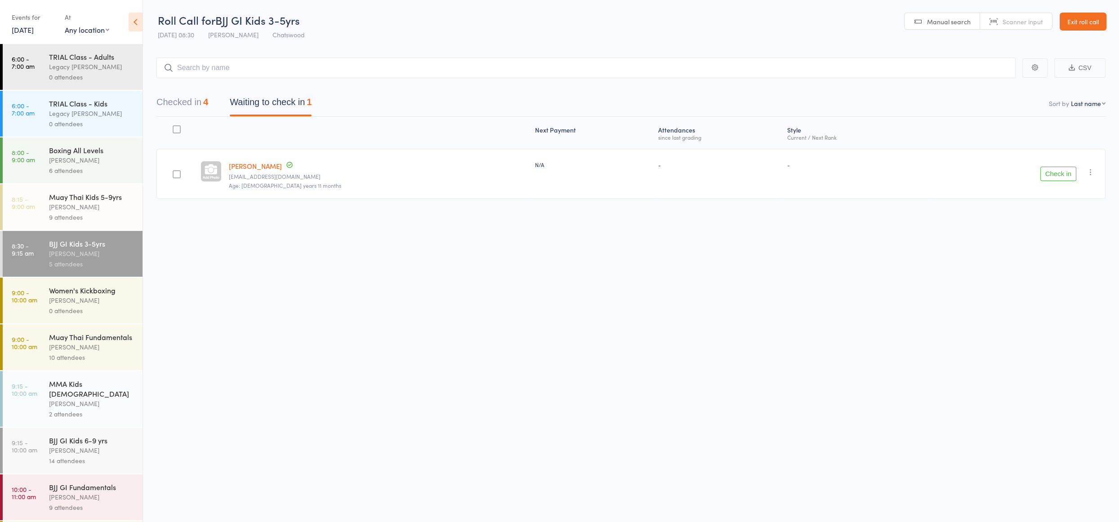
scroll to position [0, 0]
click at [1088, 168] on icon "button" at bounding box center [1090, 171] width 9 height 9
click at [1058, 250] on li "Remove" at bounding box center [1058, 250] width 74 height 12
click at [200, 99] on button "Checked in 4" at bounding box center [182, 104] width 52 height 24
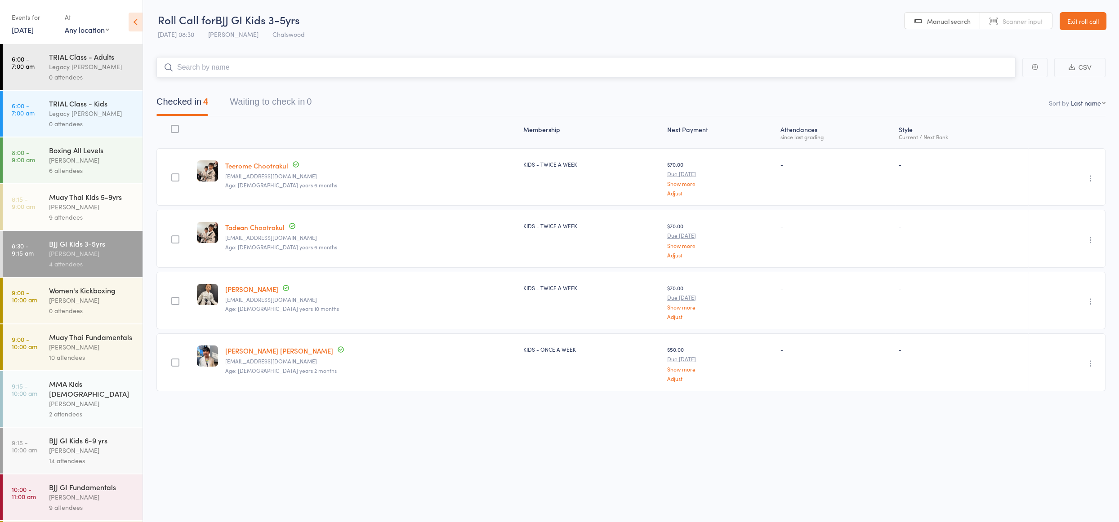
click at [213, 67] on input "search" at bounding box center [585, 67] width 859 height 21
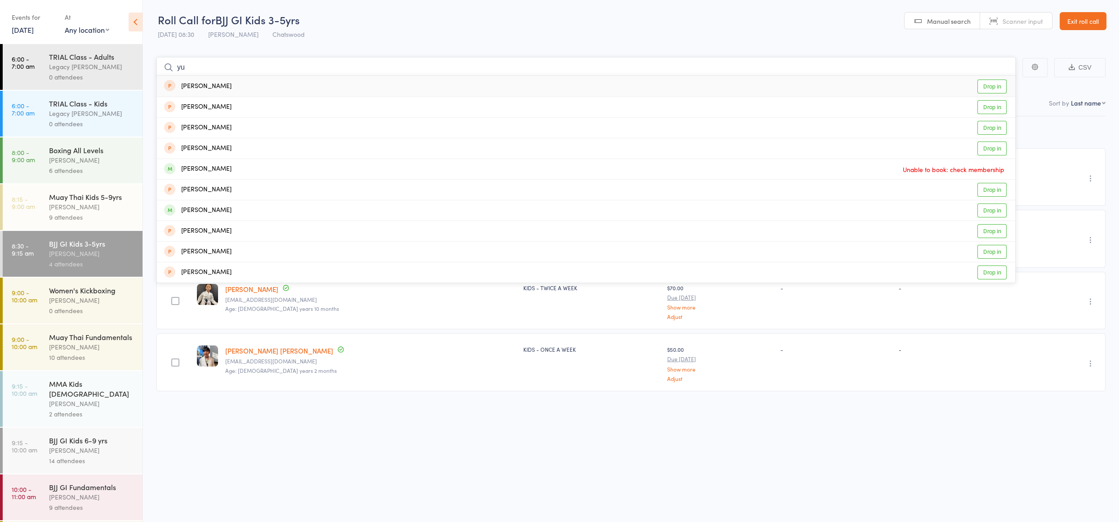
type input "yu"
click at [209, 87] on div "riley yu Drop in" at bounding box center [586, 86] width 858 height 21
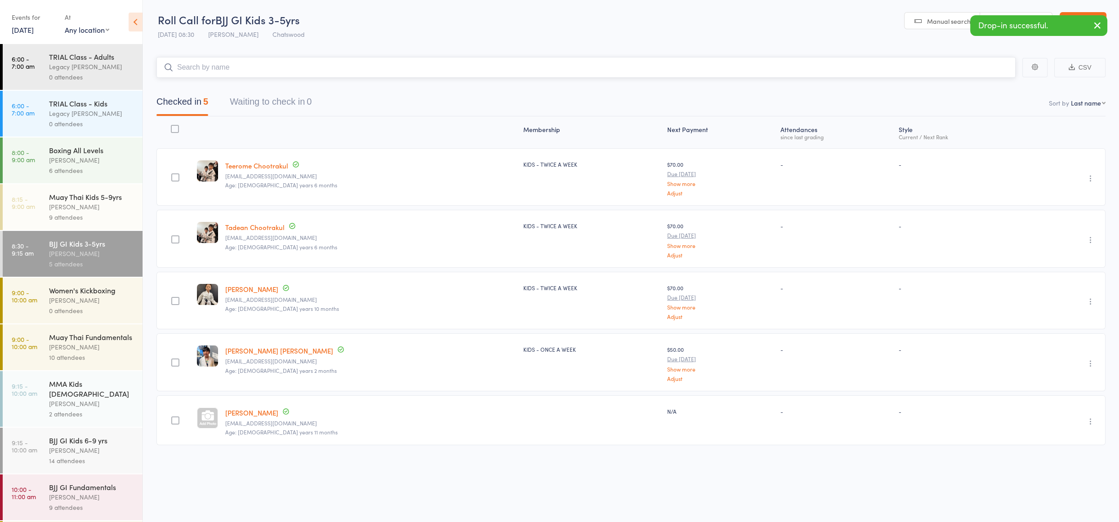
click at [215, 72] on input "search" at bounding box center [585, 67] width 859 height 21
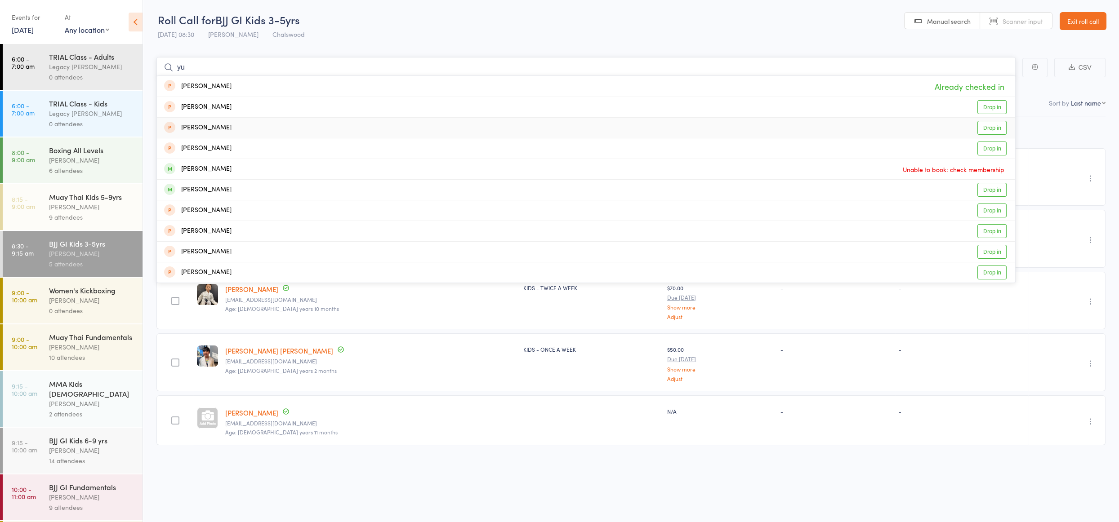
type input "yu"
click at [228, 131] on div "rachel yu Drop in" at bounding box center [586, 128] width 858 height 20
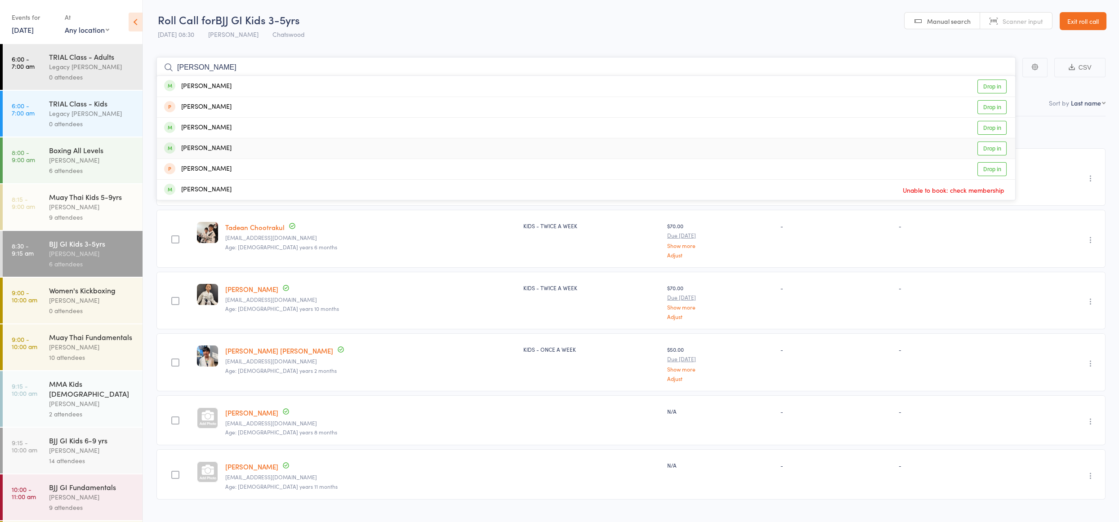
type input "henry"
click at [213, 146] on div "HENRY O'REILLY" at bounding box center [197, 148] width 67 height 10
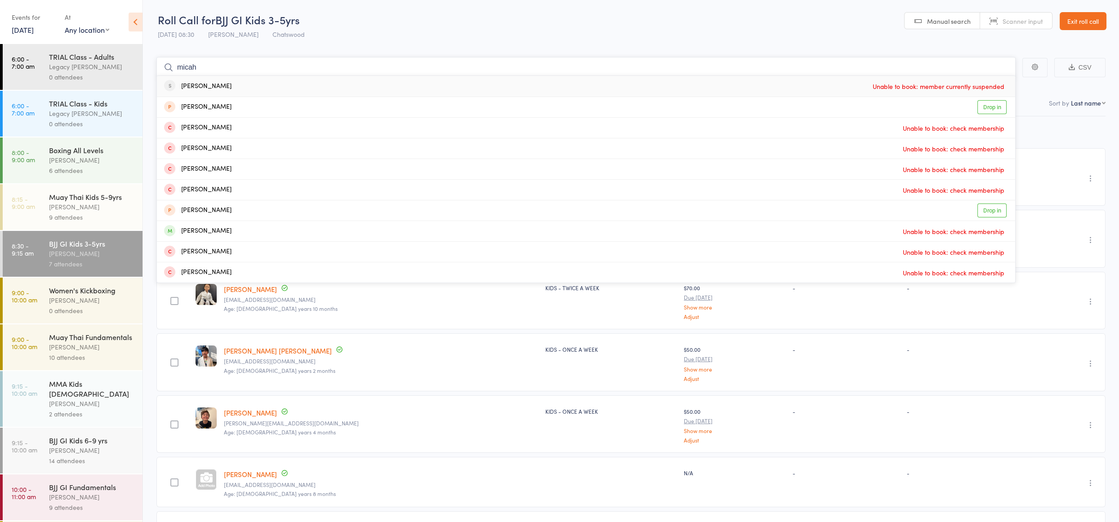
type input "micah"
drag, startPoint x: 224, startPoint y: 71, endPoint x: 133, endPoint y: 58, distance: 91.6
click at [134, 58] on div "Roll Call for BJJ GI Kids 3-5yrs 13 Sep 08:30 Amaury Menezes Chatswood Manual s…" at bounding box center [559, 259] width 1119 height 522
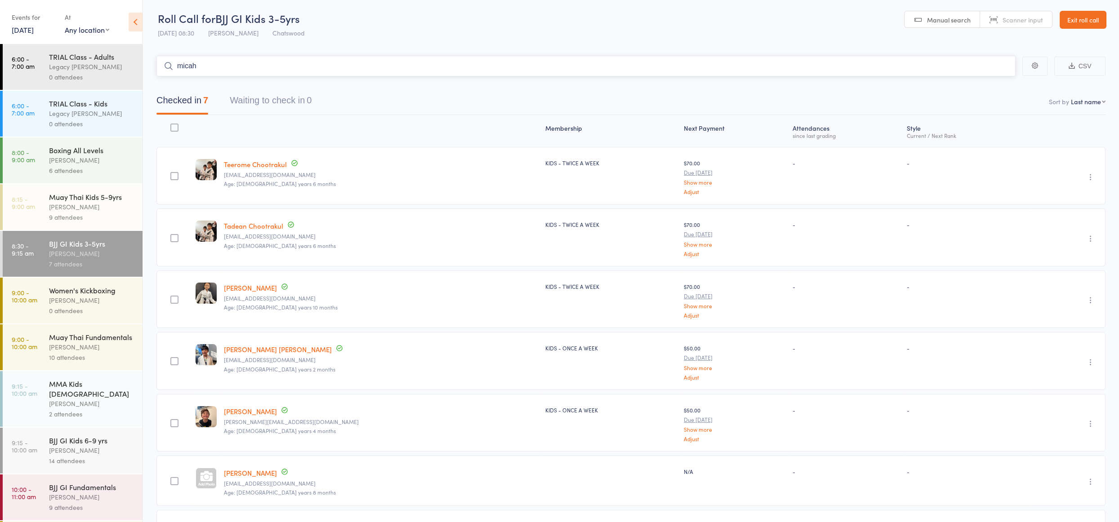
scroll to position [0, 0]
type input "micah"
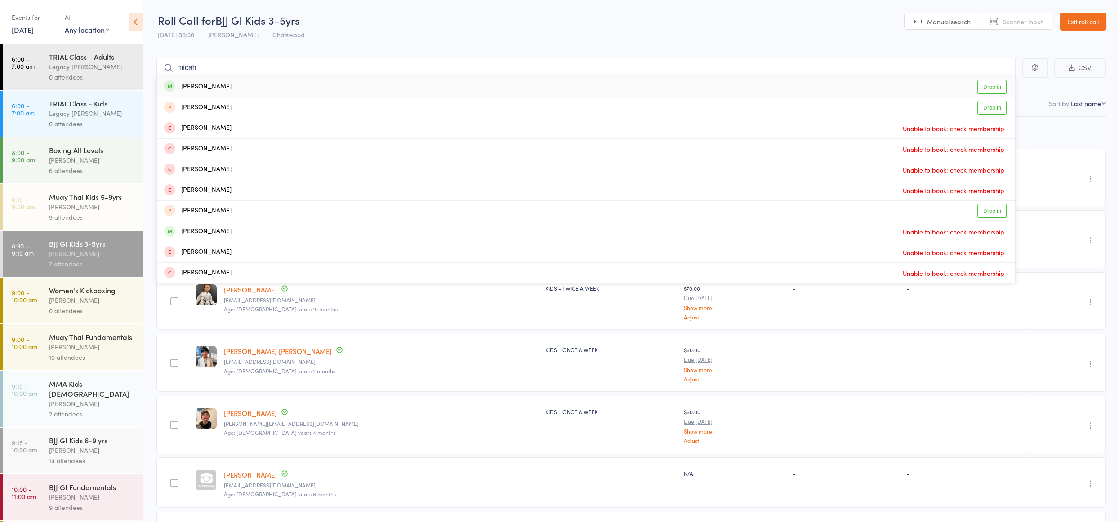
click at [216, 84] on div "Micah Soo Drop in" at bounding box center [586, 86] width 858 height 21
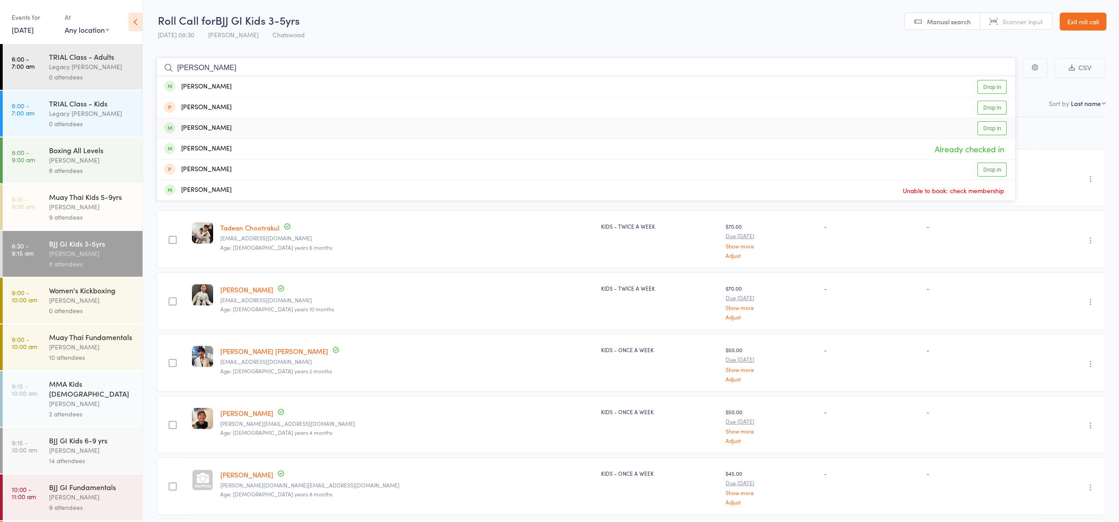
type input "henry"
click at [222, 130] on div "Henry Horsley Drop in" at bounding box center [586, 128] width 858 height 20
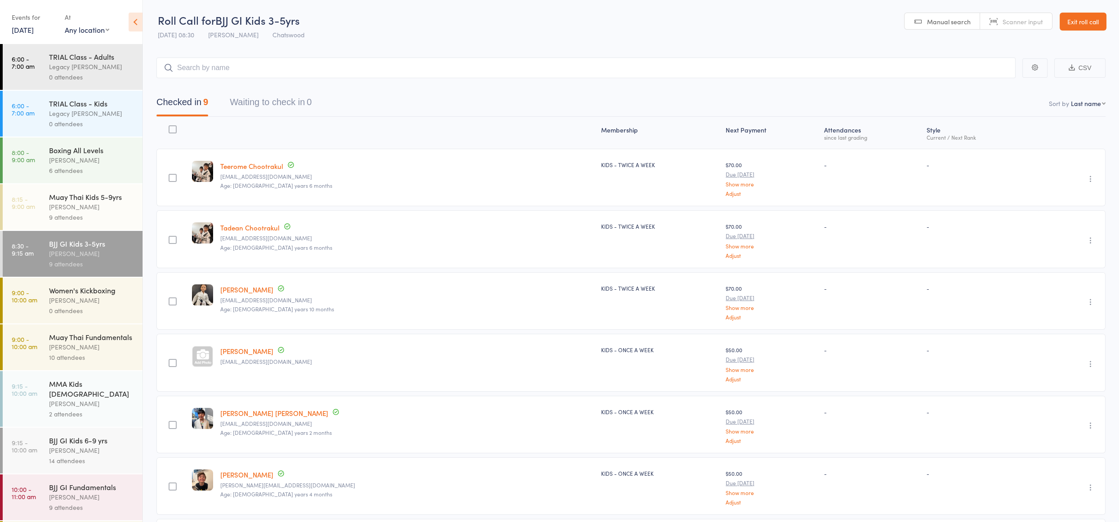
click at [211, 80] on div "Checked in 9 Waiting to check in 0" at bounding box center [630, 97] width 949 height 39
click at [212, 72] on input "search" at bounding box center [585, 68] width 859 height 21
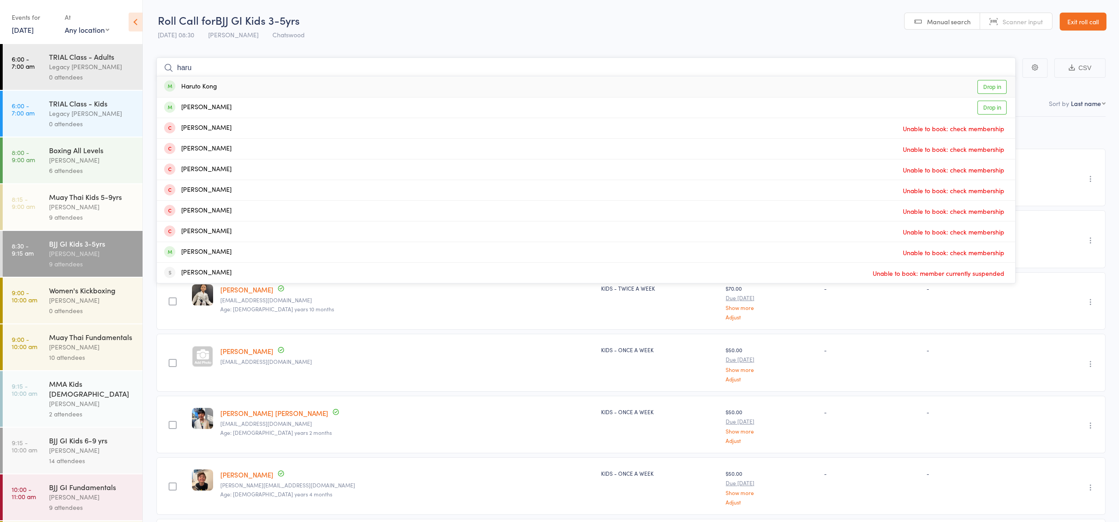
type input "haru"
click at [213, 88] on div "Haruto Kong" at bounding box center [190, 87] width 53 height 10
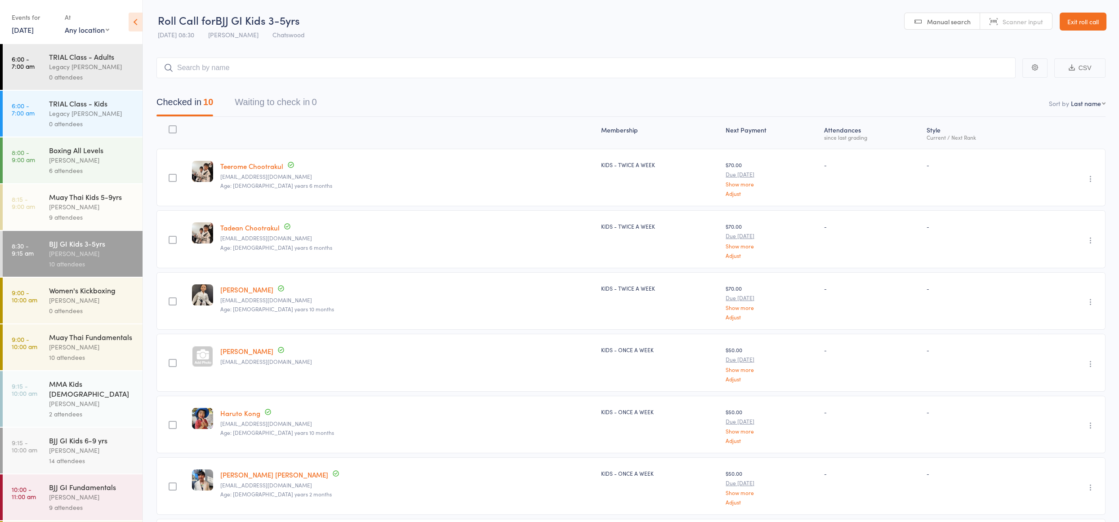
click at [106, 456] on div "14 attendees" at bounding box center [92, 461] width 86 height 10
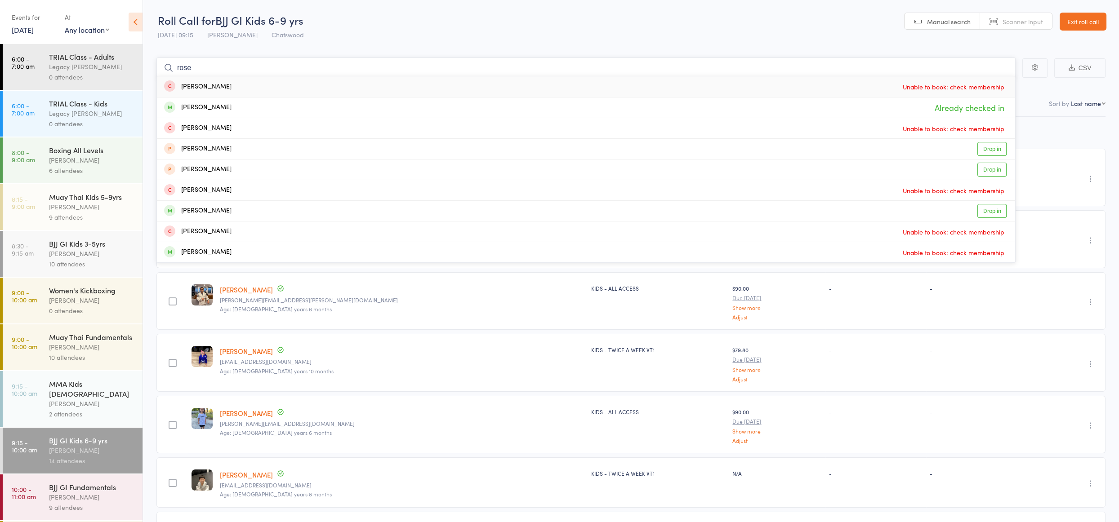
type input "rose"
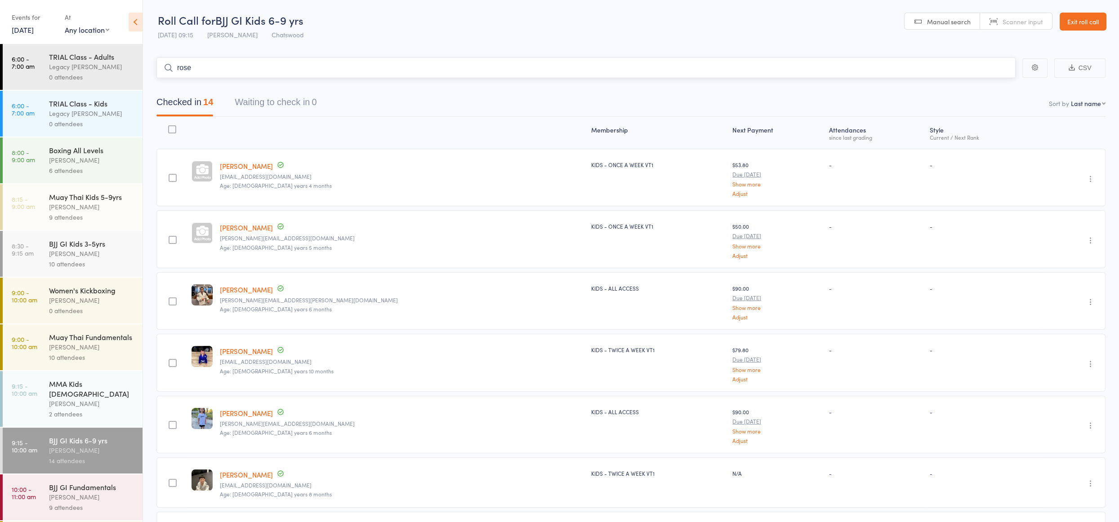
click at [240, 71] on input "rose" at bounding box center [585, 68] width 859 height 21
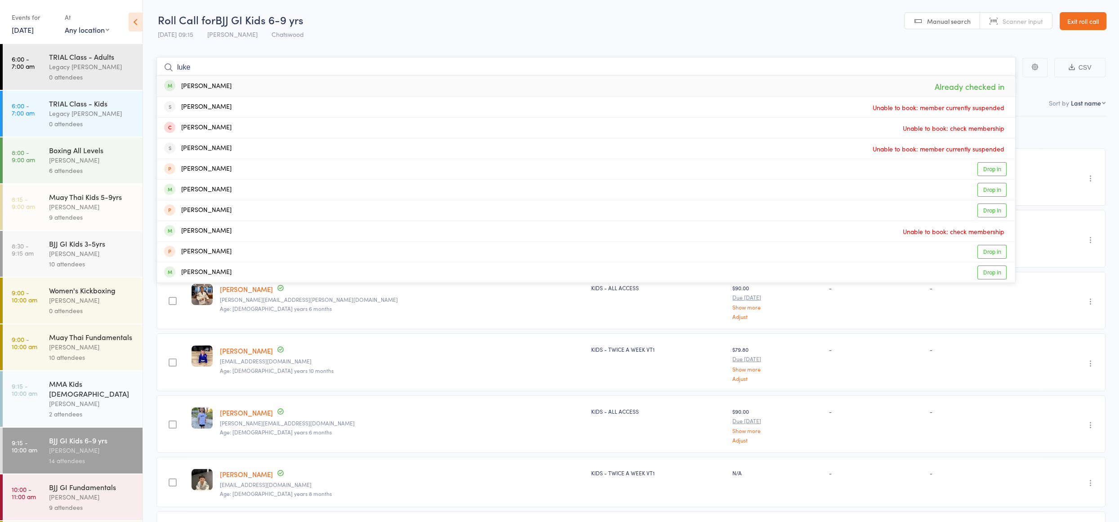
type input "luke"
click at [254, 85] on div "Luke Park Already checked in" at bounding box center [586, 86] width 858 height 21
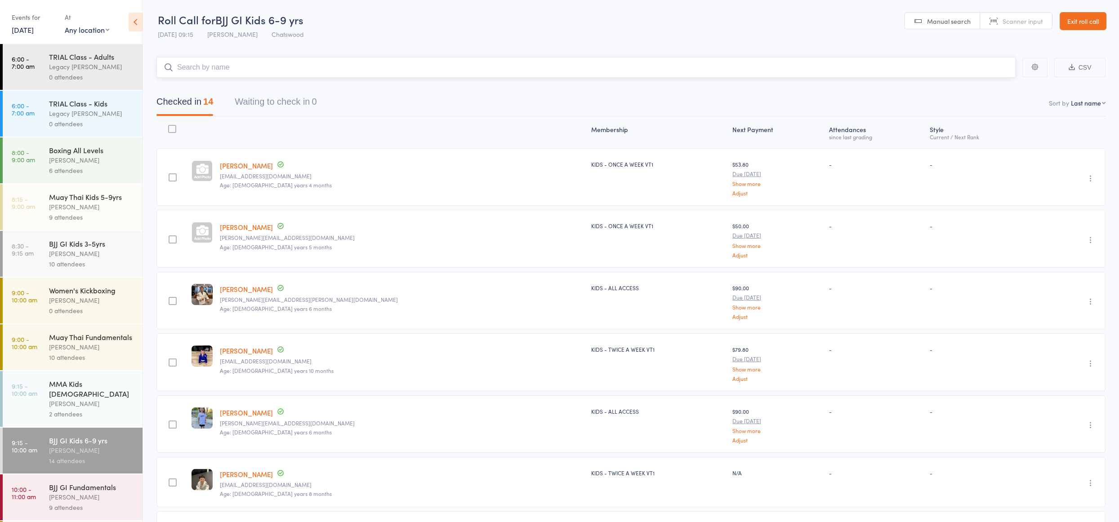
click at [249, 65] on input "search" at bounding box center [585, 67] width 859 height 21
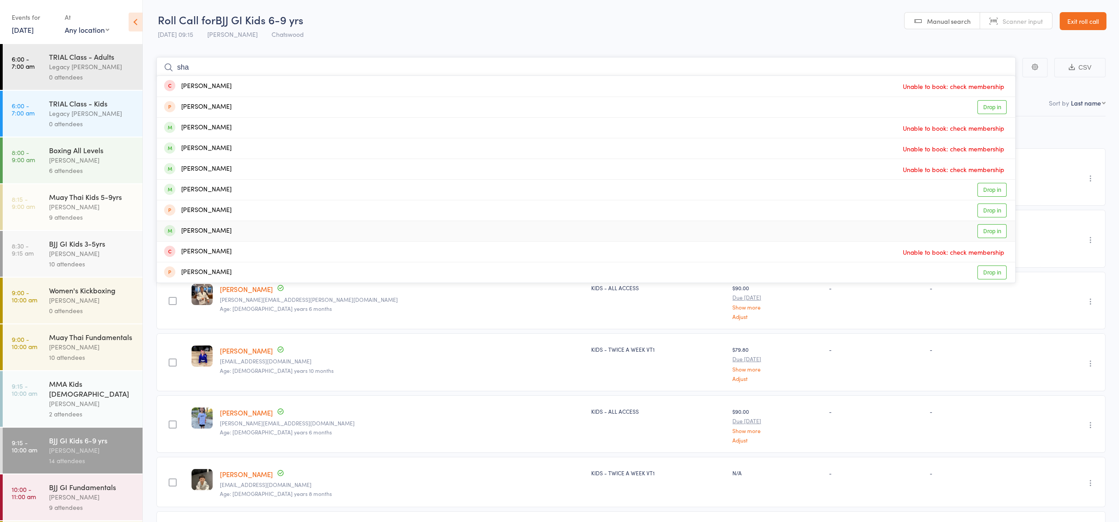
type input "sha"
click at [204, 231] on div "Shaowen Peng" at bounding box center [197, 231] width 67 height 10
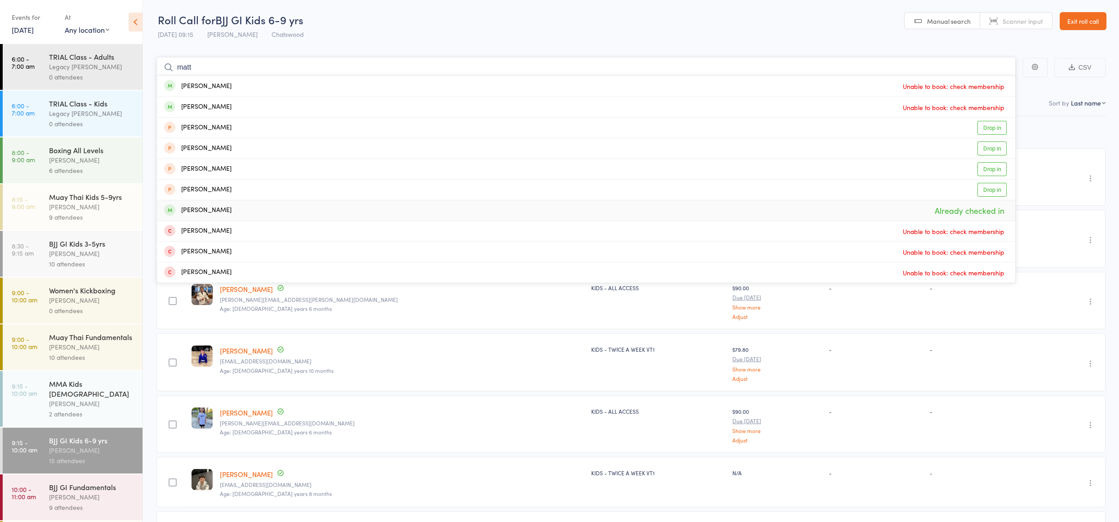
type input "matt"
click at [233, 208] on div "Matthew Park Already checked in" at bounding box center [586, 210] width 858 height 20
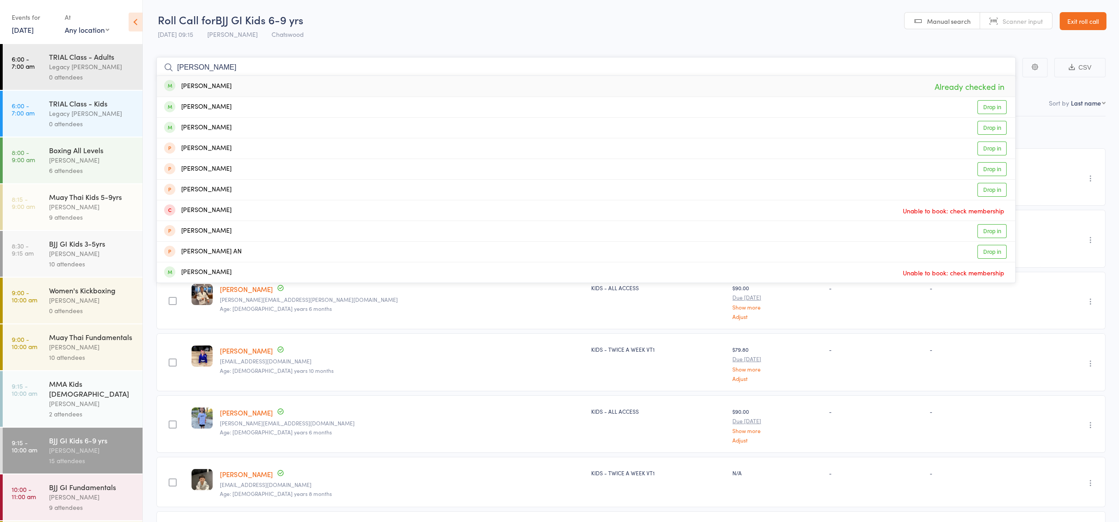
type input "ana na"
click at [220, 83] on div "Ana Nazor Already checked in" at bounding box center [586, 86] width 858 height 21
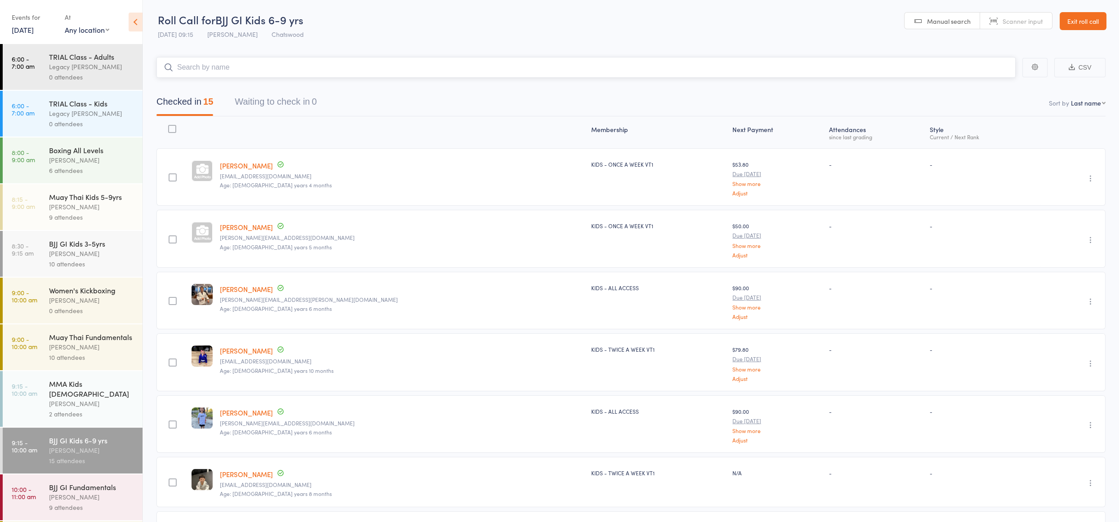
click at [221, 68] on input "search" at bounding box center [585, 67] width 859 height 21
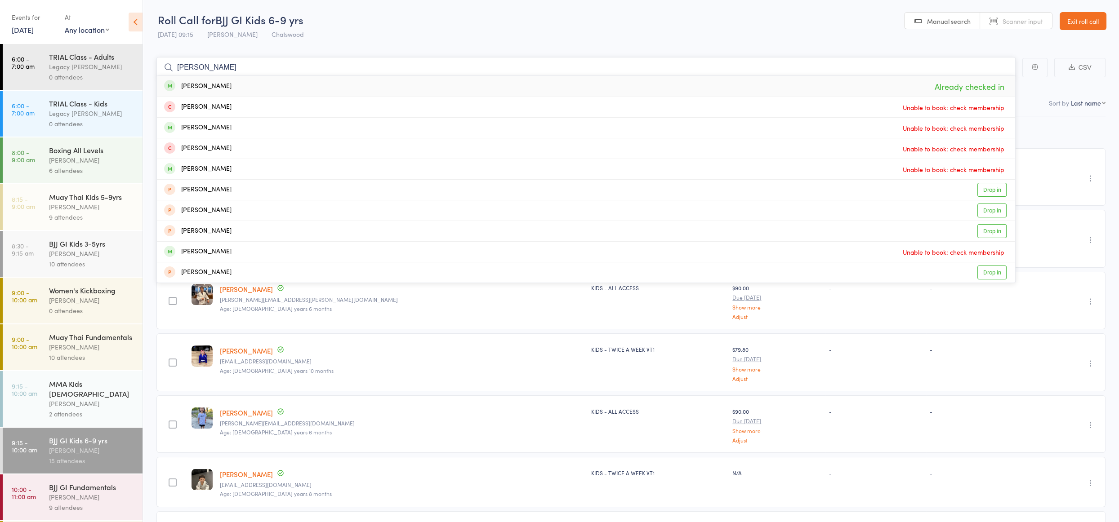
type input "clara"
click at [218, 89] on div "Clara Park Already checked in" at bounding box center [586, 86] width 858 height 21
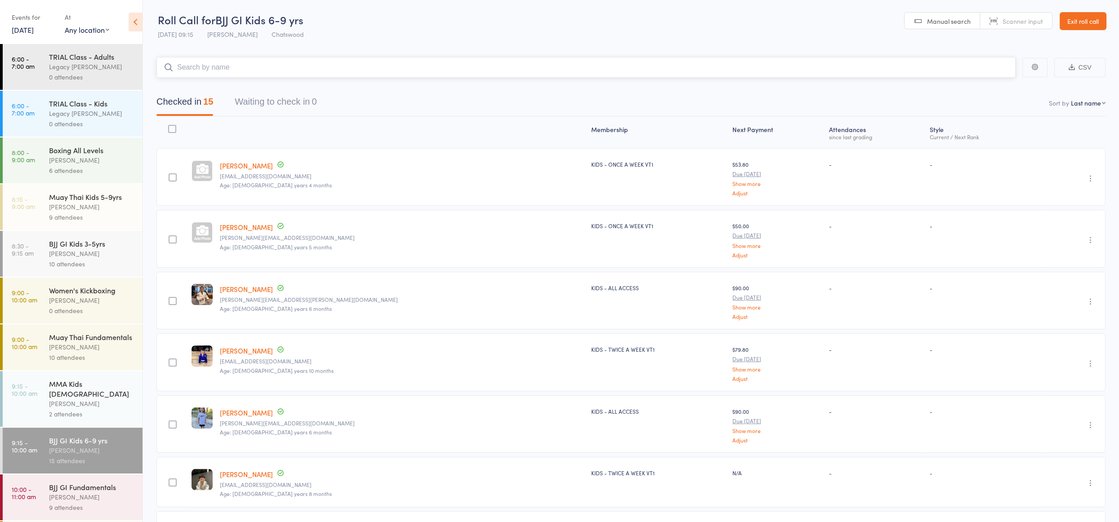
click at [220, 64] on input "search" at bounding box center [585, 67] width 859 height 21
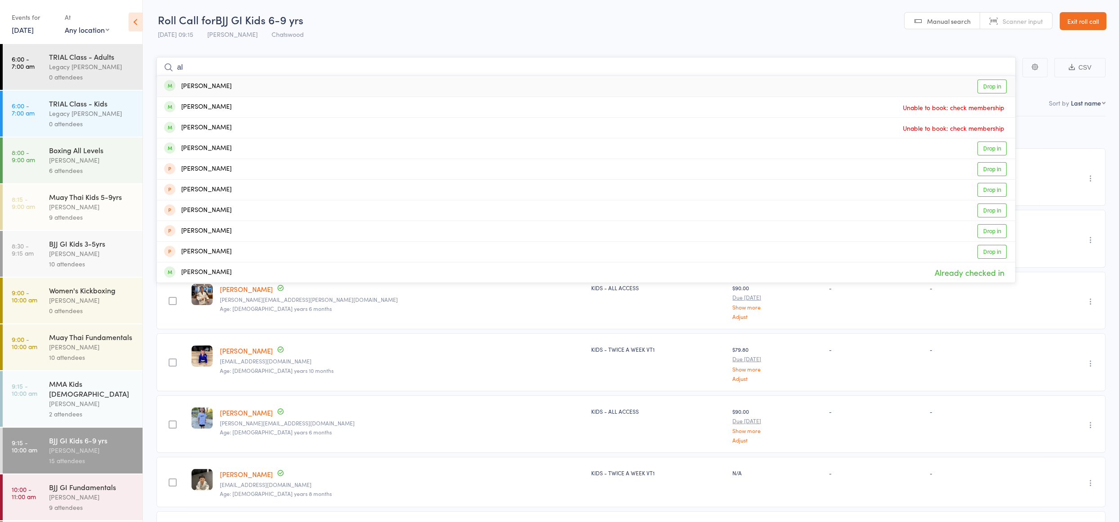
type input "a"
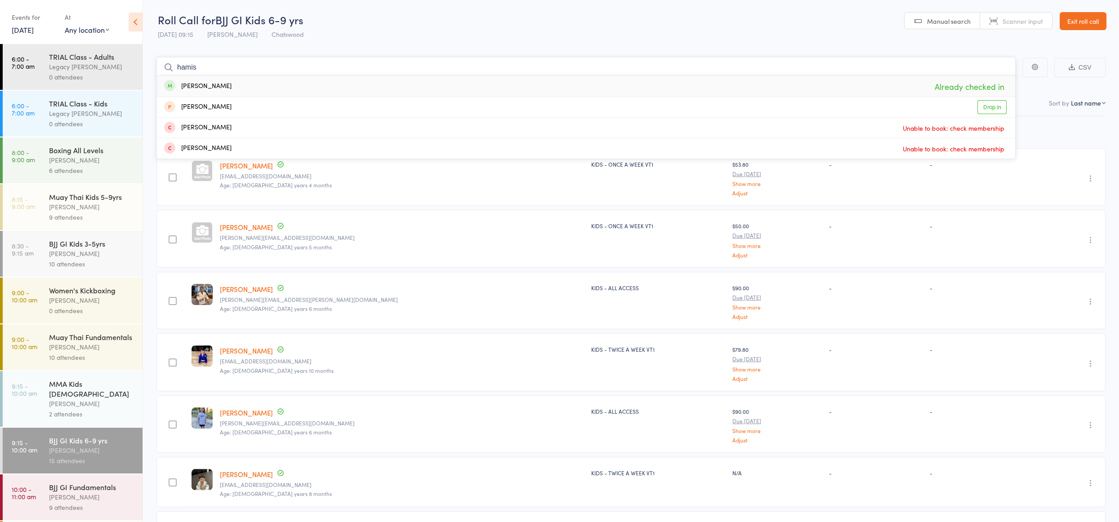
click at [212, 71] on input "hamis" at bounding box center [585, 67] width 859 height 21
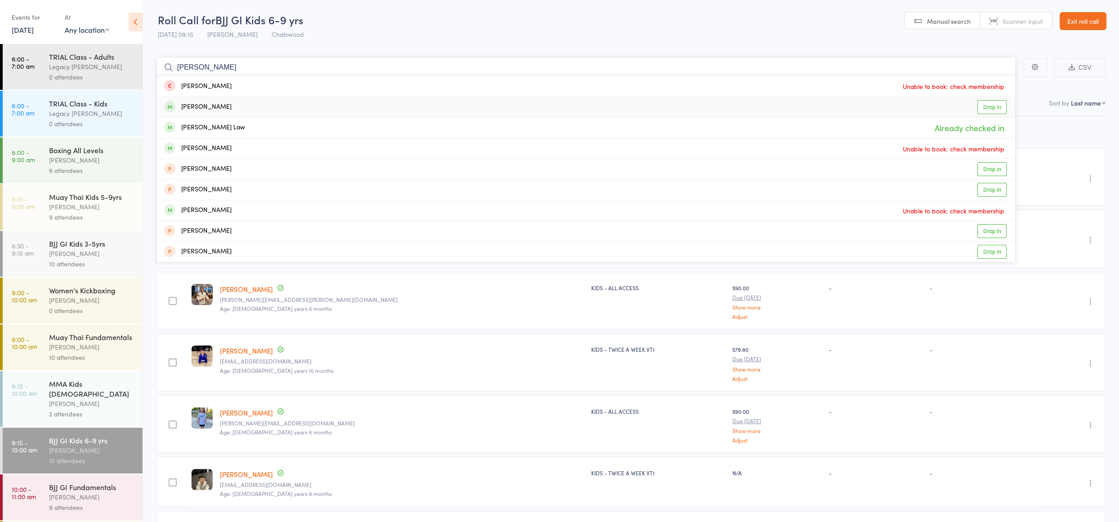
type input "ashley"
click at [218, 105] on div "Ashley Khamphet" at bounding box center [197, 107] width 67 height 10
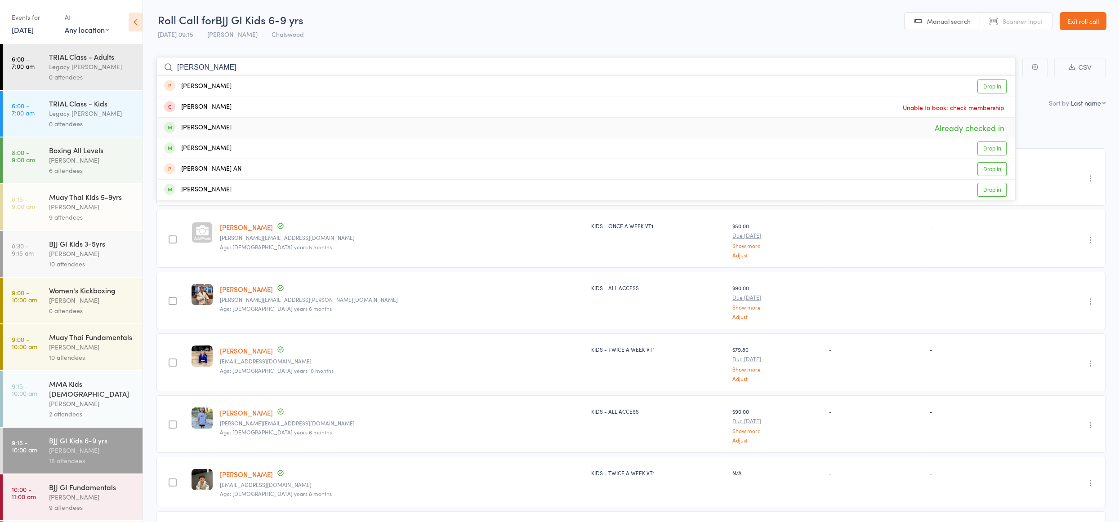
type input "anthony"
click at [226, 129] on div "Anthony Cakmak" at bounding box center [197, 128] width 67 height 10
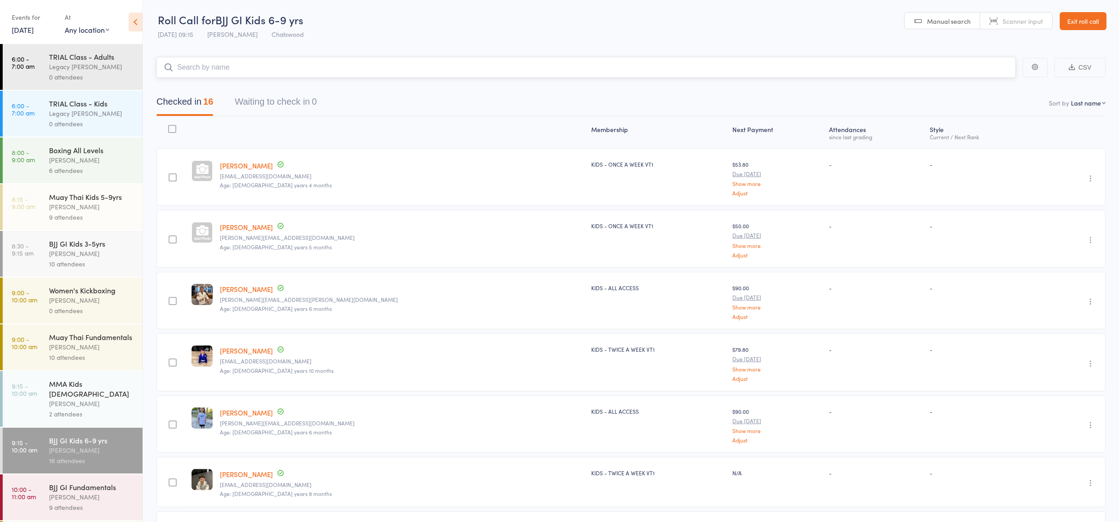
click at [223, 63] on input "search" at bounding box center [585, 67] width 859 height 21
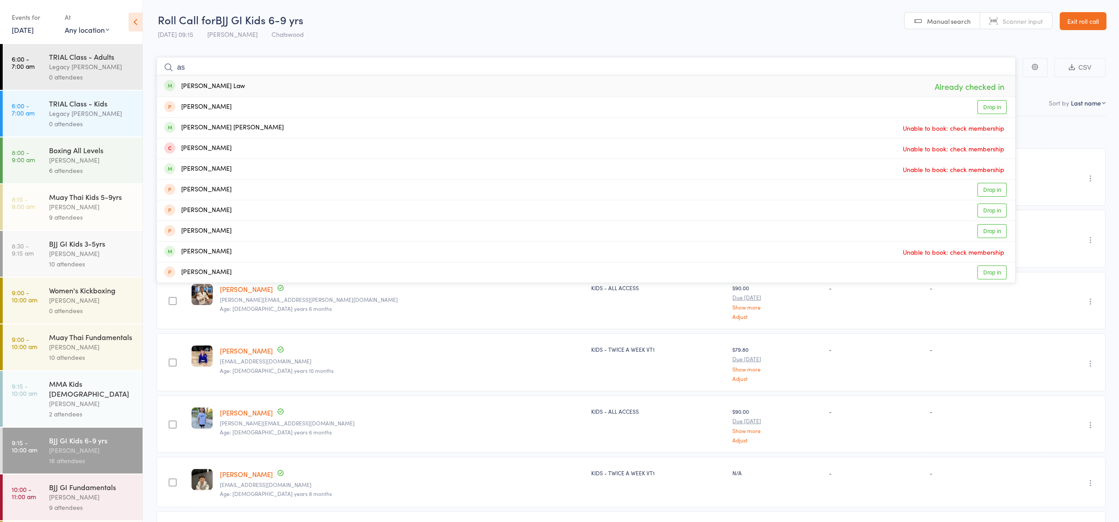
type input "a"
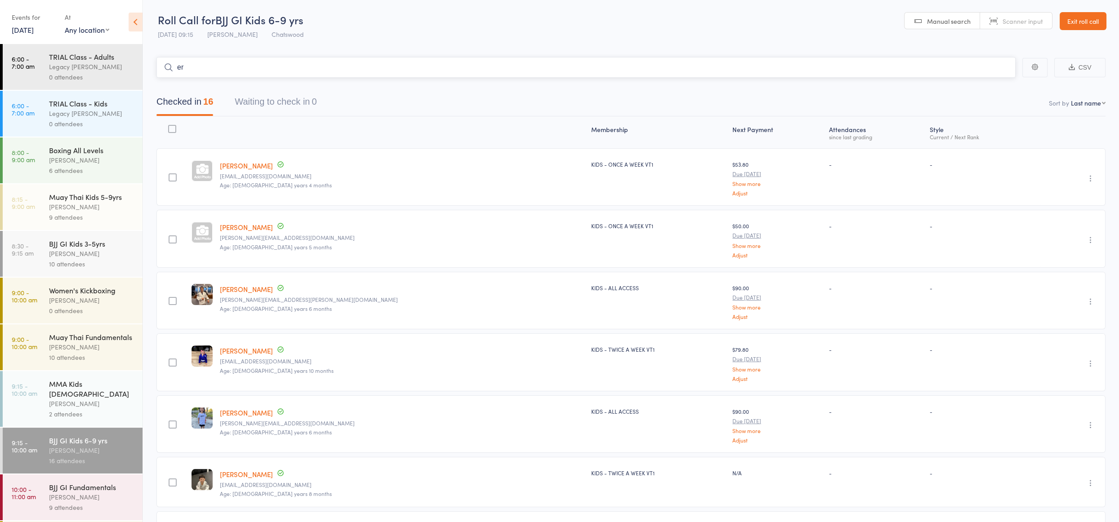
type input "eri"
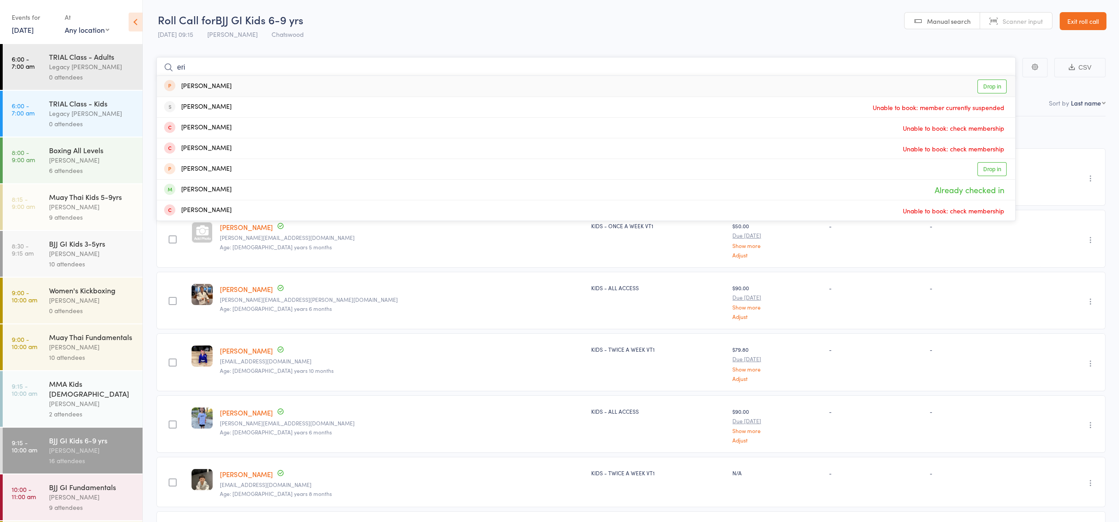
click at [257, 63] on input "eri" at bounding box center [585, 67] width 859 height 21
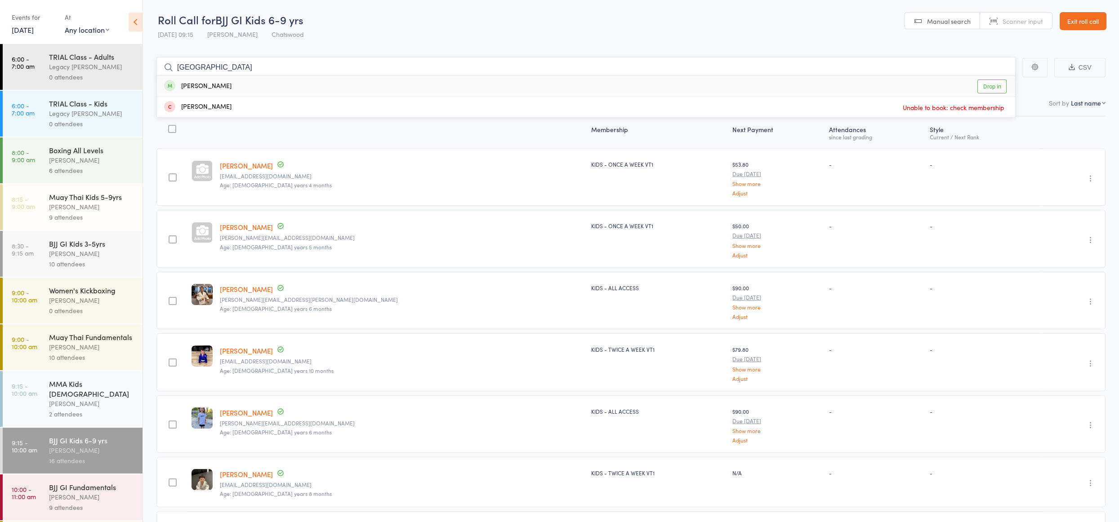
type input "rome"
click at [247, 82] on div "Romeo Nazarian Drop in" at bounding box center [586, 86] width 858 height 21
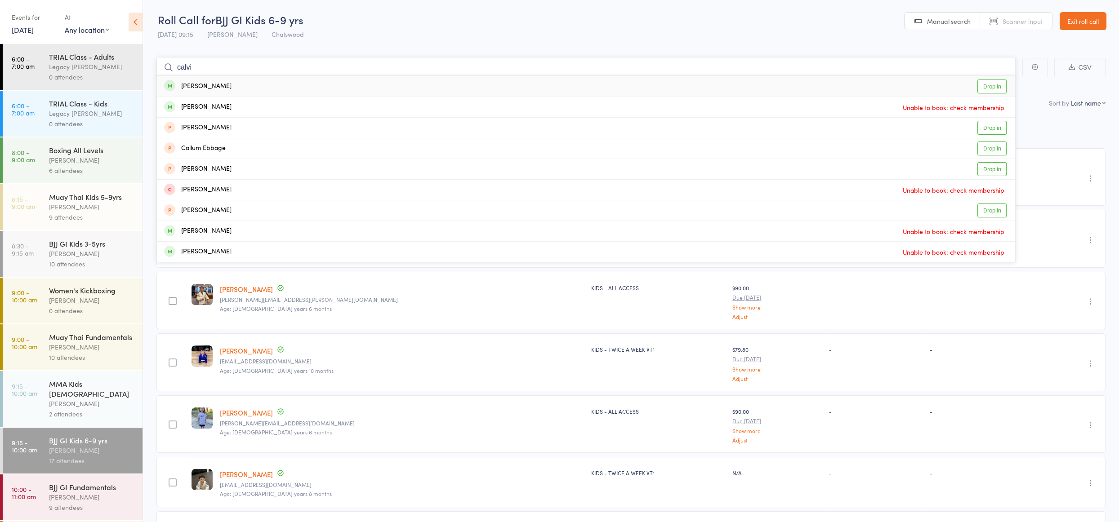
type input "calvi"
click at [240, 85] on div "Calvin Abadir Drop in" at bounding box center [586, 86] width 858 height 21
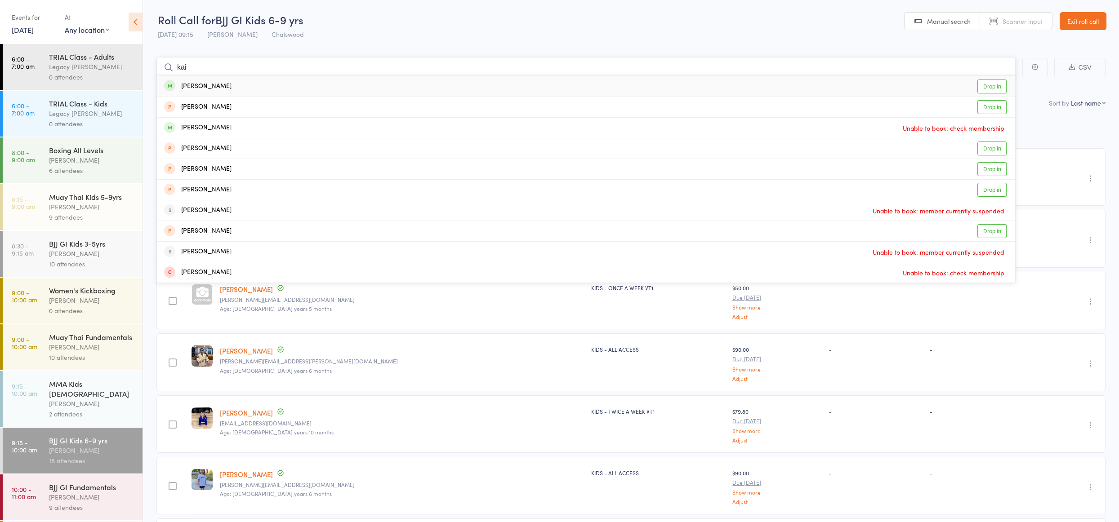
type input "kai"
click at [234, 88] on div "Kai Zhu Drop in" at bounding box center [586, 86] width 858 height 21
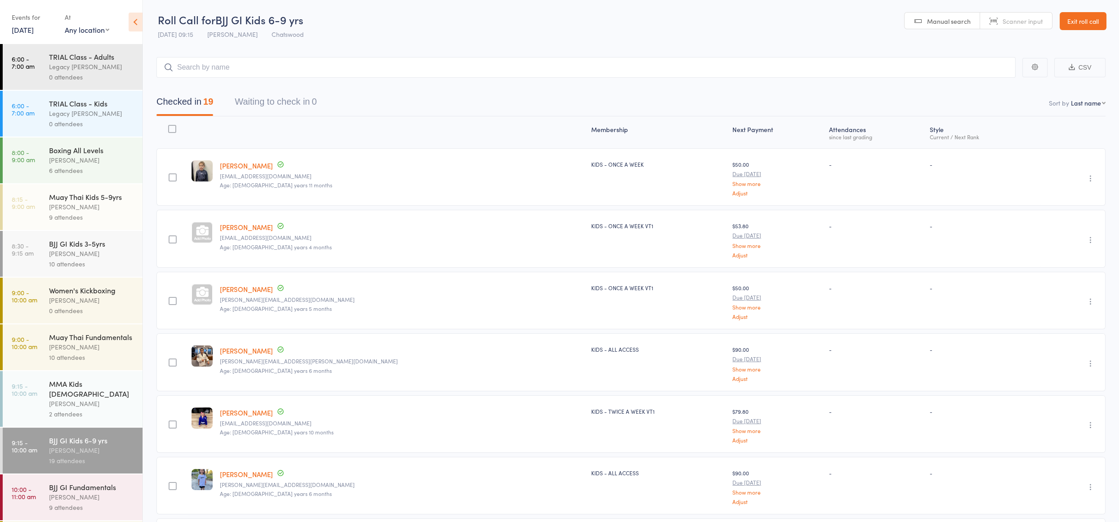
click at [93, 249] on div "BJJ GI Kids 3-5yrs" at bounding box center [92, 244] width 86 height 10
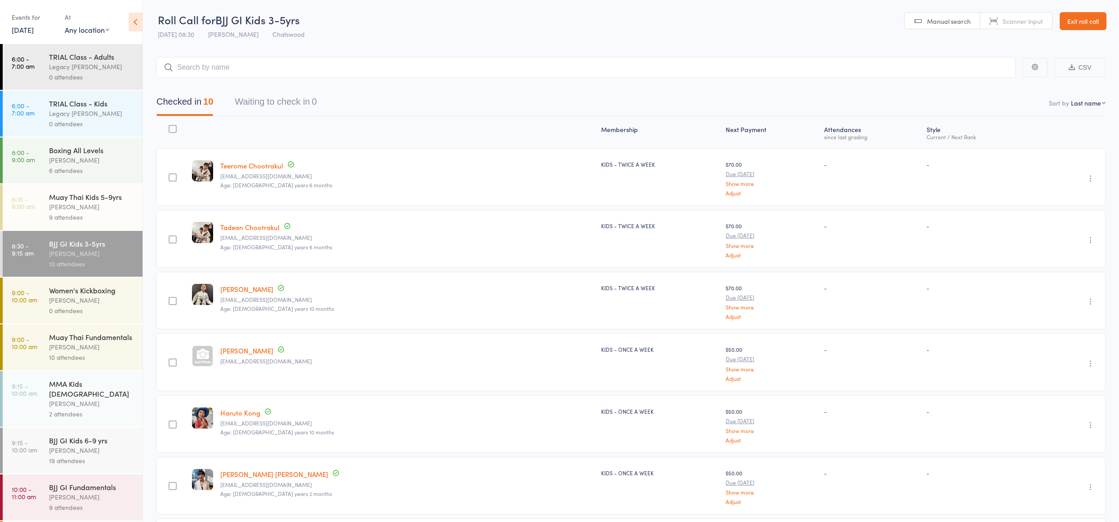
click at [242, 74] on input "search" at bounding box center [585, 67] width 859 height 21
type input "k"
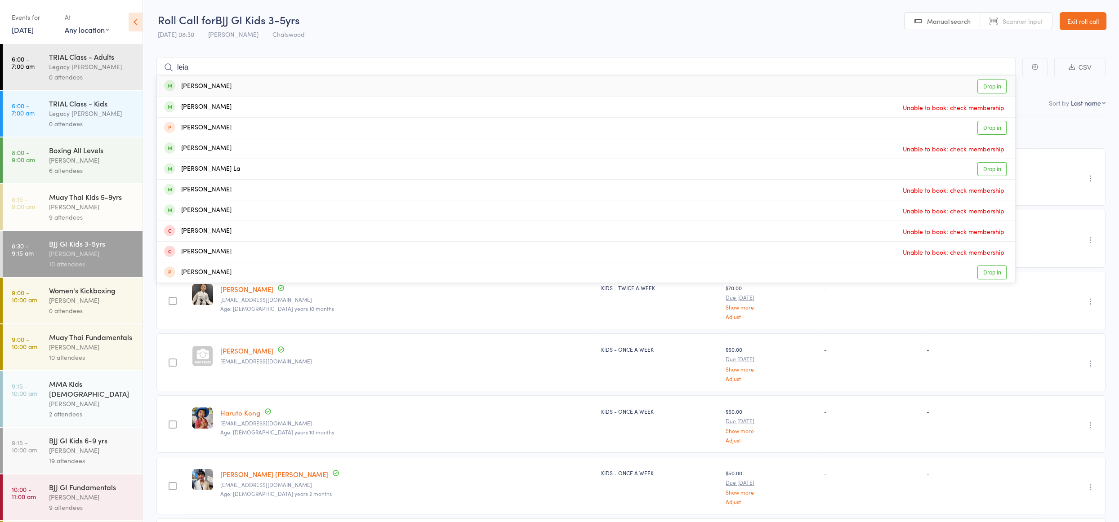
type input "leia"
click at [244, 84] on div "Leia Zhu Drop in" at bounding box center [586, 86] width 858 height 21
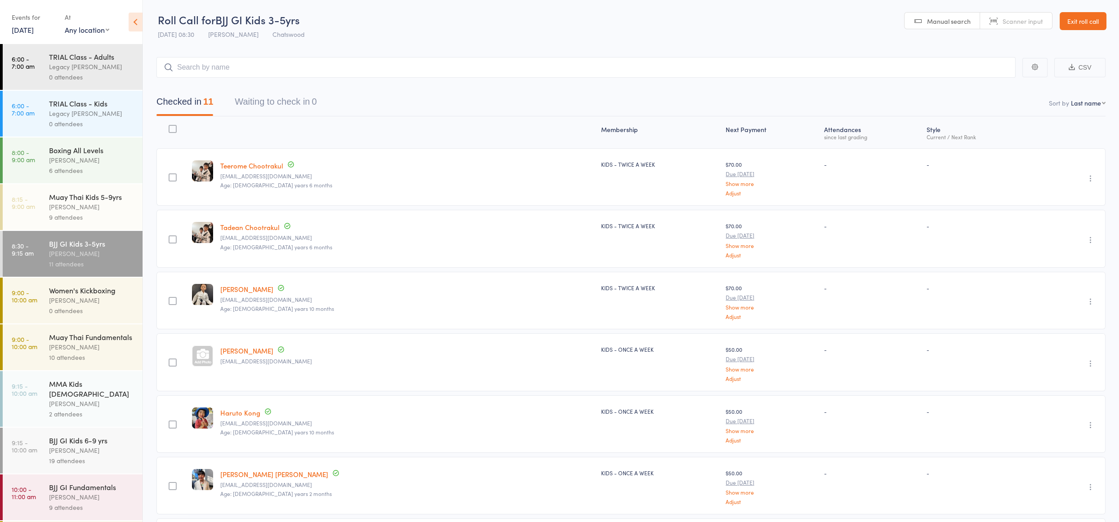
click at [1085, 14] on link "Exit roll call" at bounding box center [1082, 21] width 47 height 18
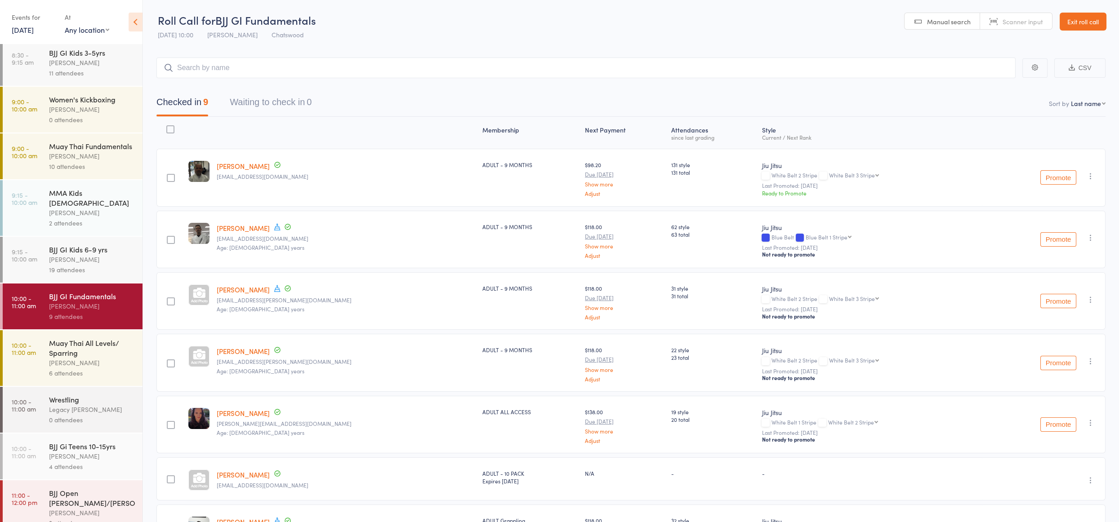
scroll to position [11, 0]
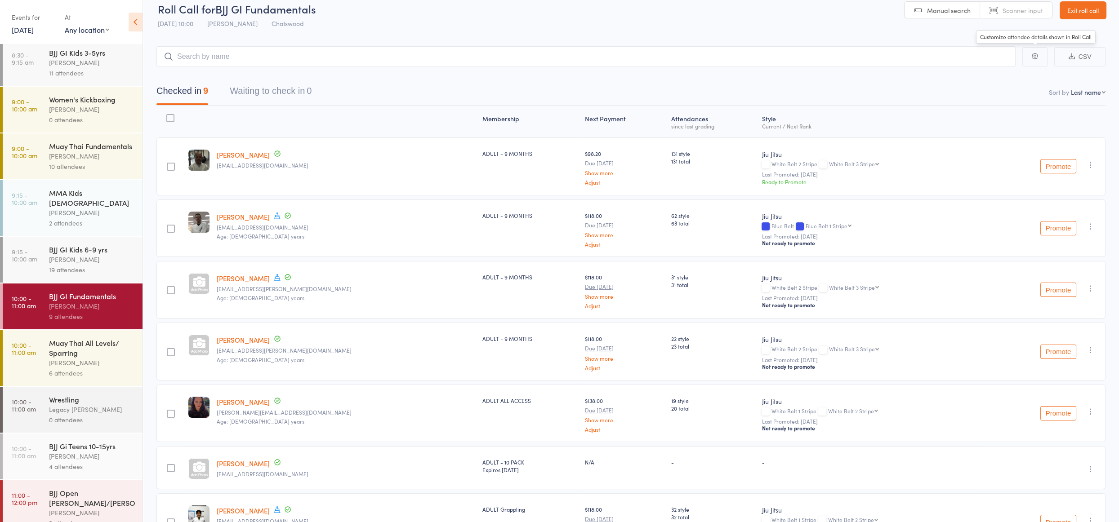
click at [1070, 13] on link "Exit roll call" at bounding box center [1082, 10] width 47 height 18
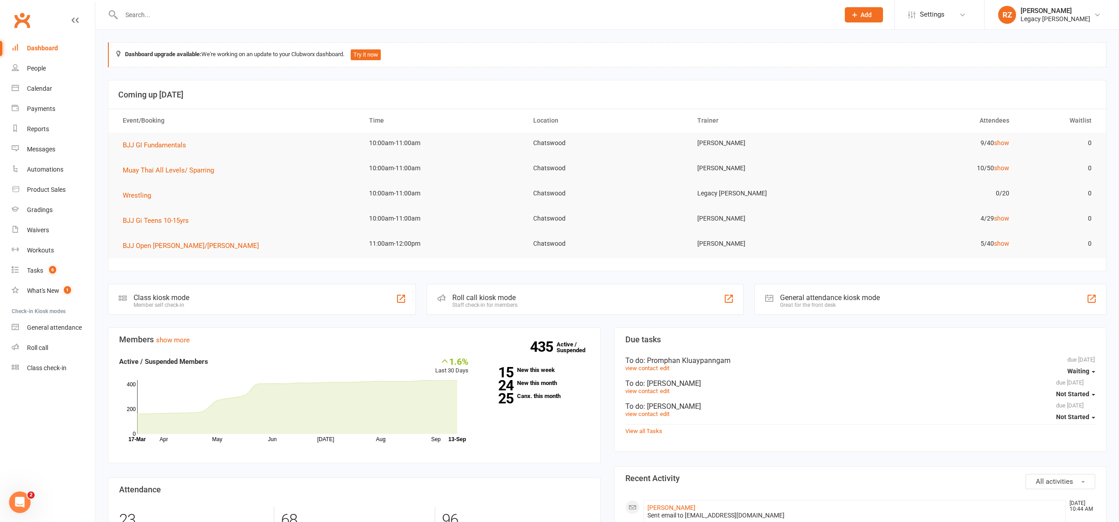
click at [298, 21] on div at bounding box center [470, 14] width 725 height 29
click at [297, 15] on input "text" at bounding box center [476, 15] width 714 height 13
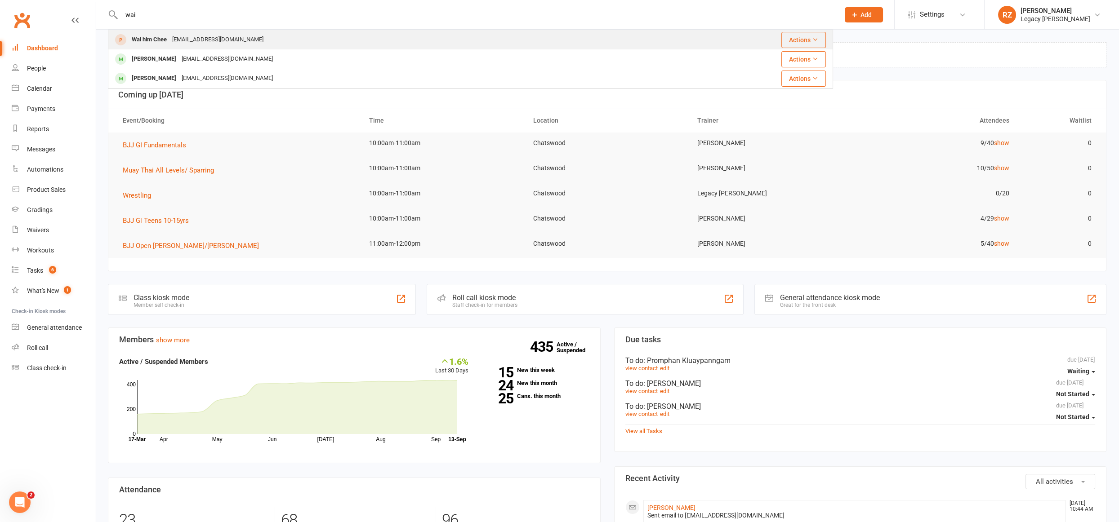
type input "wai"
click at [249, 40] on div "Wai him Chee [EMAIL_ADDRESS][DOMAIN_NAME]" at bounding box center [386, 40] width 555 height 18
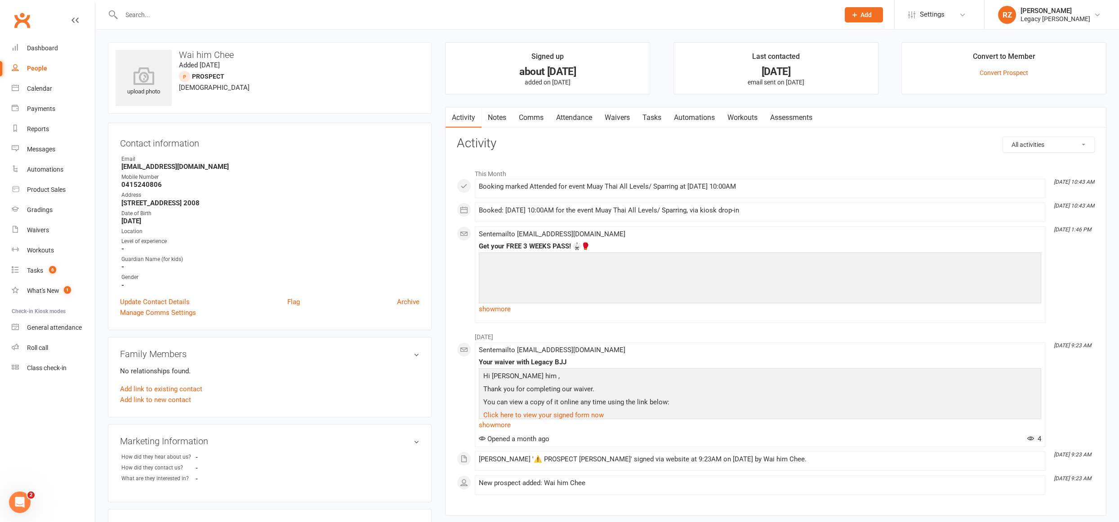
click at [622, 114] on link "Waivers" at bounding box center [617, 117] width 38 height 21
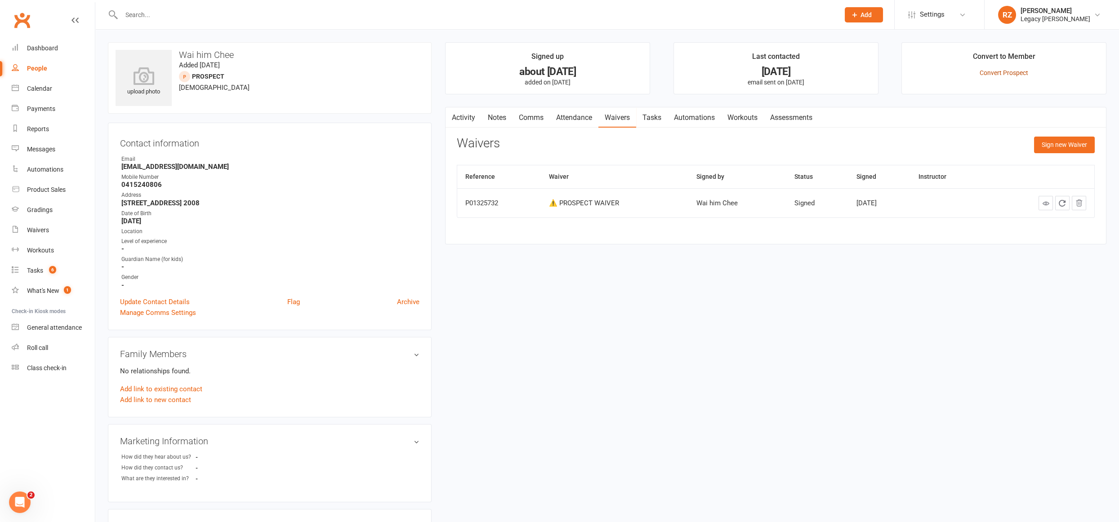
click at [1005, 69] on link "Convert Prospect" at bounding box center [1003, 72] width 49 height 7
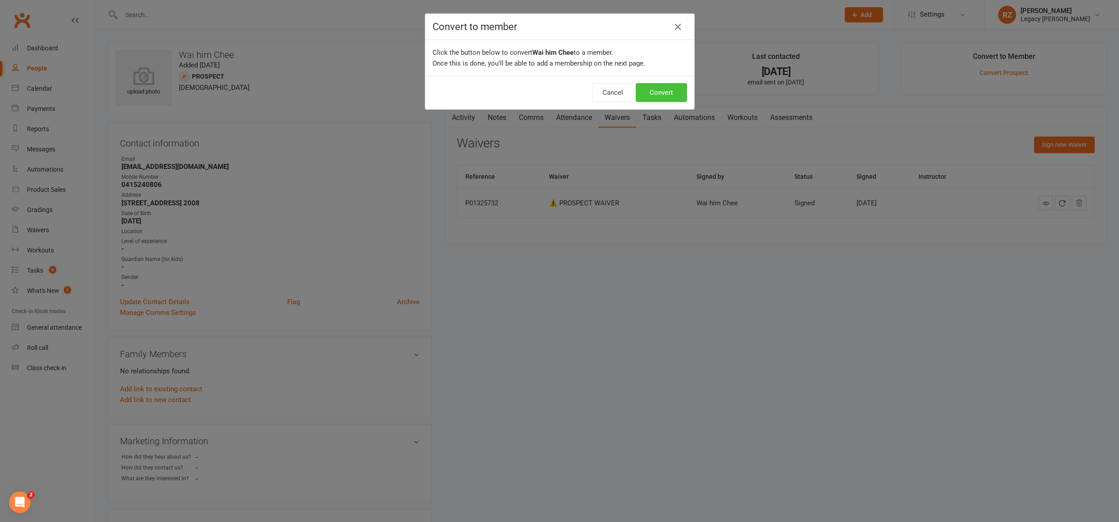
click at [658, 94] on button "Convert" at bounding box center [660, 92] width 51 height 19
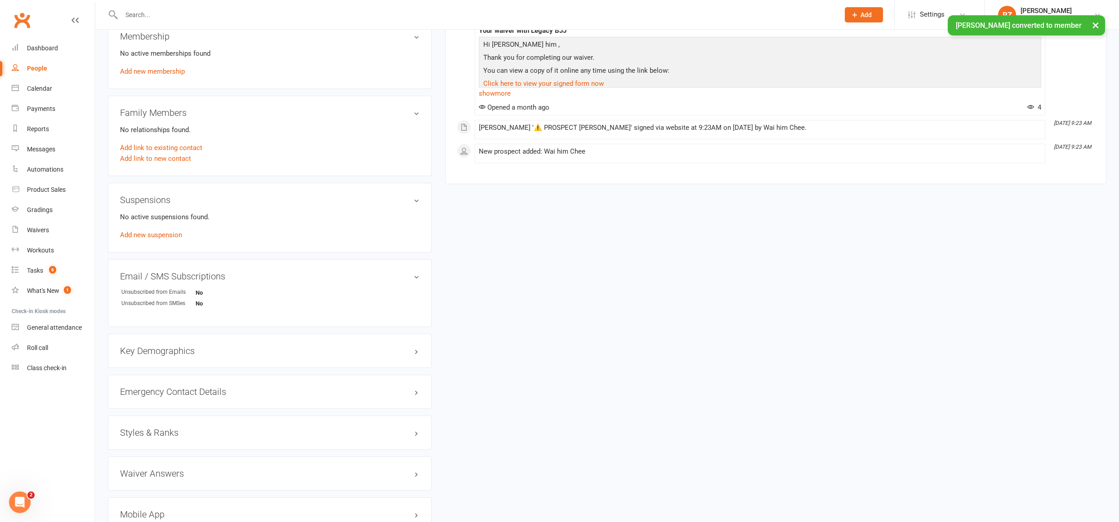
scroll to position [369, 0]
click at [140, 69] on link "Add new membership" at bounding box center [152, 73] width 65 height 8
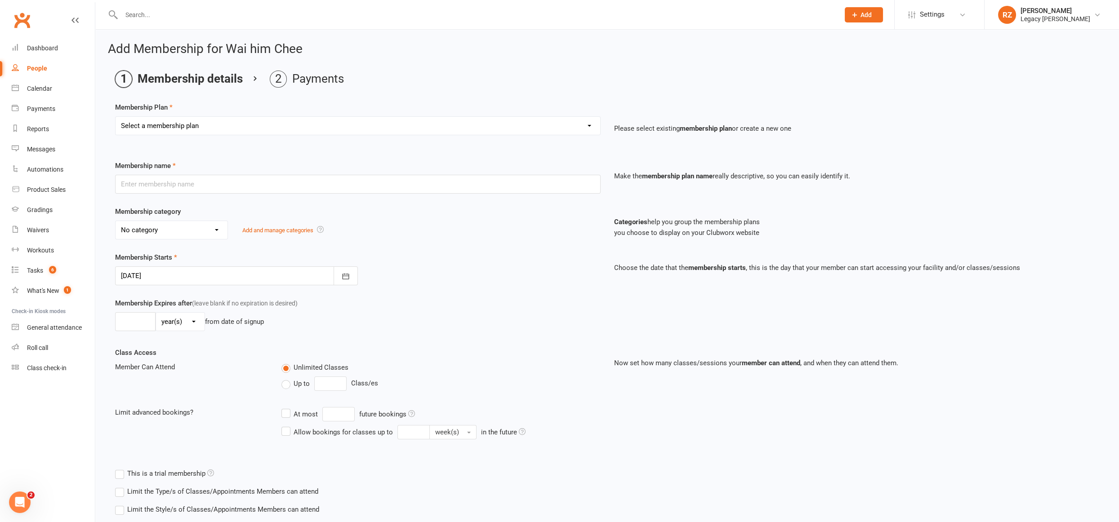
click at [184, 120] on select "Select a membership plan Create new Membership Plan ADULT - FREE TRIAL WEEK ADU…" at bounding box center [357, 126] width 484 height 18
select select "9"
click at [115, 117] on select "Select a membership plan Create new Membership Plan ADULT - FREE TRIAL WEEK ADU…" at bounding box center [357, 126] width 484 height 18
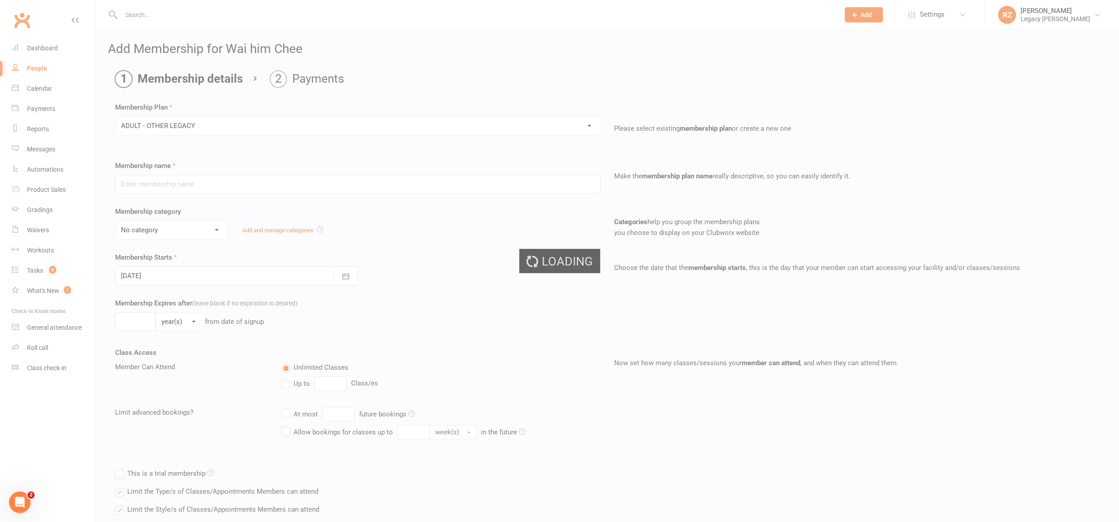
type input "ADULT - OTHER LEGACY"
select select "0"
type input "0"
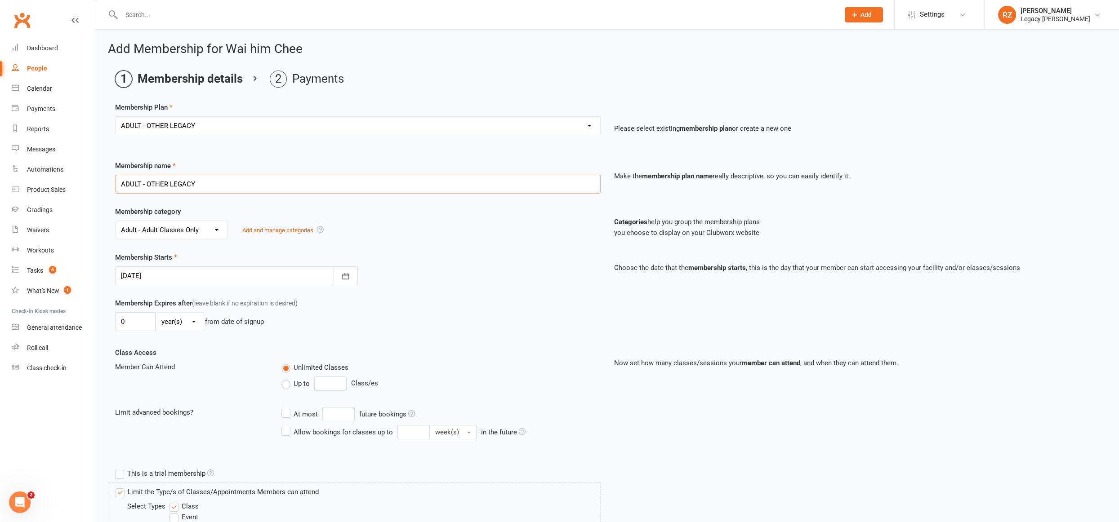
click at [225, 180] on input "ADULT - OTHER LEGACY" at bounding box center [357, 184] width 485 height 19
type input "ADULT - OTHER LEGACY - CHIPPENDALE"
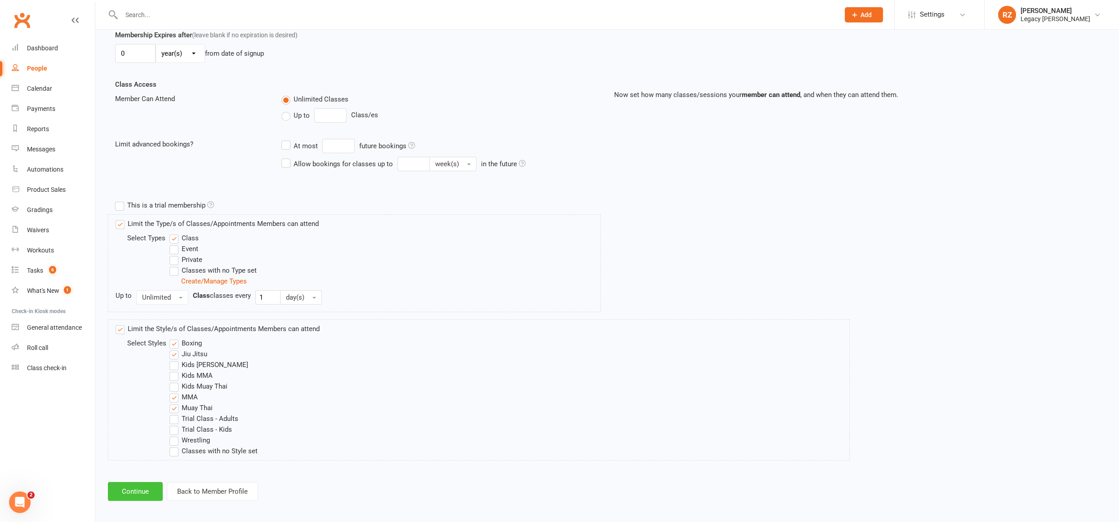
click at [132, 488] on button "Continue" at bounding box center [135, 491] width 55 height 19
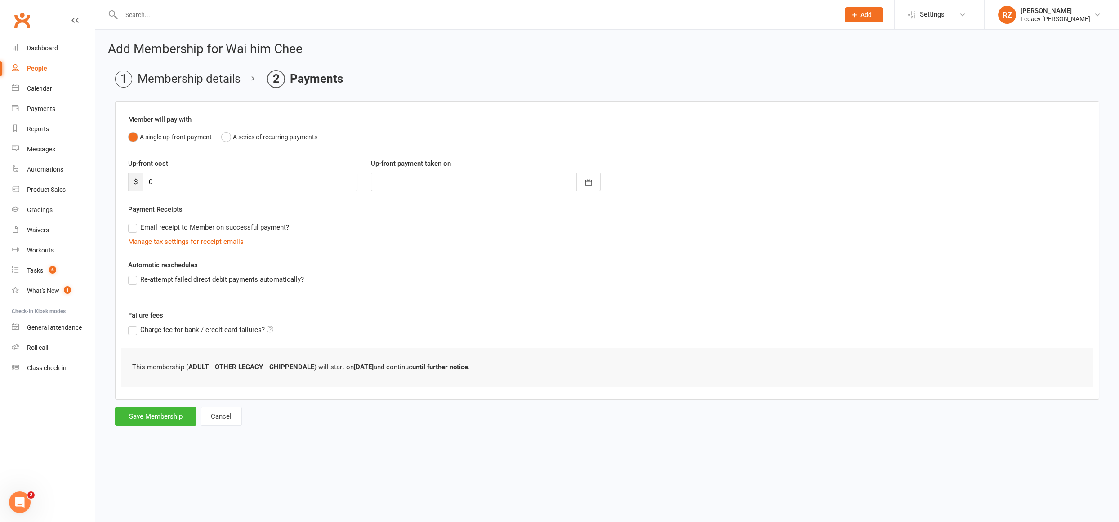
scroll to position [0, 0]
click at [149, 418] on button "Save Membership" at bounding box center [155, 416] width 81 height 19
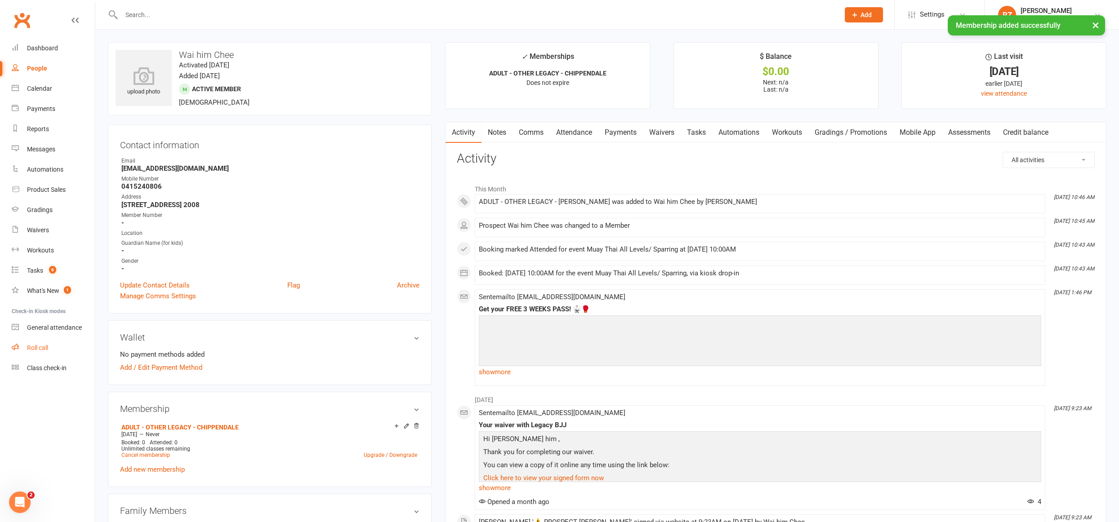
click at [35, 345] on div "Roll call" at bounding box center [37, 347] width 21 height 7
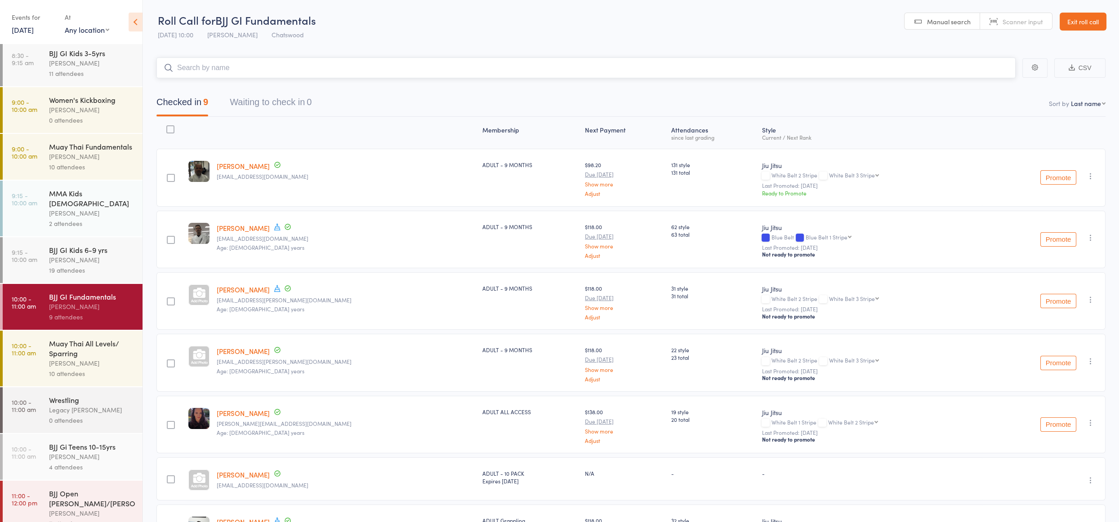
scroll to position [191, 0]
click at [79, 488] on div "BJJ Open [PERSON_NAME]/[PERSON_NAME]" at bounding box center [92, 498] width 86 height 20
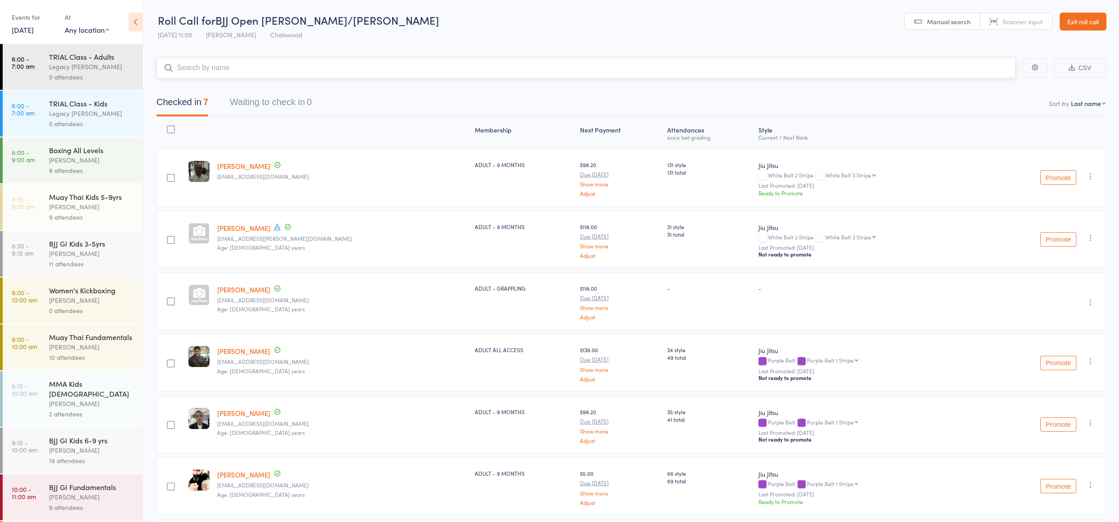
click at [208, 61] on input "search" at bounding box center [585, 68] width 859 height 21
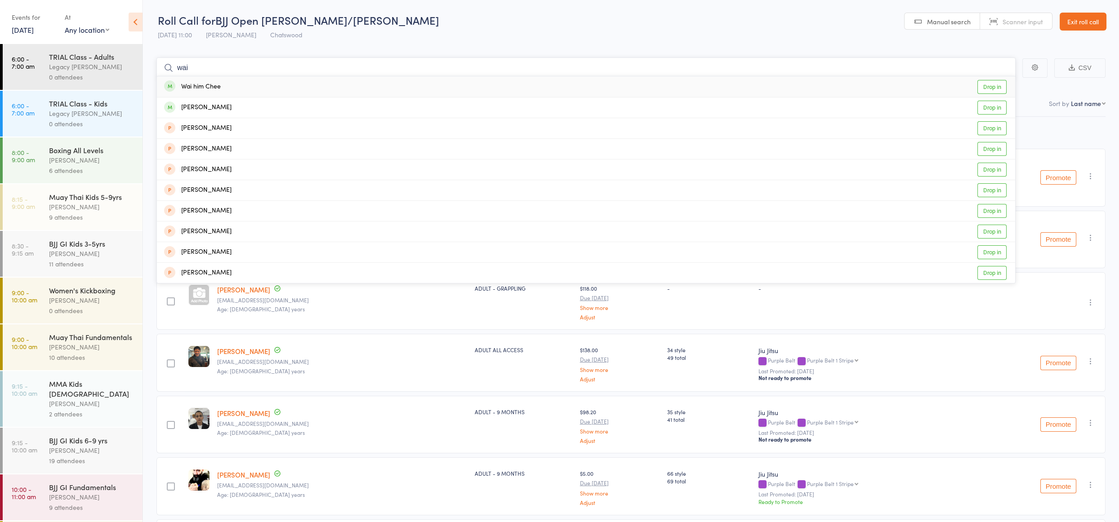
type input "wai"
click at [200, 83] on div "Wai him Chee" at bounding box center [192, 87] width 57 height 10
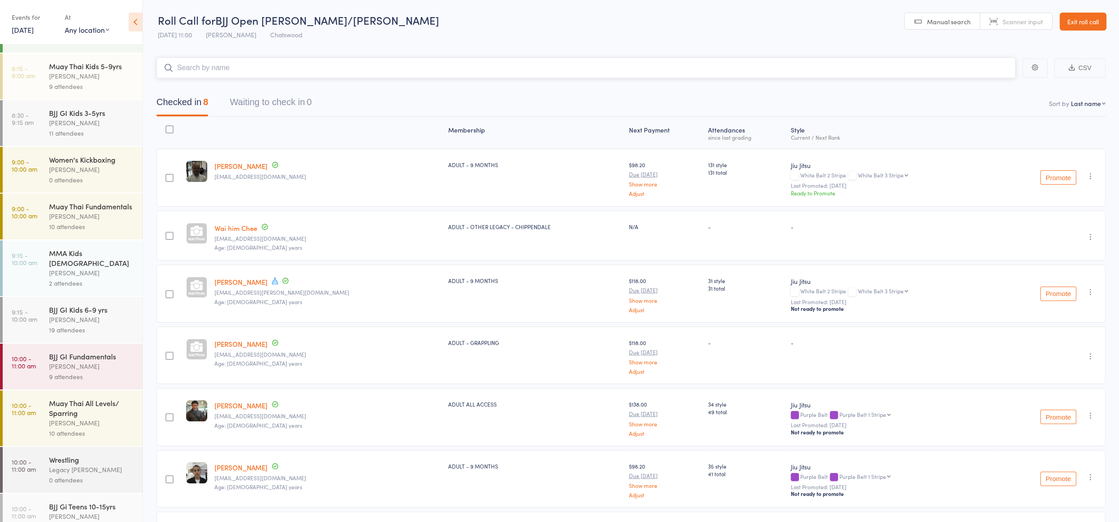
scroll to position [191, 0]
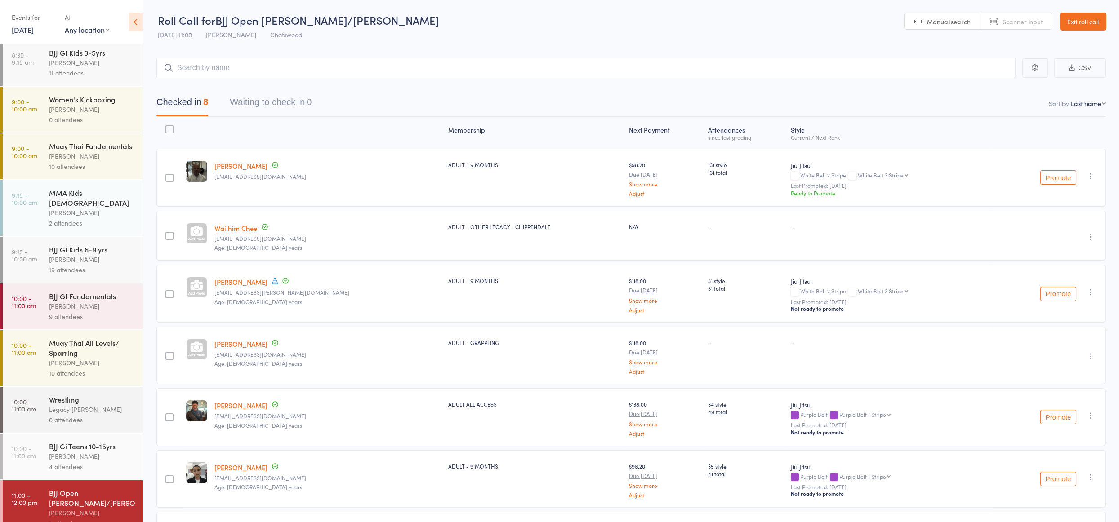
click at [70, 490] on div "BJJ Open [PERSON_NAME]/[PERSON_NAME]" at bounding box center [92, 498] width 86 height 20
click at [229, 73] on input "search" at bounding box center [585, 68] width 859 height 21
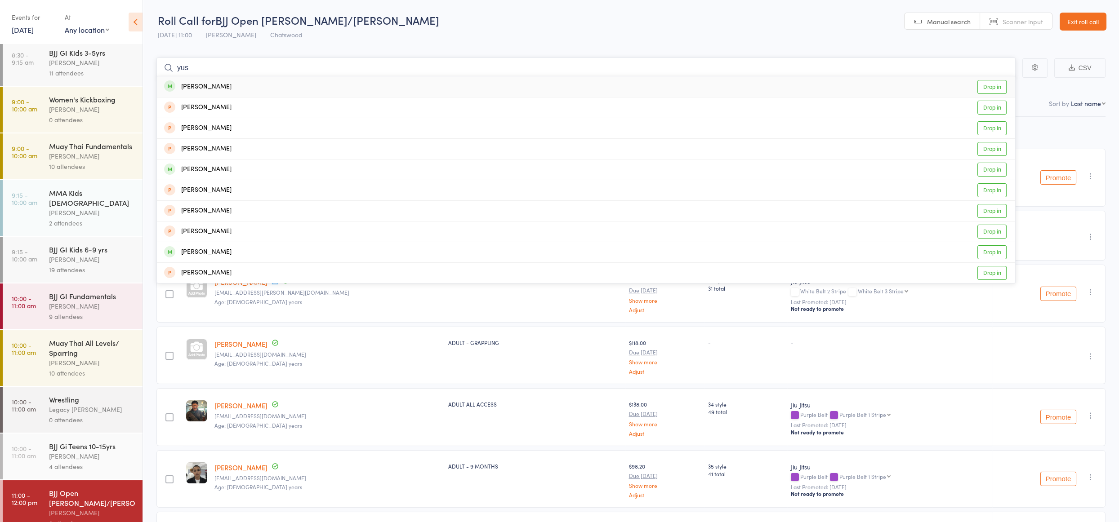
type input "yus"
click at [232, 89] on div "Yusuf Uzun Drop in" at bounding box center [586, 86] width 858 height 21
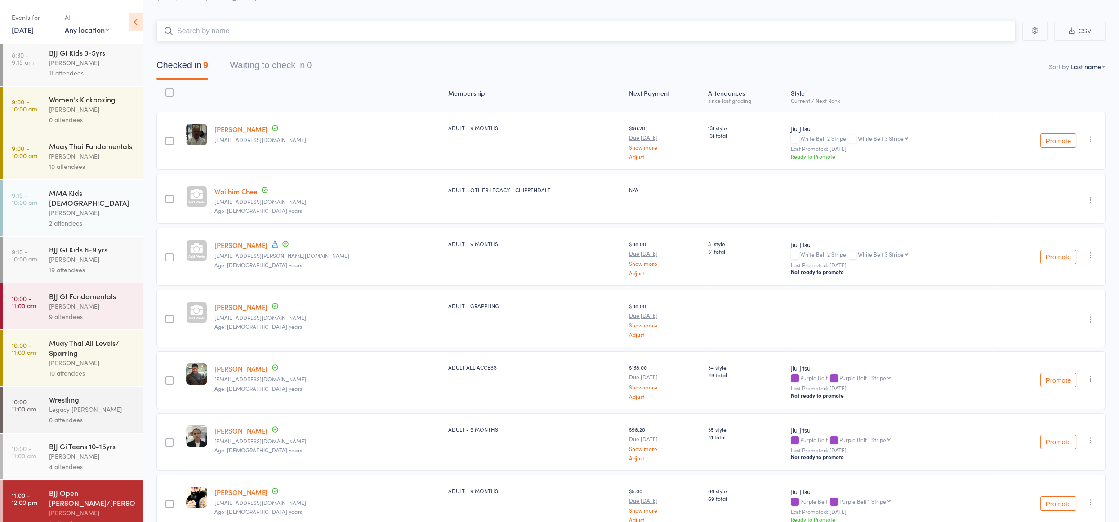
scroll to position [0, 0]
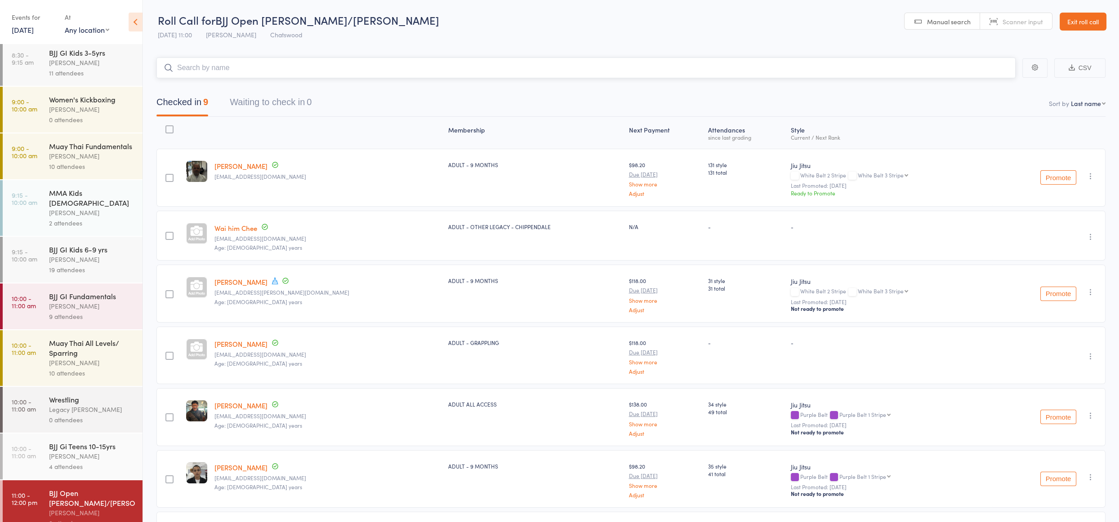
click at [213, 71] on input "search" at bounding box center [585, 68] width 859 height 21
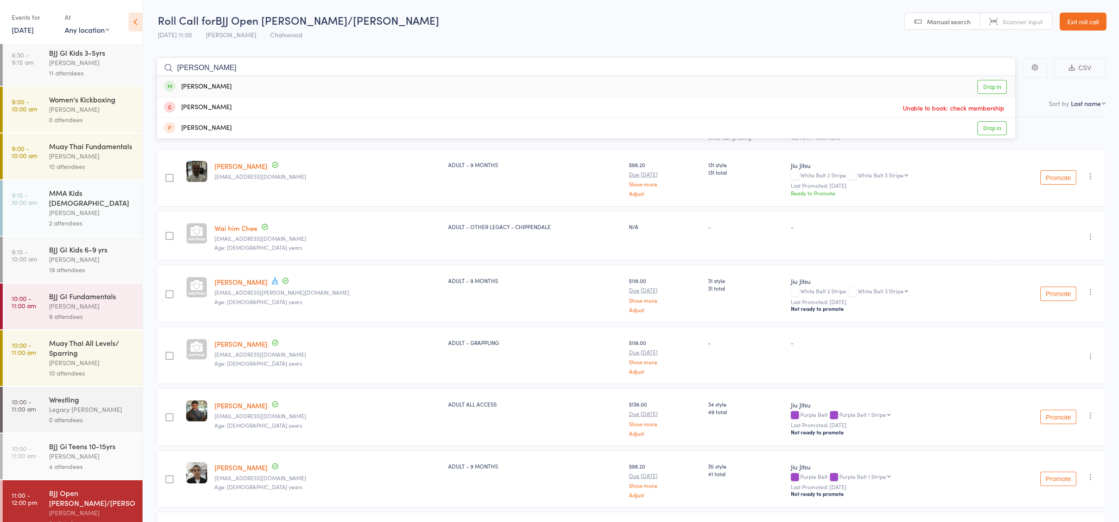
type input "[PERSON_NAME]"
click at [200, 87] on div "[PERSON_NAME]" at bounding box center [197, 87] width 67 height 10
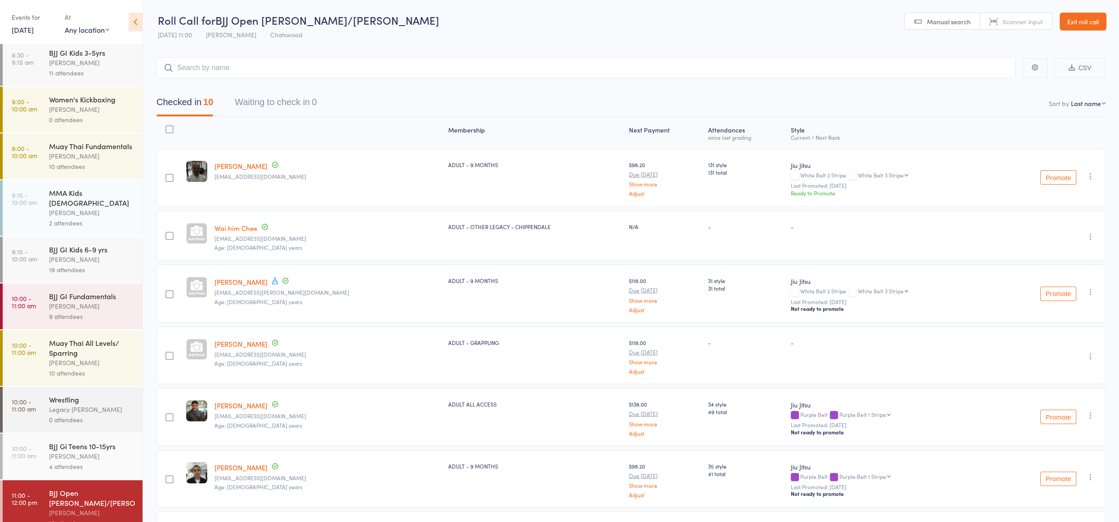
drag, startPoint x: 1072, startPoint y: 17, endPoint x: 756, endPoint y: 1, distance: 316.3
click at [1072, 17] on link "Exit roll call" at bounding box center [1082, 22] width 47 height 18
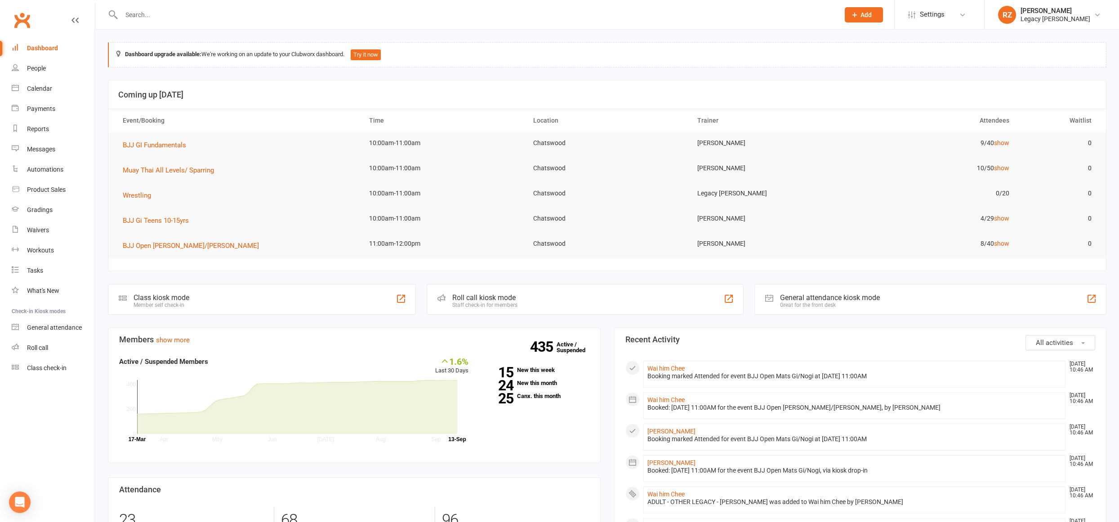
click at [254, 14] on input "text" at bounding box center [476, 15] width 714 height 13
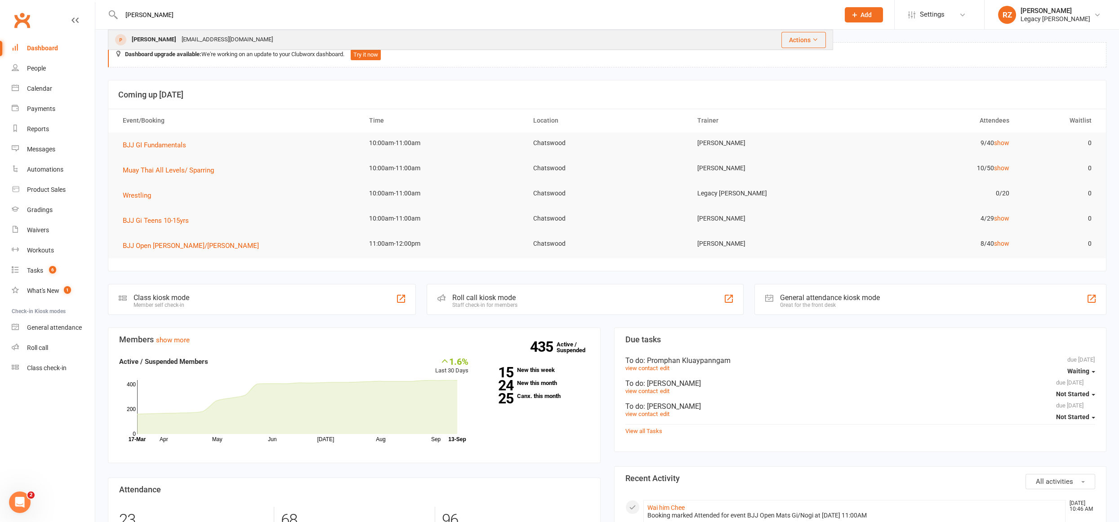
type input "[PERSON_NAME]"
click at [233, 37] on div "[PERSON_NAME] [PERSON_NAME][EMAIL_ADDRESS][DOMAIN_NAME]" at bounding box center [386, 40] width 555 height 18
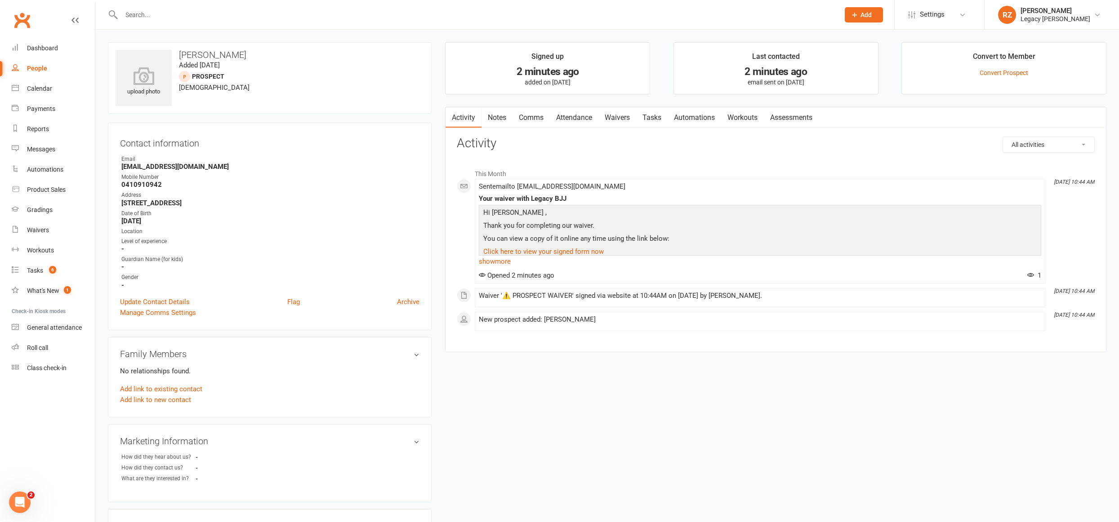
click at [621, 121] on link "Waivers" at bounding box center [617, 117] width 38 height 21
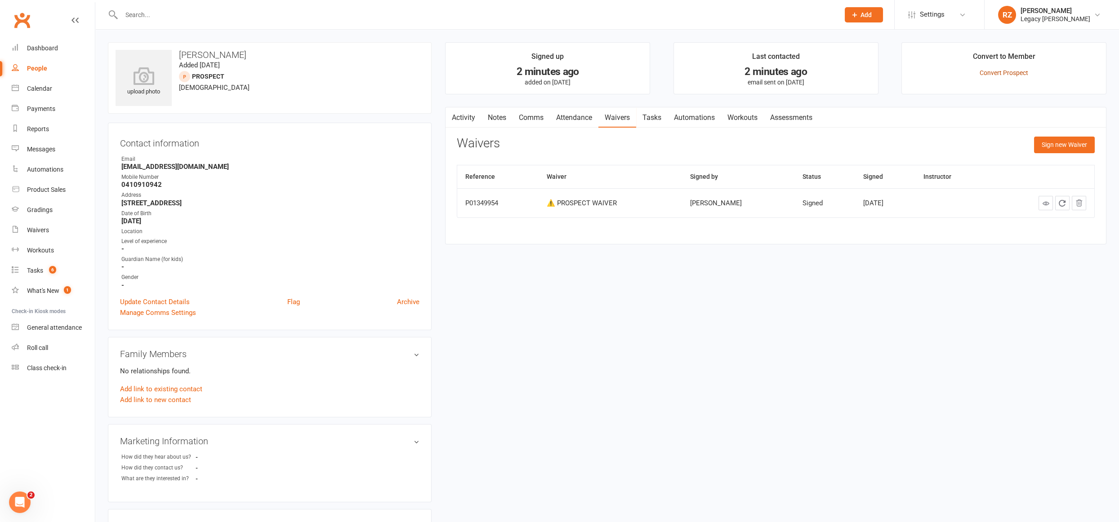
click at [1003, 70] on link "Convert Prospect" at bounding box center [1003, 72] width 49 height 7
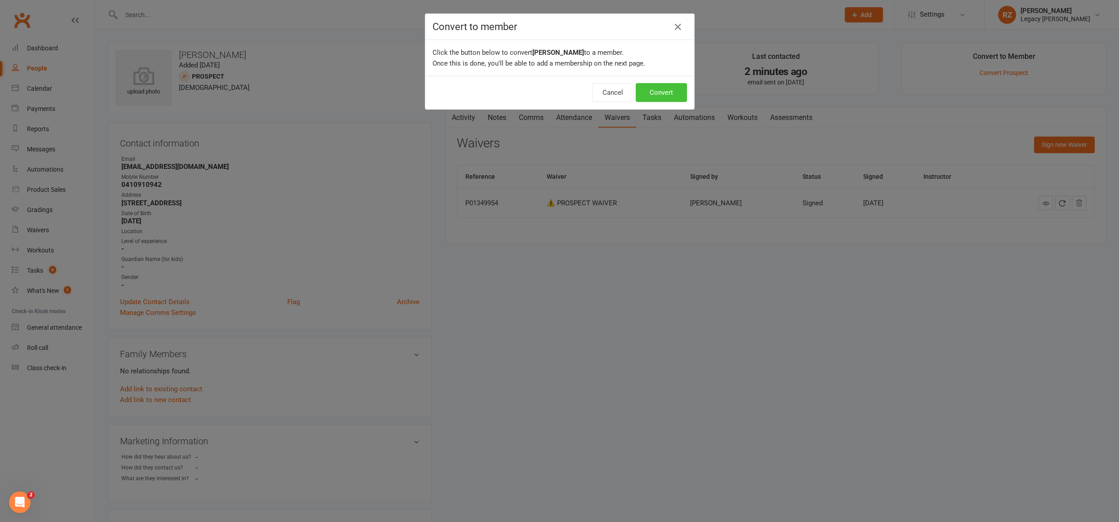
click at [666, 93] on button "Convert" at bounding box center [660, 92] width 51 height 19
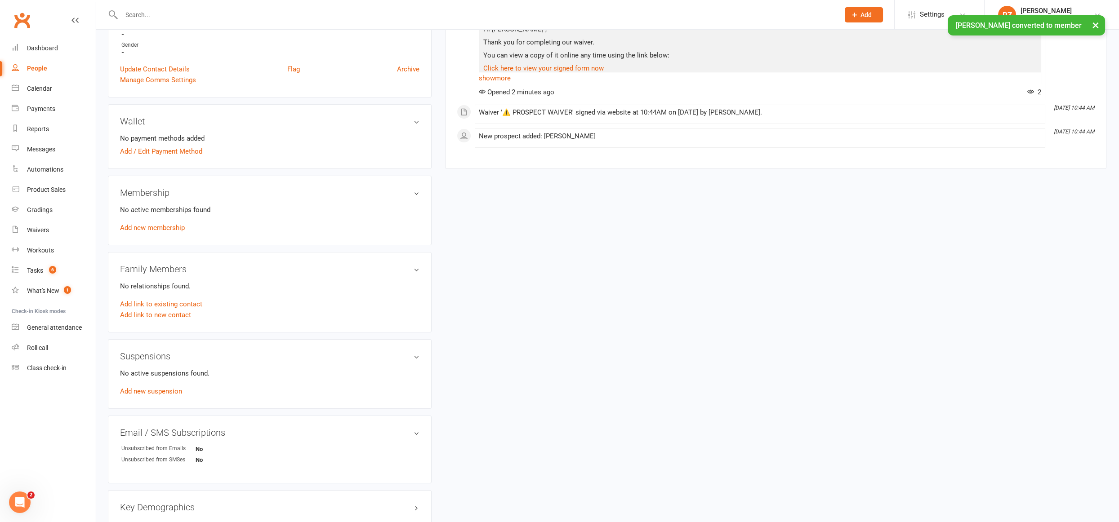
scroll to position [218, 0]
click at [148, 224] on link "Add new membership" at bounding box center [152, 224] width 65 height 8
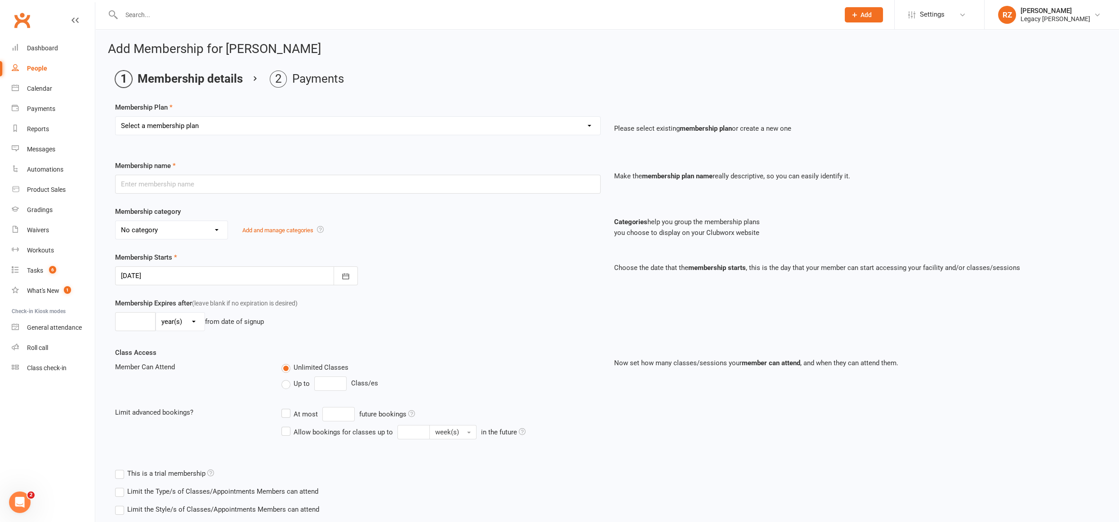
click at [205, 123] on select "Select a membership plan Create new Membership Plan ADULT - FREE TRIAL WEEK ADU…" at bounding box center [357, 126] width 484 height 18
select select "9"
click at [115, 117] on select "Select a membership plan Create new Membership Plan ADULT - FREE TRIAL WEEK ADU…" at bounding box center [357, 126] width 484 height 18
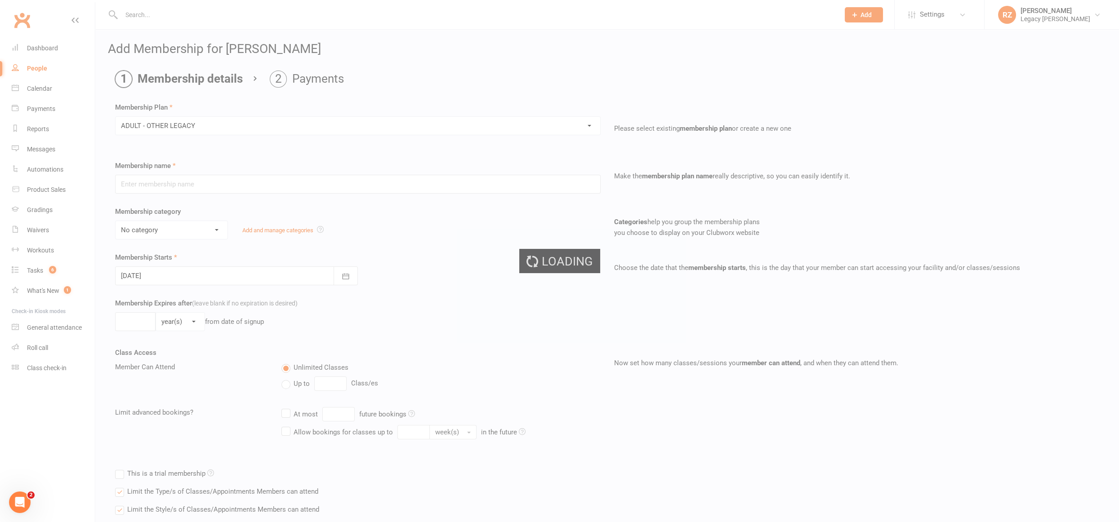
type input "ADULT - OTHER LEGACY"
select select "0"
type input "0"
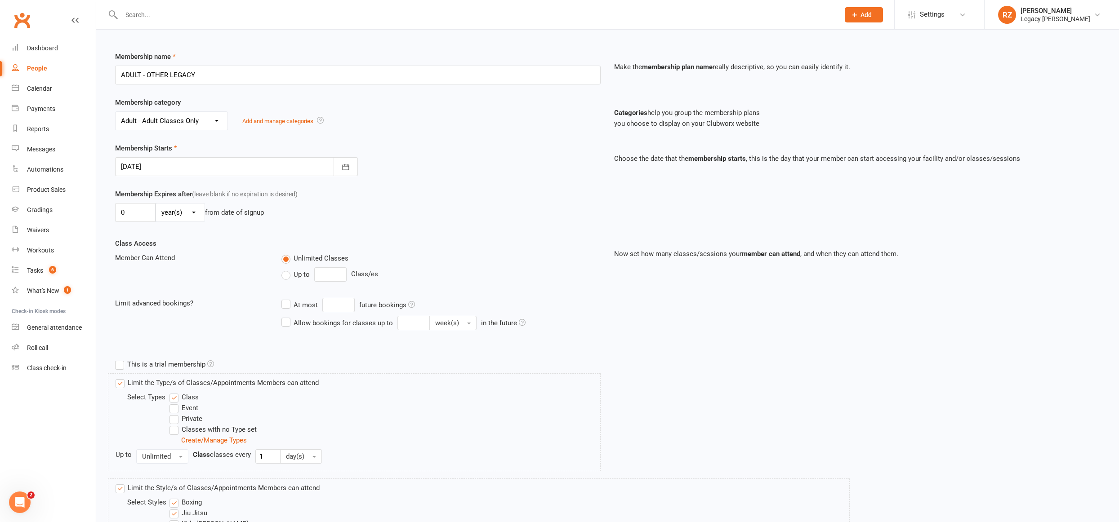
scroll to position [268, 0]
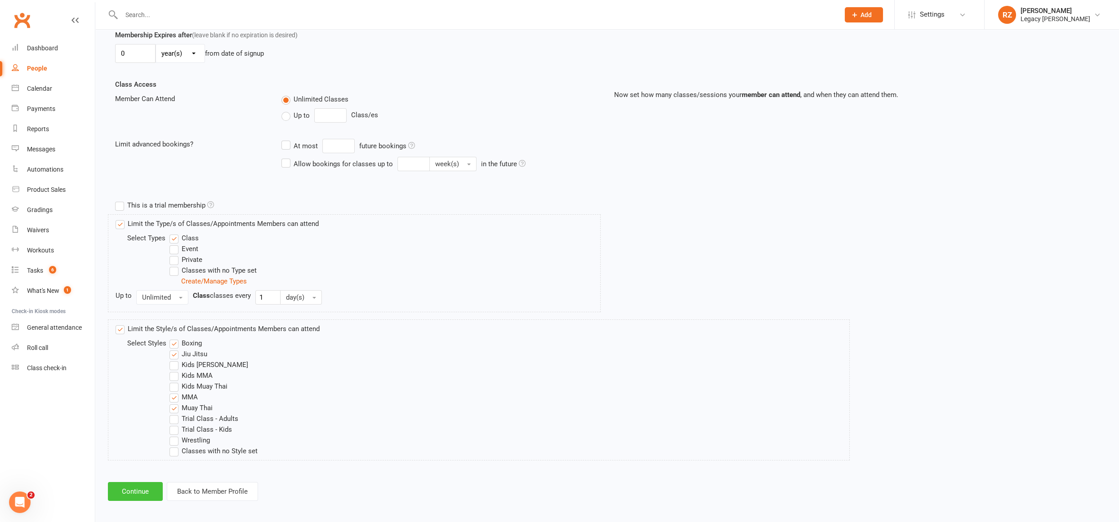
click at [126, 494] on button "Continue" at bounding box center [135, 491] width 55 height 19
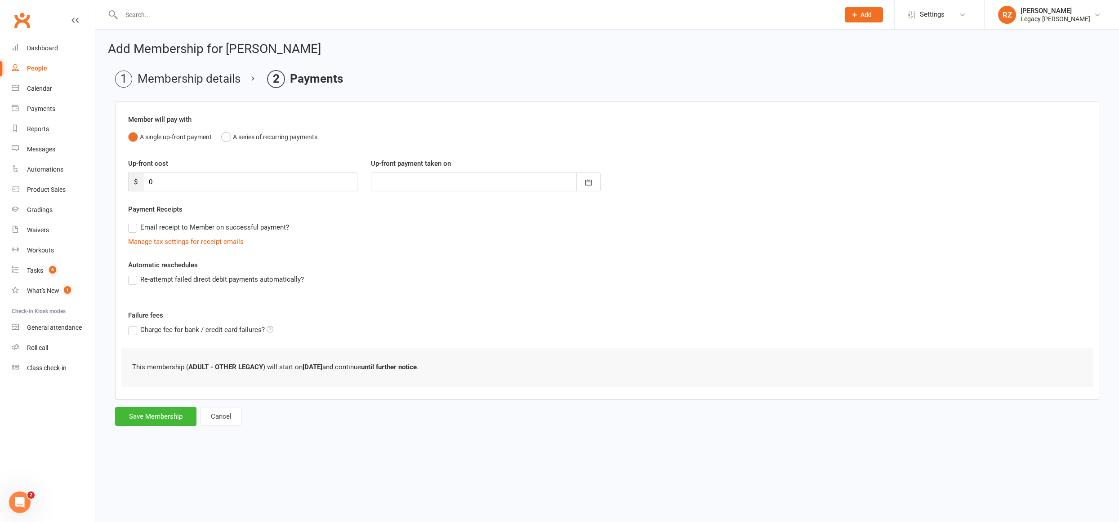
scroll to position [0, 0]
click at [149, 408] on button "Save Membership" at bounding box center [155, 416] width 81 height 19
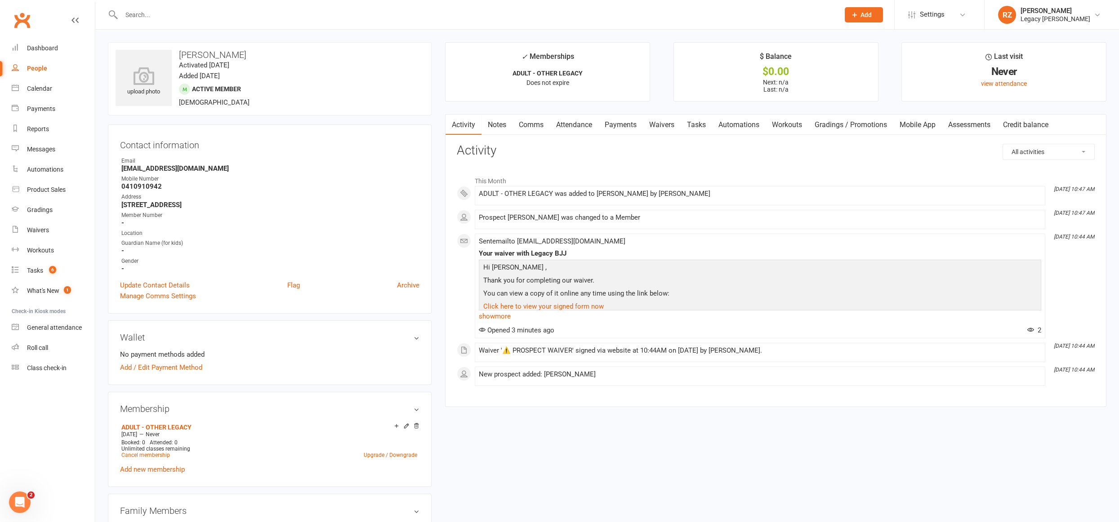
click at [219, 17] on input "text" at bounding box center [476, 15] width 714 height 13
type input "c"
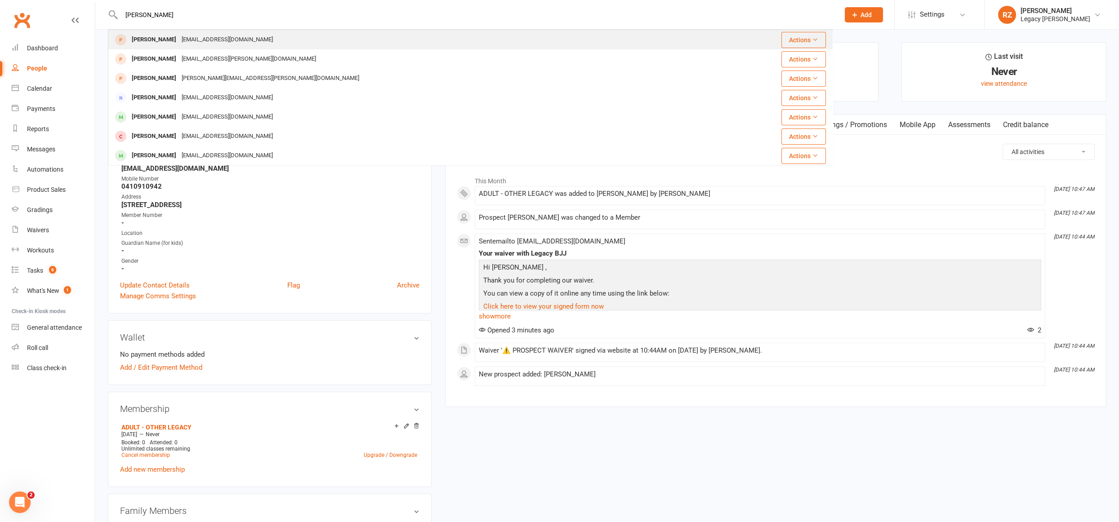
type input "[PERSON_NAME]"
click at [213, 36] on div "[EMAIL_ADDRESS][DOMAIN_NAME]" at bounding box center [227, 39] width 97 height 13
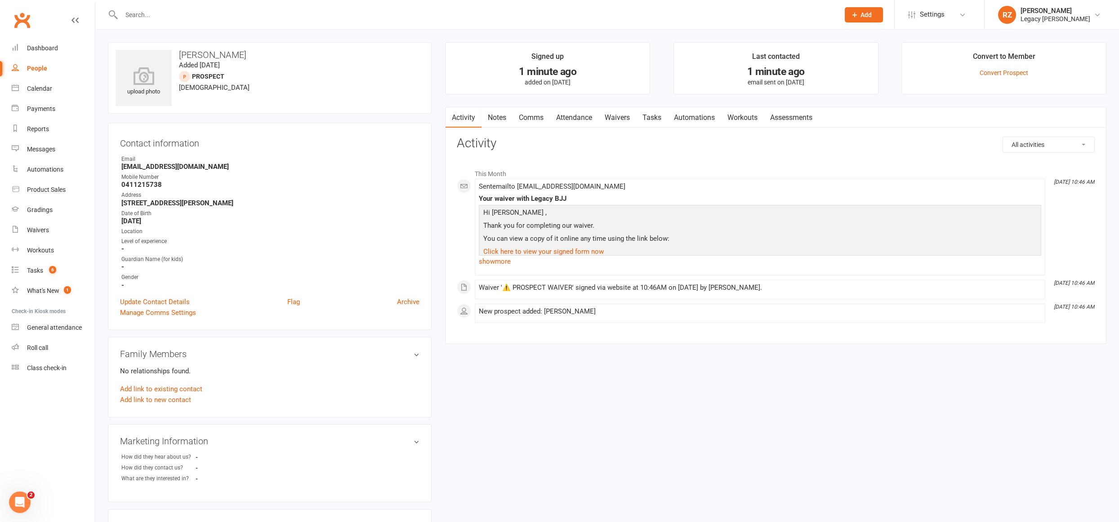
click at [623, 124] on link "Waivers" at bounding box center [617, 117] width 38 height 21
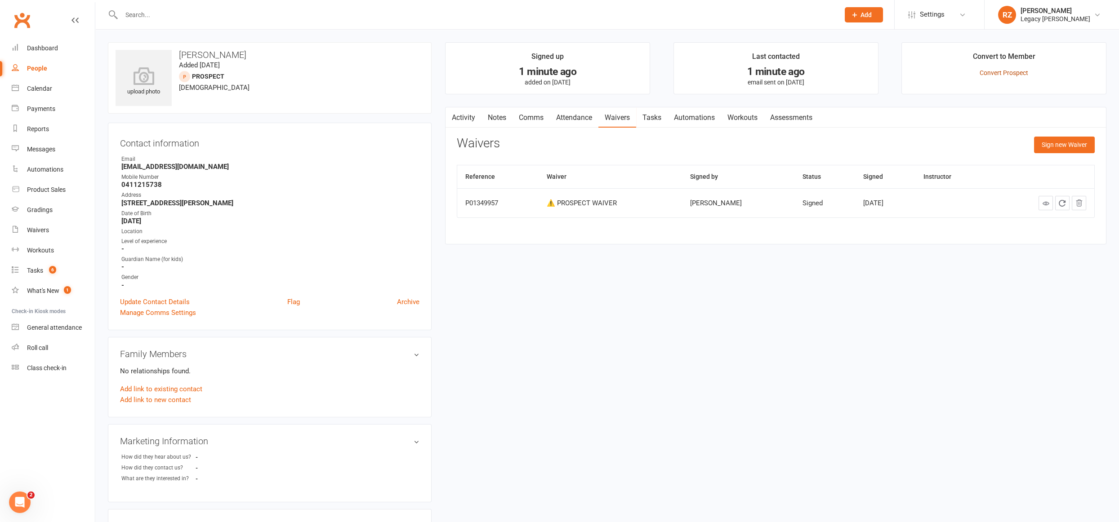
click at [1024, 73] on link "Convert Prospect" at bounding box center [1003, 72] width 49 height 7
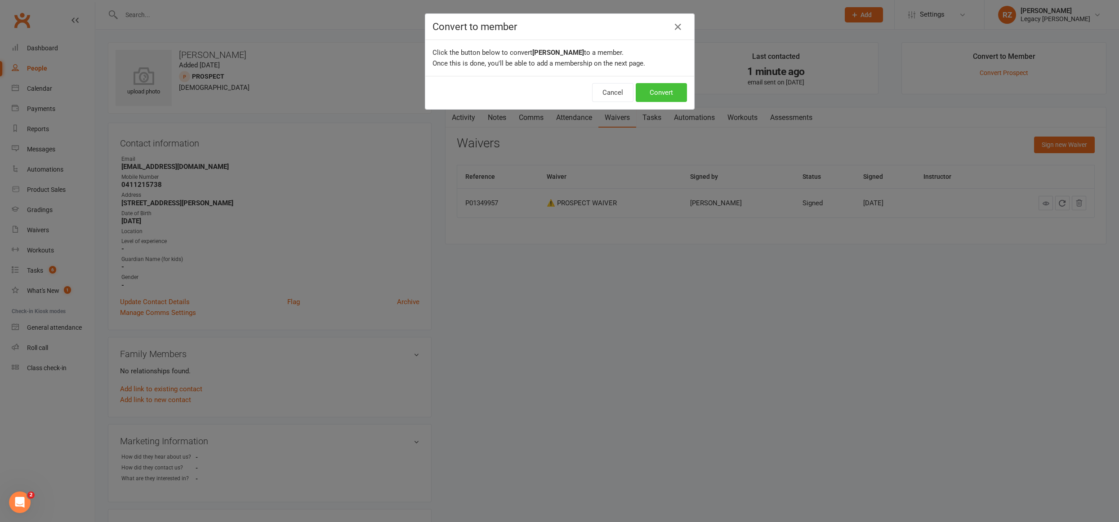
click at [662, 85] on button "Convert" at bounding box center [660, 92] width 51 height 19
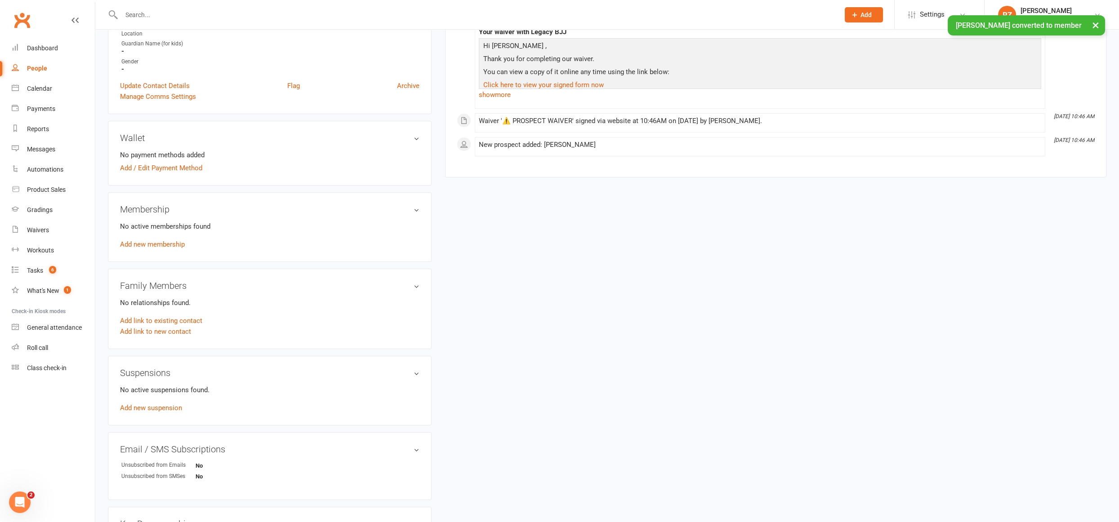
scroll to position [205, 0]
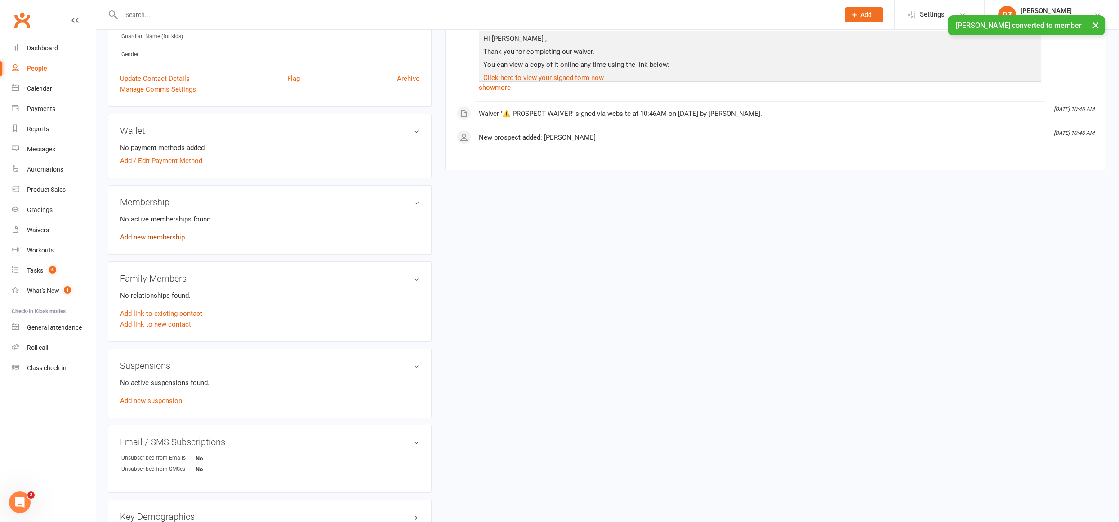
click at [143, 234] on link "Add new membership" at bounding box center [152, 237] width 65 height 8
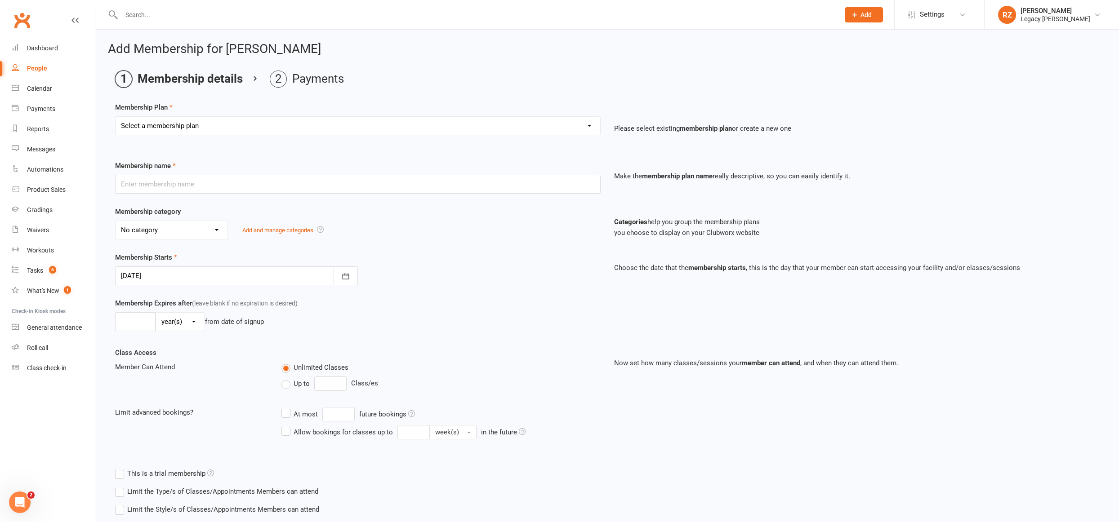
click at [189, 124] on select "Select a membership plan Create new Membership Plan ADULT - FREE TRIAL WEEK ADU…" at bounding box center [357, 126] width 484 height 18
select select "9"
click at [115, 117] on select "Select a membership plan Create new Membership Plan ADULT - FREE TRIAL WEEK ADU…" at bounding box center [357, 126] width 484 height 18
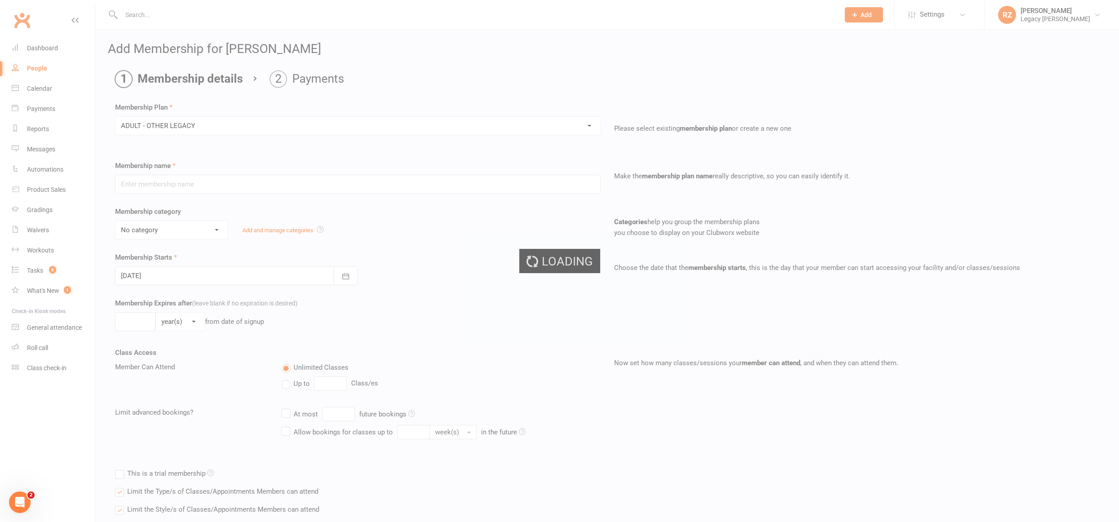
type input "ADULT - OTHER LEGACY"
select select "0"
type input "0"
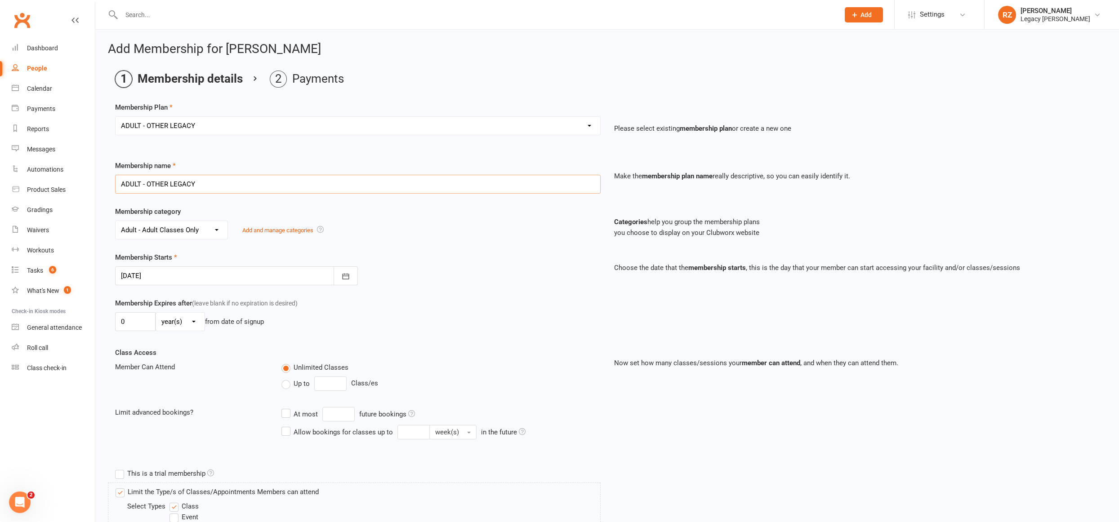
click at [241, 185] on input "ADULT - OTHER LEGACY" at bounding box center [357, 184] width 485 height 19
type input "ADULT - OTHER LEGACY - CHIPPENDALE"
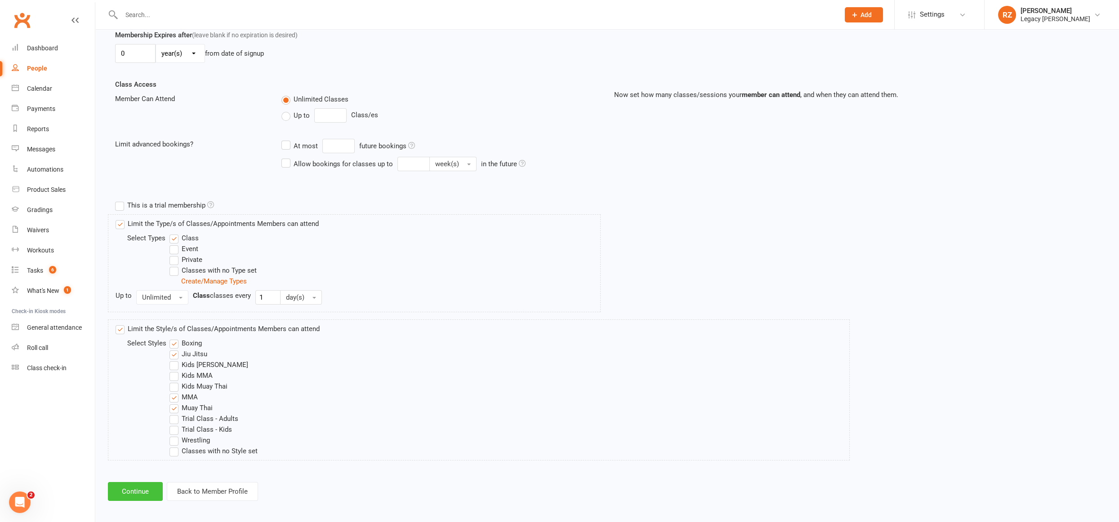
click at [141, 487] on button "Continue" at bounding box center [135, 491] width 55 height 19
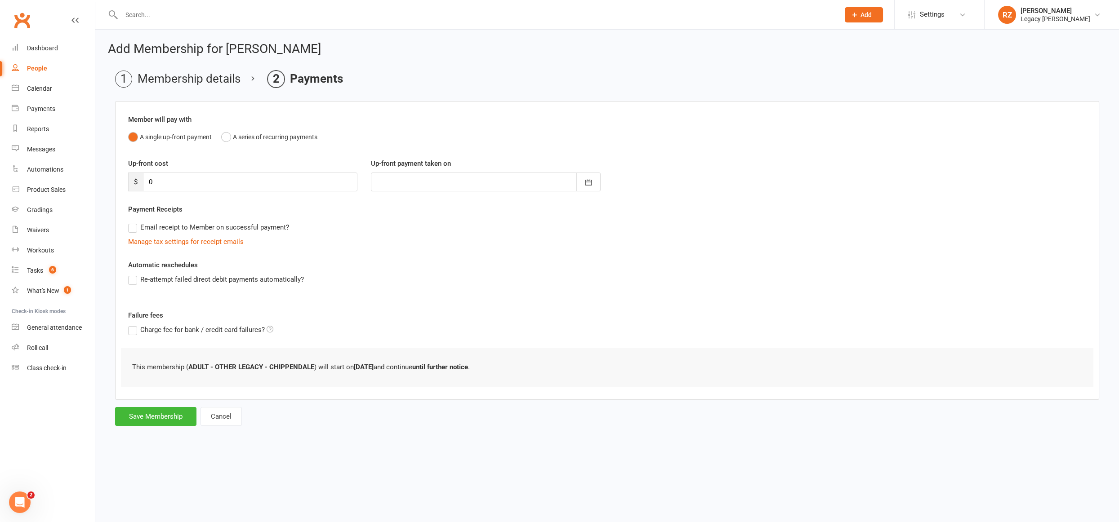
scroll to position [0, 0]
click at [147, 414] on button "Save Membership" at bounding box center [155, 416] width 81 height 19
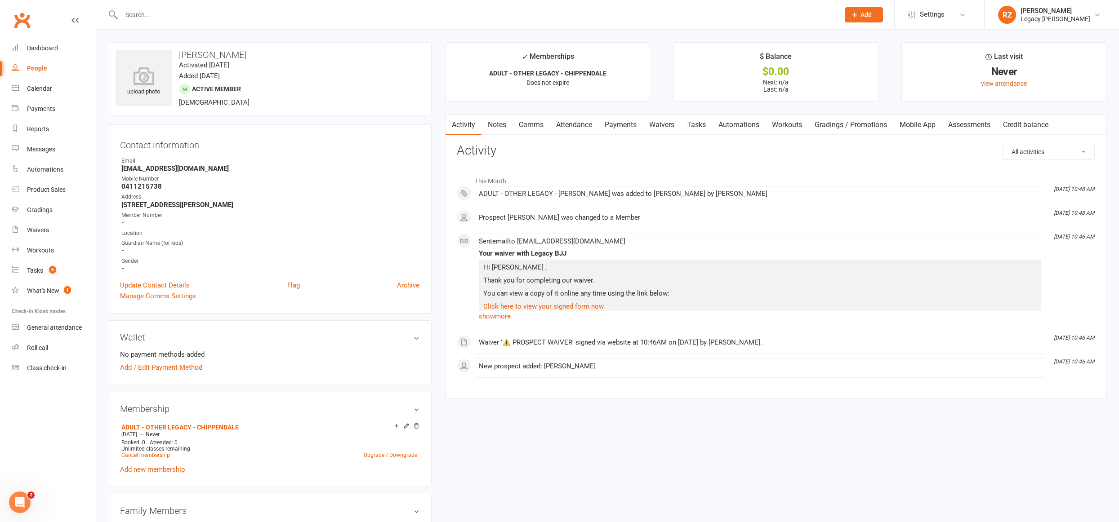
click at [168, 13] on input "text" at bounding box center [476, 15] width 714 height 13
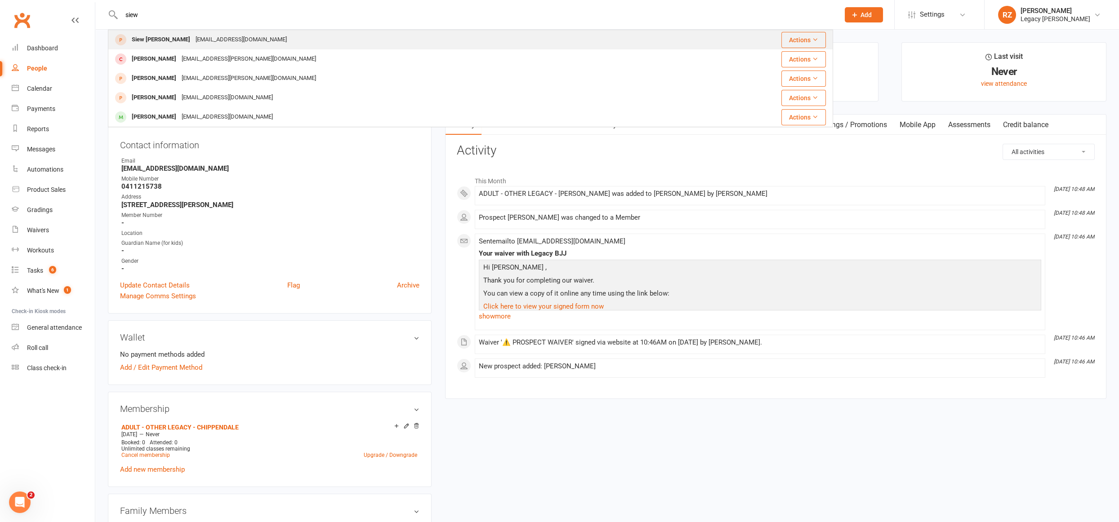
type input "siew"
click at [171, 38] on div "Siew [PERSON_NAME]" at bounding box center [161, 39] width 64 height 13
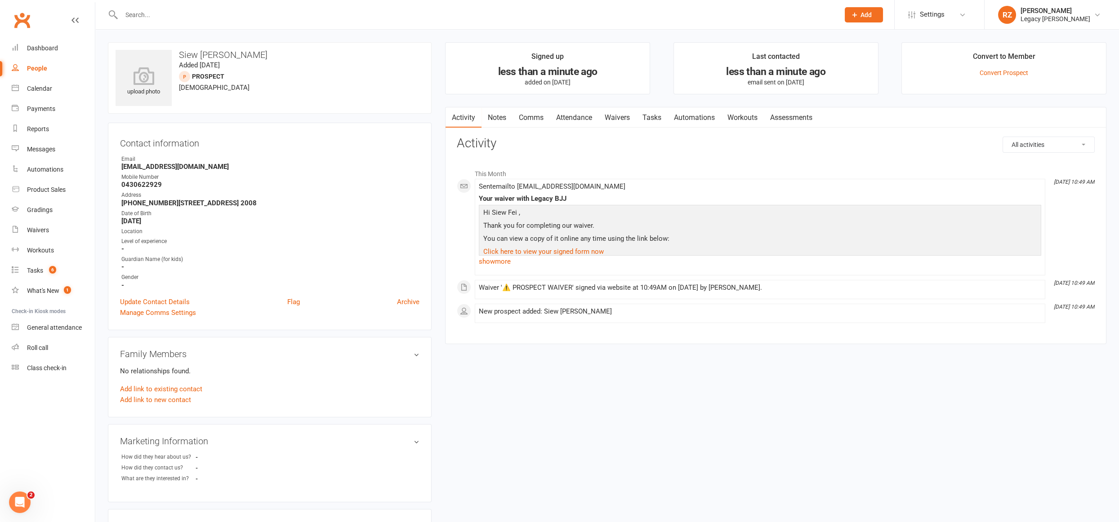
click at [322, 10] on input "text" at bounding box center [476, 15] width 714 height 13
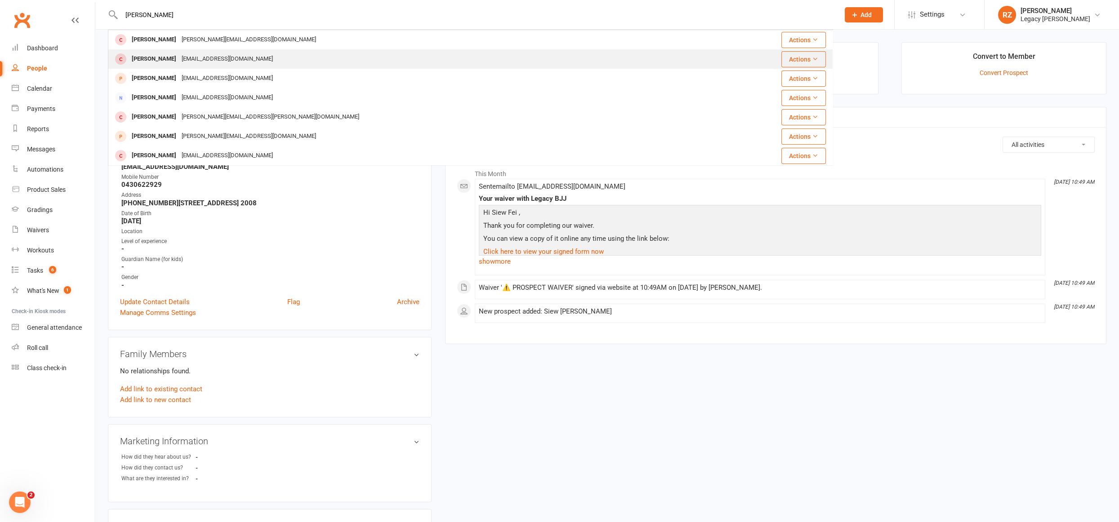
type input "[PERSON_NAME]"
click at [269, 56] on div "[PERSON_NAME] [EMAIL_ADDRESS][DOMAIN_NAME]" at bounding box center [410, 59] width 602 height 18
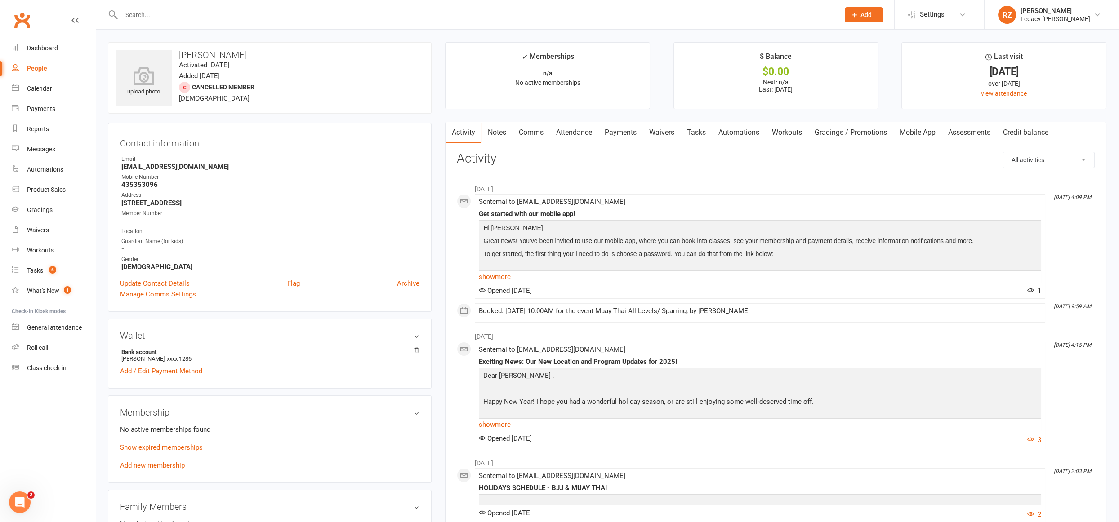
click at [677, 133] on link "Waivers" at bounding box center [662, 132] width 38 height 21
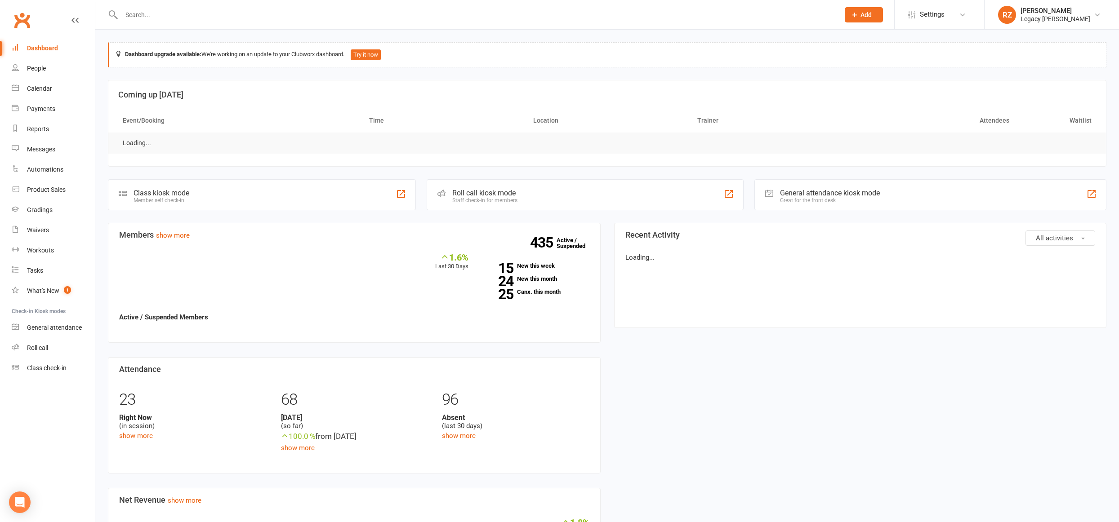
click at [226, 14] on input "text" at bounding box center [476, 15] width 714 height 13
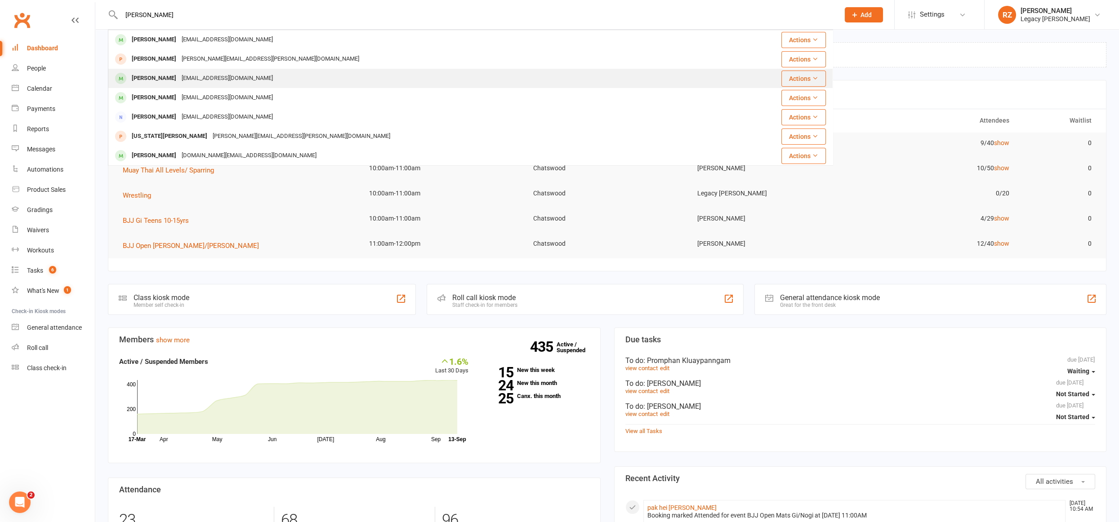
type input "[PERSON_NAME]"
click at [179, 74] on div "[EMAIL_ADDRESS][DOMAIN_NAME]" at bounding box center [227, 78] width 97 height 13
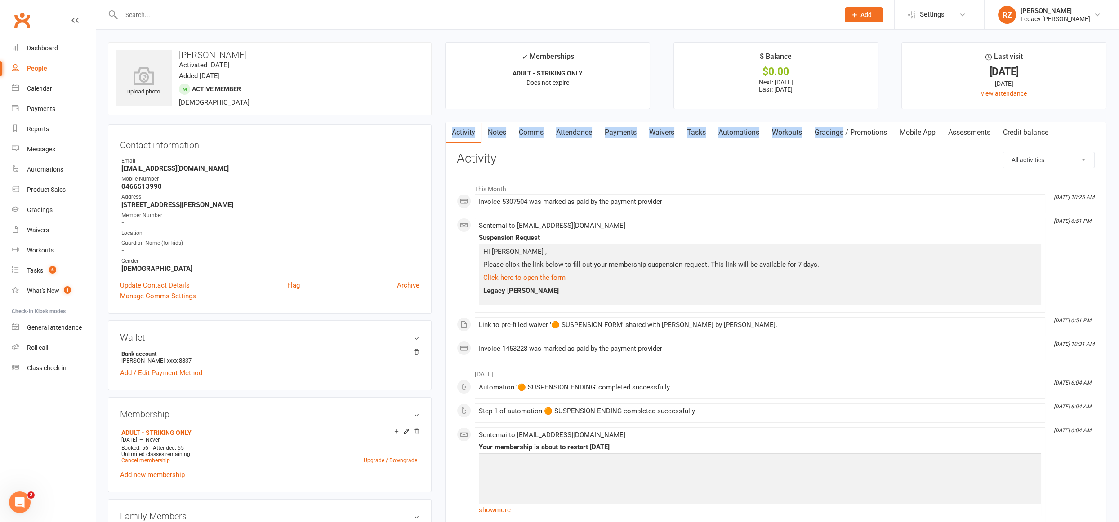
click at [657, 134] on link "Waivers" at bounding box center [662, 132] width 38 height 21
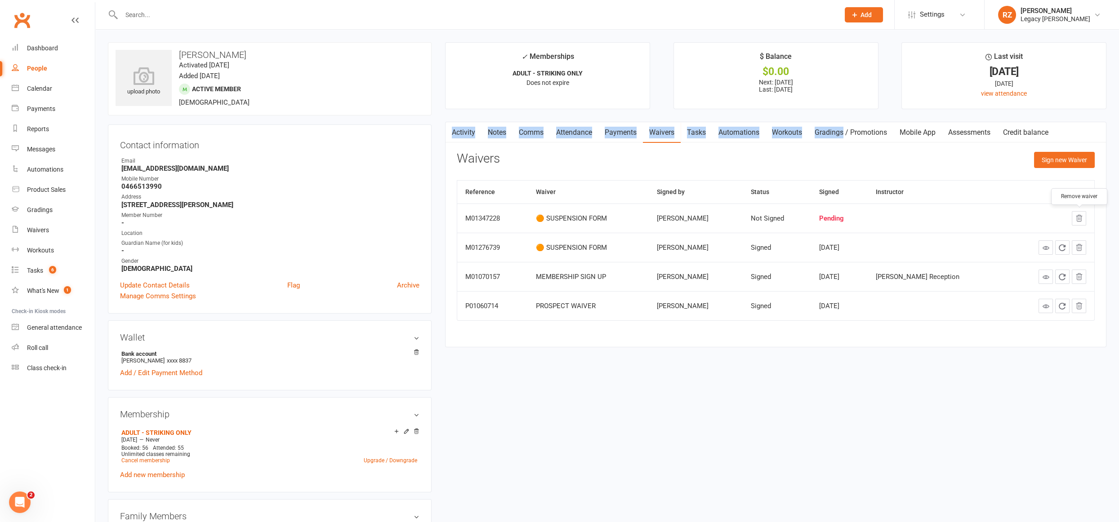
click at [1083, 221] on icon "button" at bounding box center [1078, 218] width 8 height 8
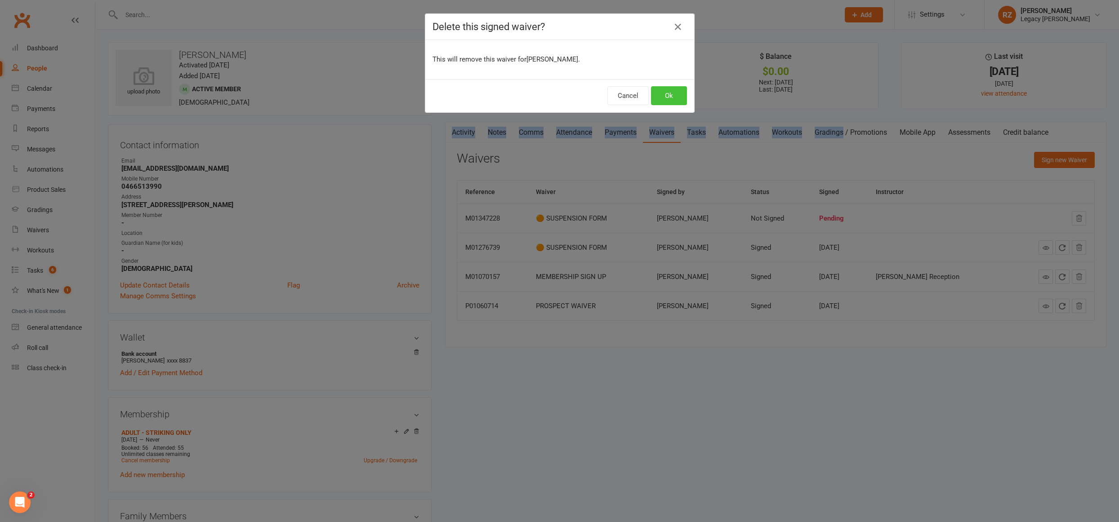
click at [662, 91] on button "Ok" at bounding box center [669, 95] width 36 height 19
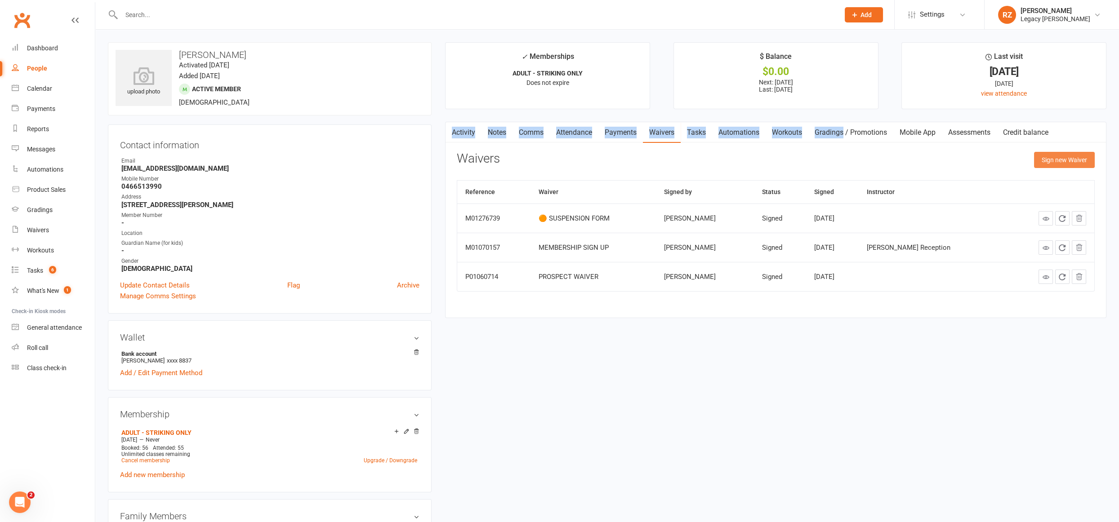
click at [1058, 158] on button "Sign new Waiver" at bounding box center [1064, 160] width 61 height 16
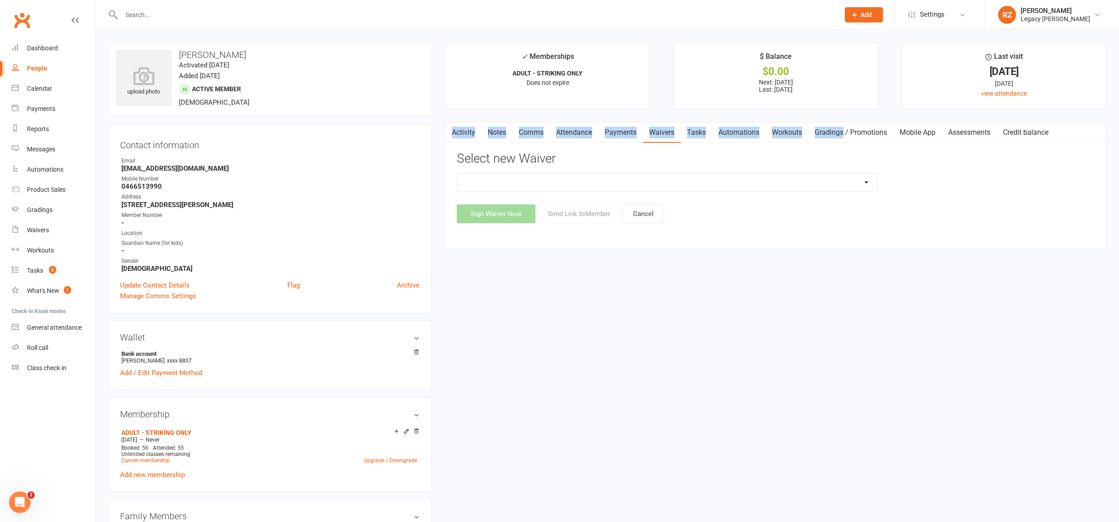
click at [567, 184] on select "❌ CANCELLATION FORM ☑️ CASUAL CLASS / PRIVATE ➖ EXISTING MEMBER WAIVER 🆓 FREE T…" at bounding box center [667, 182] width 420 height 18
select select "10407"
click at [457, 173] on select "❌ CANCELLATION FORM ☑️ CASUAL CLASS / PRIVATE ➖ EXISTING MEMBER WAIVER 🆓 FREE T…" at bounding box center [667, 182] width 420 height 18
click at [584, 213] on button "Send Link to Member" at bounding box center [578, 213] width 83 height 19
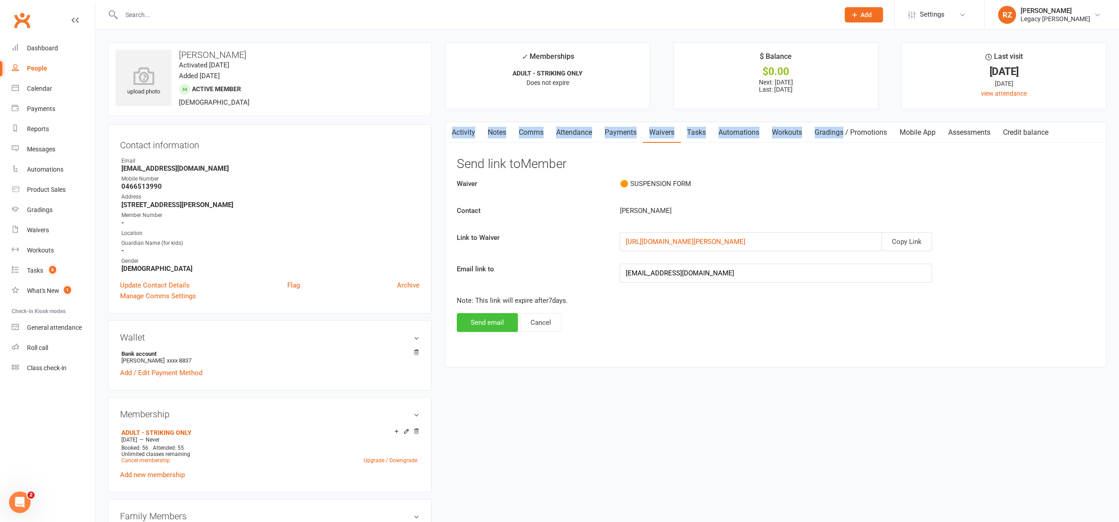
click at [493, 322] on button "Send email" at bounding box center [487, 322] width 61 height 19
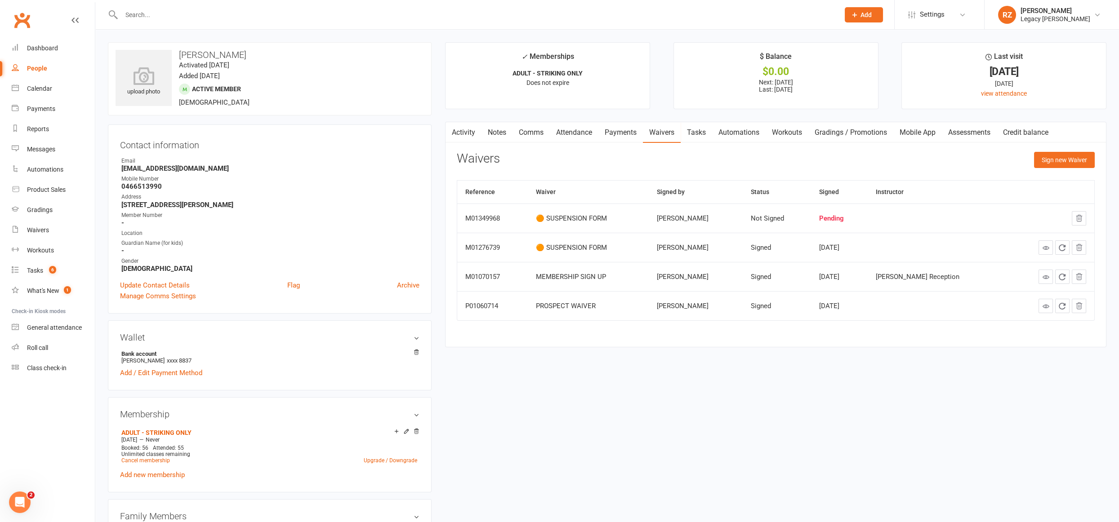
click at [585, 295] on td "PROSPECT WAIVER" at bounding box center [588, 305] width 121 height 29
click at [1077, 215] on icon "button" at bounding box center [1079, 218] width 6 height 6
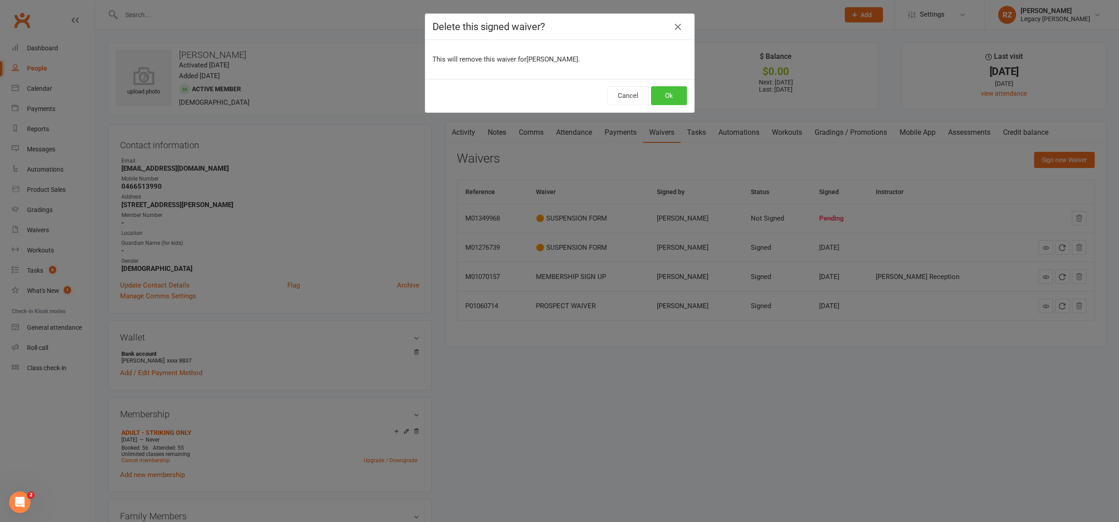
click at [669, 96] on button "Ok" at bounding box center [669, 95] width 36 height 19
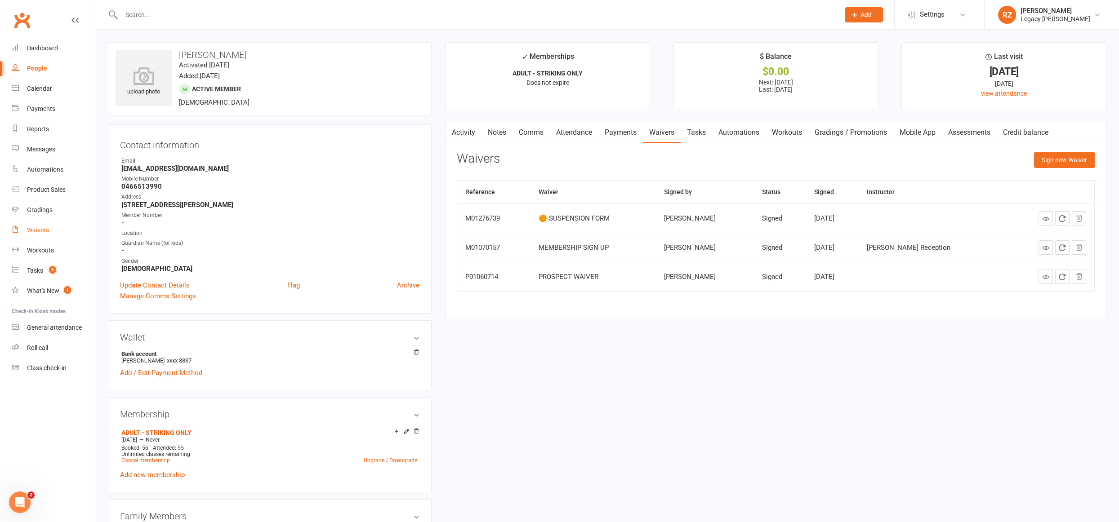
click at [37, 230] on div "Waivers" at bounding box center [38, 229] width 22 height 7
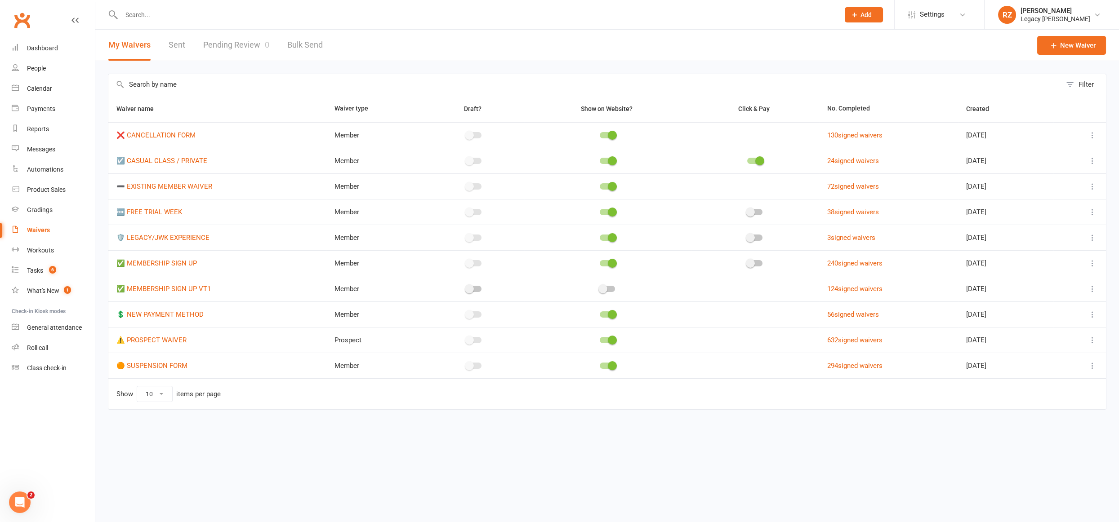
click at [213, 45] on link "Pending Review 0" at bounding box center [236, 45] width 66 height 31
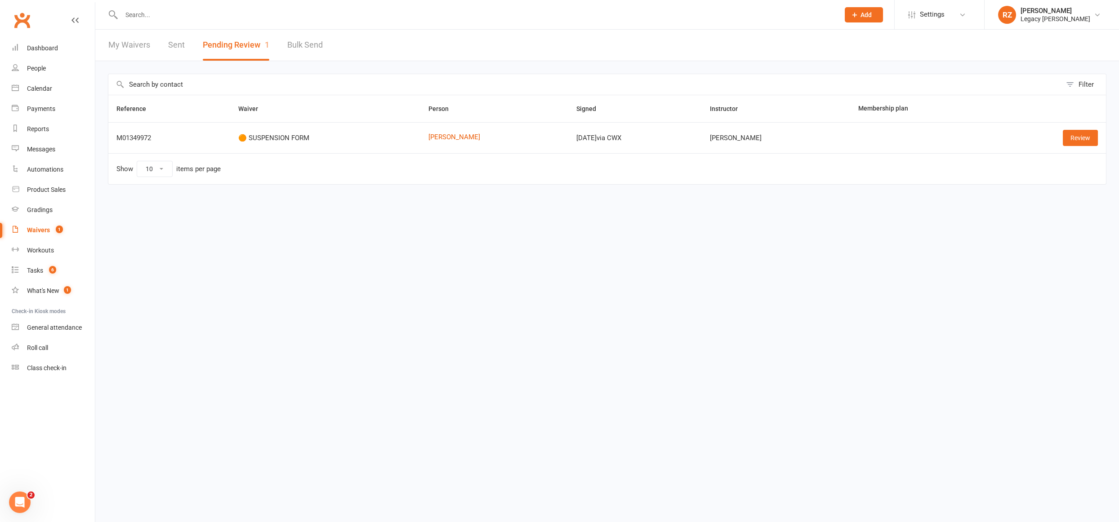
click at [441, 130] on td "[PERSON_NAME]" at bounding box center [494, 137] width 148 height 31
click at [441, 135] on link "[PERSON_NAME]" at bounding box center [494, 137] width 132 height 8
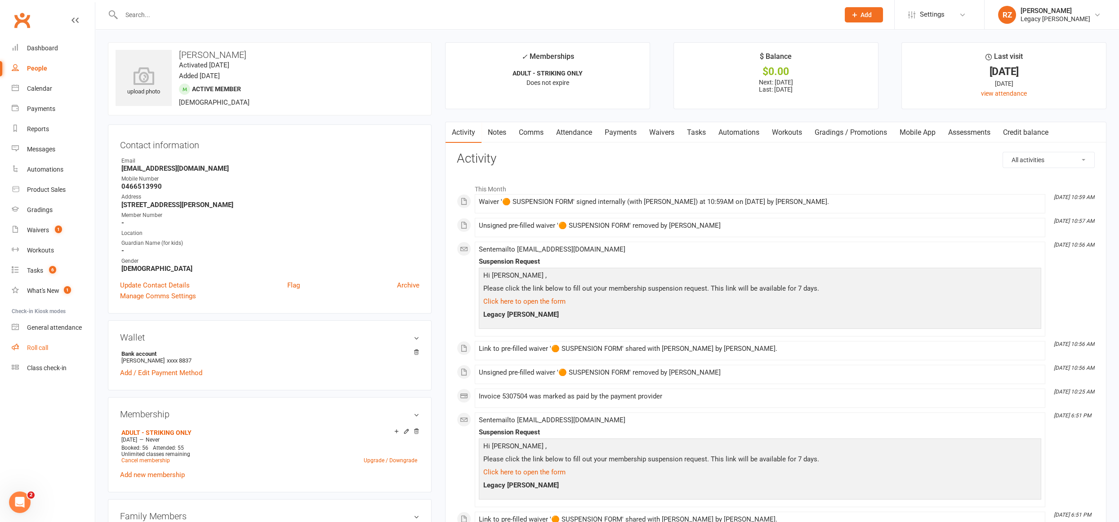
click at [41, 352] on link "Roll call" at bounding box center [53, 348] width 83 height 20
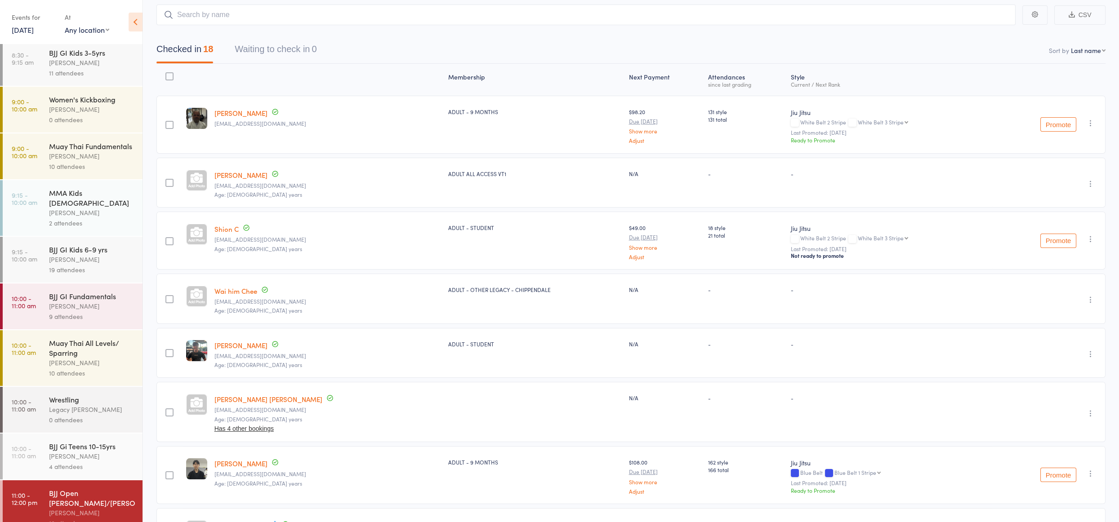
scroll to position [63, 0]
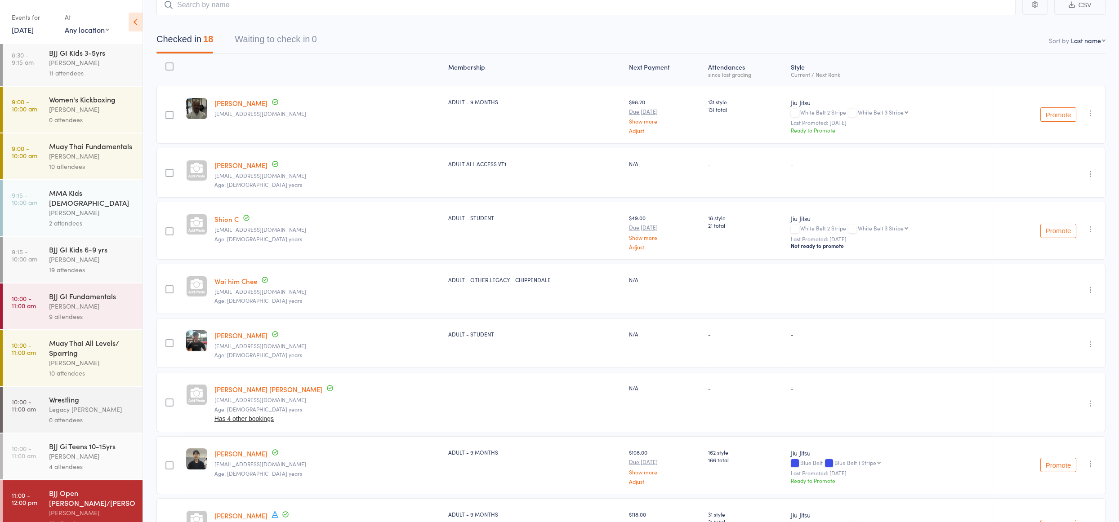
click at [84, 491] on div "BJJ Open [PERSON_NAME]/[PERSON_NAME]" at bounding box center [92, 498] width 86 height 20
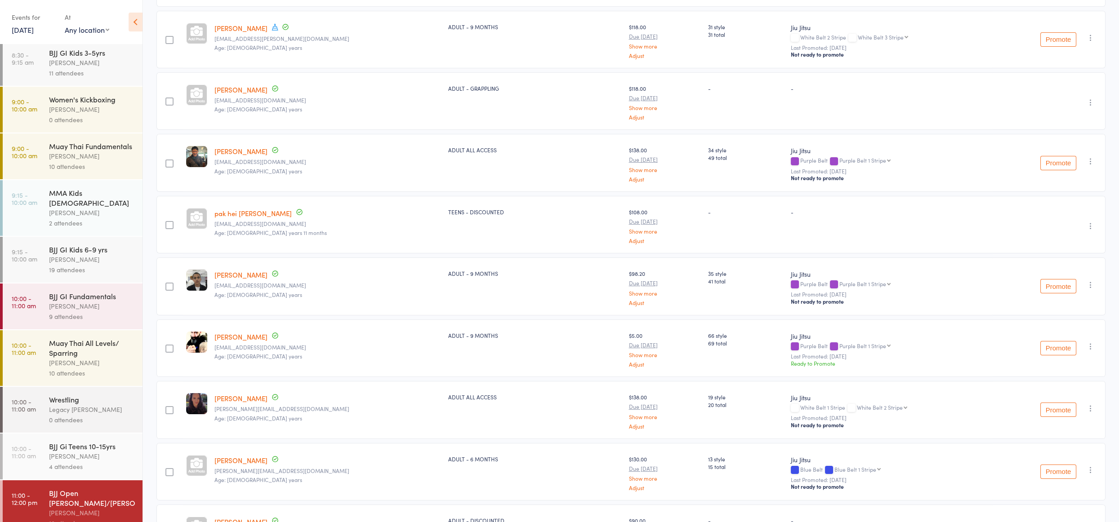
scroll to position [726, 0]
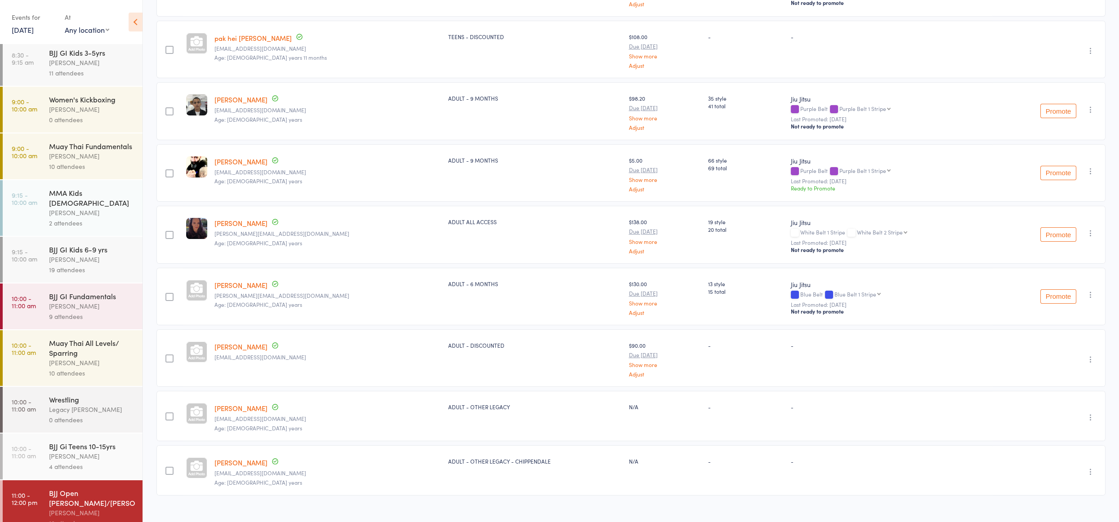
click at [1087, 467] on icon "button" at bounding box center [1090, 471] width 9 height 9
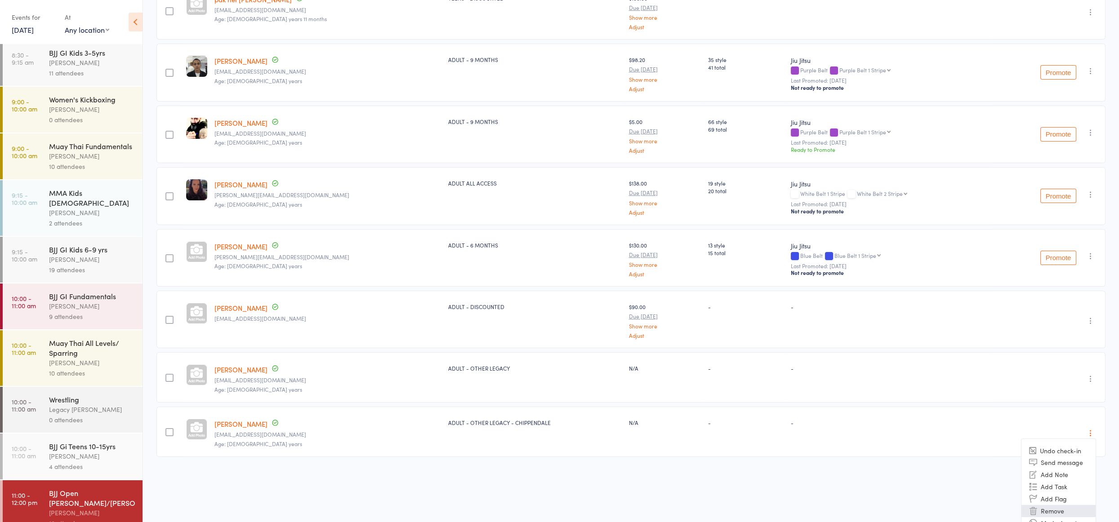
click at [1051, 505] on li "Remove" at bounding box center [1058, 511] width 74 height 12
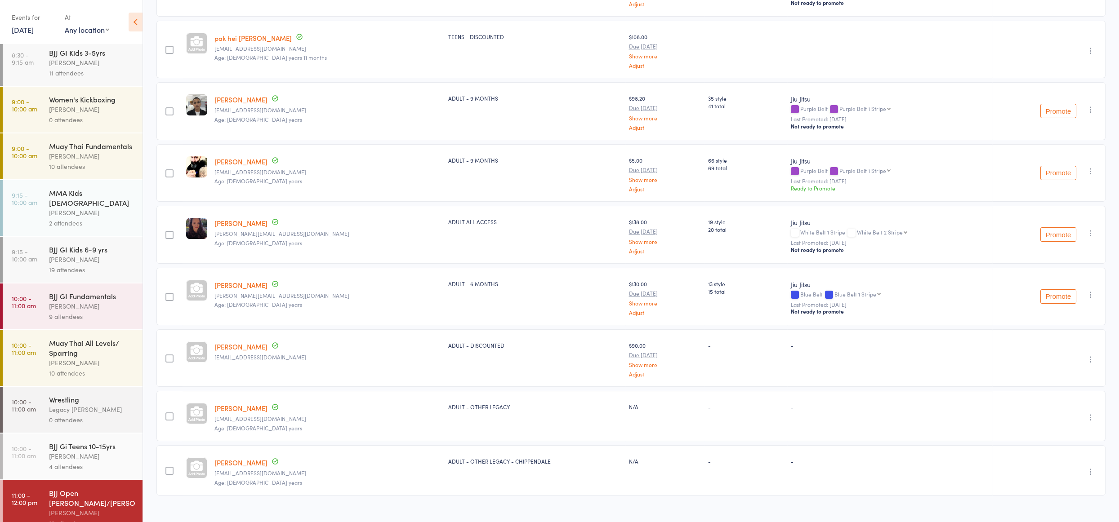
scroll to position [672, 0]
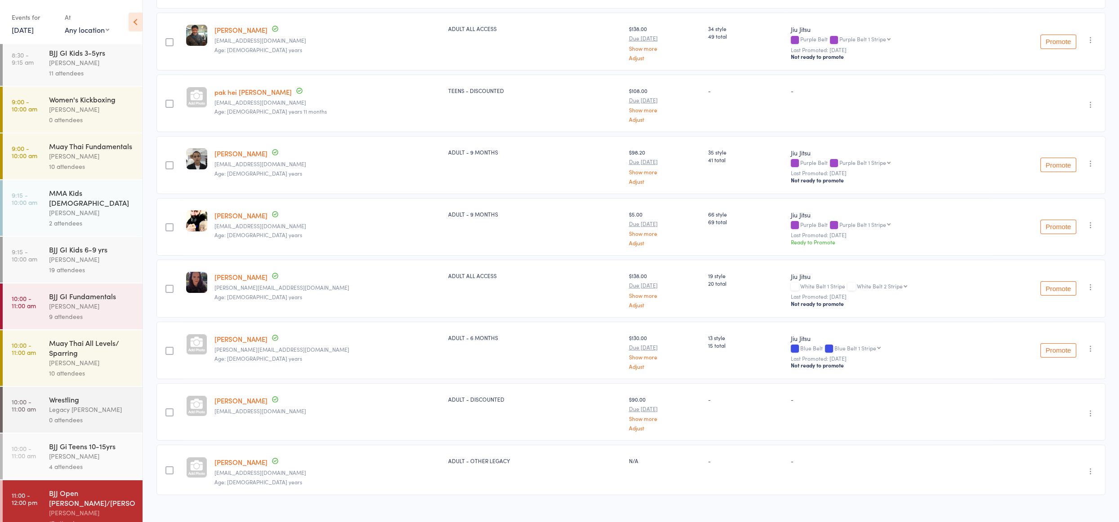
click at [1087, 467] on icon "button" at bounding box center [1090, 471] width 9 height 9
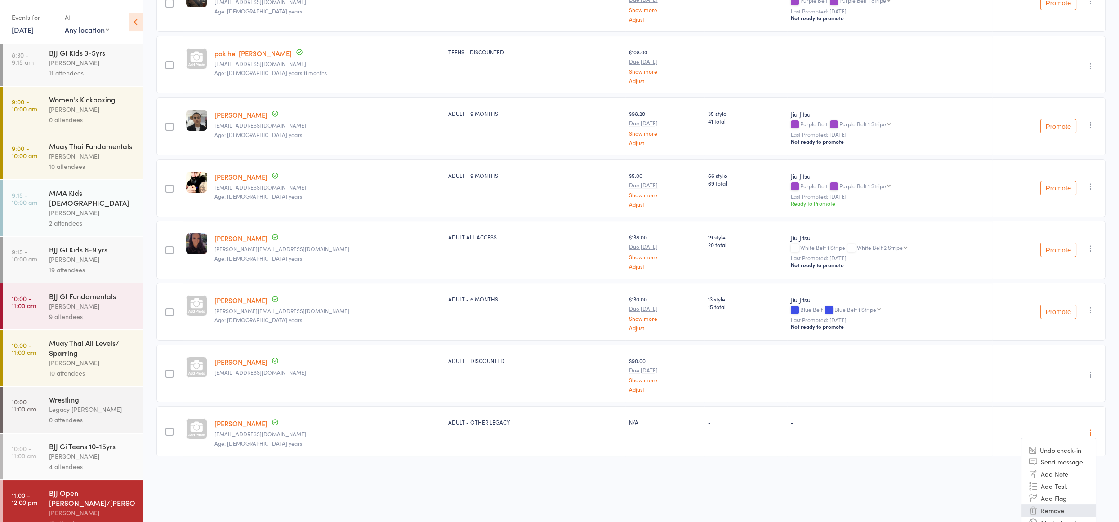
click at [1047, 505] on li "Remove" at bounding box center [1058, 511] width 74 height 12
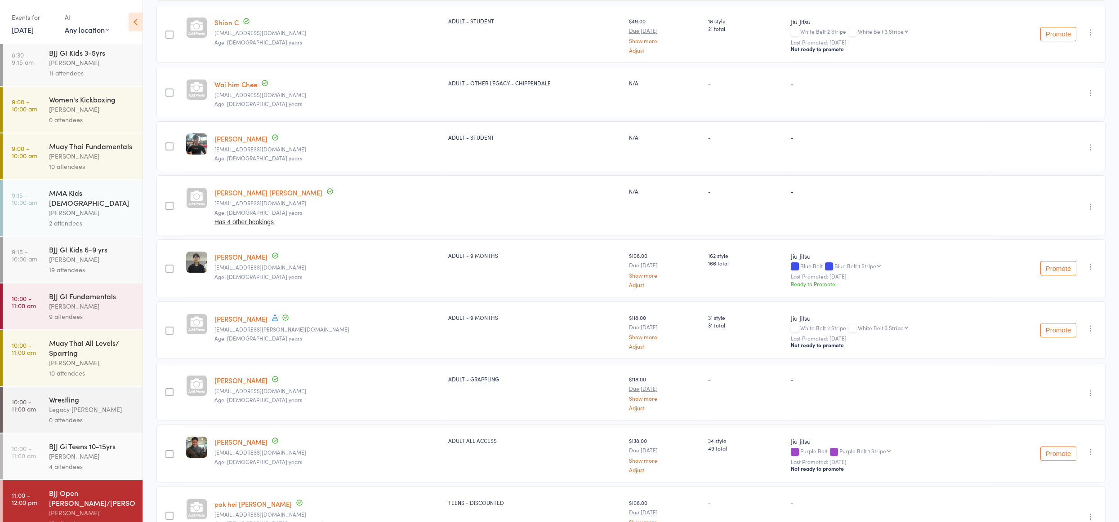
scroll to position [255, 0]
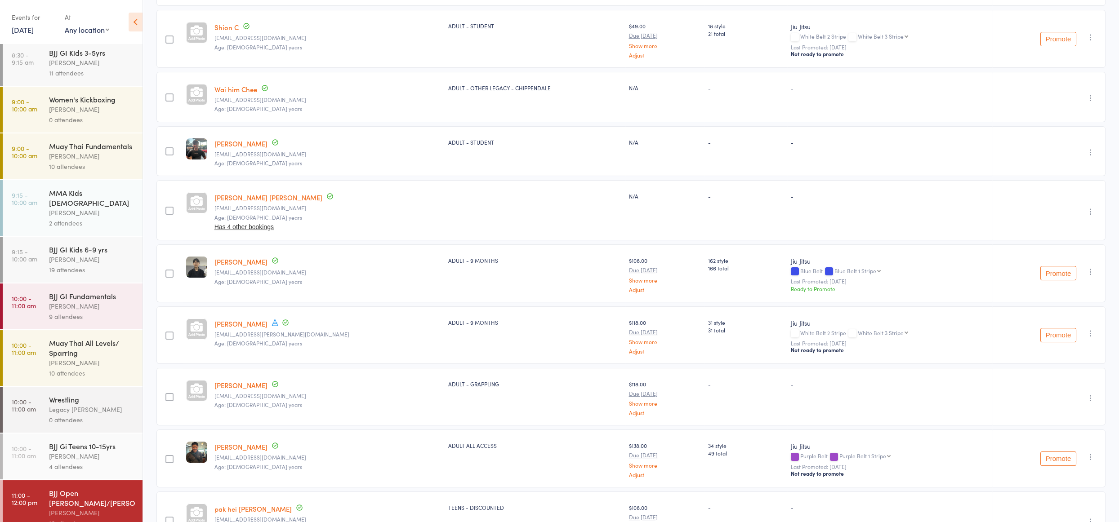
click at [1093, 98] on icon "button" at bounding box center [1090, 97] width 9 height 9
click at [1066, 174] on li "Remove" at bounding box center [1058, 176] width 74 height 12
